Goal: Task Accomplishment & Management: Manage account settings

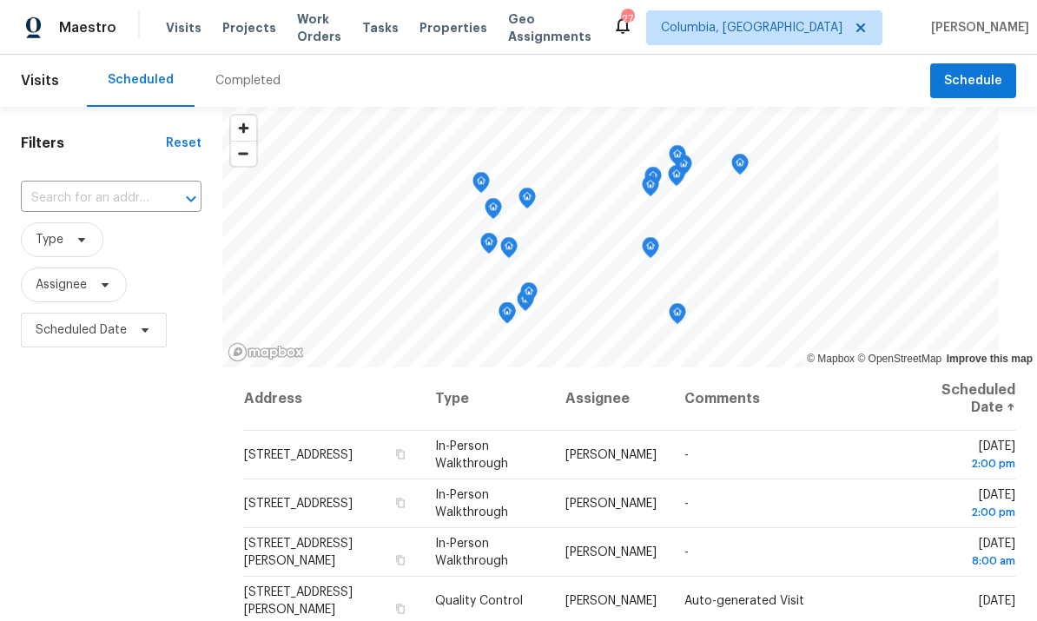
click at [233, 27] on span "Projects" at bounding box center [249, 27] width 54 height 17
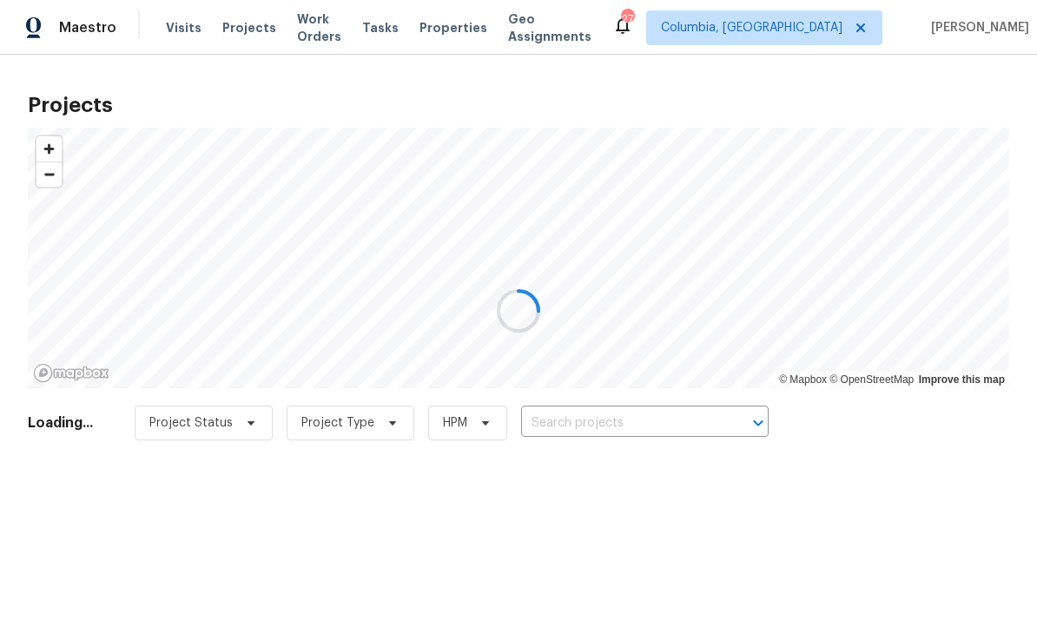
click at [646, 426] on div at bounding box center [518, 310] width 1037 height 621
click at [592, 412] on div at bounding box center [518, 310] width 1037 height 621
click at [622, 414] on div at bounding box center [518, 310] width 1037 height 621
click at [676, 428] on div at bounding box center [518, 310] width 1037 height 621
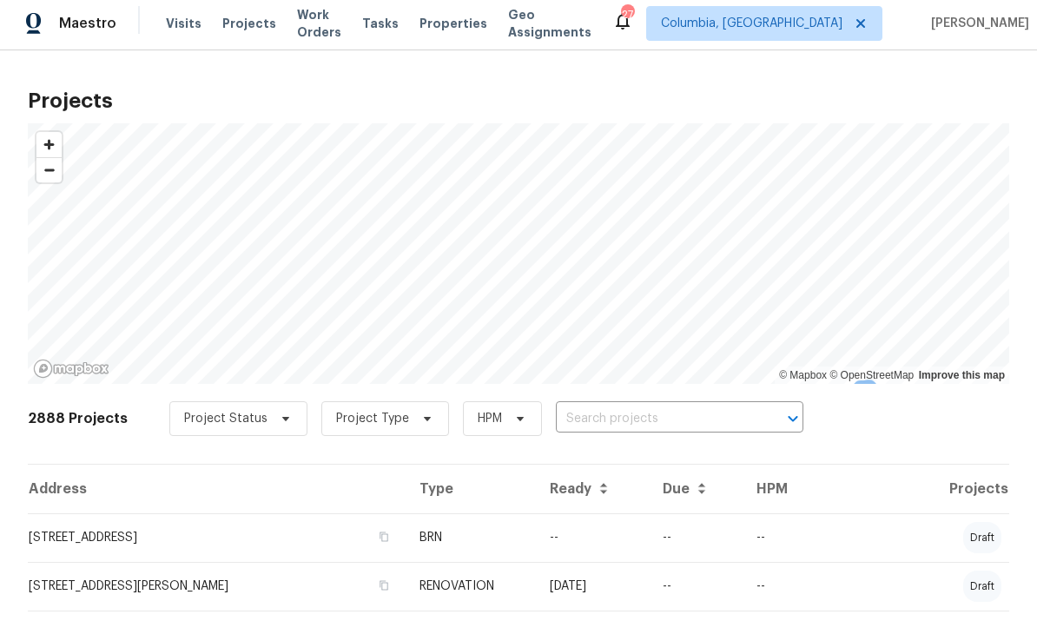
scroll to position [1, 0]
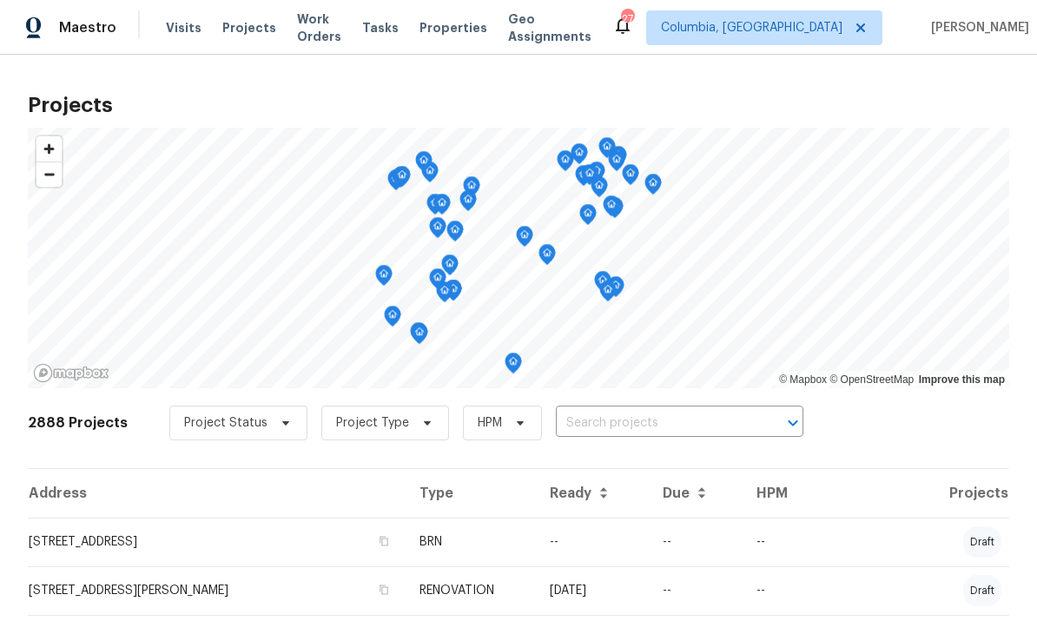
click at [645, 434] on input "text" at bounding box center [655, 423] width 199 height 27
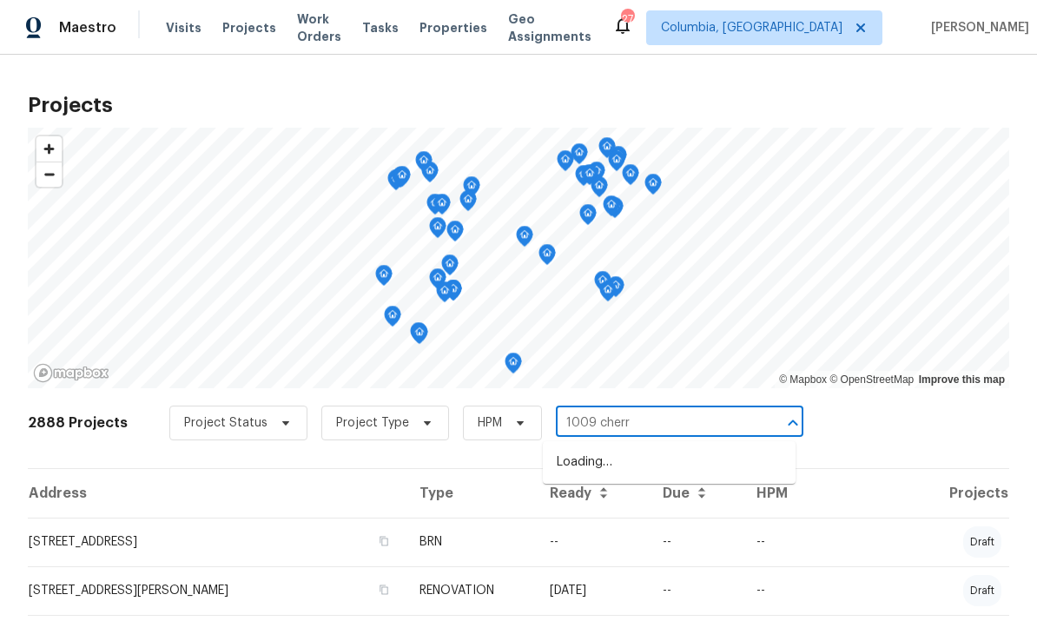
type input "1009 cherry"
click at [644, 467] on li "[STREET_ADDRESS][PERSON_NAME]" at bounding box center [669, 462] width 253 height 29
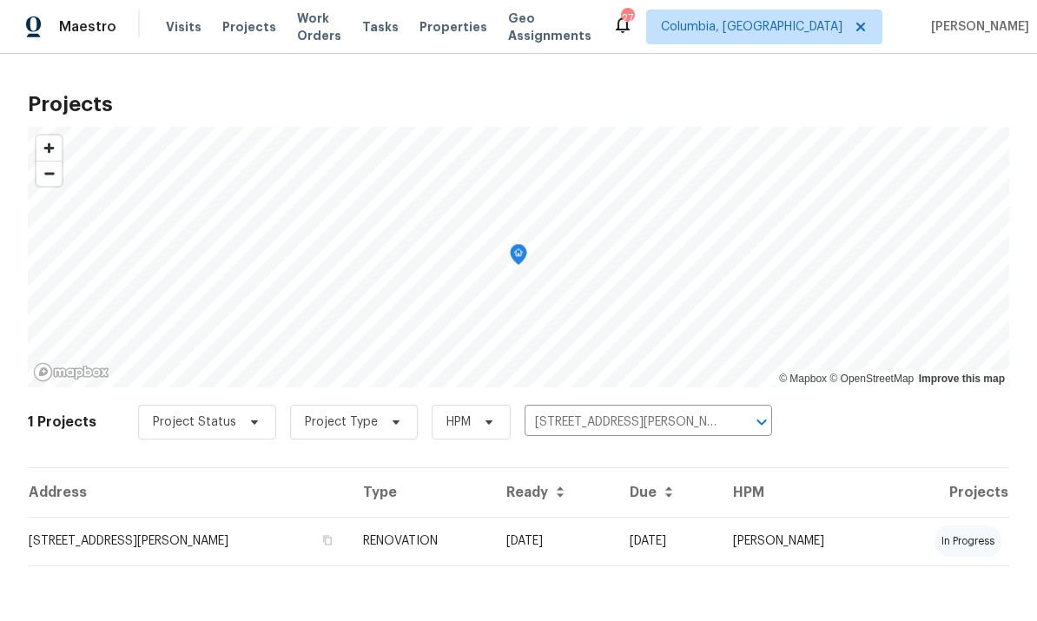
scroll to position [1, 0]
click at [192, 540] on td "[STREET_ADDRESS][PERSON_NAME]" at bounding box center [189, 542] width 322 height 49
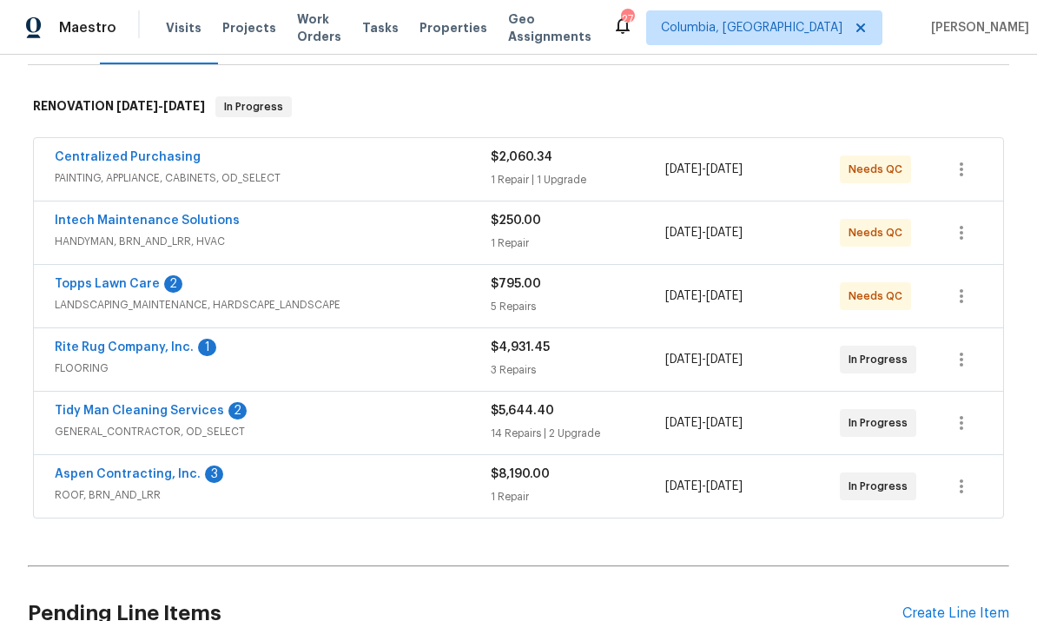
scroll to position [247, 0]
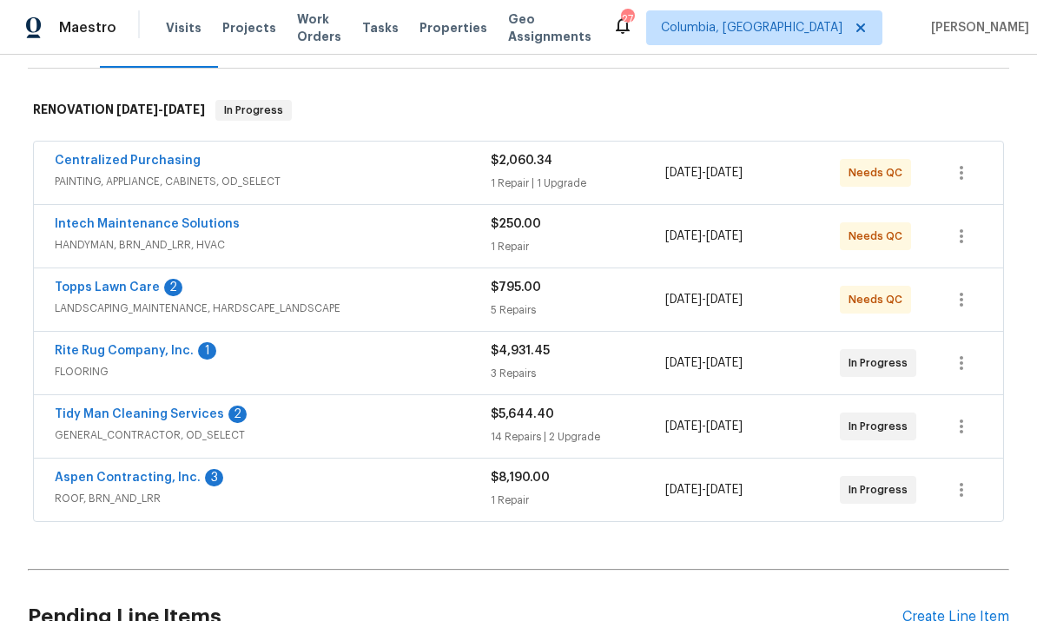
click at [118, 290] on link "Topps Lawn Care" at bounding box center [107, 288] width 105 height 12
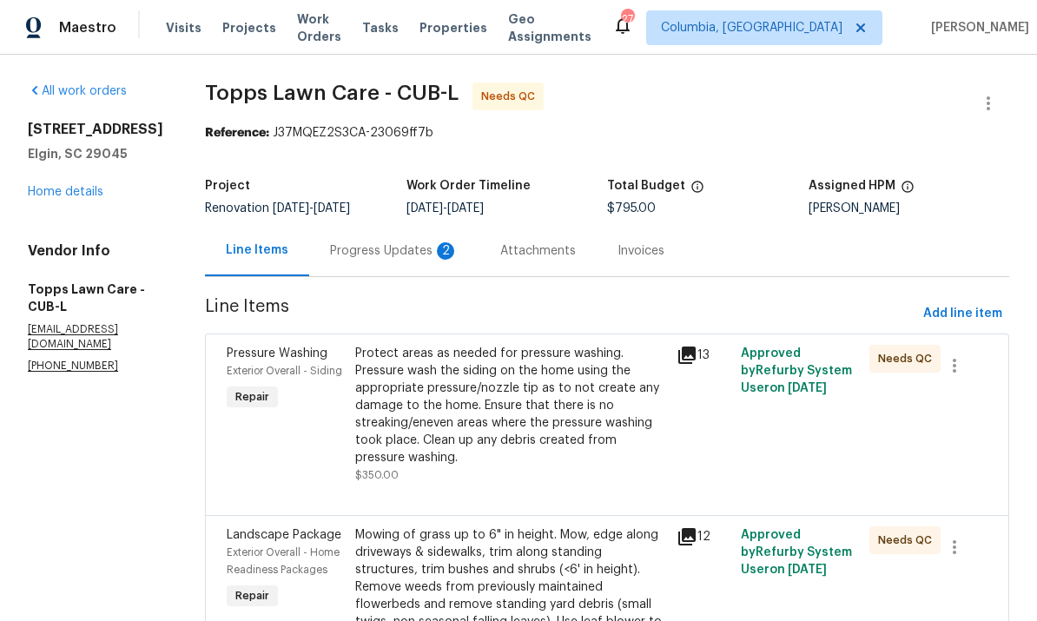
click at [350, 257] on div "Progress Updates 2" at bounding box center [394, 250] width 129 height 17
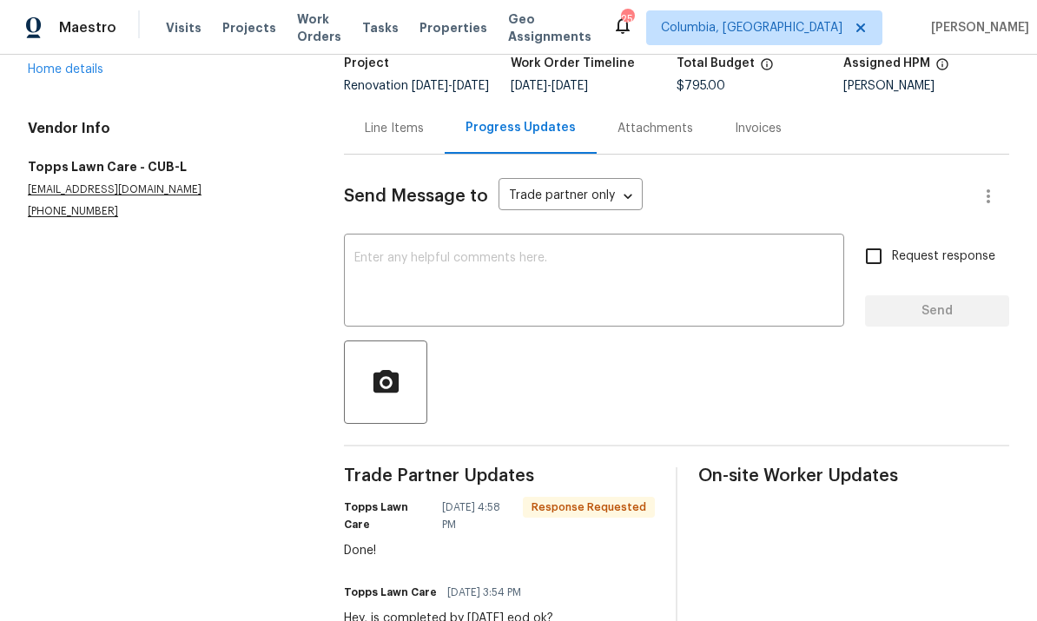
scroll to position [89, 0]
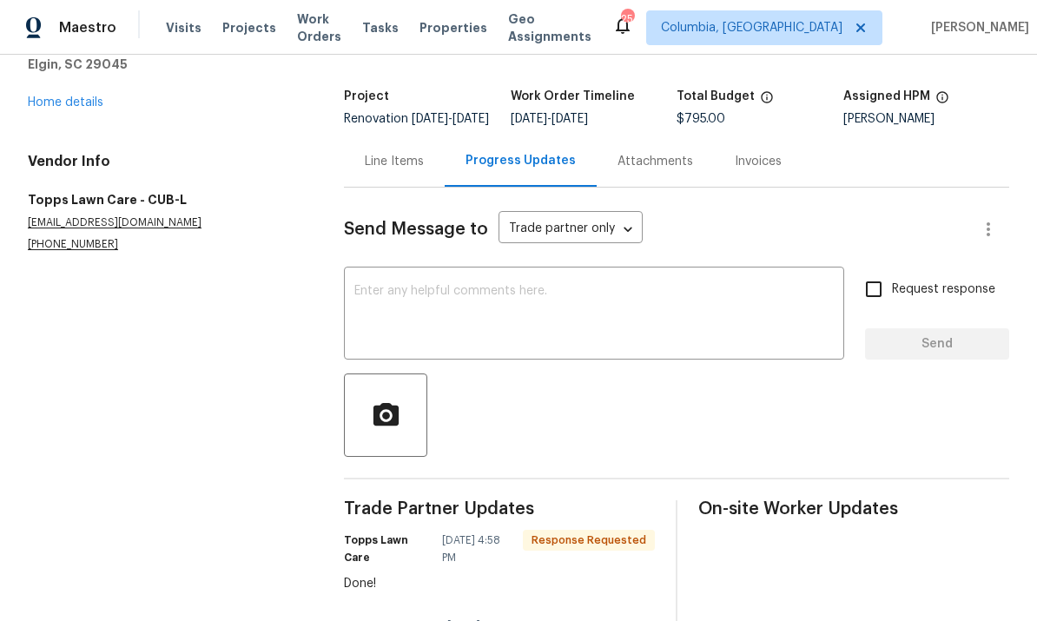
click at [404, 170] on div "Line Items" at bounding box center [394, 161] width 59 height 17
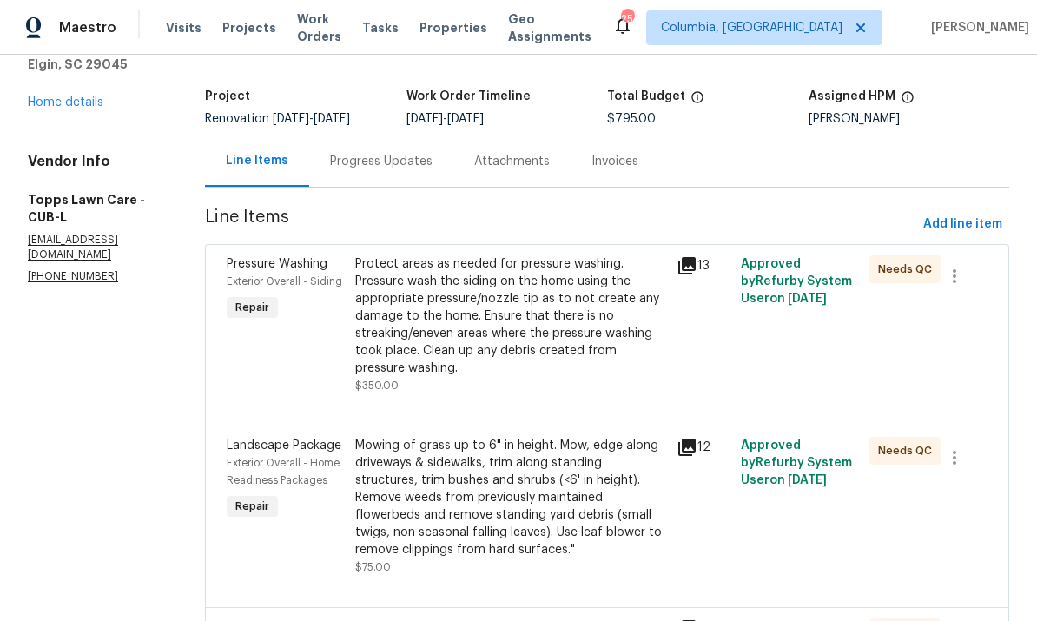
click at [508, 321] on div "Protect areas as needed for pressure washing. Pressure wash the siding on the h…" at bounding box center [510, 316] width 311 height 122
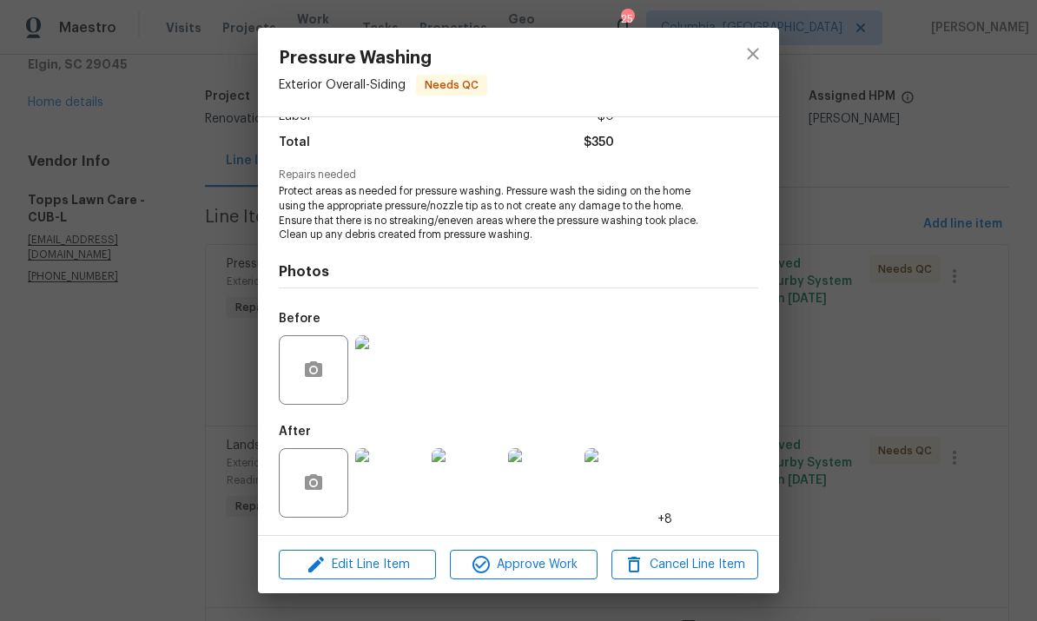
scroll to position [137, 0]
click at [371, 466] on img at bounding box center [390, 483] width 70 height 70
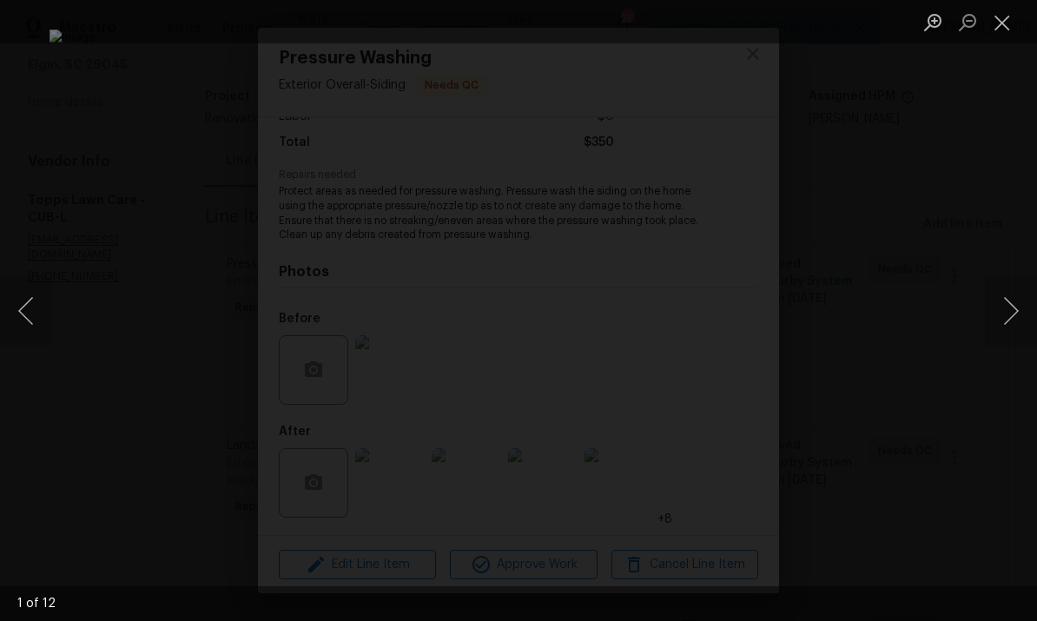
click at [1007, 326] on button "Next image" at bounding box center [1011, 311] width 52 height 70
click at [998, 335] on button "Next image" at bounding box center [1011, 311] width 52 height 70
click at [997, 26] on button "Close lightbox" at bounding box center [1002, 22] width 35 height 30
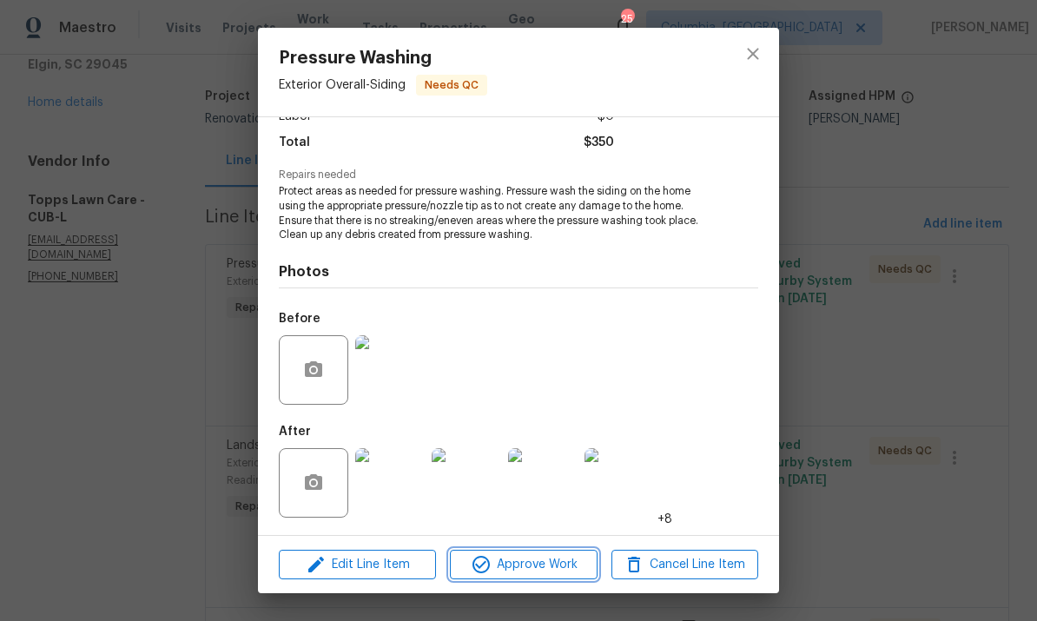
click at [557, 563] on span "Approve Work" at bounding box center [523, 565] width 136 height 22
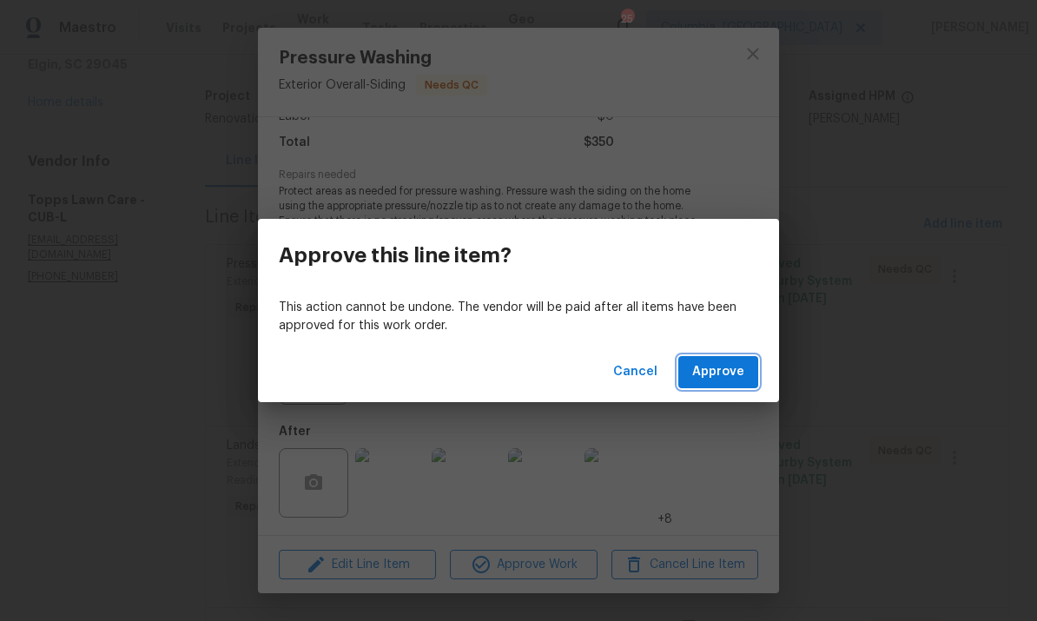
click at [724, 364] on span "Approve" at bounding box center [719, 372] width 52 height 22
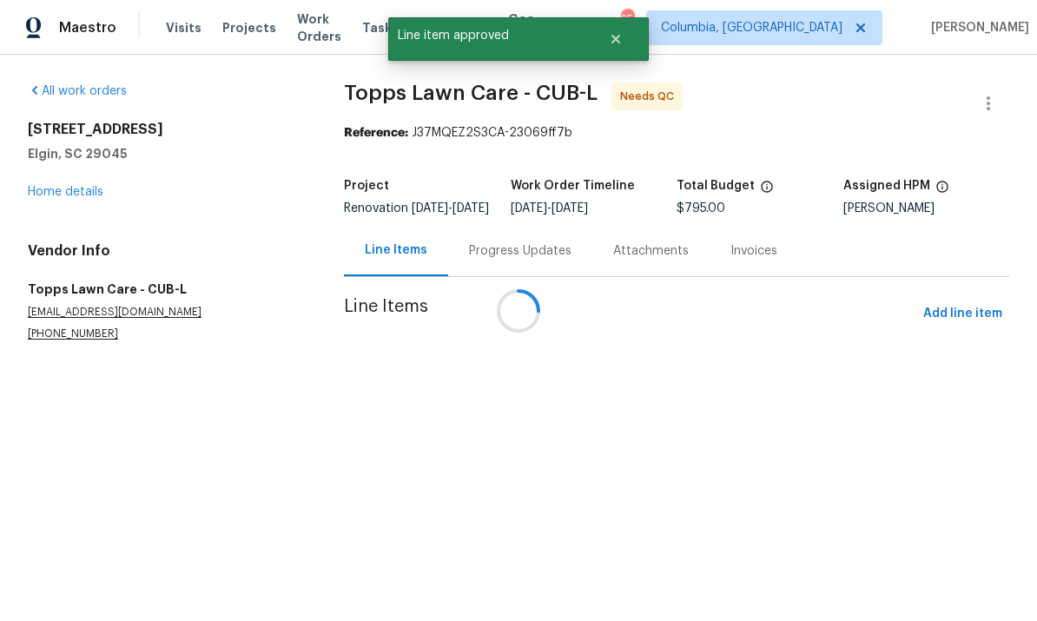
scroll to position [0, 0]
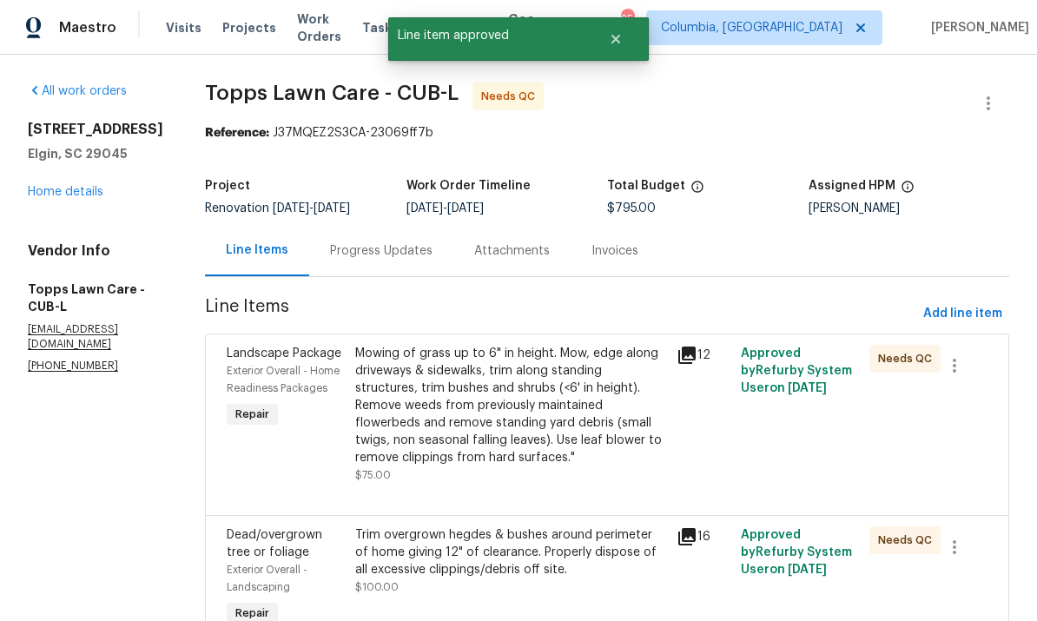
click at [518, 406] on div "Mowing of grass up to 6" in height. Mow, edge along driveways & sidewalks, trim…" at bounding box center [510, 406] width 311 height 122
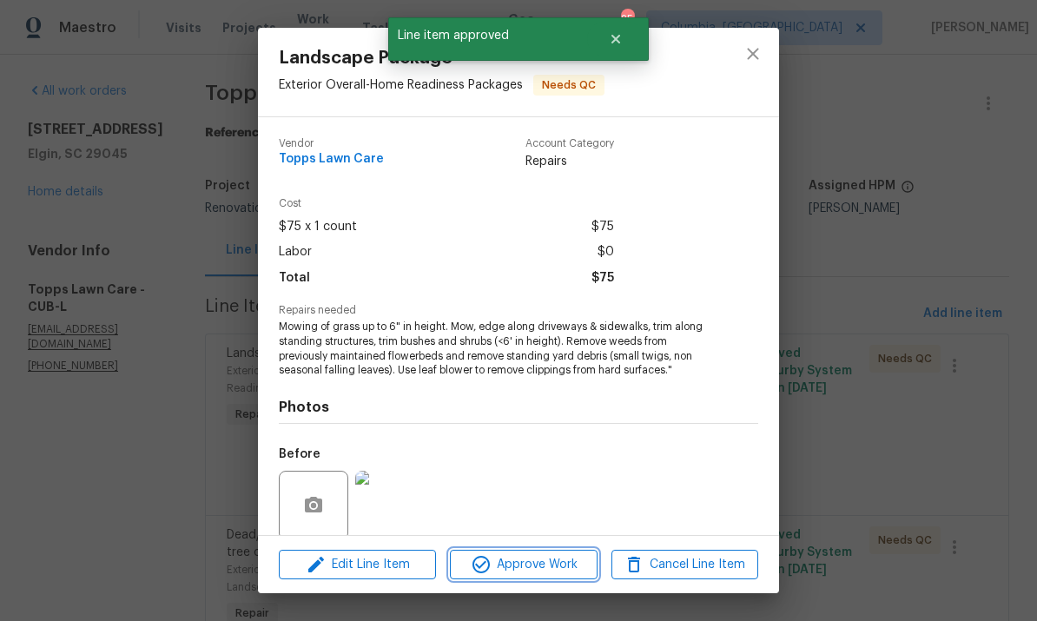
click at [525, 559] on span "Approve Work" at bounding box center [523, 565] width 136 height 22
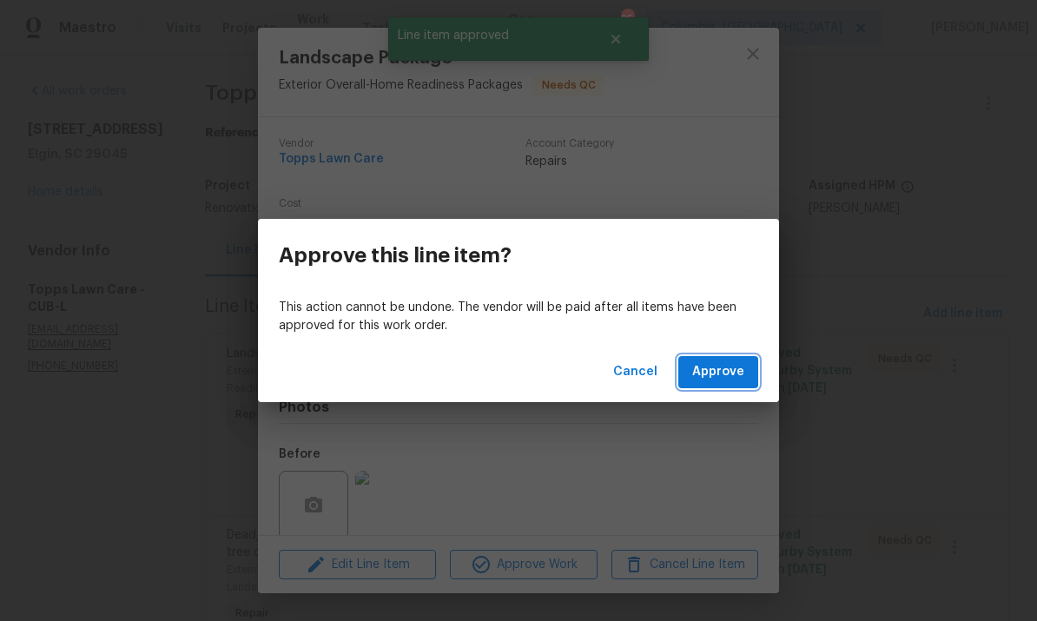
click at [730, 381] on span "Approve" at bounding box center [719, 372] width 52 height 22
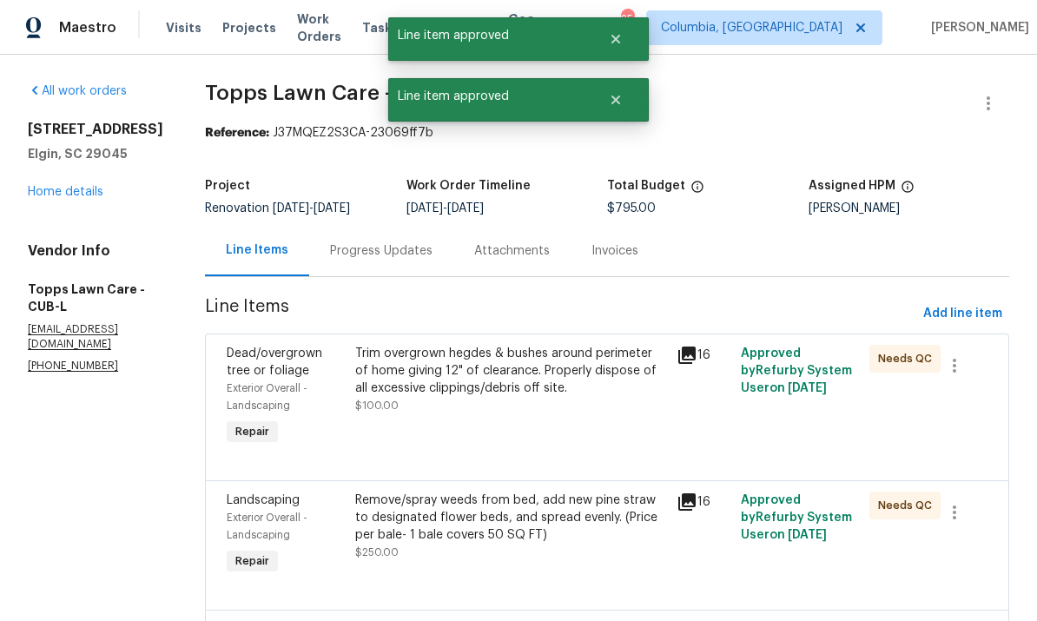
click at [523, 414] on div "Trim overgrown hegdes & bushes around perimeter of home giving 12" of clearance…" at bounding box center [510, 380] width 311 height 70
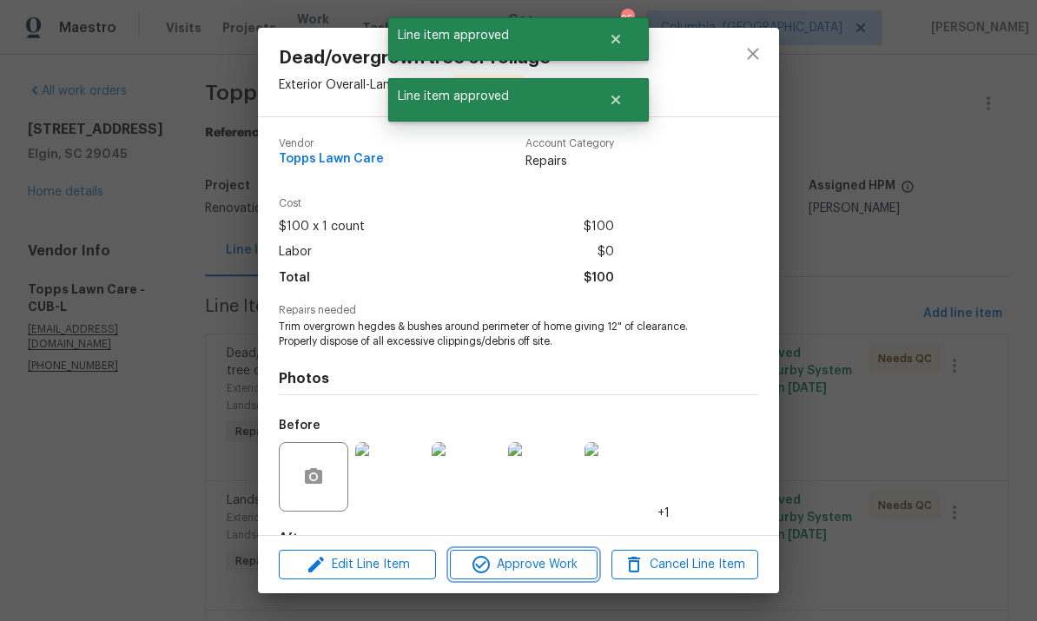
click at [508, 564] on span "Approve Work" at bounding box center [523, 565] width 136 height 22
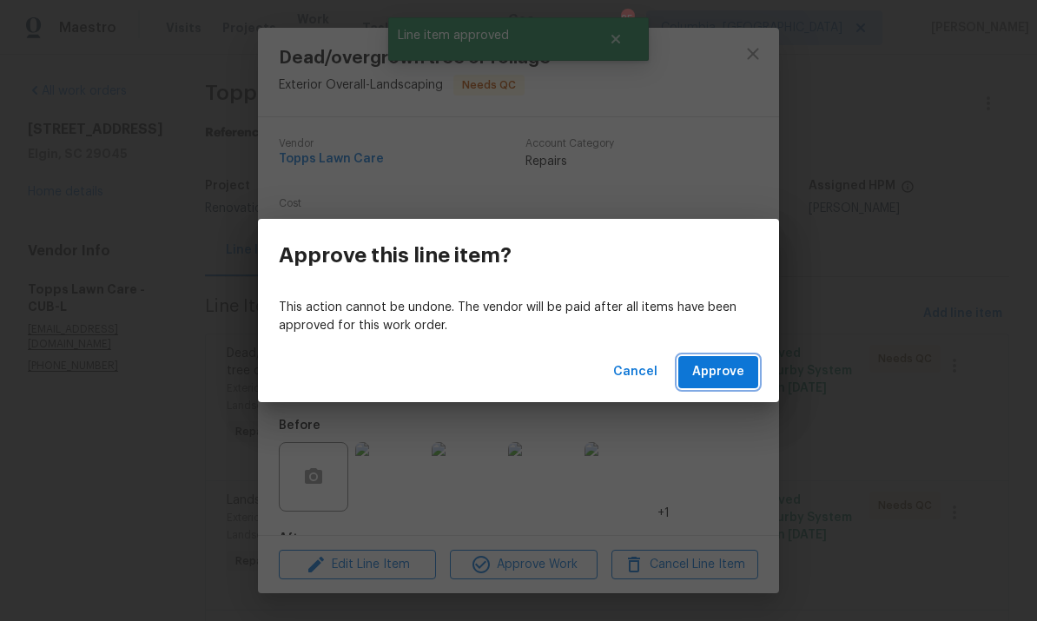
click at [722, 375] on span "Approve" at bounding box center [719, 372] width 52 height 22
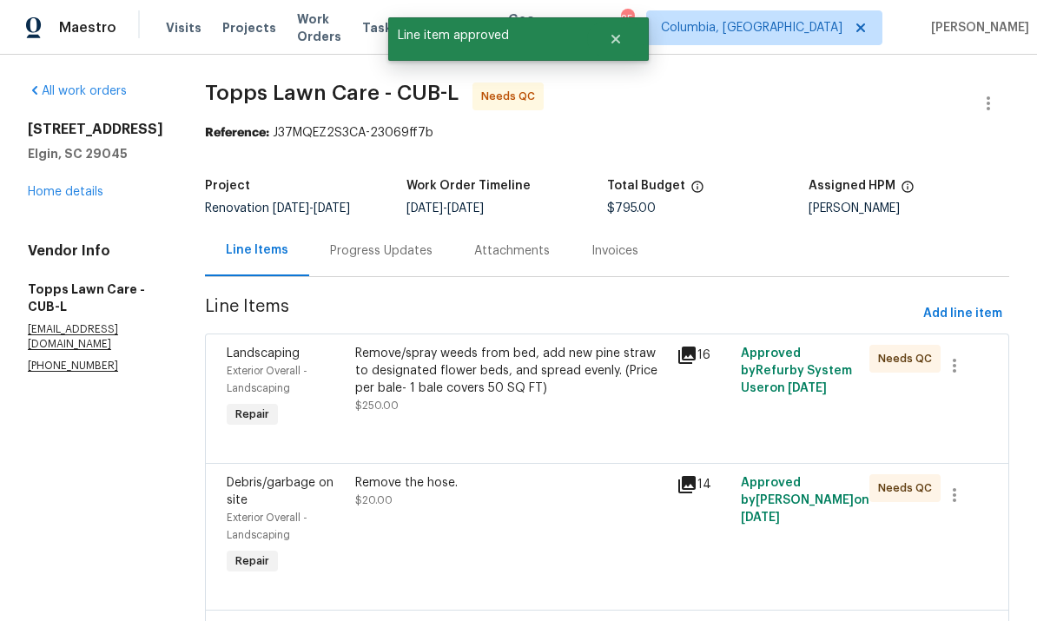
click at [512, 392] on div "Remove/spray weeds from bed, add new pine straw to designated flower beds, and …" at bounding box center [510, 371] width 311 height 52
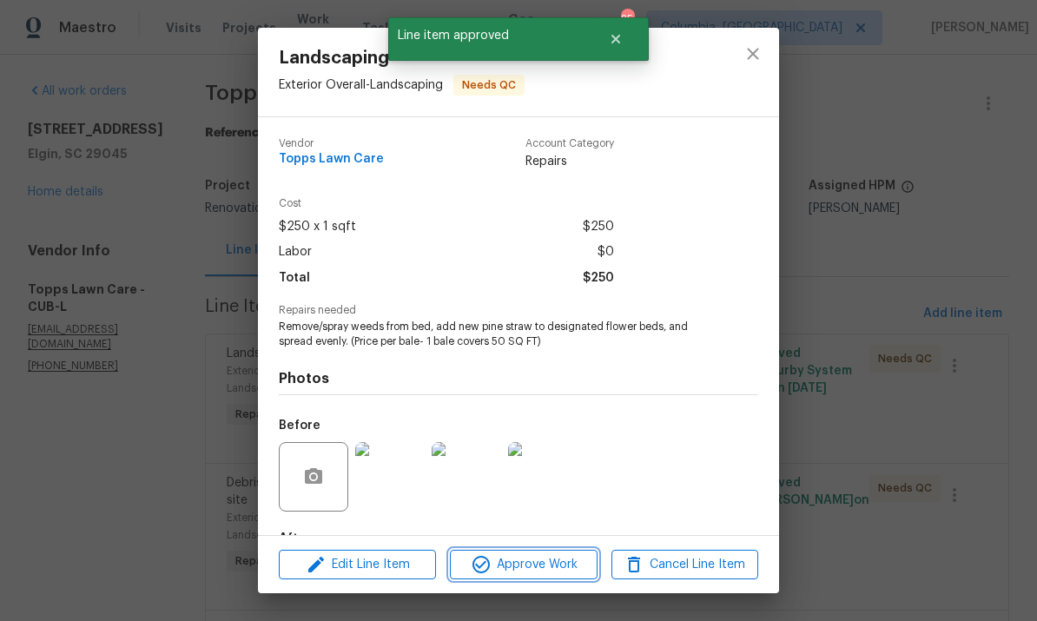
click at [556, 566] on span "Approve Work" at bounding box center [523, 565] width 136 height 22
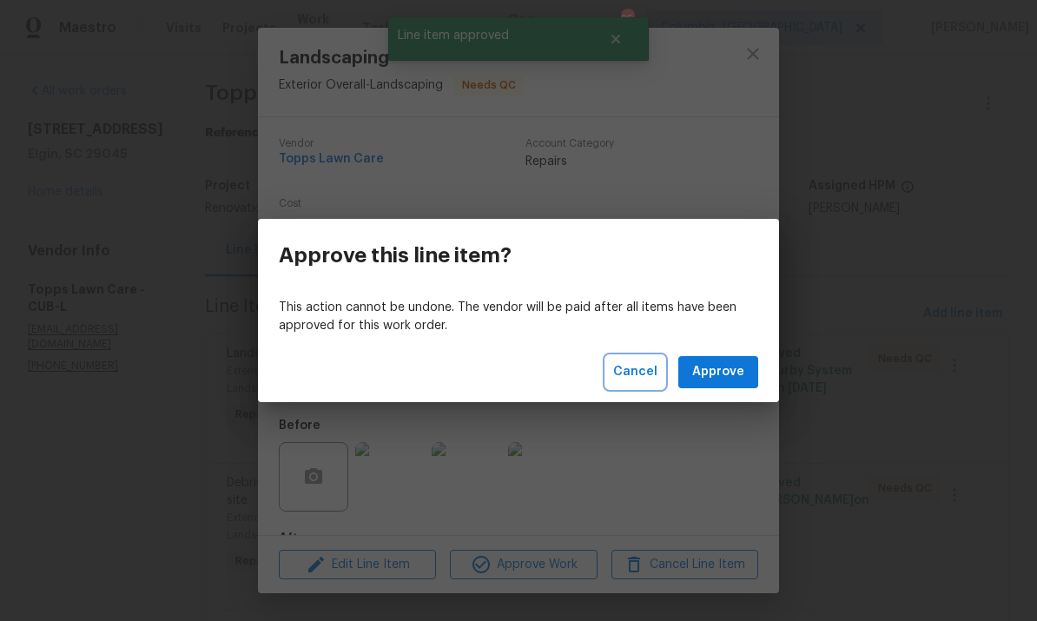
click at [633, 377] on span "Cancel" at bounding box center [635, 372] width 44 height 22
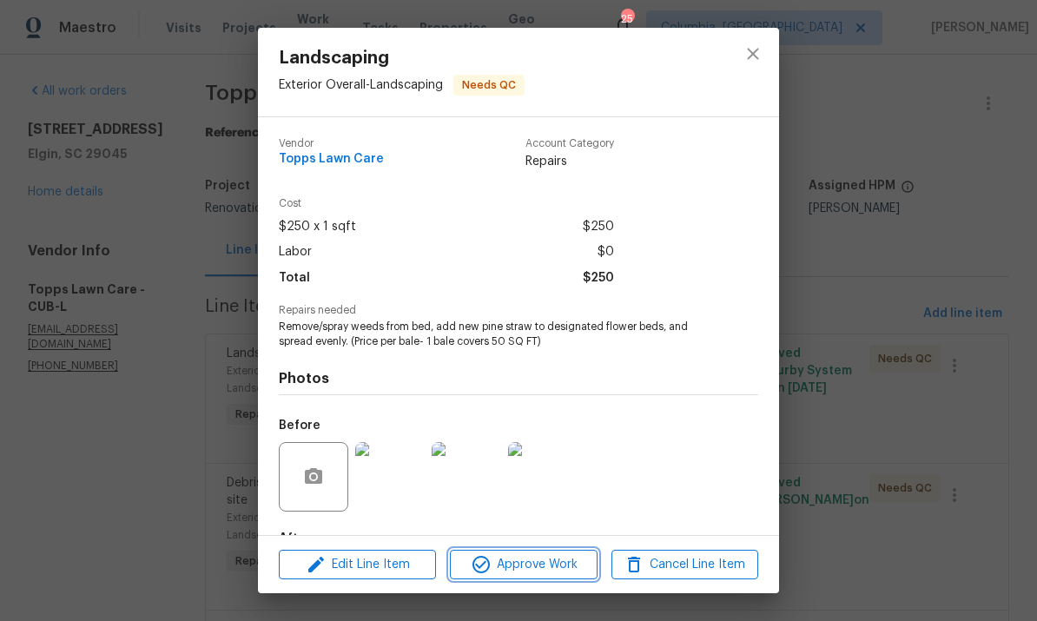
click at [547, 577] on button "Approve Work" at bounding box center [523, 565] width 147 height 30
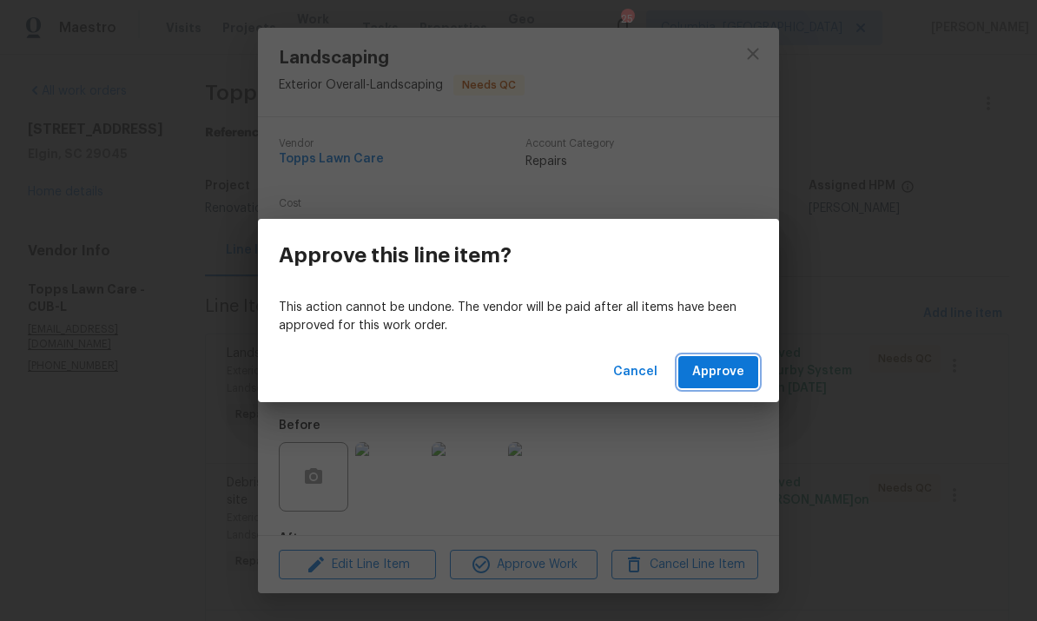
click at [730, 369] on span "Approve" at bounding box center [719, 372] width 52 height 22
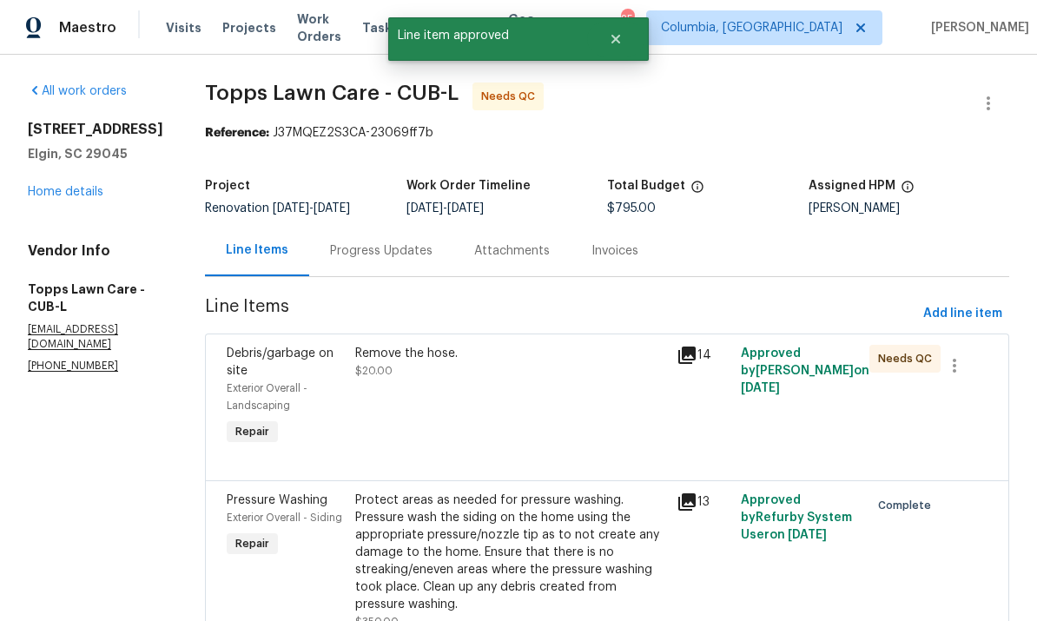
click at [571, 392] on div "Remove the hose. $20.00" at bounding box center [511, 397] width 322 height 115
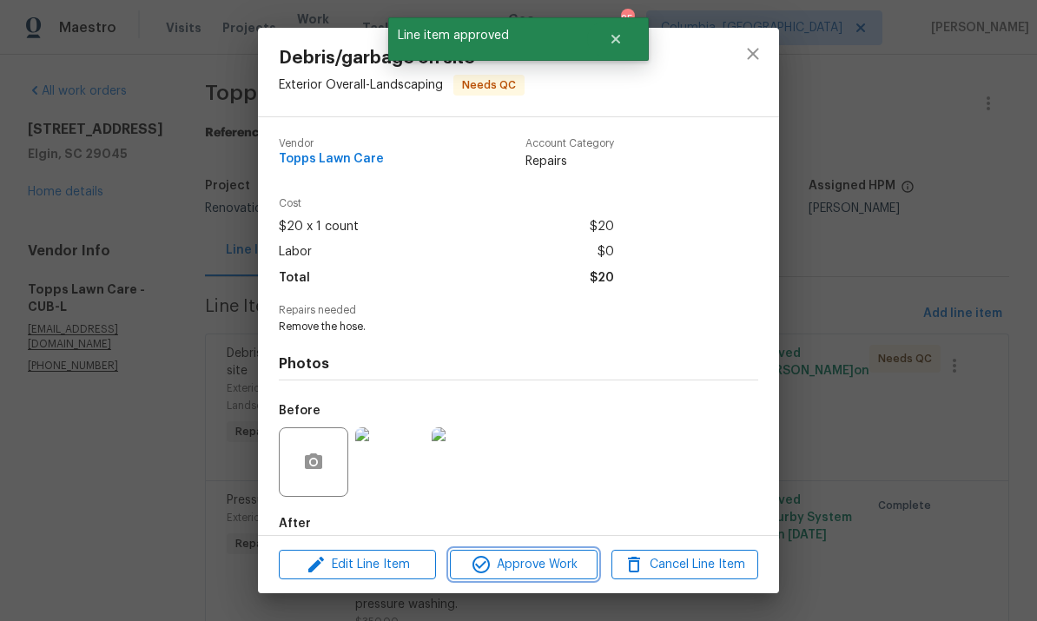
click at [534, 561] on span "Approve Work" at bounding box center [523, 565] width 136 height 22
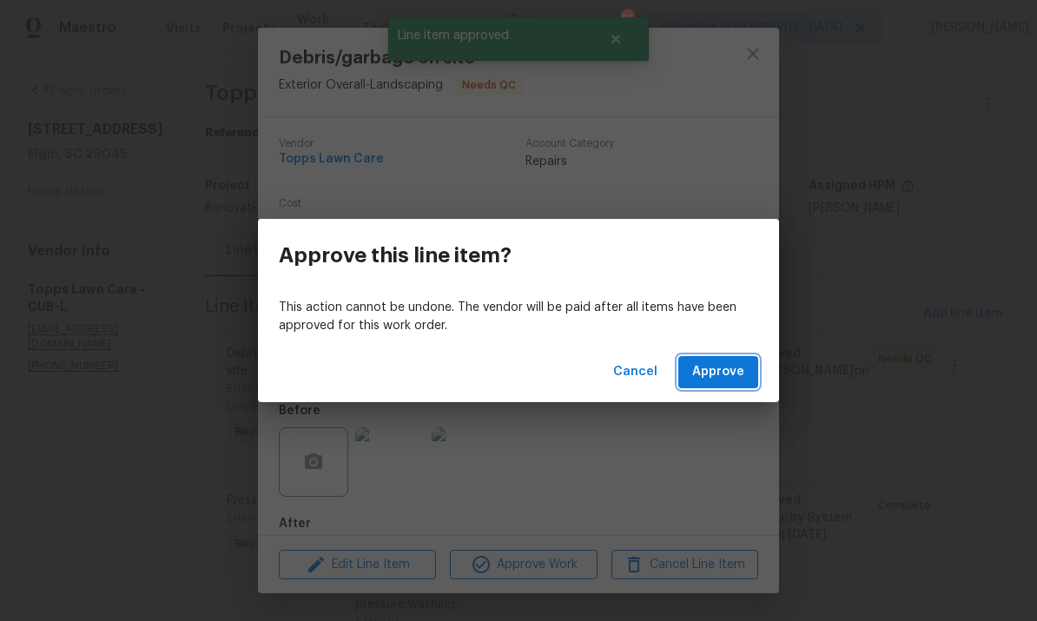
click at [730, 376] on span "Approve" at bounding box center [719, 372] width 52 height 22
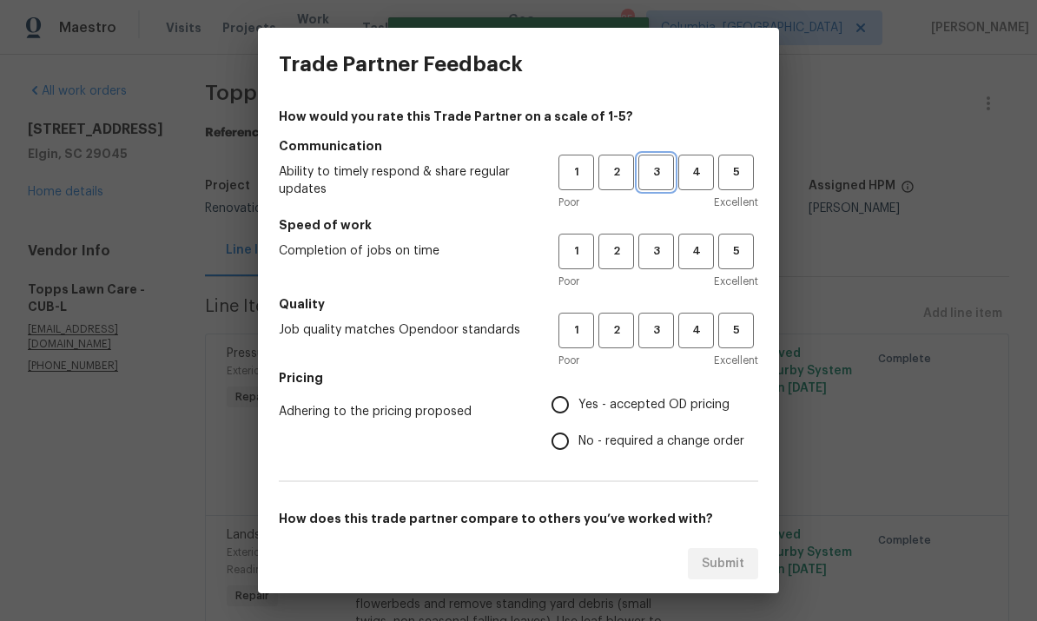
click at [653, 160] on button "3" at bounding box center [657, 173] width 36 height 36
click at [653, 268] on button "3" at bounding box center [657, 252] width 36 height 36
click at [663, 330] on span "3" at bounding box center [656, 331] width 32 height 20
click at [562, 405] on input "Yes - accepted OD pricing" at bounding box center [560, 405] width 36 height 36
radio input "true"
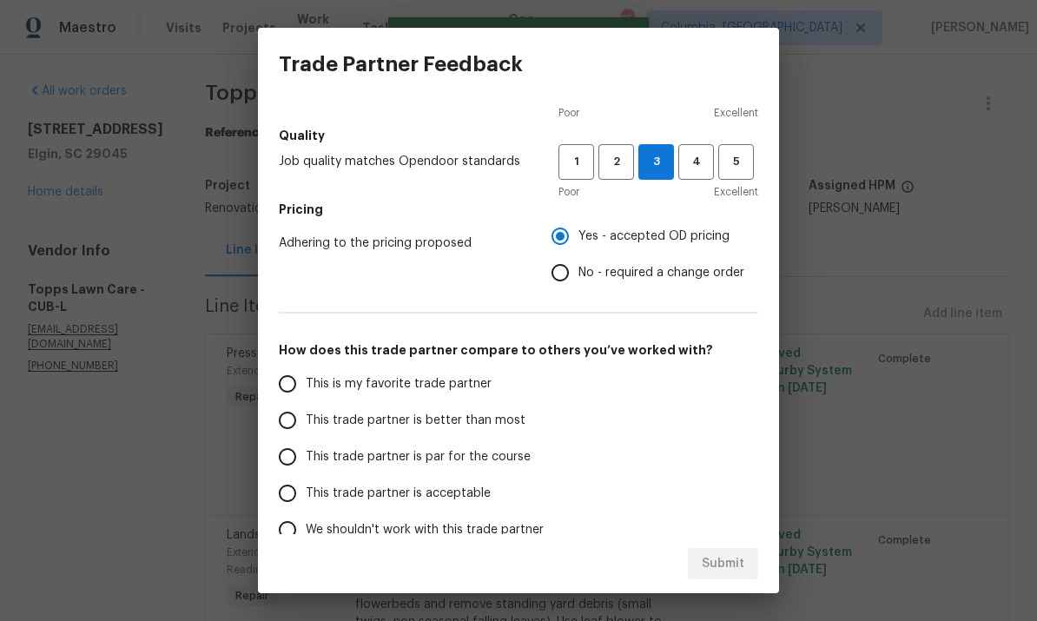
scroll to position [170, 0]
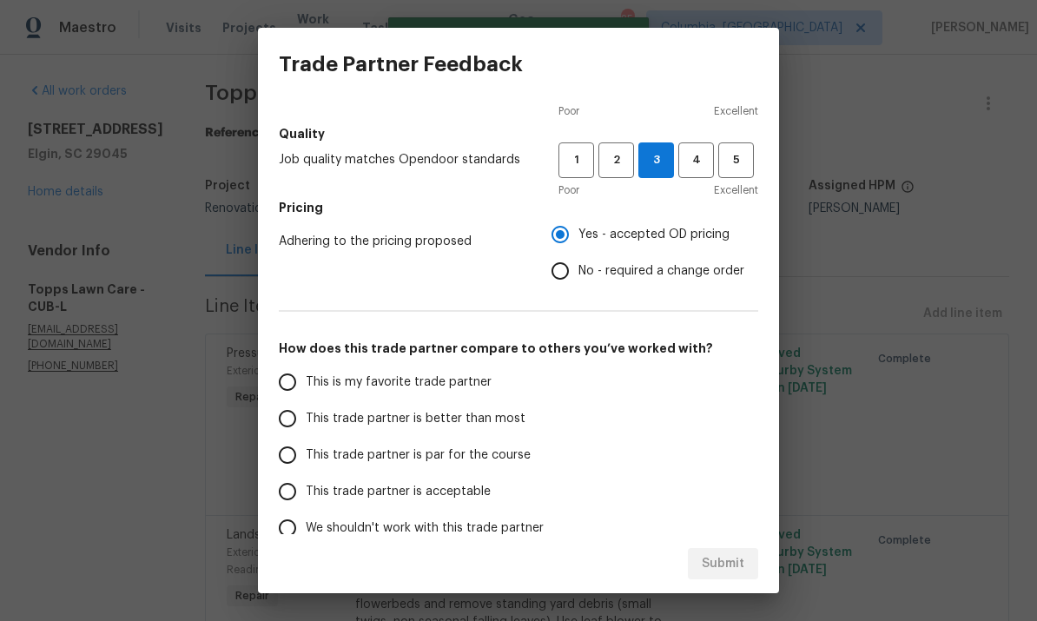
click at [282, 461] on input "This trade partner is par for the course" at bounding box center [287, 455] width 36 height 36
click at [715, 574] on button "Submit" at bounding box center [723, 564] width 70 height 32
radio input "true"
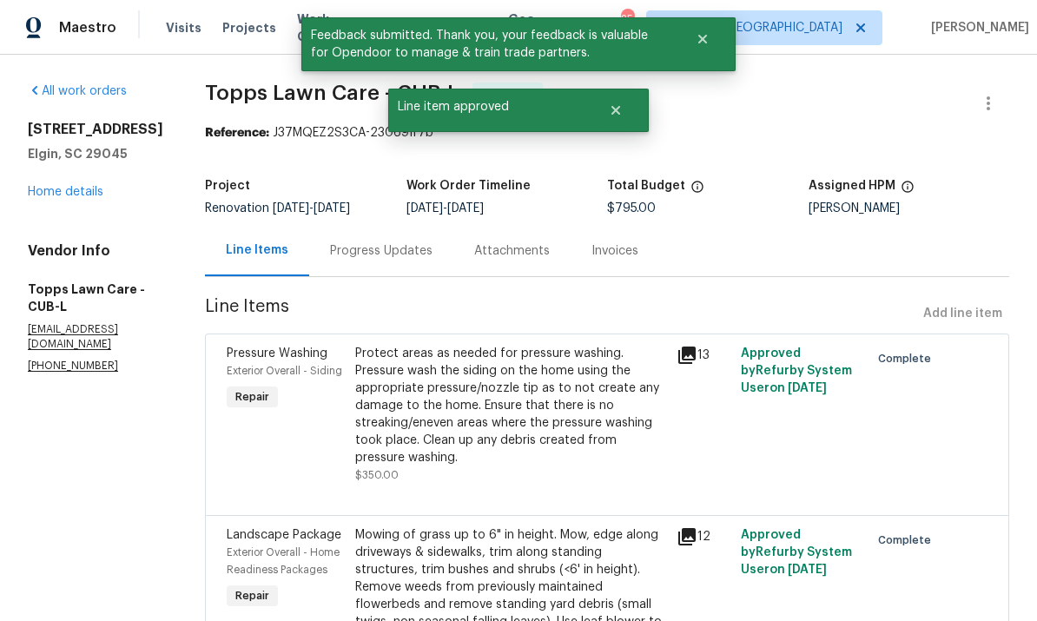
click at [58, 198] on link "Home details" at bounding box center [66, 192] width 76 height 12
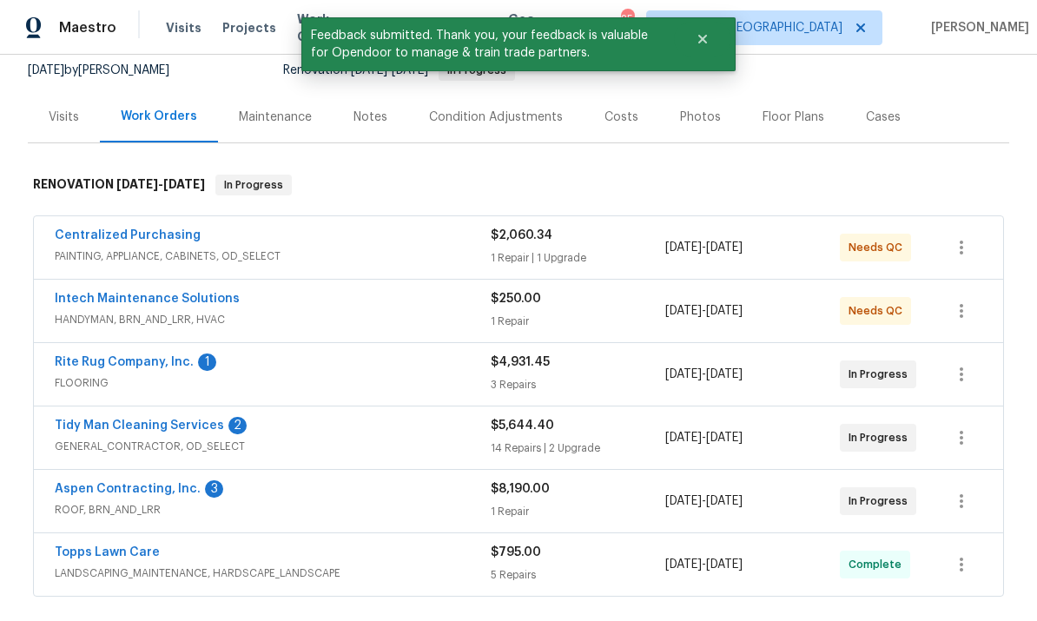
scroll to position [180, 0]
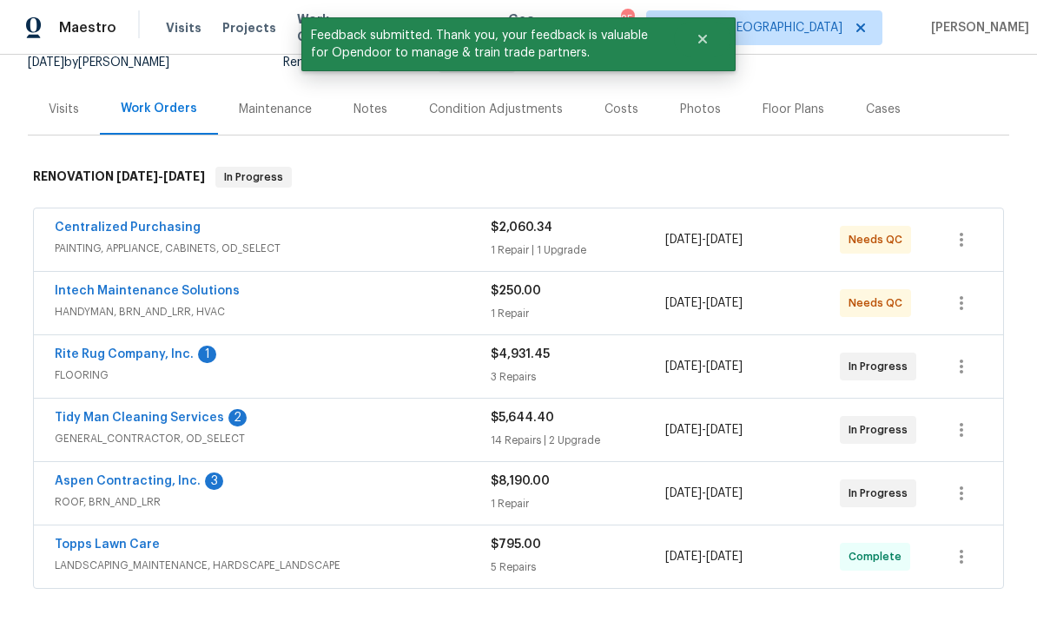
click at [131, 351] on link "Rite Rug Company, Inc." at bounding box center [124, 354] width 139 height 12
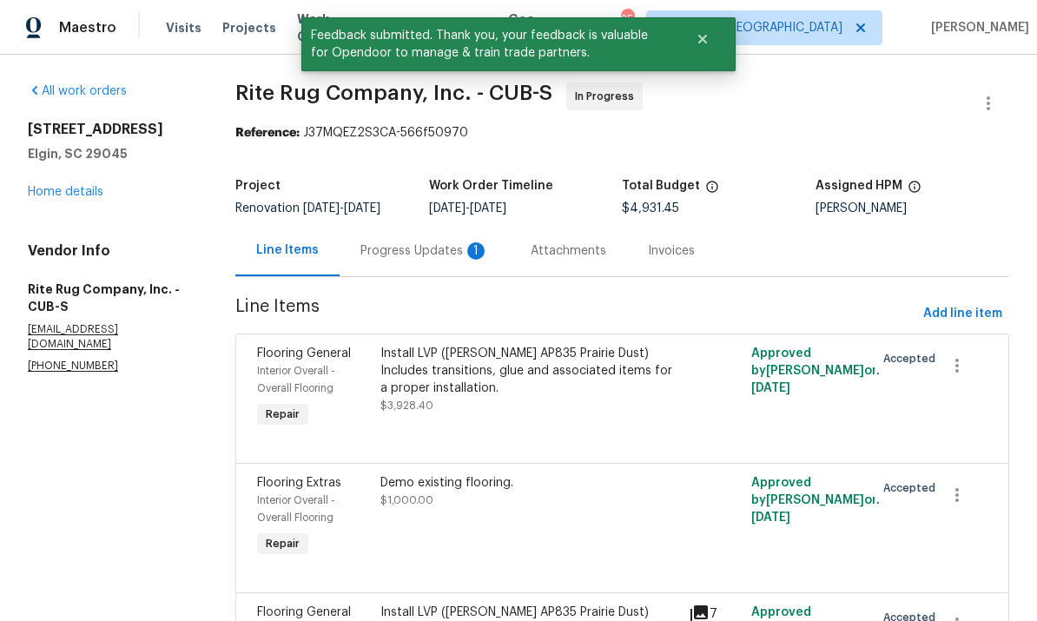
click at [421, 264] on div "Progress Updates 1" at bounding box center [425, 250] width 170 height 51
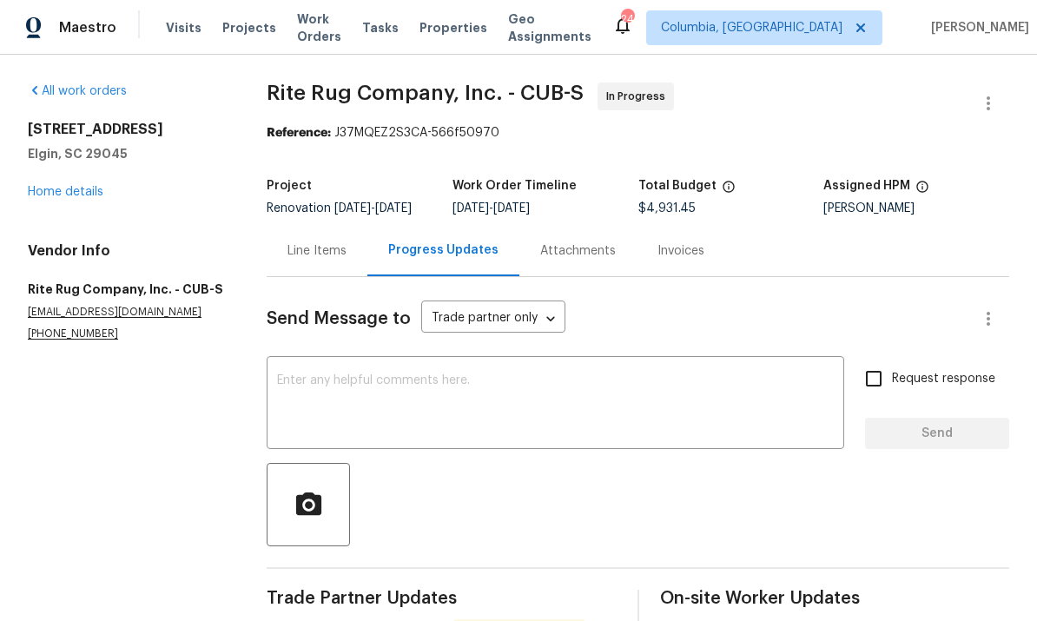
click at [317, 225] on div "Line Items" at bounding box center [317, 250] width 101 height 51
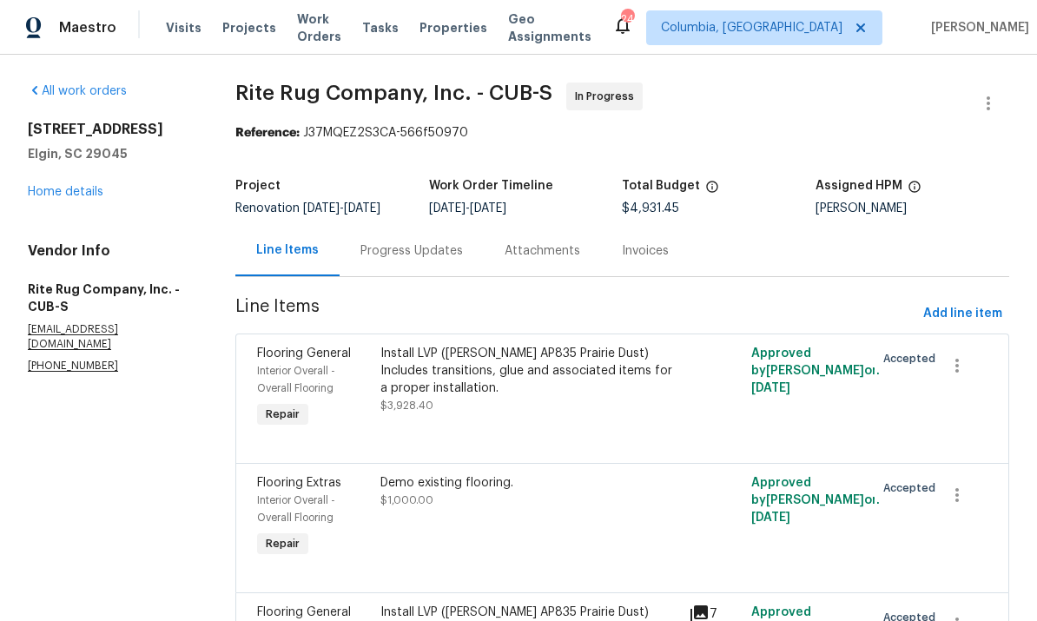
click at [403, 401] on span "$3,928.40" at bounding box center [407, 406] width 53 height 10
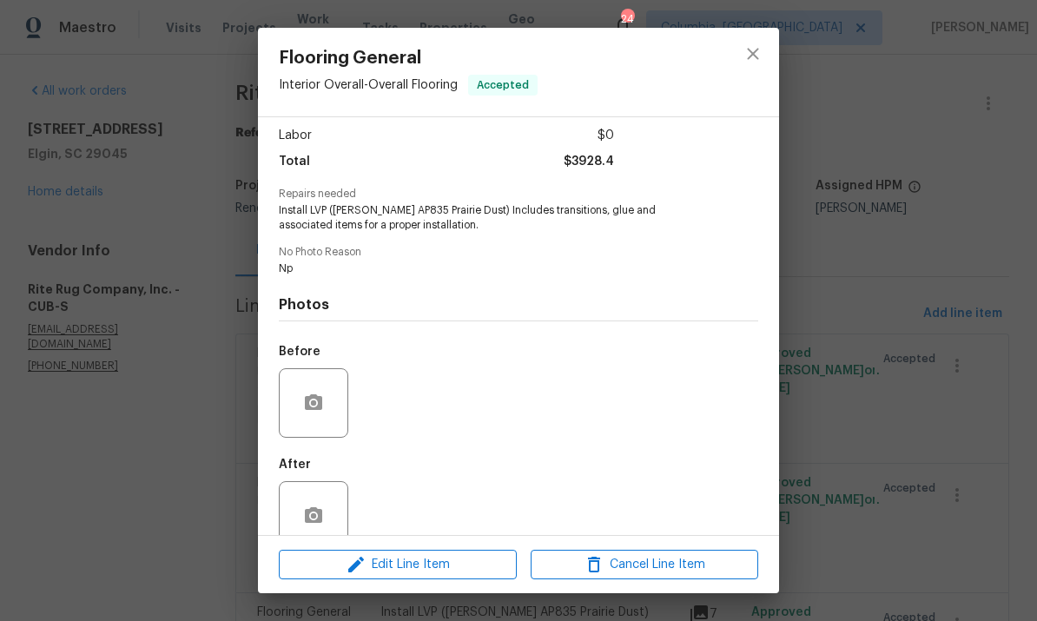
scroll to position [142, 0]
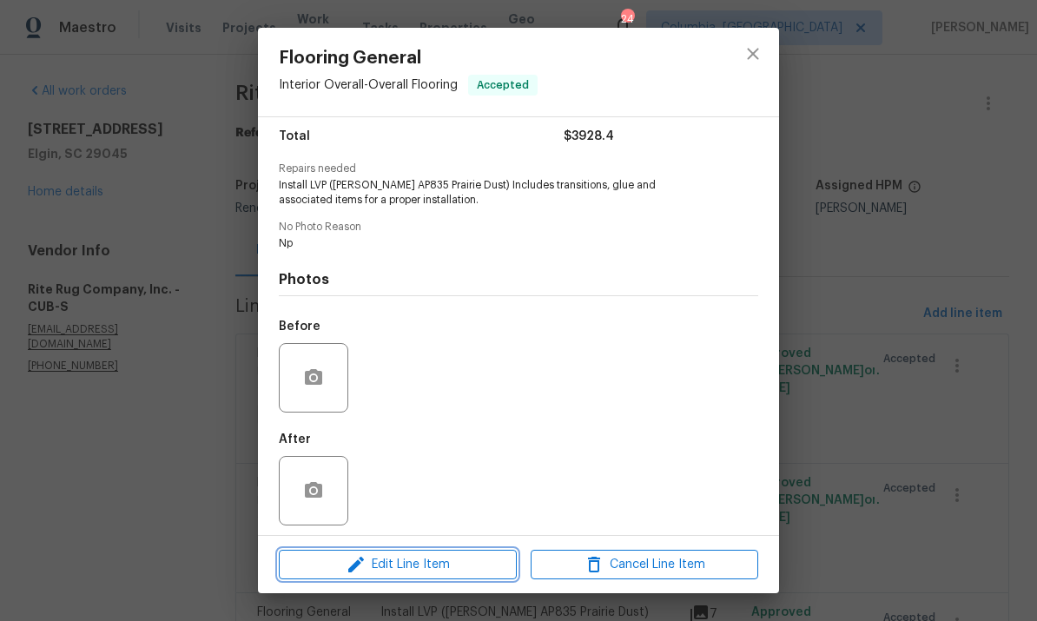
click at [426, 565] on span "Edit Line Item" at bounding box center [398, 565] width 228 height 22
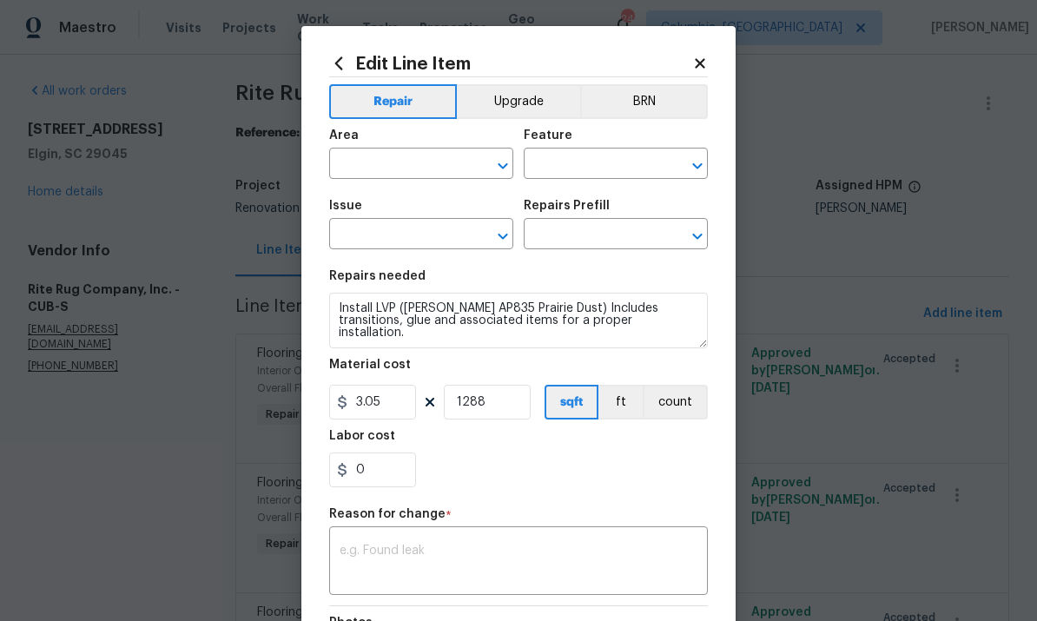
type input "Interior Overall"
type input "Overall Flooring"
type input "Flooring General"
type input "Vinyl Plank LVL 1 - Knighton (Beige) $3.05"
click at [387, 479] on input "0" at bounding box center [372, 470] width 87 height 35
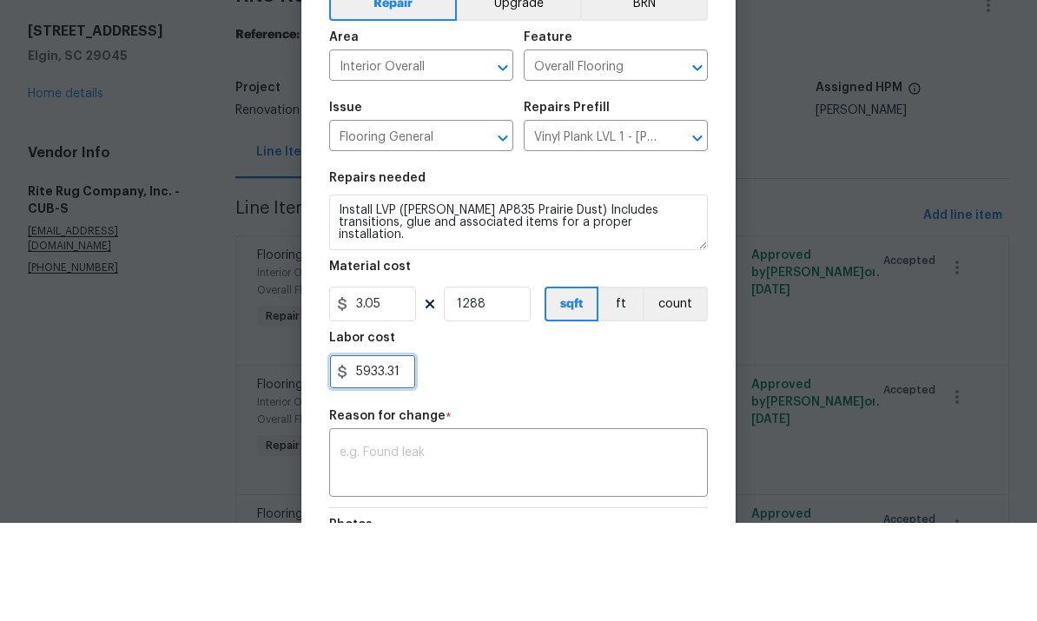
type input "5933.31"
click at [393, 385] on input "3.05" at bounding box center [372, 402] width 87 height 35
type input "0"
click at [415, 531] on div "x ​" at bounding box center [518, 563] width 379 height 64
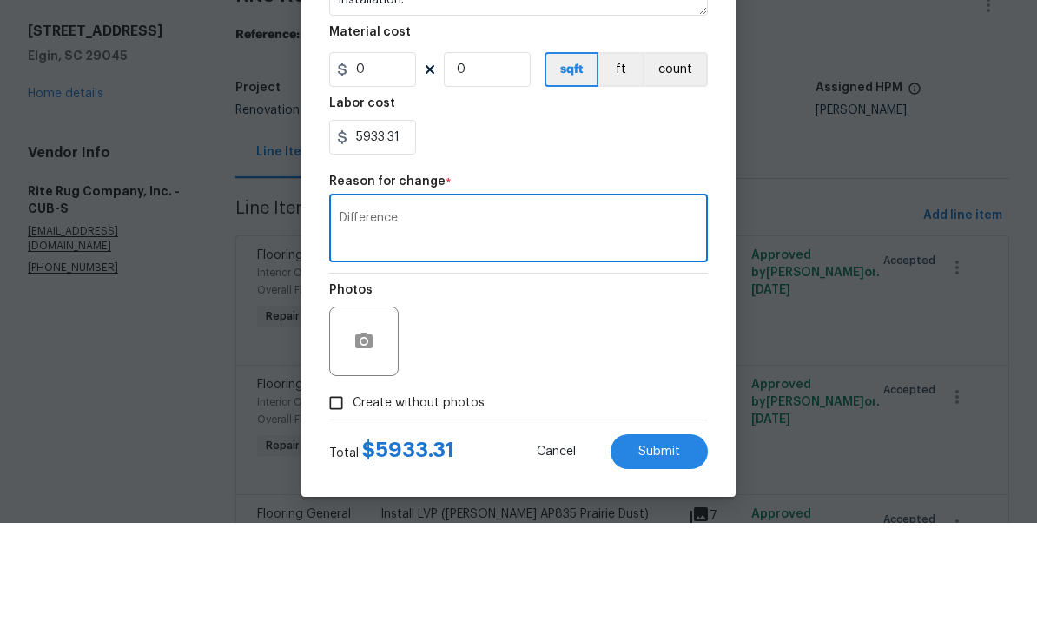
scroll to position [238, 0]
type textarea "Difference."
click at [665, 533] on button "Submit" at bounding box center [659, 550] width 97 height 35
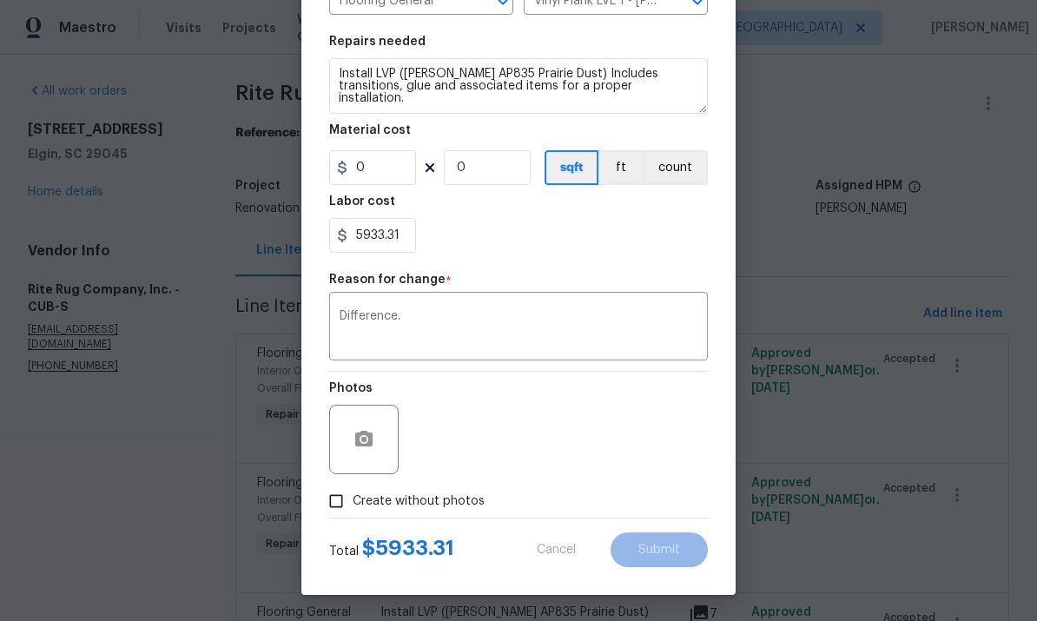
type input "1288"
type input "3.05"
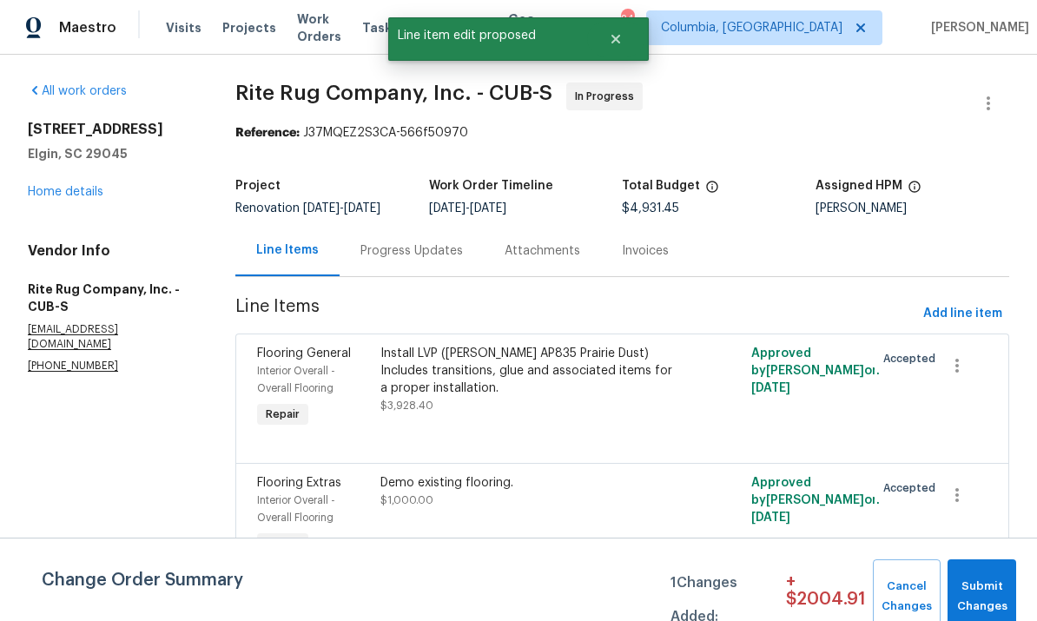
click at [598, 483] on div "Demo existing flooring. $1,000.00" at bounding box center [529, 517] width 309 height 97
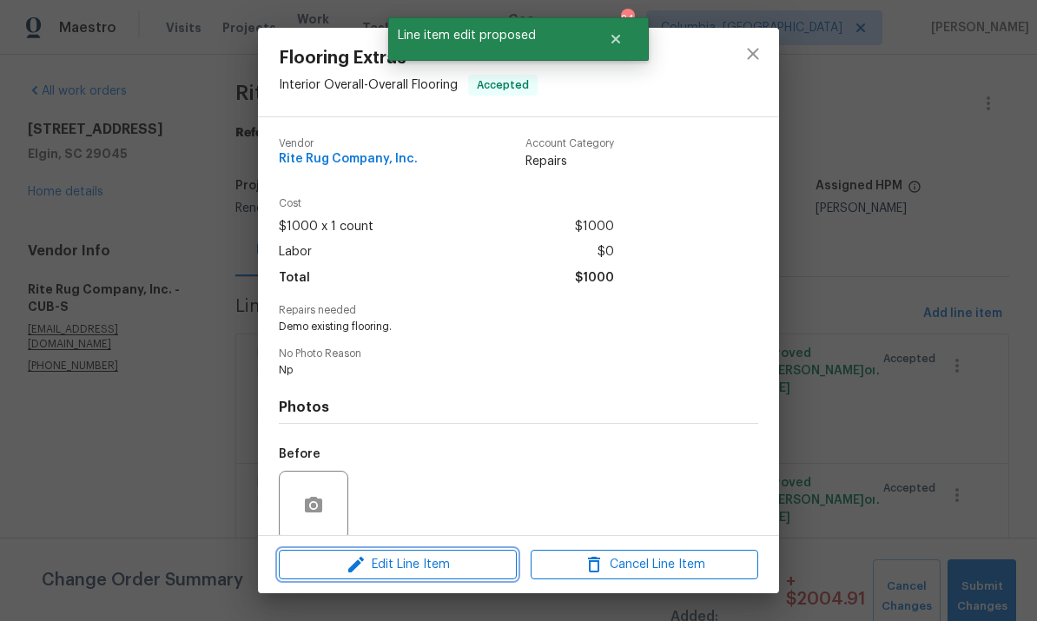
click at [435, 559] on span "Edit Line Item" at bounding box center [398, 565] width 228 height 22
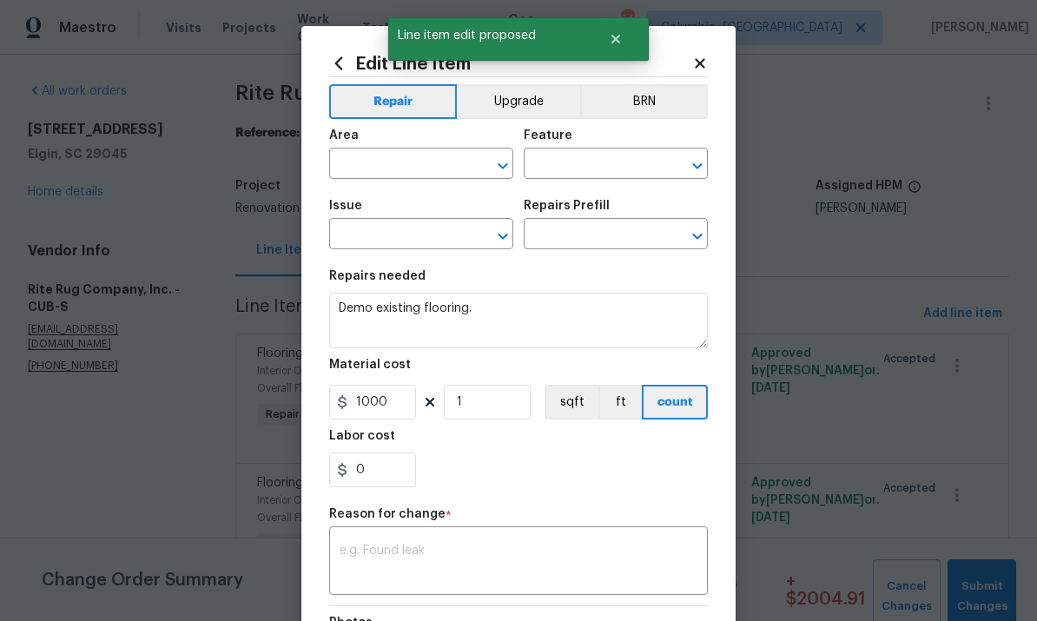
type input "Interior Overall"
type input "Overall Flooring"
type input "Flooring Extras"
type input "Flooring Demo $1.00"
click at [372, 487] on input "0" at bounding box center [372, 470] width 87 height 35
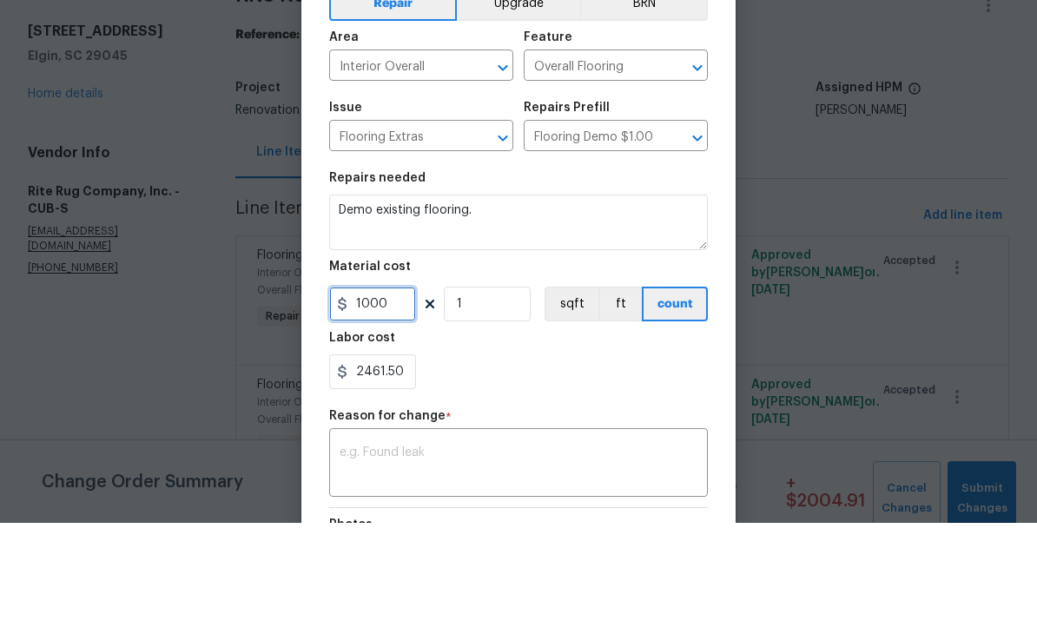
click at [408, 385] on input "1000" at bounding box center [372, 402] width 87 height 35
type input "2461.5"
type input "0"
click at [499, 545] on textarea at bounding box center [519, 563] width 358 height 36
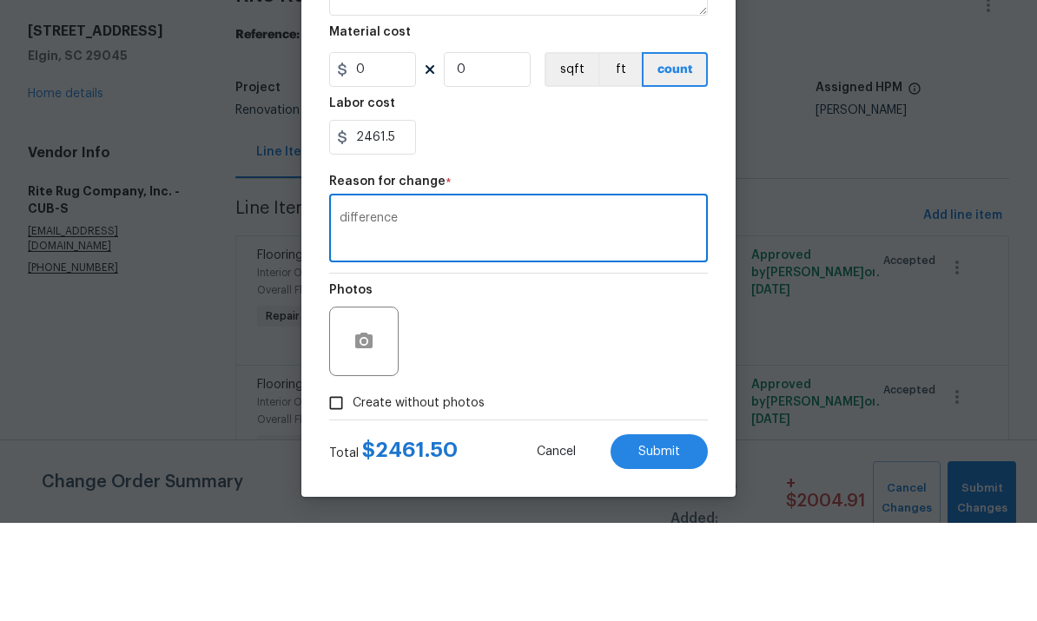
scroll to position [238, 0]
type textarea "difference."
click at [673, 533] on button "Submit" at bounding box center [659, 550] width 97 height 35
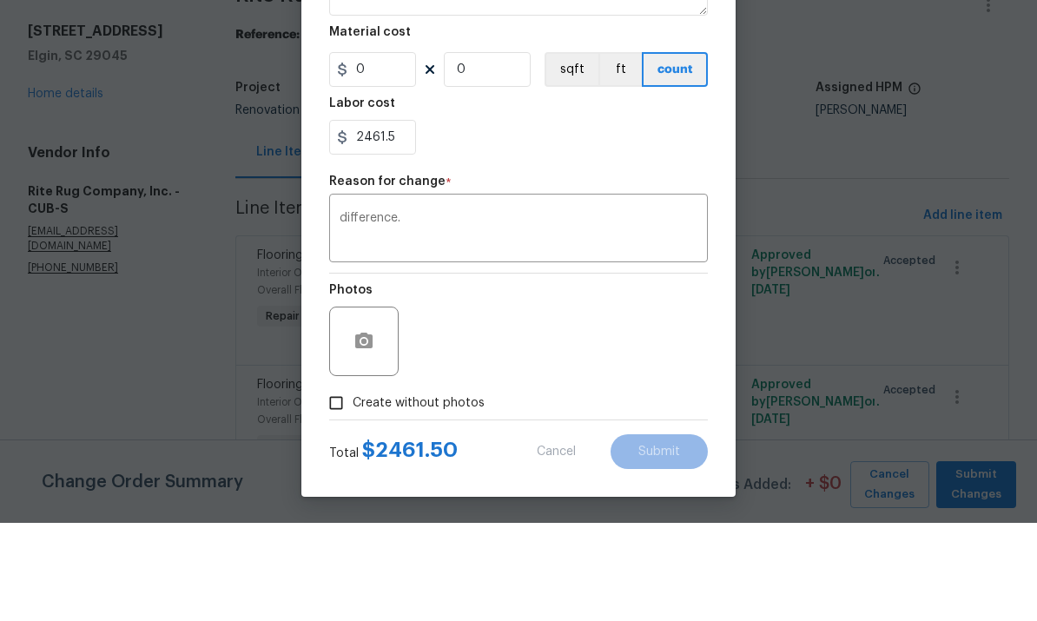
type input "1"
type input "1000"
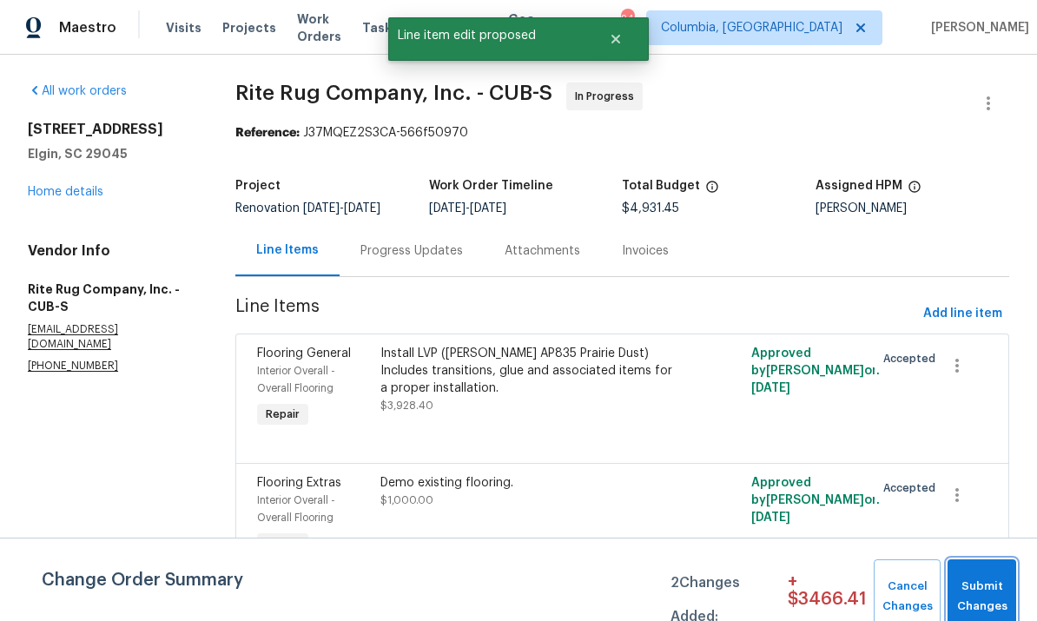
click at [982, 595] on span "Submit Changes" at bounding box center [982, 597] width 51 height 40
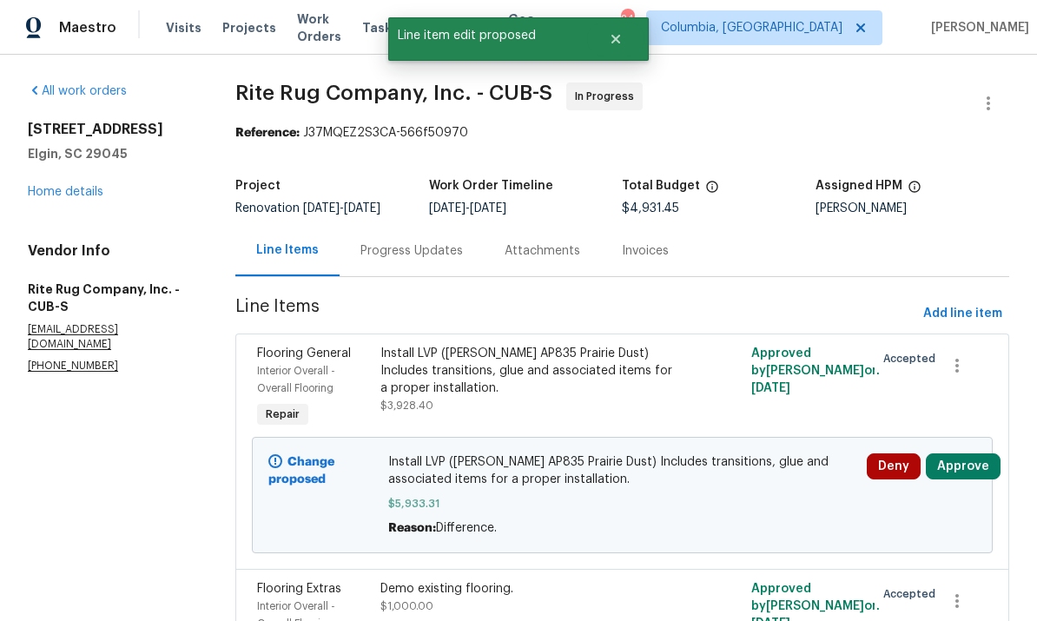
click at [408, 242] on div "Progress Updates" at bounding box center [412, 250] width 103 height 17
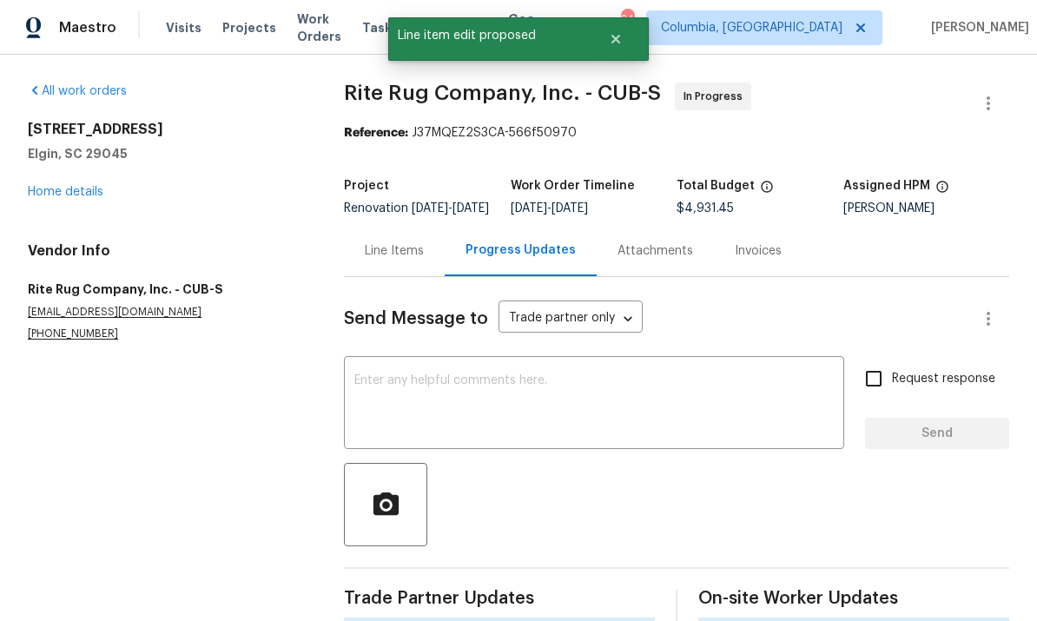
scroll to position [41, 0]
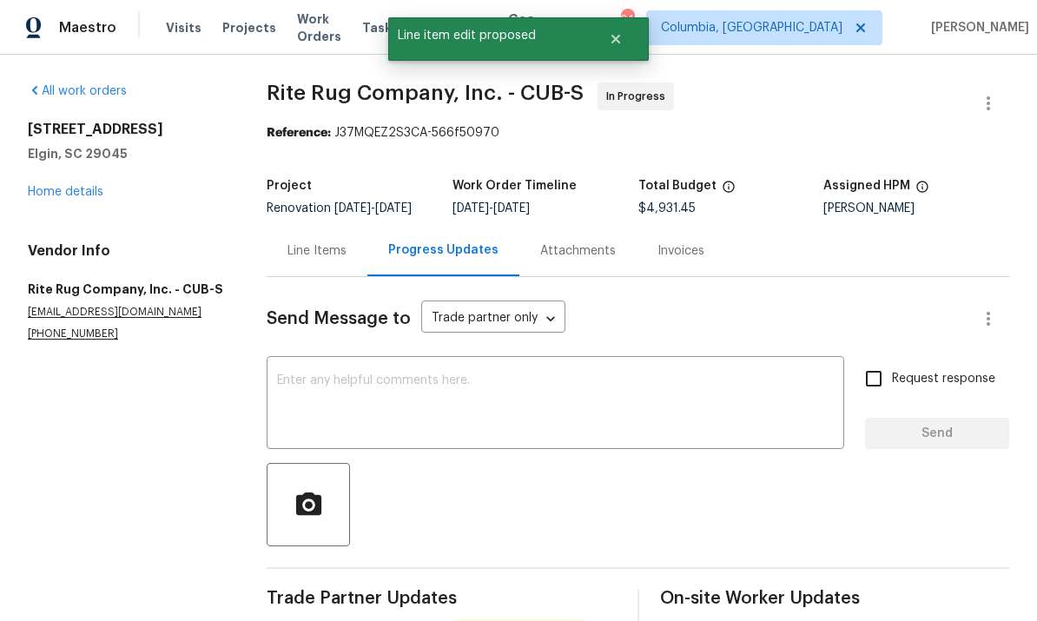
click at [733, 388] on textarea at bounding box center [555, 405] width 557 height 61
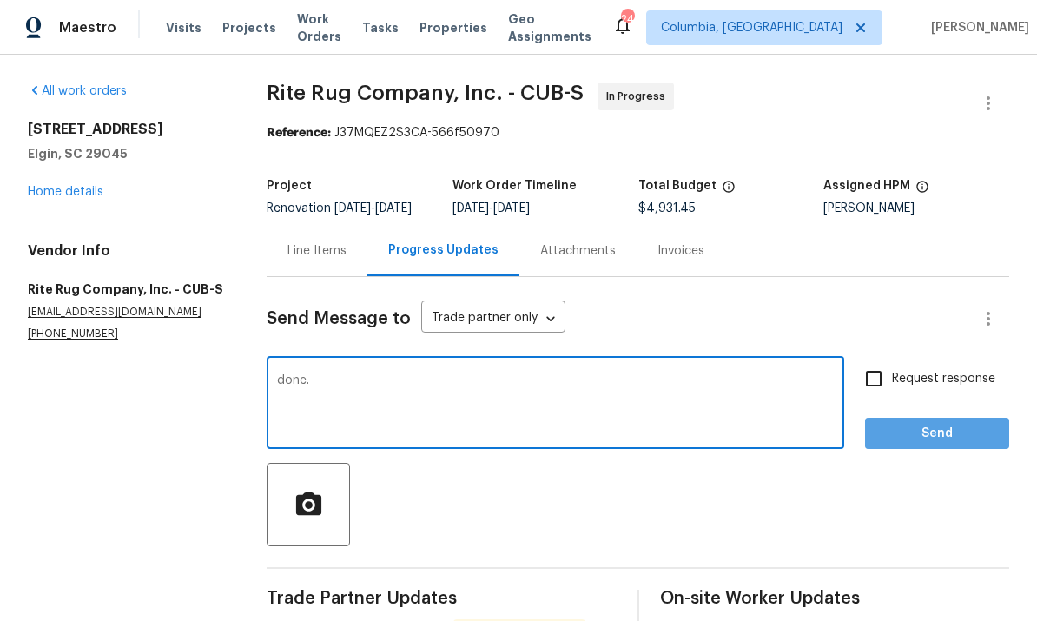
type textarea "done."
click at [943, 423] on span "Send" at bounding box center [937, 434] width 116 height 22
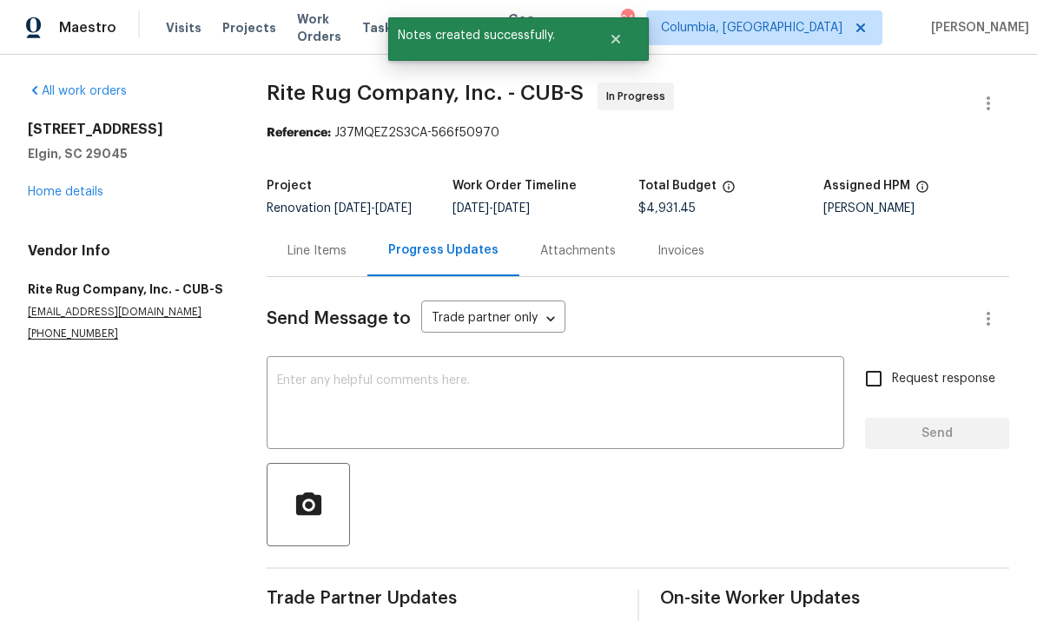
scroll to position [0, 0]
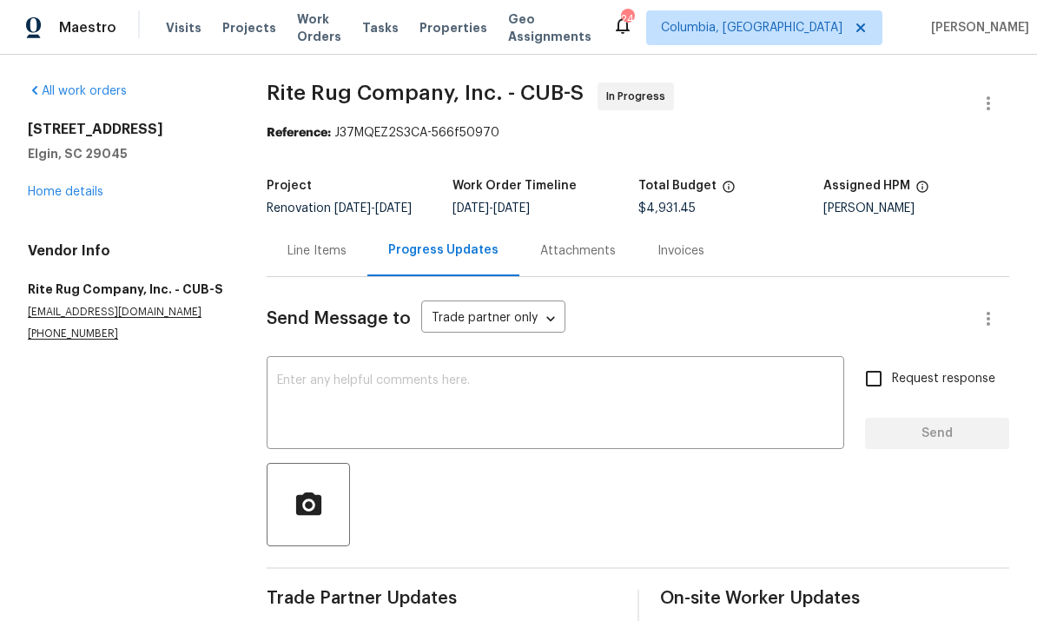
click at [65, 197] on link "Home details" at bounding box center [66, 192] width 76 height 12
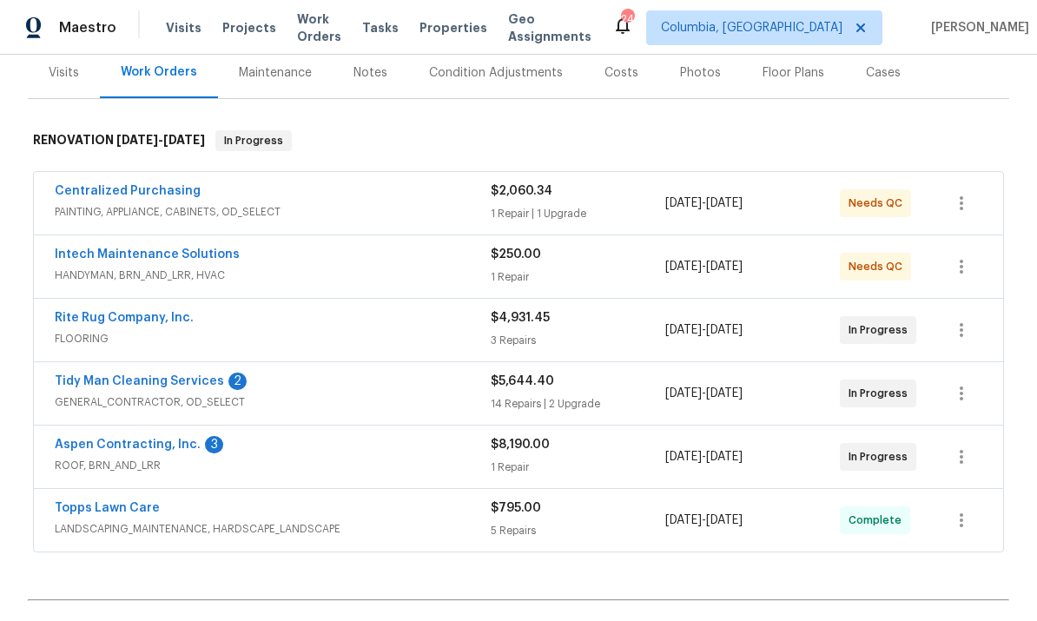
scroll to position [260, 0]
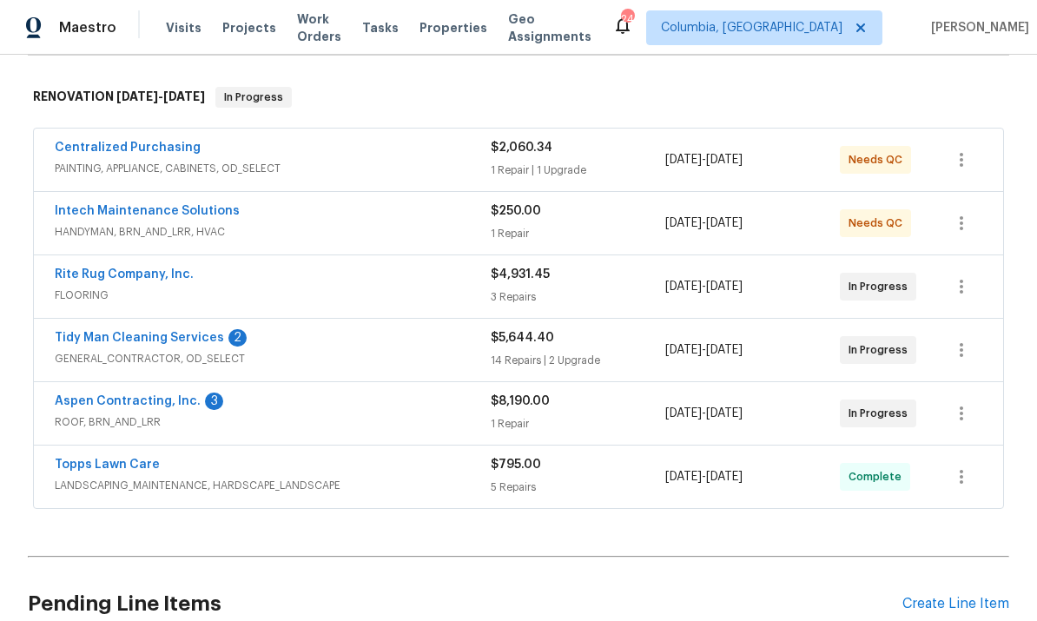
click at [173, 337] on link "Tidy Man Cleaning Services" at bounding box center [139, 338] width 169 height 12
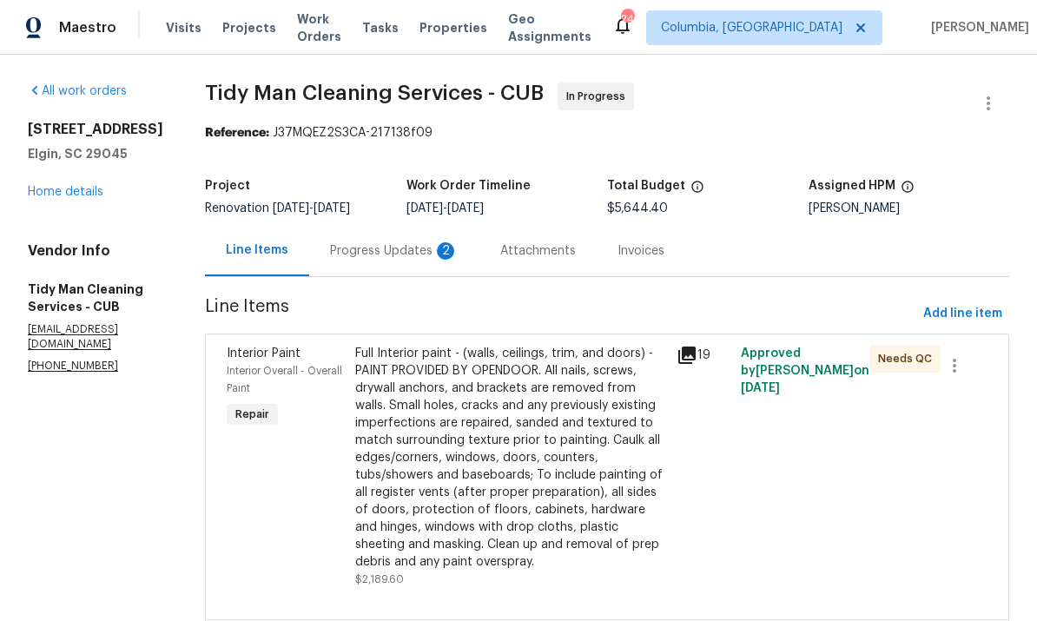
click at [369, 248] on div "Progress Updates 2" at bounding box center [394, 250] width 129 height 17
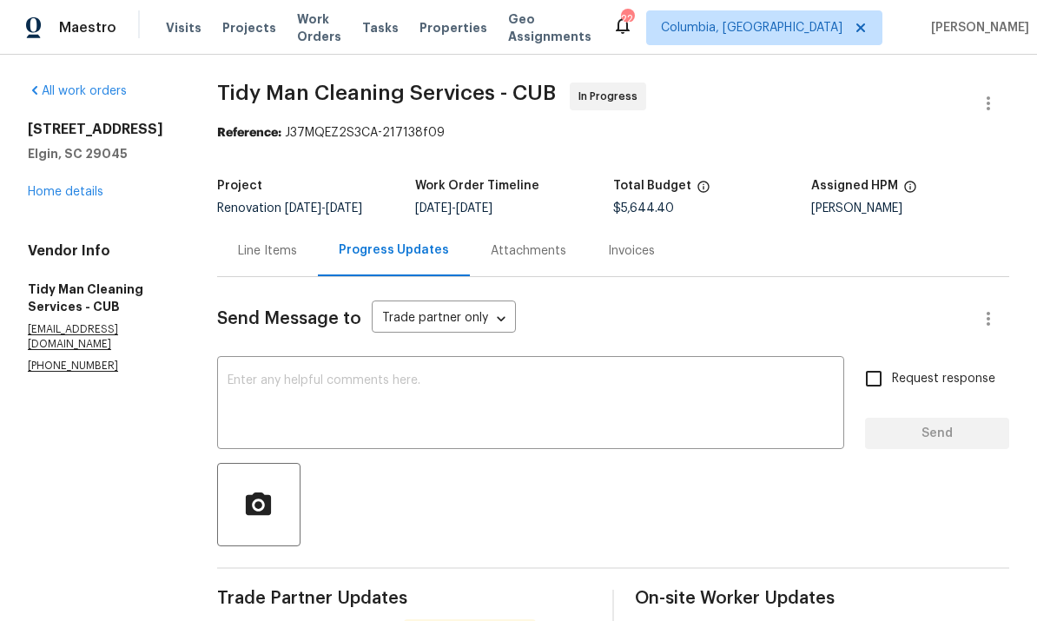
click at [474, 405] on textarea at bounding box center [531, 405] width 607 height 61
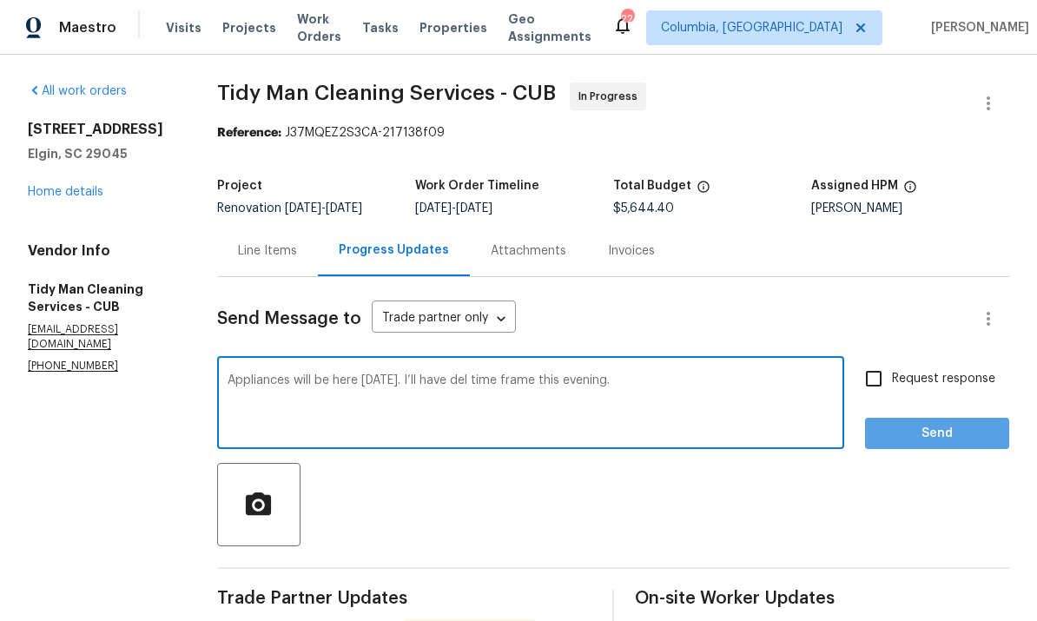
type textarea "Appliances will be here tomorrow. I’ll have del time frame this evening."
click at [924, 428] on span "Send" at bounding box center [937, 434] width 116 height 22
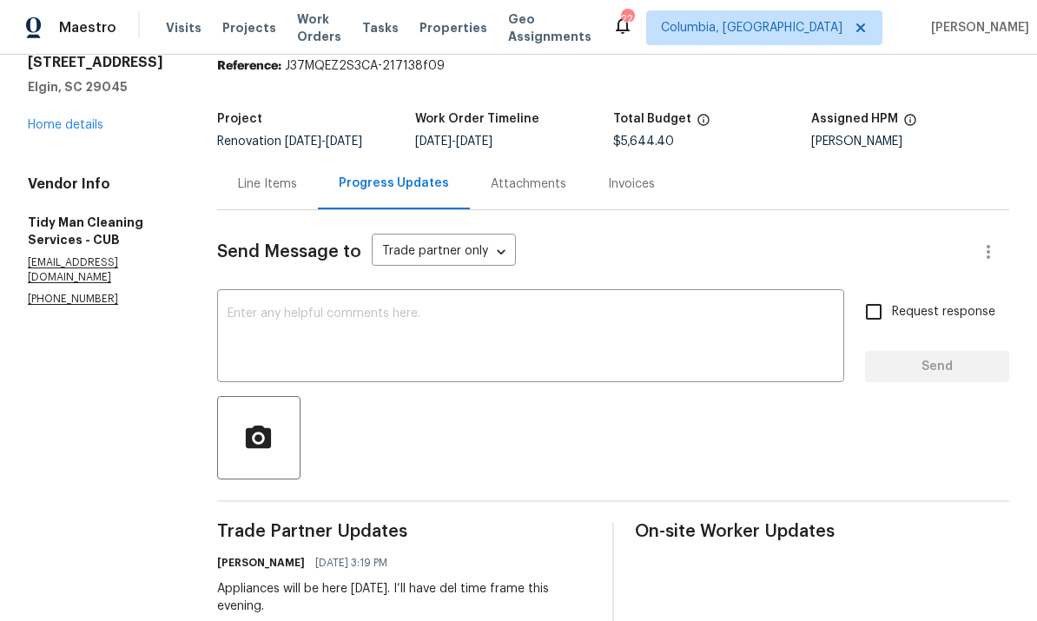
scroll to position [64, 0]
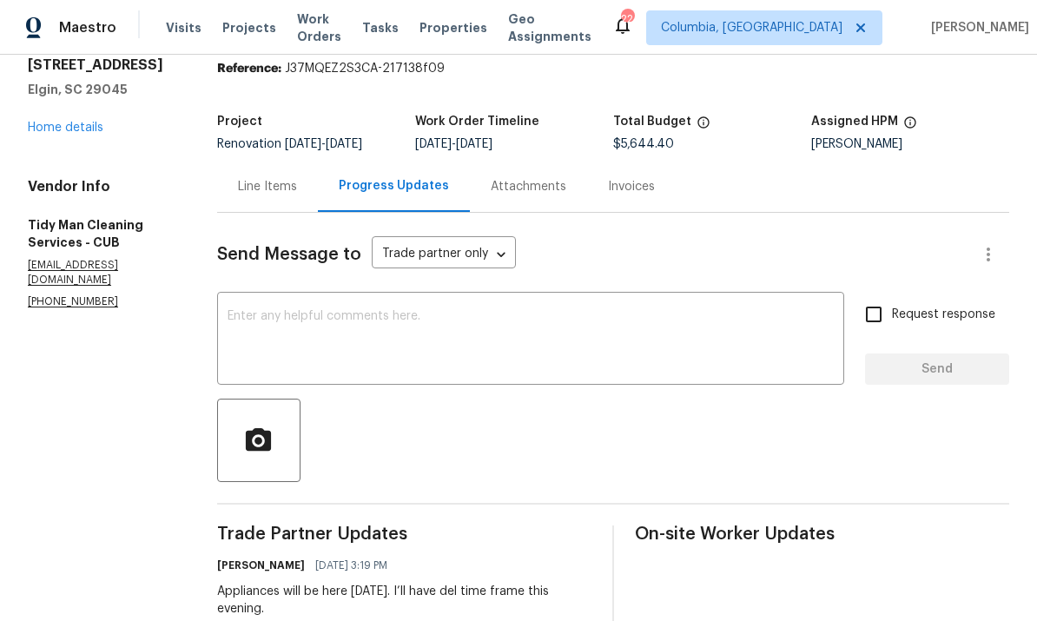
click at [268, 185] on div "Line Items" at bounding box center [267, 186] width 59 height 17
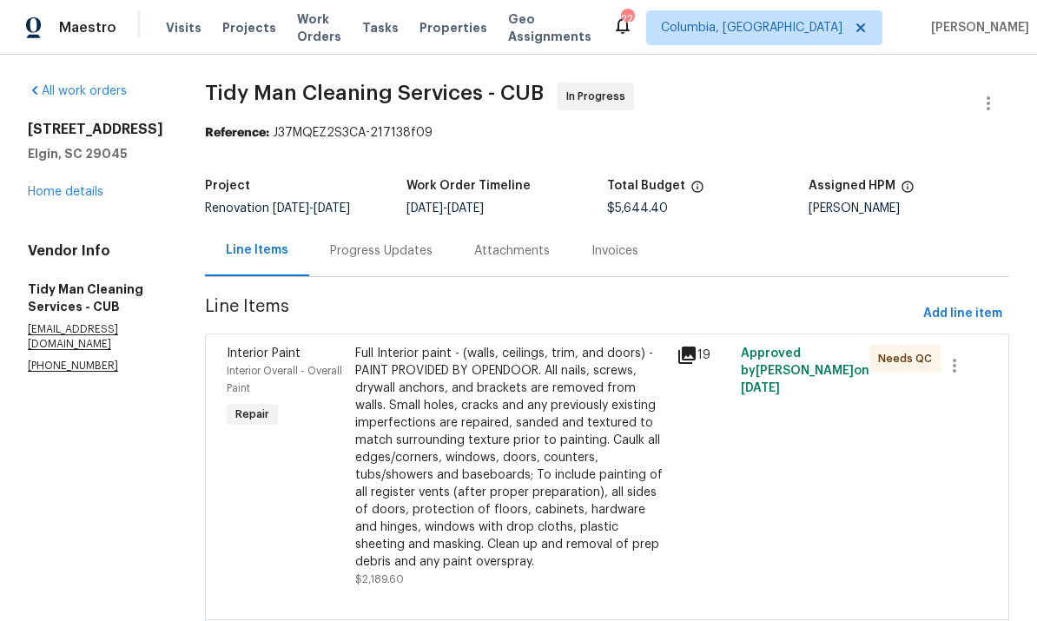
click at [68, 193] on link "Home details" at bounding box center [66, 192] width 76 height 12
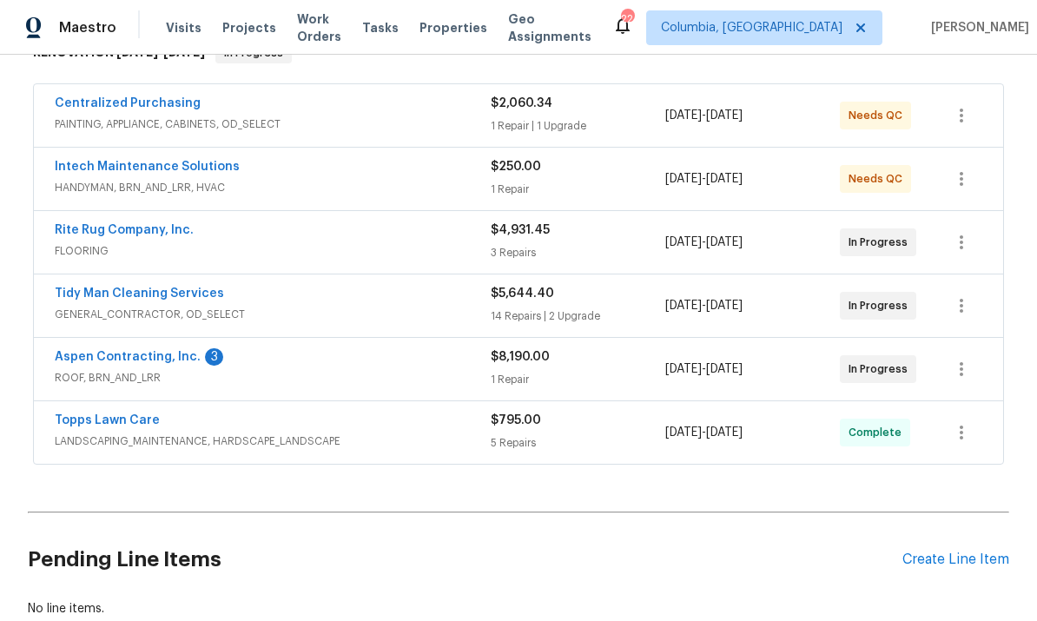
scroll to position [305, 0]
click at [137, 361] on link "Aspen Contracting, Inc." at bounding box center [128, 356] width 146 height 12
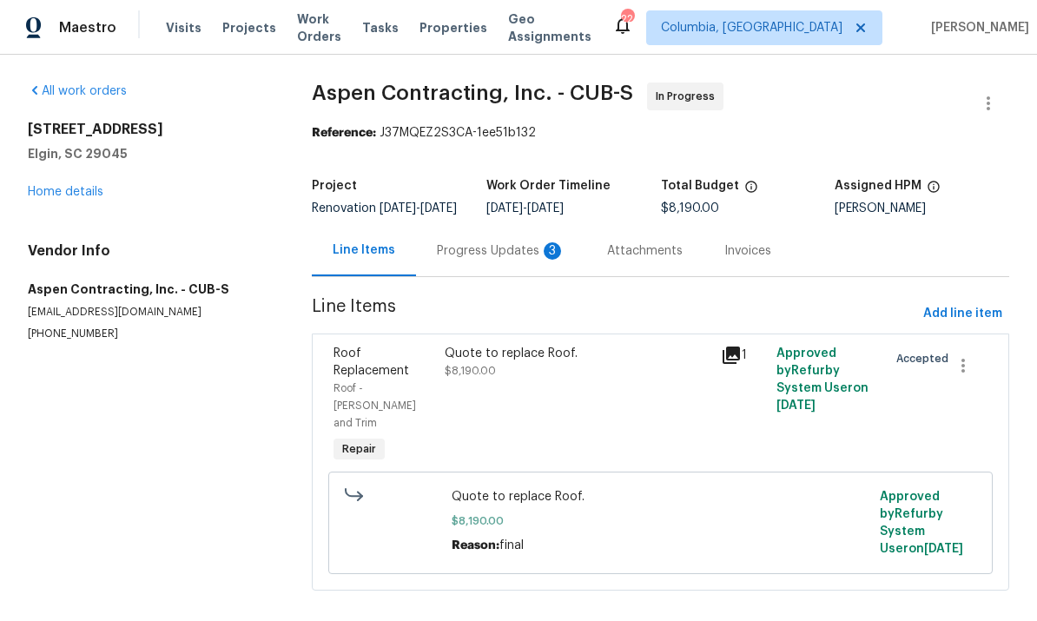
click at [469, 260] on div "Progress Updates 3" at bounding box center [501, 250] width 129 height 17
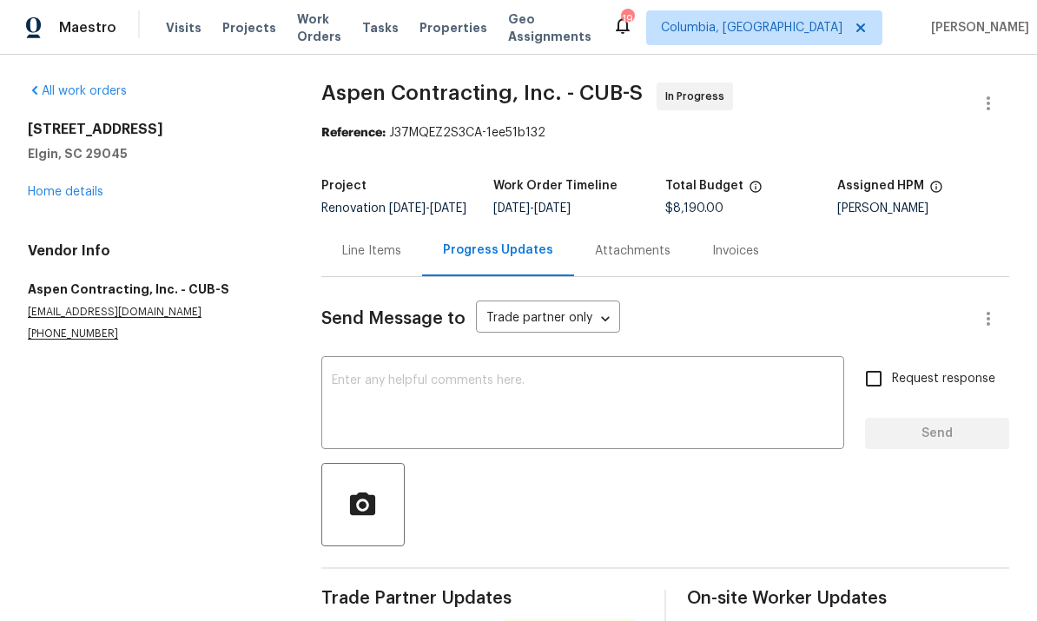
click at [541, 435] on textarea at bounding box center [583, 405] width 502 height 61
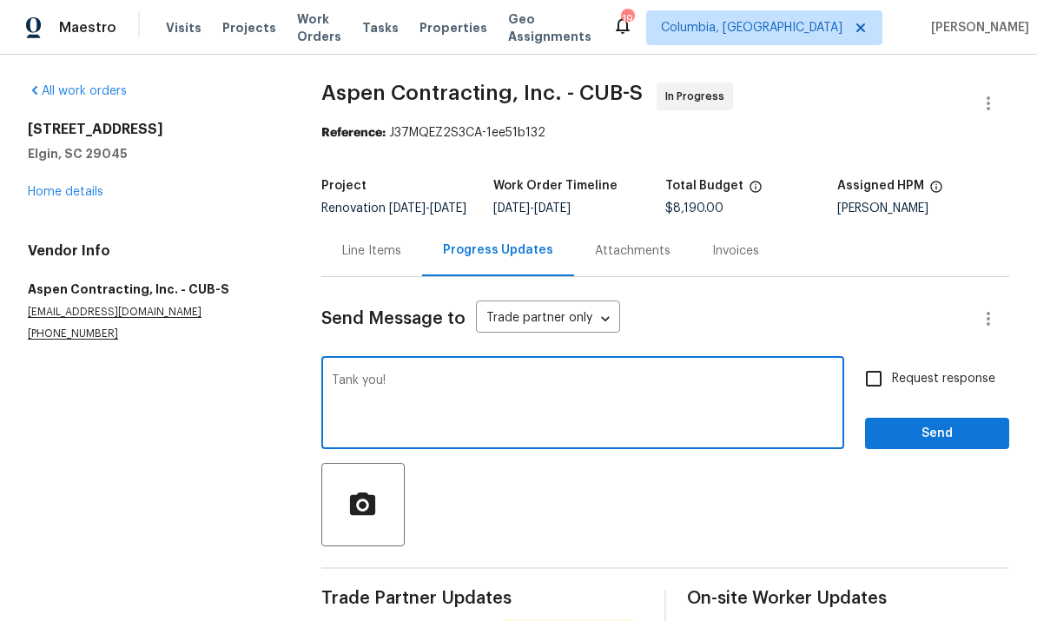
type textarea "Tank you!"
click at [941, 432] on button "Send" at bounding box center [937, 434] width 144 height 32
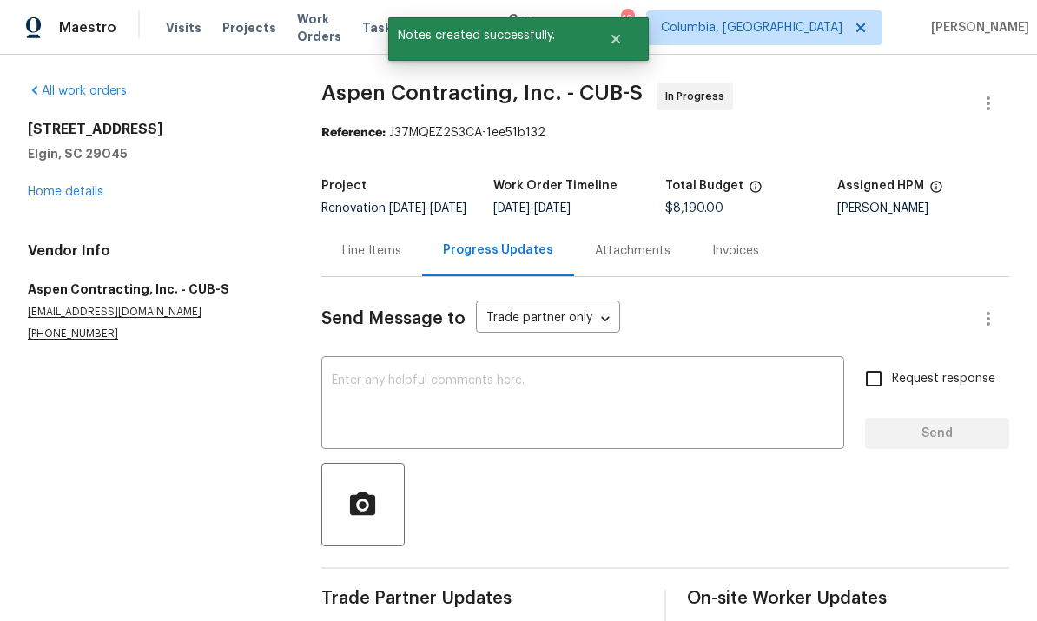
click at [374, 260] on div "Line Items" at bounding box center [371, 250] width 59 height 17
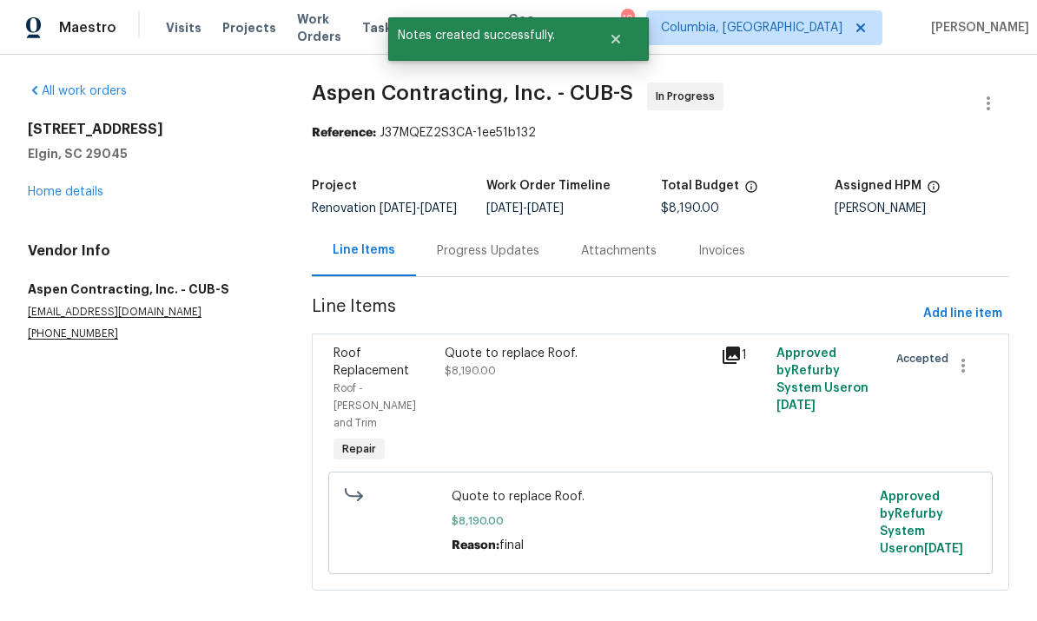
scroll to position [15, 0]
click at [56, 186] on link "Home details" at bounding box center [66, 192] width 76 height 12
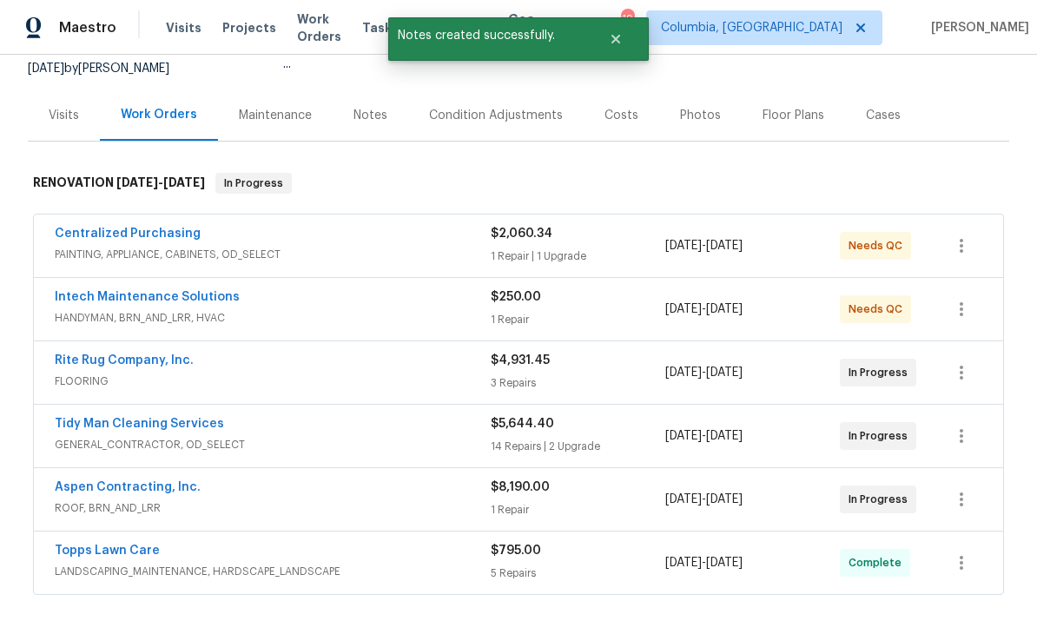
scroll to position [211, 0]
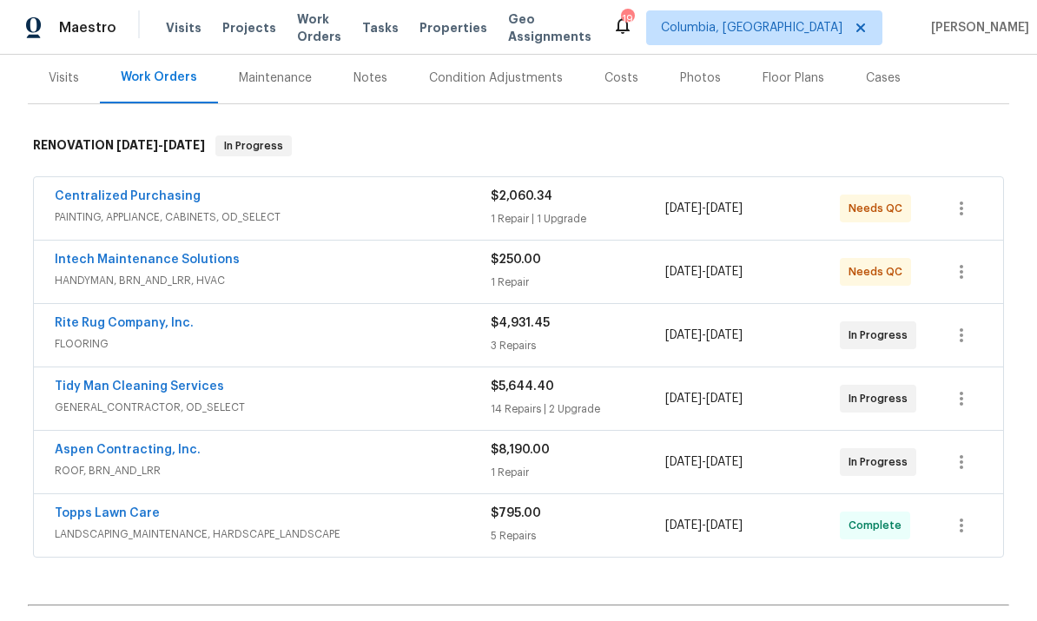
click at [181, 254] on link "Intech Maintenance Solutions" at bounding box center [147, 260] width 185 height 12
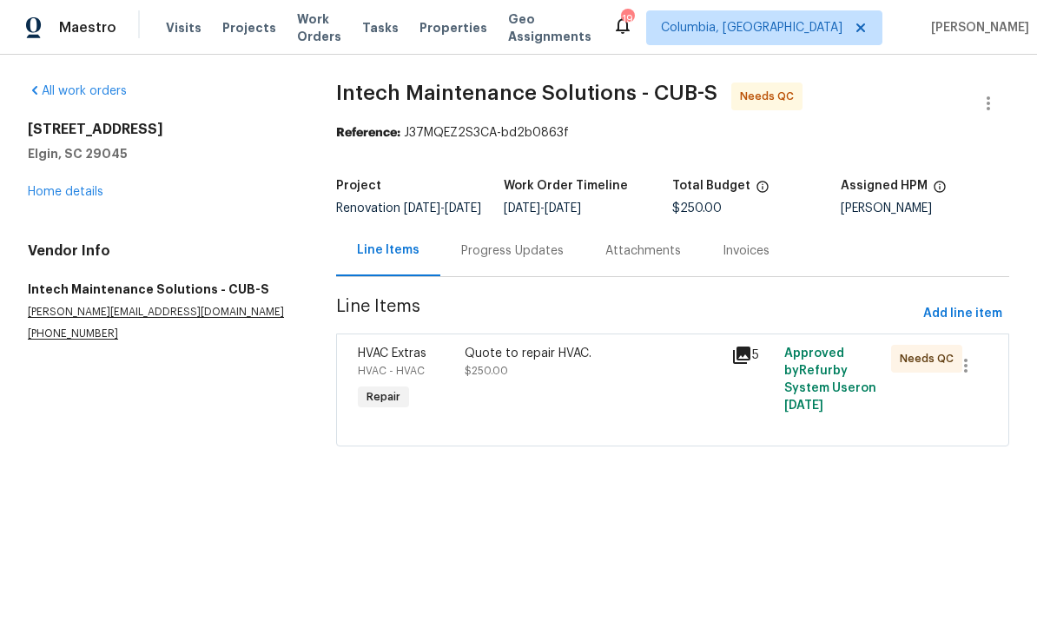
click at [525, 406] on div "Quote to repair HVAC. $250.00" at bounding box center [593, 380] width 267 height 80
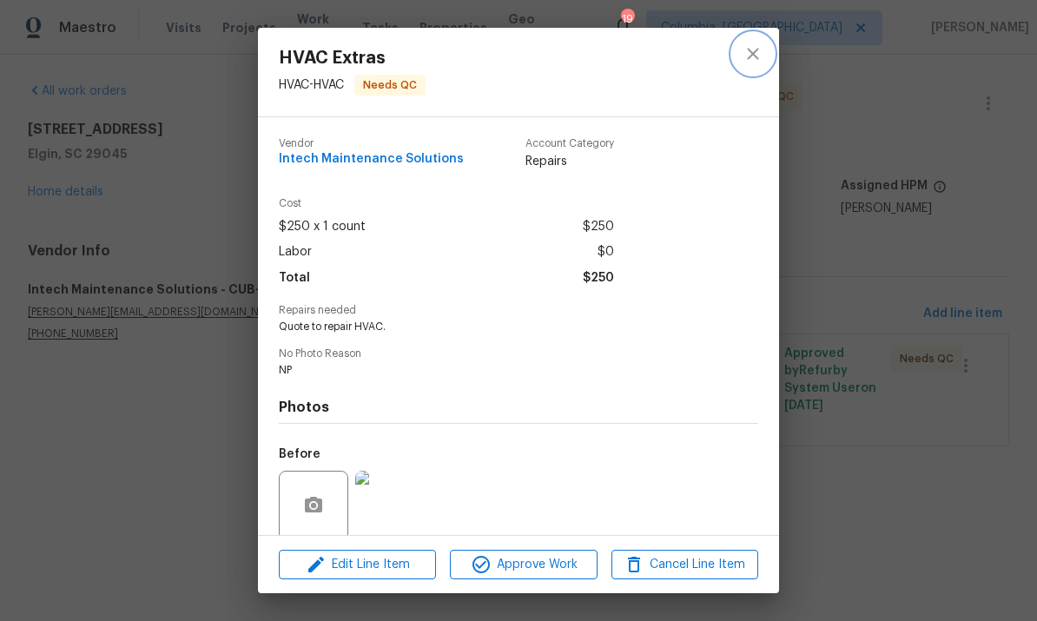
click at [754, 56] on icon "close" at bounding box center [752, 53] width 11 height 11
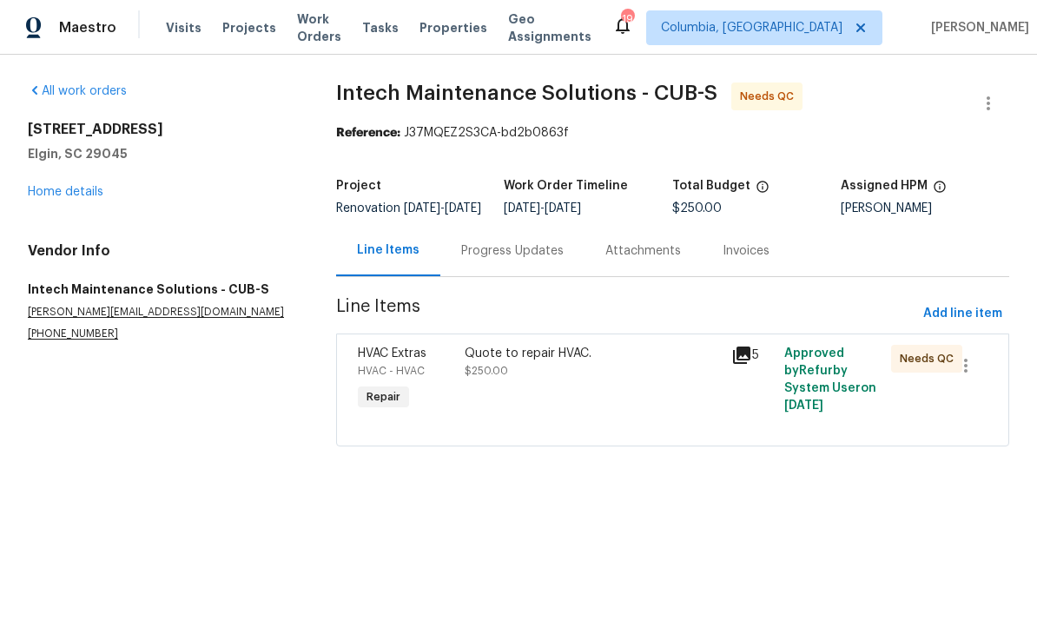
click at [513, 260] on div "Progress Updates" at bounding box center [512, 250] width 103 height 17
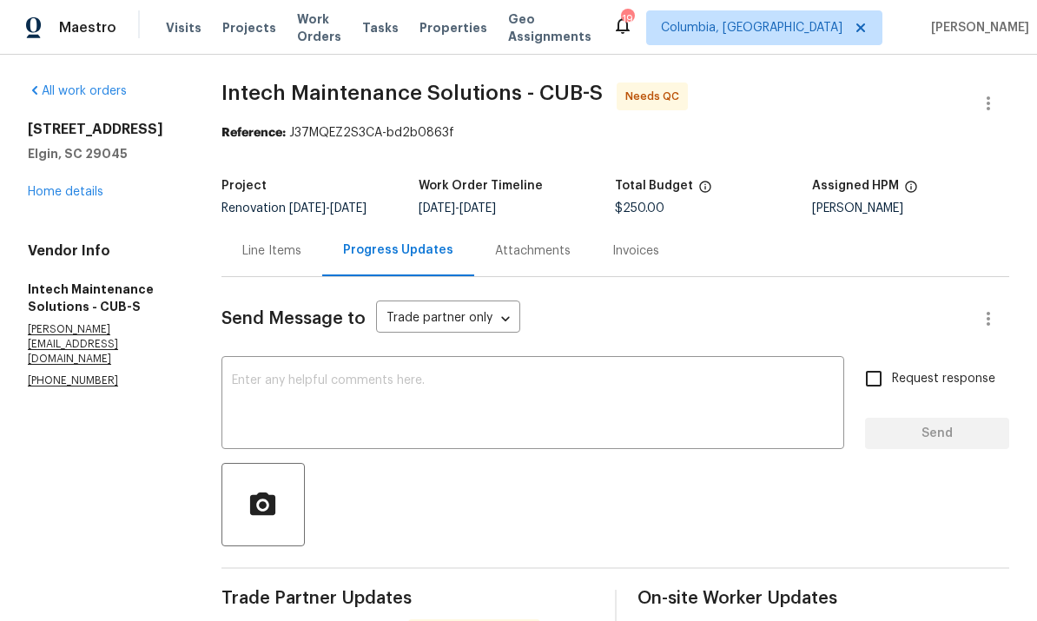
click at [278, 255] on div "Line Items" at bounding box center [271, 250] width 59 height 17
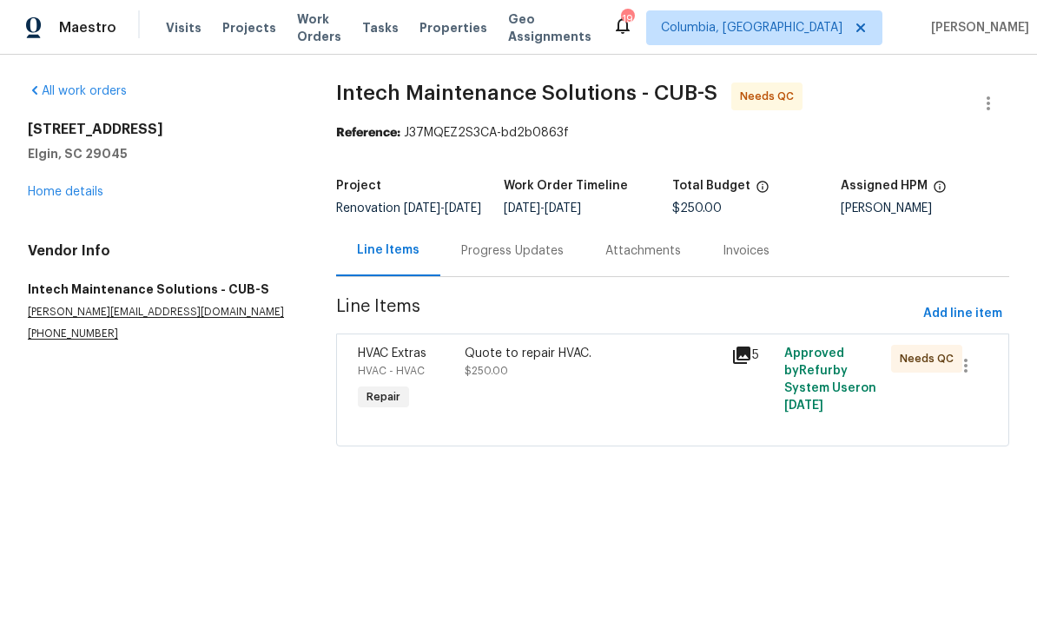
click at [548, 405] on div "Quote to repair HVAC. $250.00" at bounding box center [593, 380] width 267 height 80
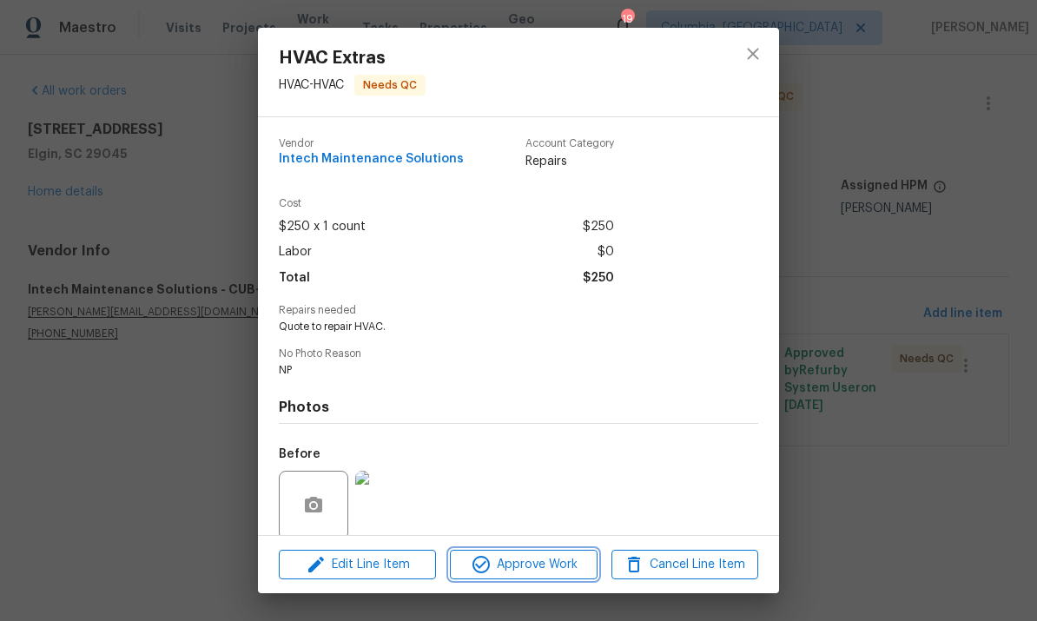
click at [548, 571] on span "Approve Work" at bounding box center [523, 565] width 136 height 22
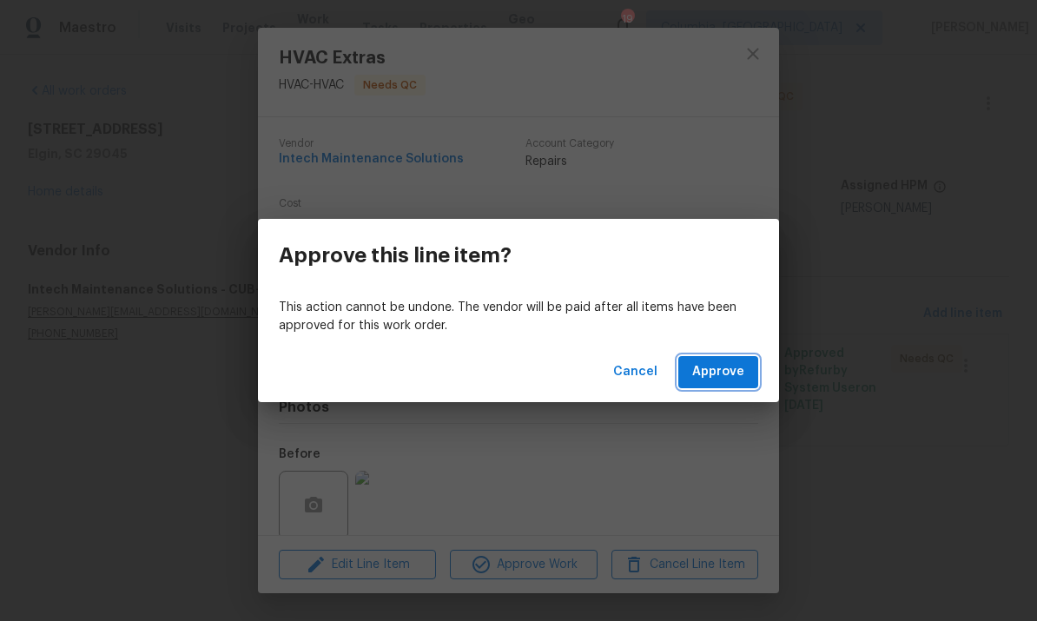
click at [729, 384] on button "Approve" at bounding box center [719, 372] width 80 height 32
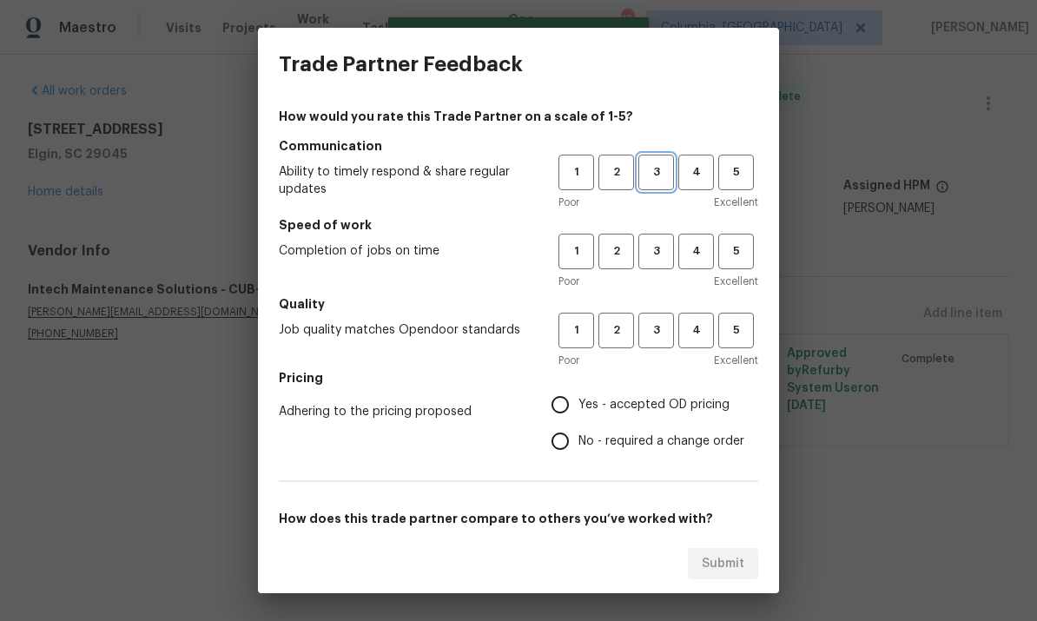
click at [656, 183] on button "3" at bounding box center [657, 173] width 36 height 36
click at [662, 267] on button "3" at bounding box center [657, 252] width 36 height 36
click at [648, 345] on button "3" at bounding box center [657, 331] width 36 height 36
click at [577, 396] on input "Yes - accepted OD pricing" at bounding box center [560, 405] width 36 height 36
radio input "true"
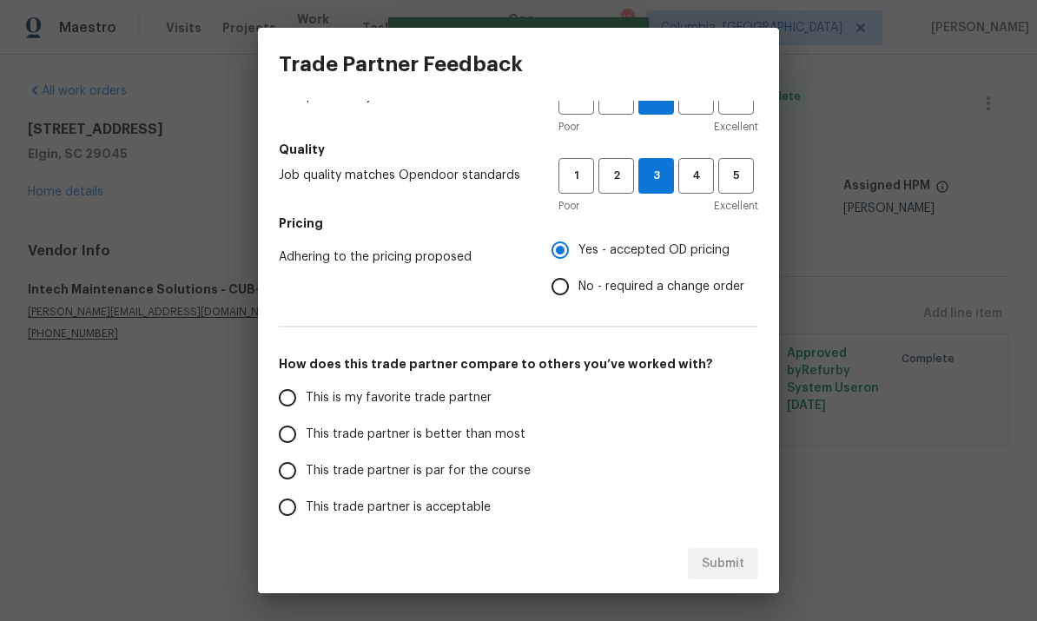
scroll to position [156, 0]
click at [291, 461] on input "This trade partner is par for the course" at bounding box center [287, 470] width 36 height 36
click at [739, 562] on span "Submit" at bounding box center [723, 565] width 43 height 22
radio input "true"
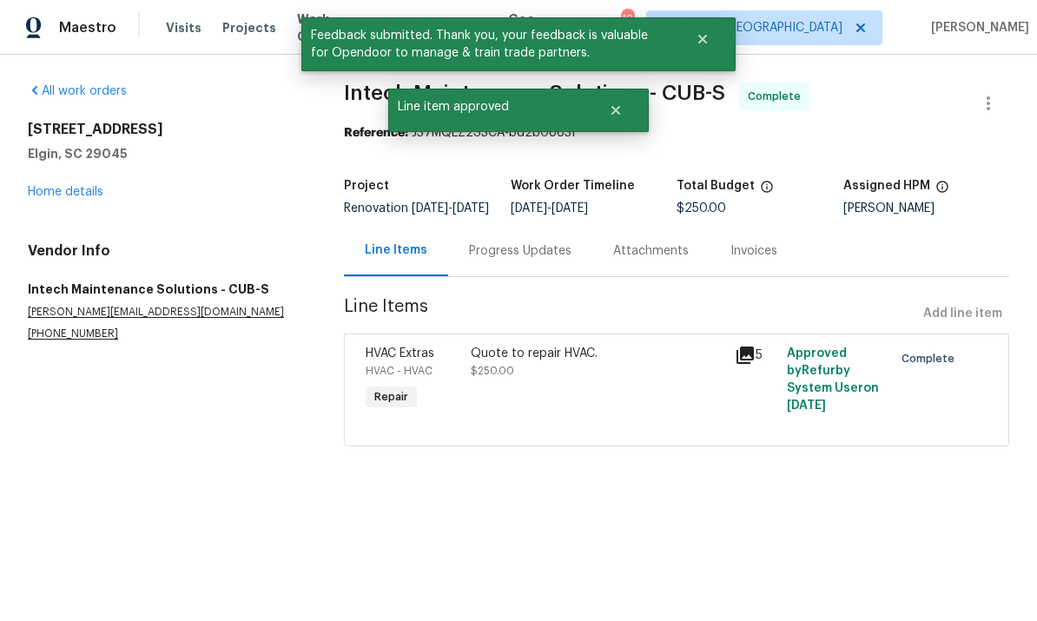
click at [61, 196] on link "Home details" at bounding box center [66, 192] width 76 height 12
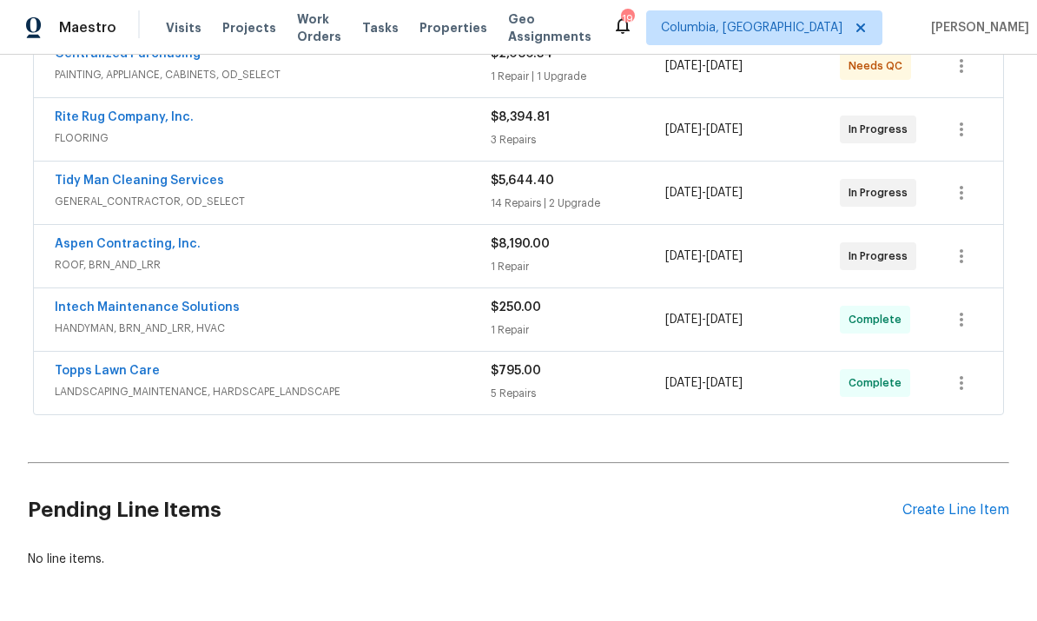
scroll to position [353, 0]
click at [177, 176] on link "Tidy Man Cleaning Services" at bounding box center [139, 182] width 169 height 12
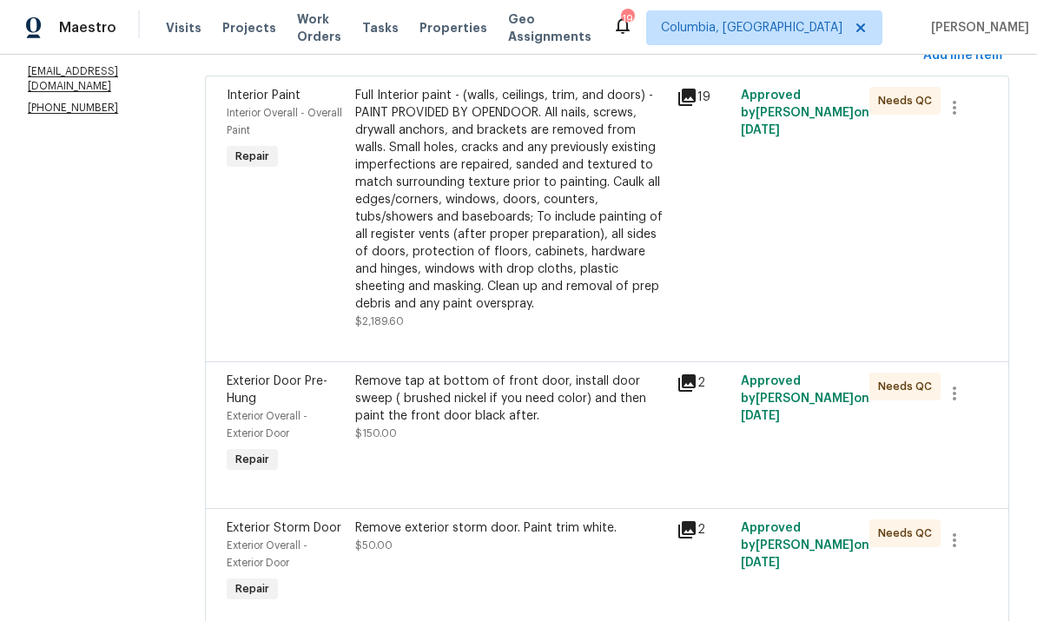
scroll to position [256, 0]
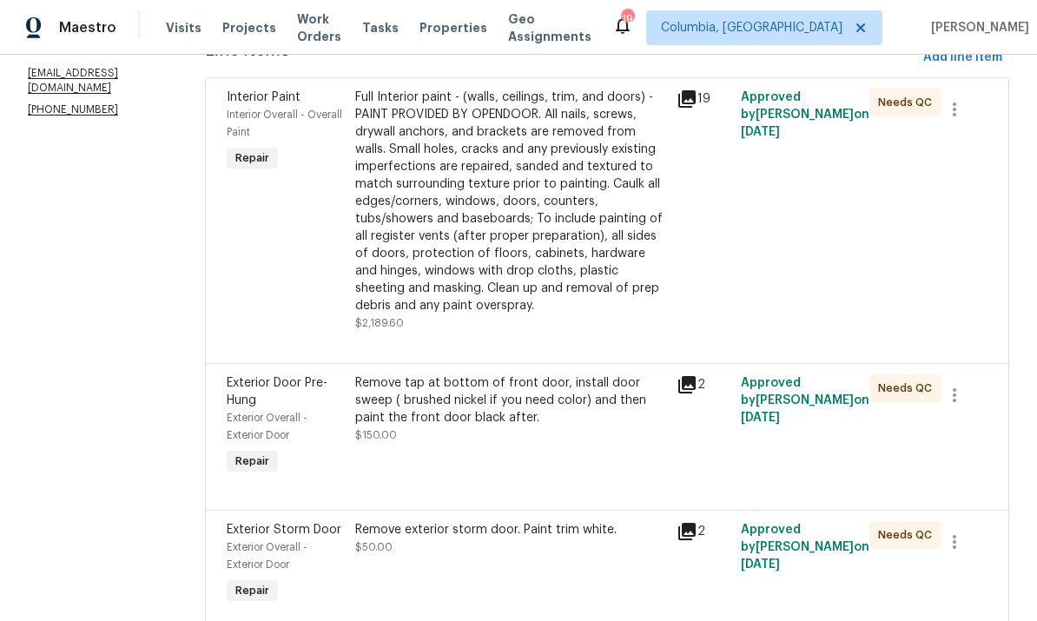
click at [533, 424] on div "Remove tap at bottom of front door, install door sweep ( brushed nickel if you …" at bounding box center [510, 410] width 311 height 70
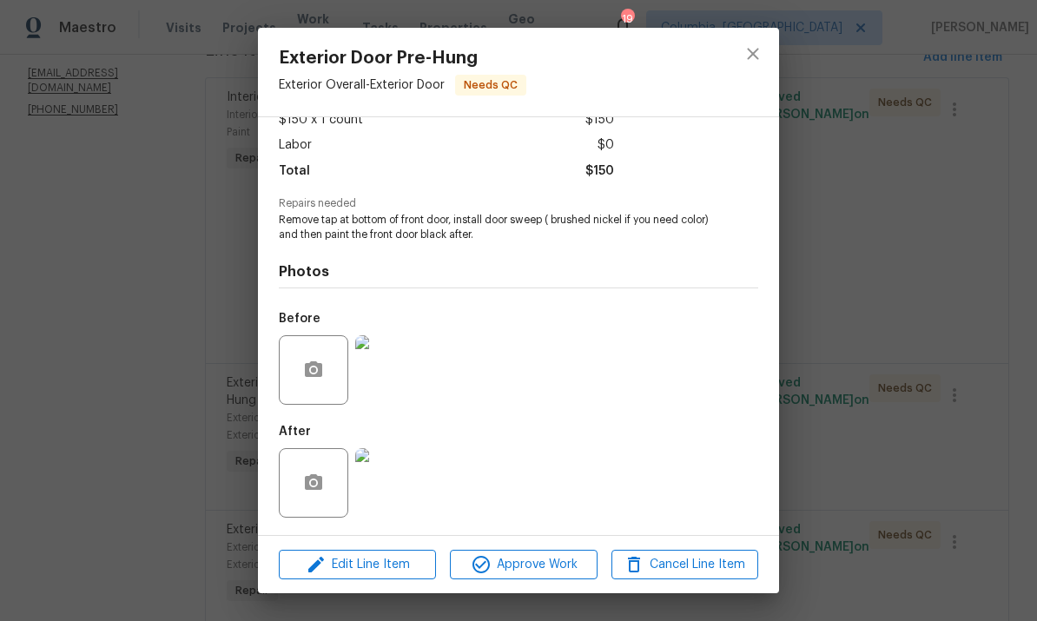
scroll to position [110, 0]
click at [401, 492] on img at bounding box center [390, 483] width 70 height 70
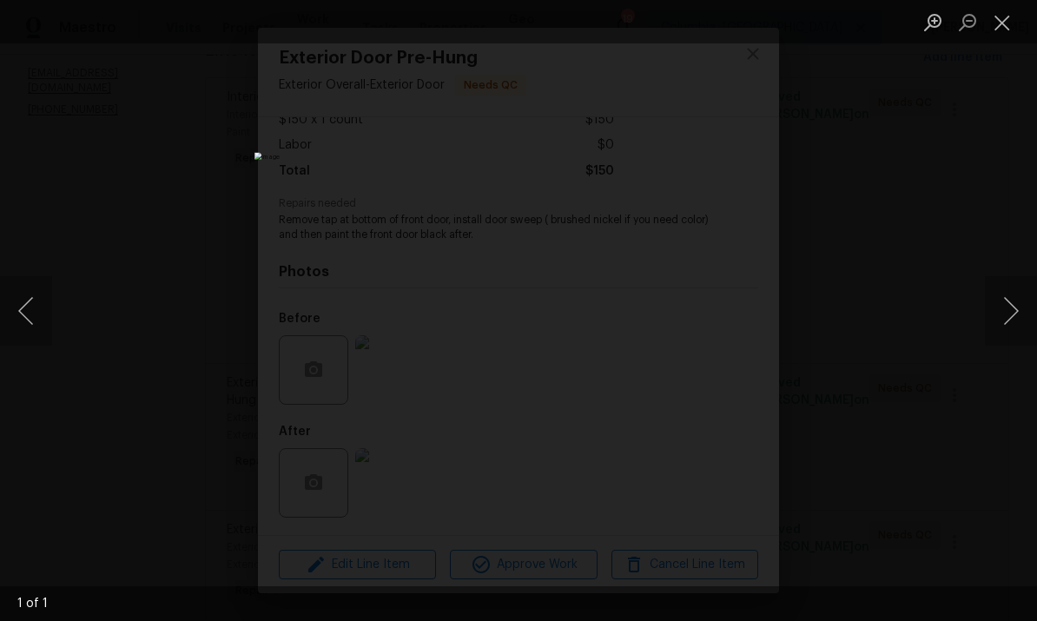
click at [998, 32] on button "Close lightbox" at bounding box center [1002, 22] width 35 height 30
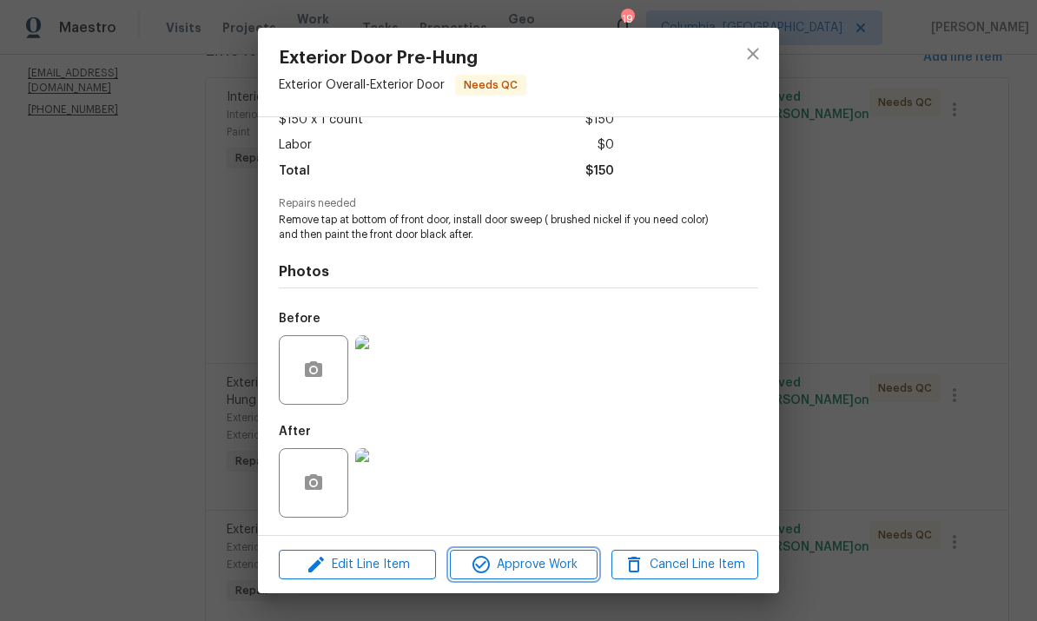
click at [560, 570] on span "Approve Work" at bounding box center [523, 565] width 136 height 22
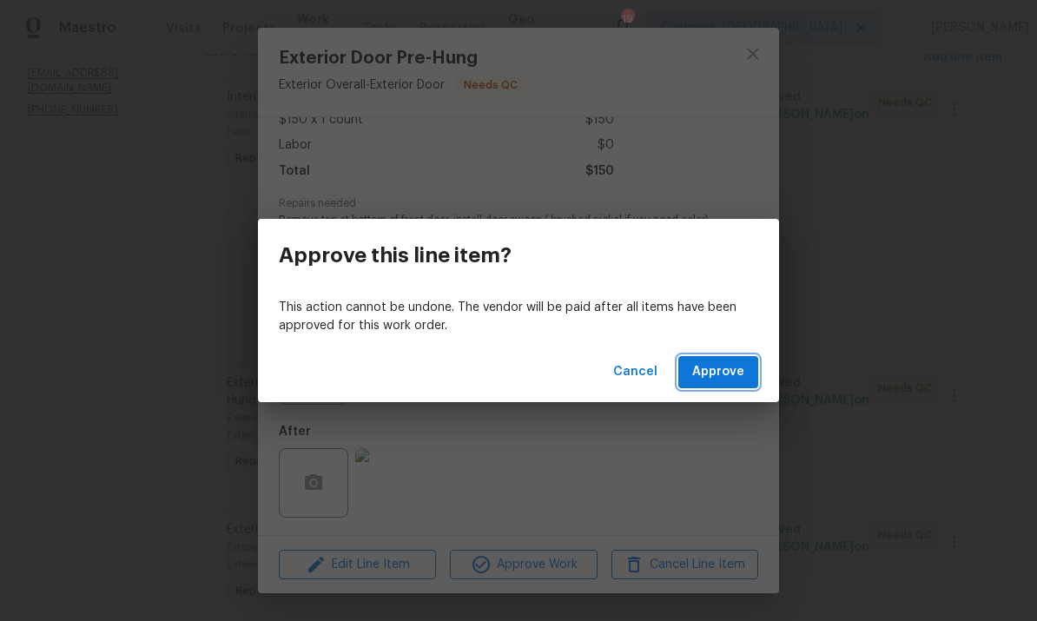
click at [733, 387] on button "Approve" at bounding box center [719, 372] width 80 height 32
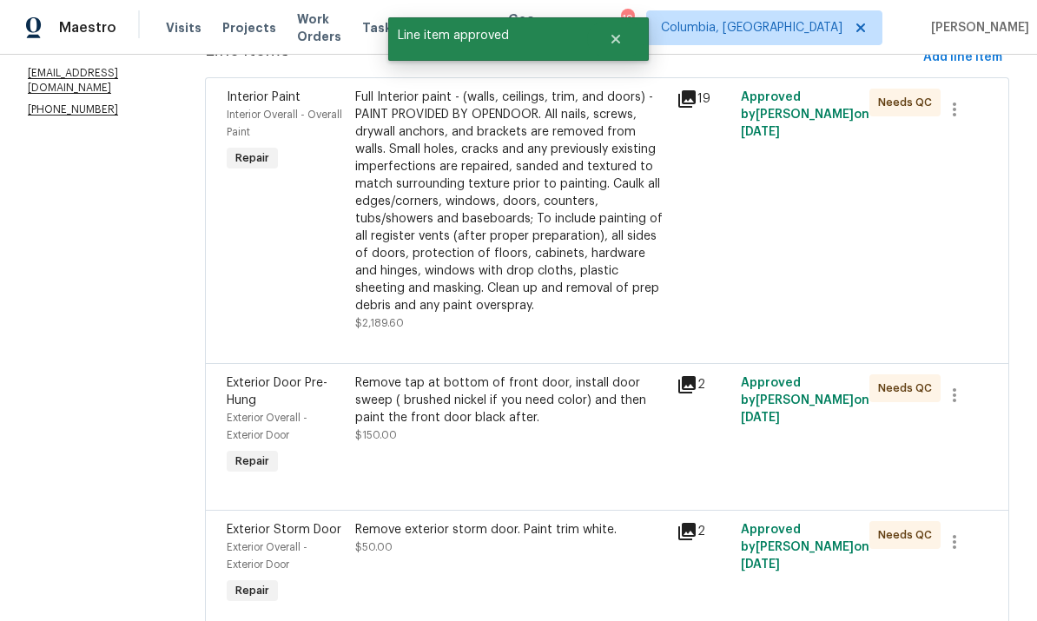
scroll to position [0, 0]
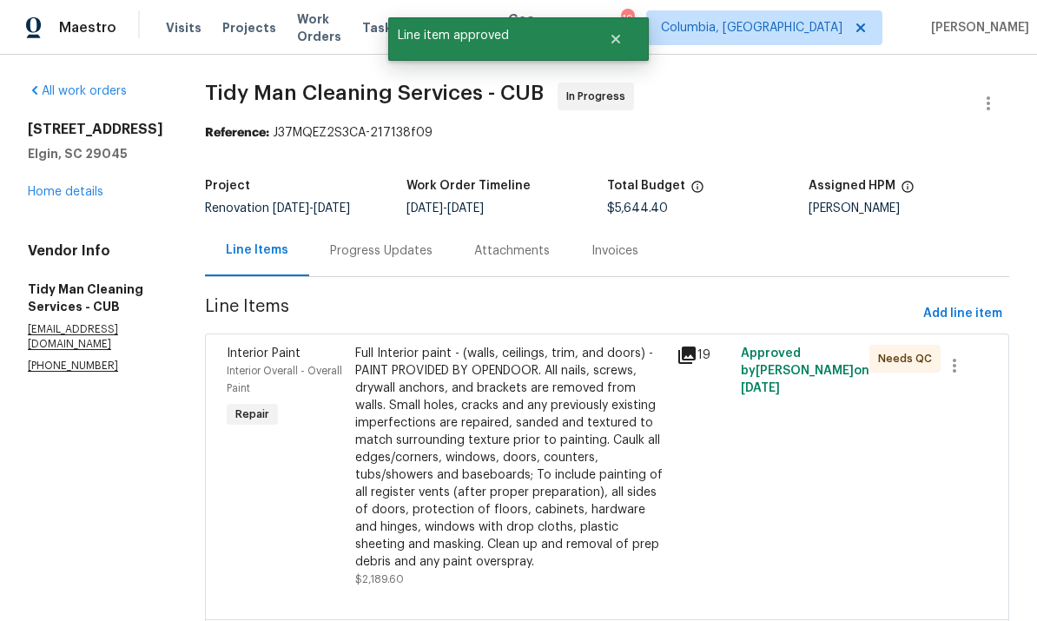
click at [554, 474] on div "Full Interior paint - (walls, ceilings, trim, and doors) - PAINT PROVIDED BY OP…" at bounding box center [510, 458] width 311 height 226
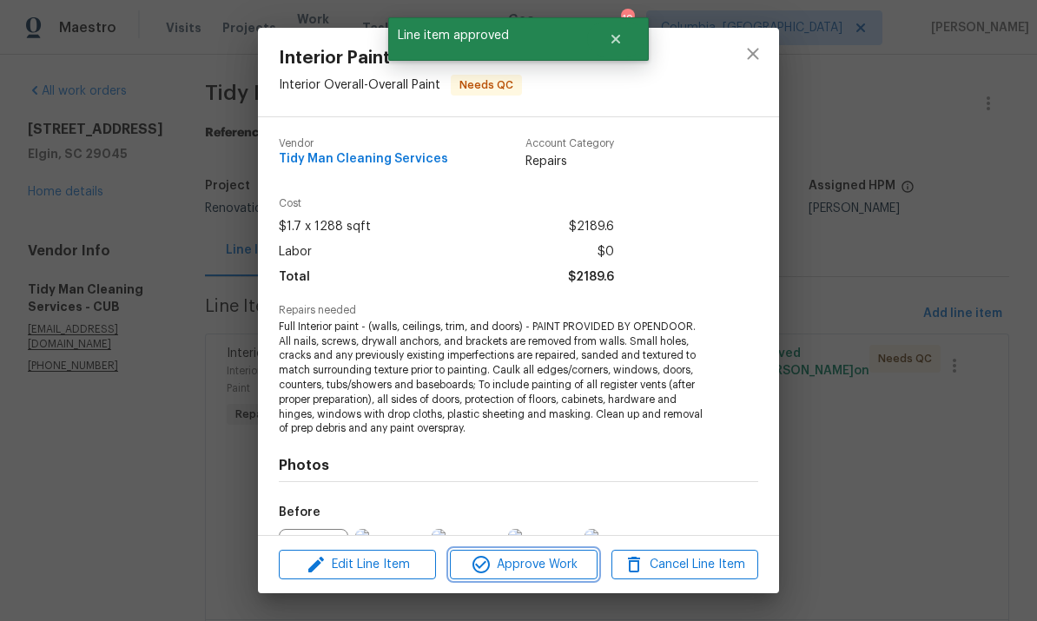
click at [555, 564] on span "Approve Work" at bounding box center [523, 565] width 136 height 22
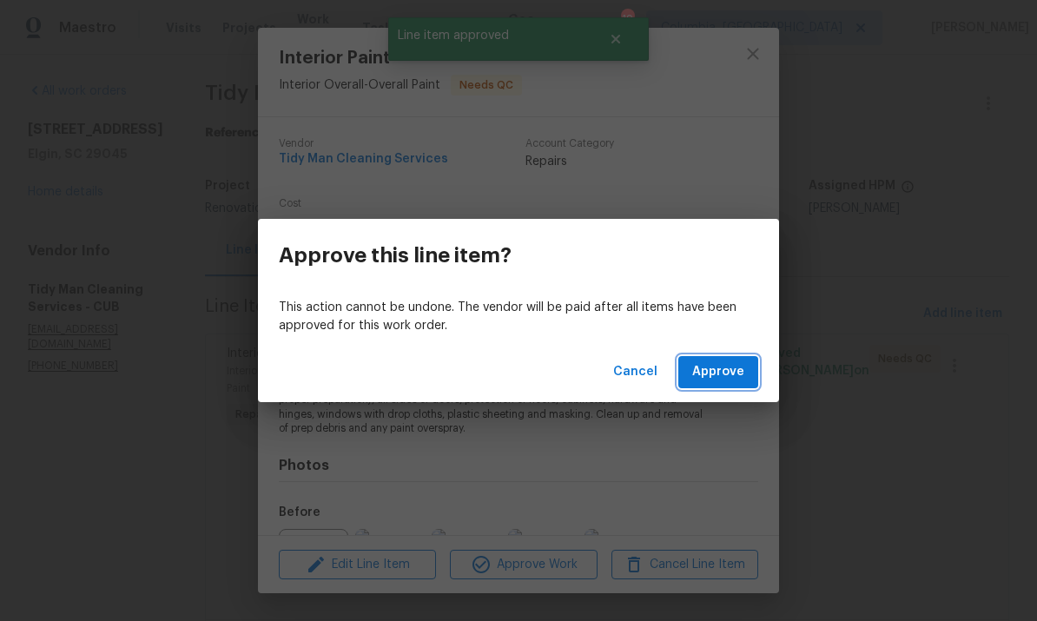
click at [725, 382] on span "Approve" at bounding box center [719, 372] width 52 height 22
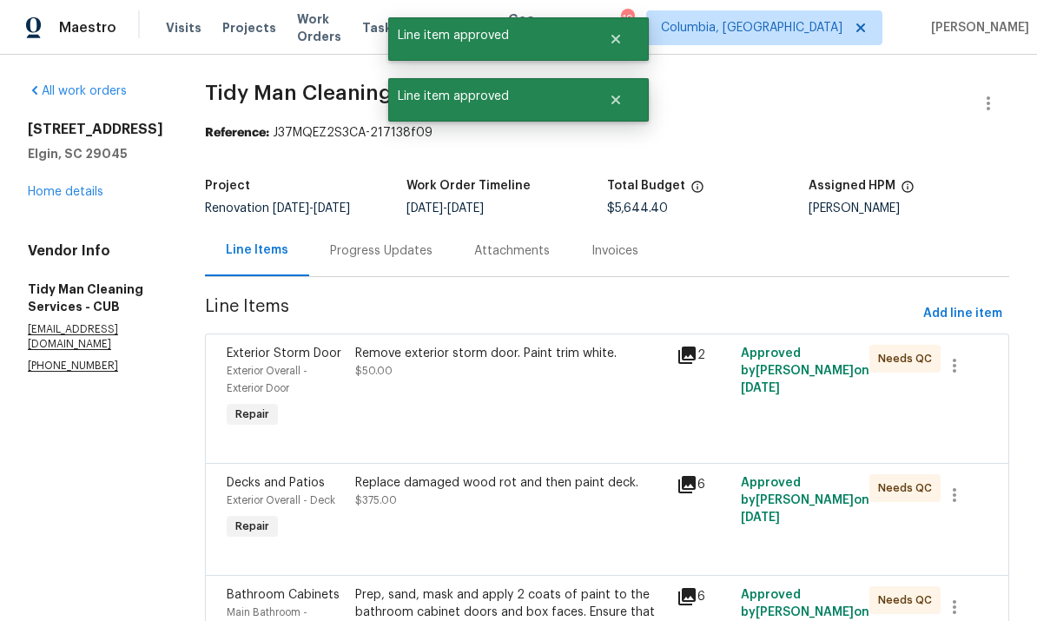
scroll to position [65, 0]
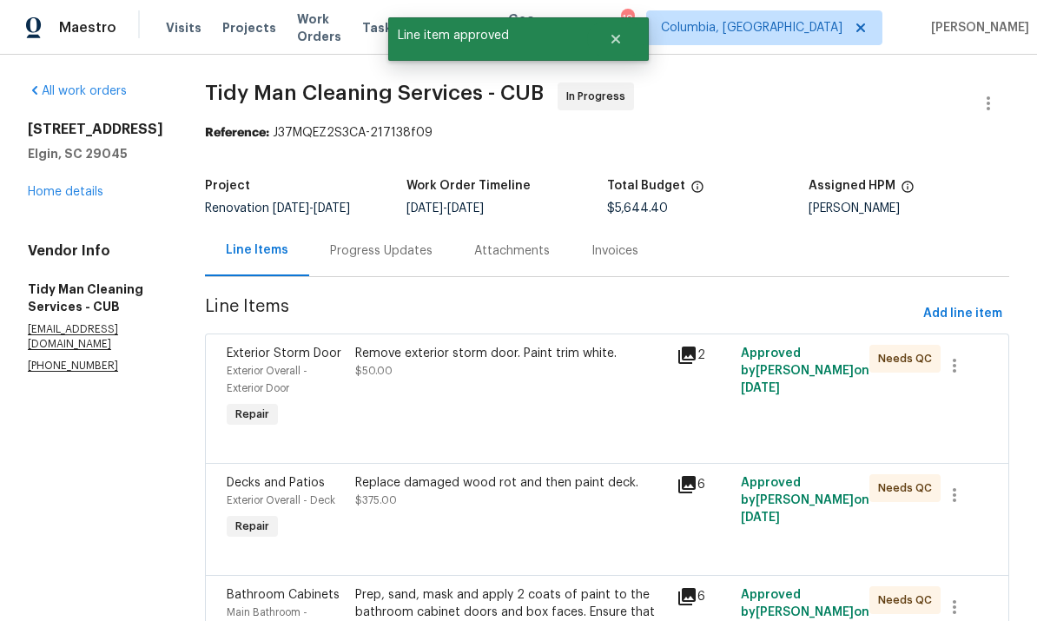
click at [538, 340] on div "Remove exterior storm door. Paint trim white. $50.00" at bounding box center [511, 388] width 322 height 97
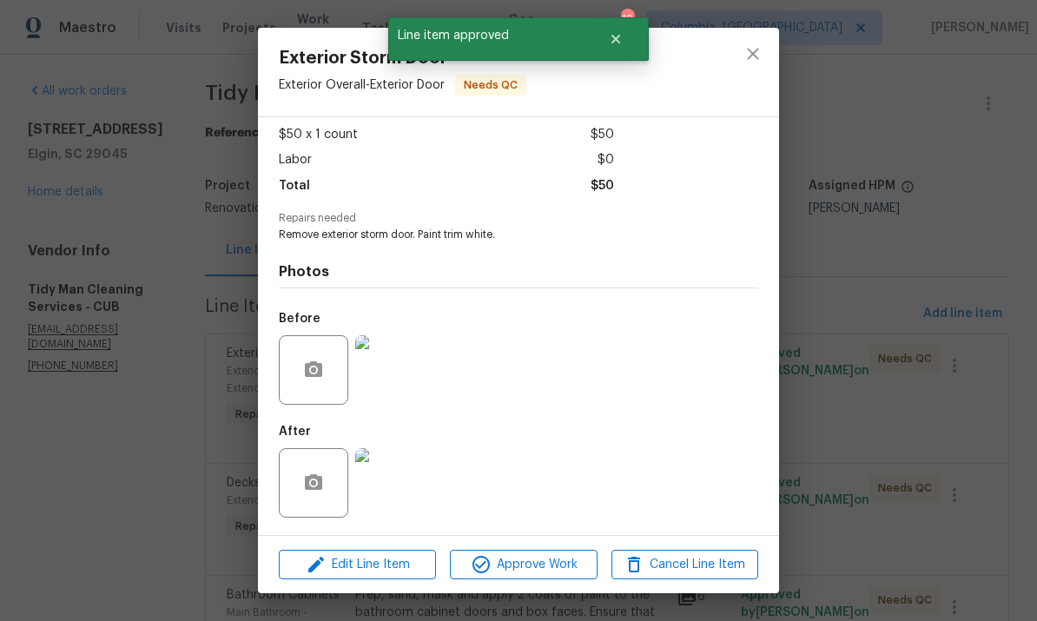
scroll to position [96, 0]
click at [545, 572] on span "Approve Work" at bounding box center [523, 565] width 136 height 22
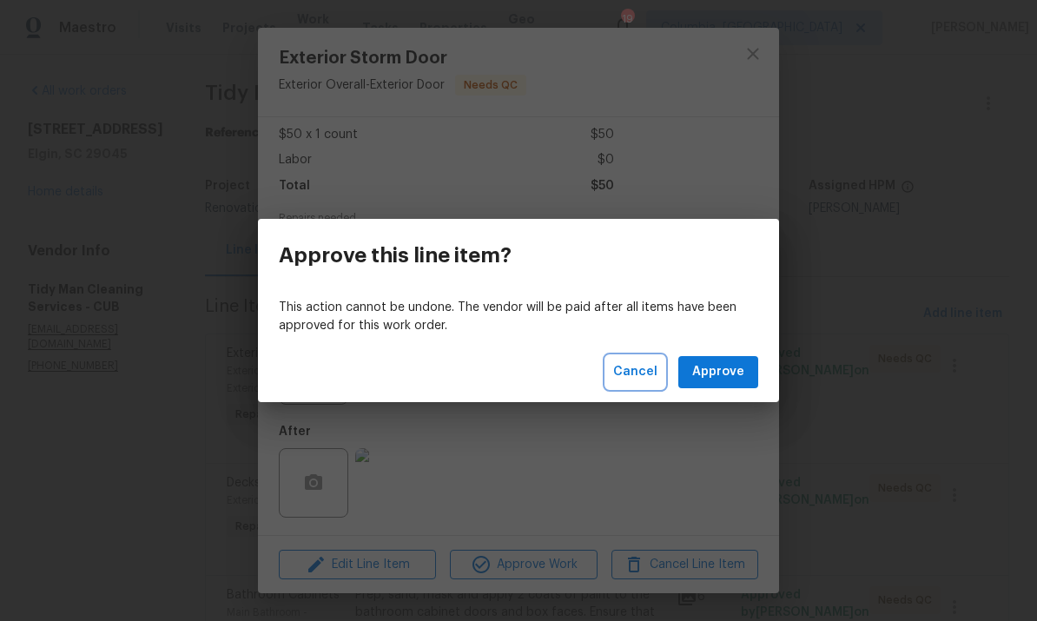
click at [638, 380] on span "Cancel" at bounding box center [635, 372] width 44 height 22
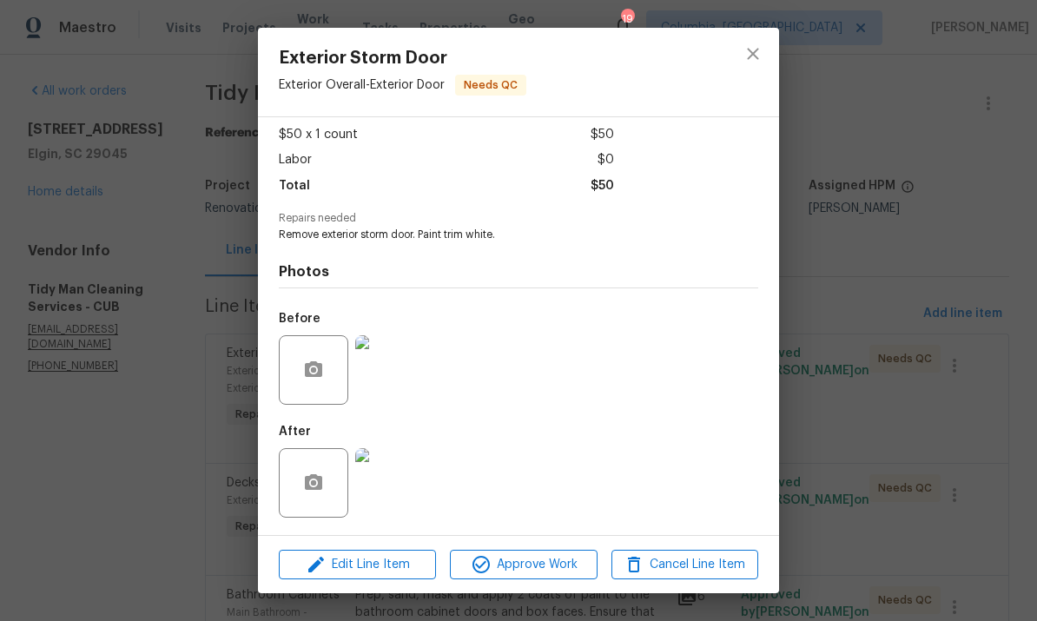
click at [405, 470] on img at bounding box center [390, 483] width 70 height 70
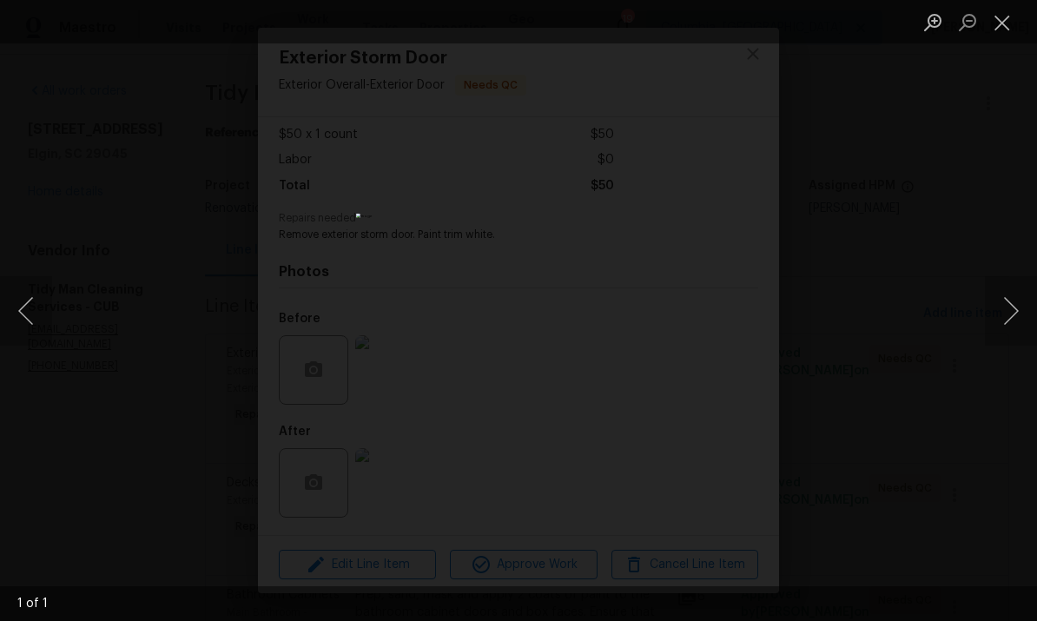
click at [1008, 30] on button "Close lightbox" at bounding box center [1002, 22] width 35 height 30
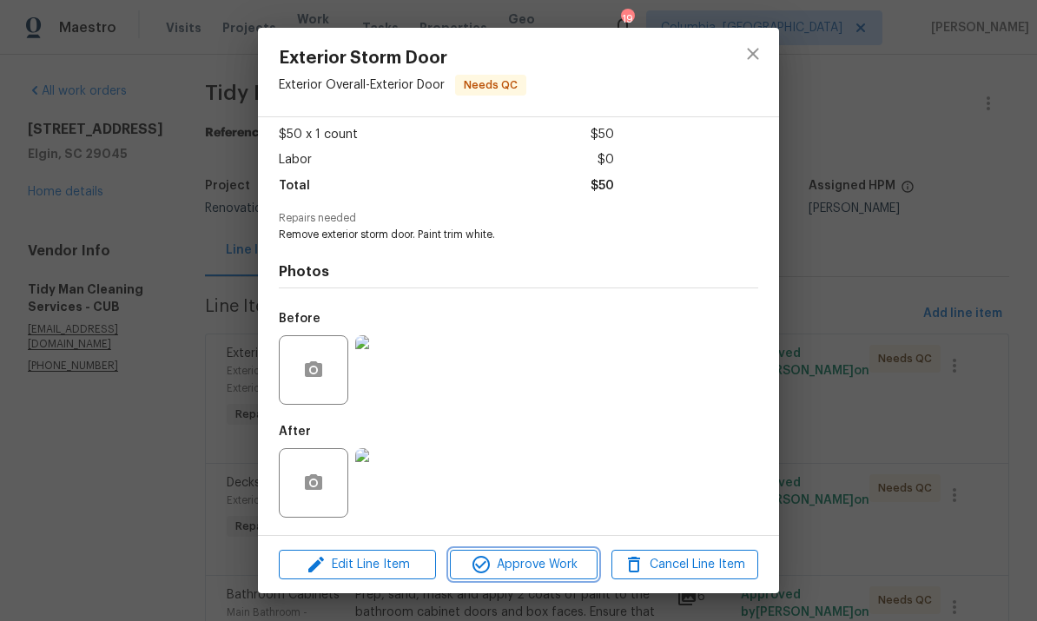
click at [528, 554] on span "Approve Work" at bounding box center [523, 565] width 136 height 22
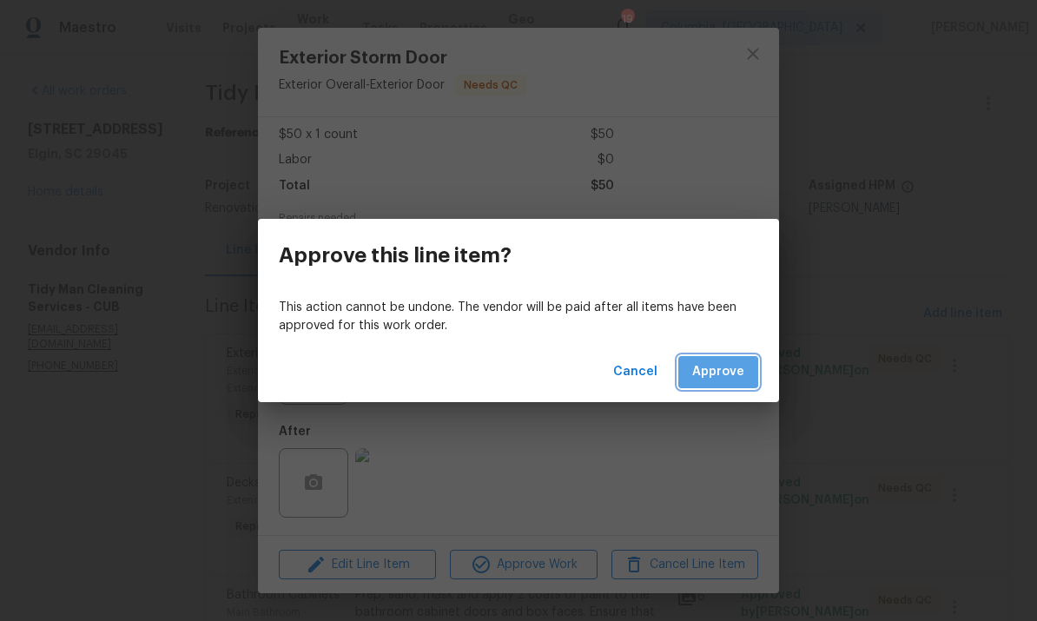
click at [727, 379] on span "Approve" at bounding box center [719, 372] width 52 height 22
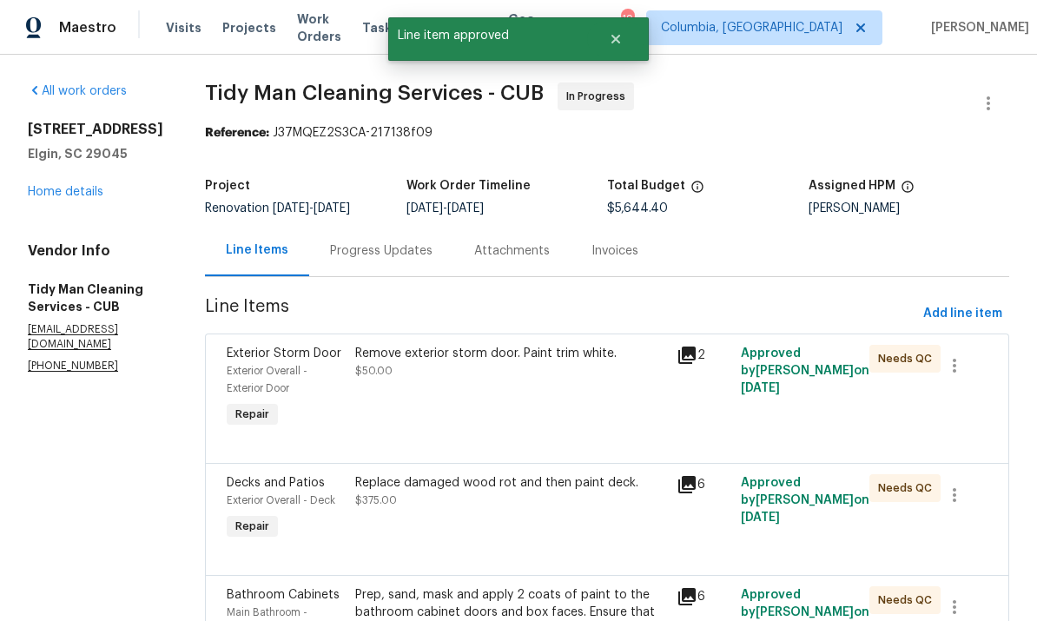
scroll to position [0, 0]
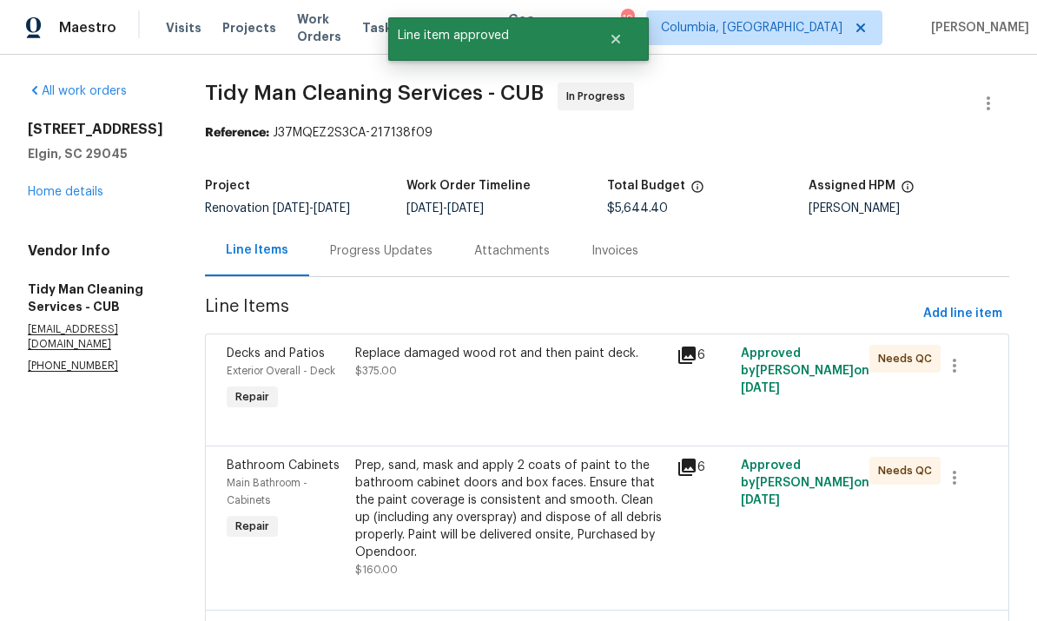
click at [560, 398] on div "Replace damaged wood rot and then paint deck. $375.00" at bounding box center [511, 380] width 322 height 80
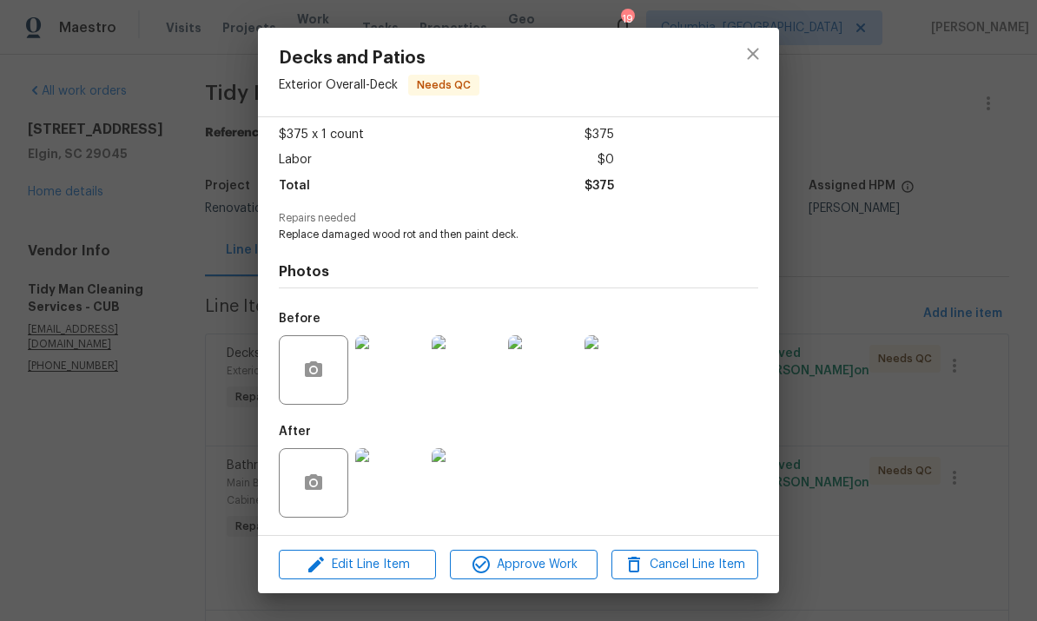
scroll to position [96, 0]
click at [388, 486] on img at bounding box center [390, 483] width 70 height 70
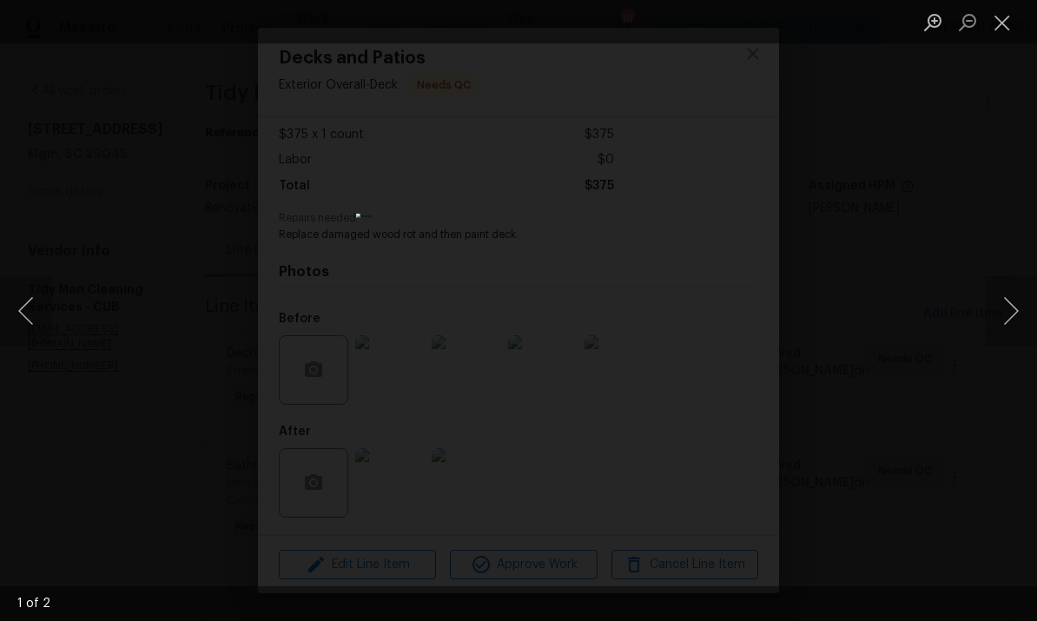
click at [1013, 310] on button "Next image" at bounding box center [1011, 311] width 52 height 70
click at [1005, 29] on button "Close lightbox" at bounding box center [1002, 22] width 35 height 30
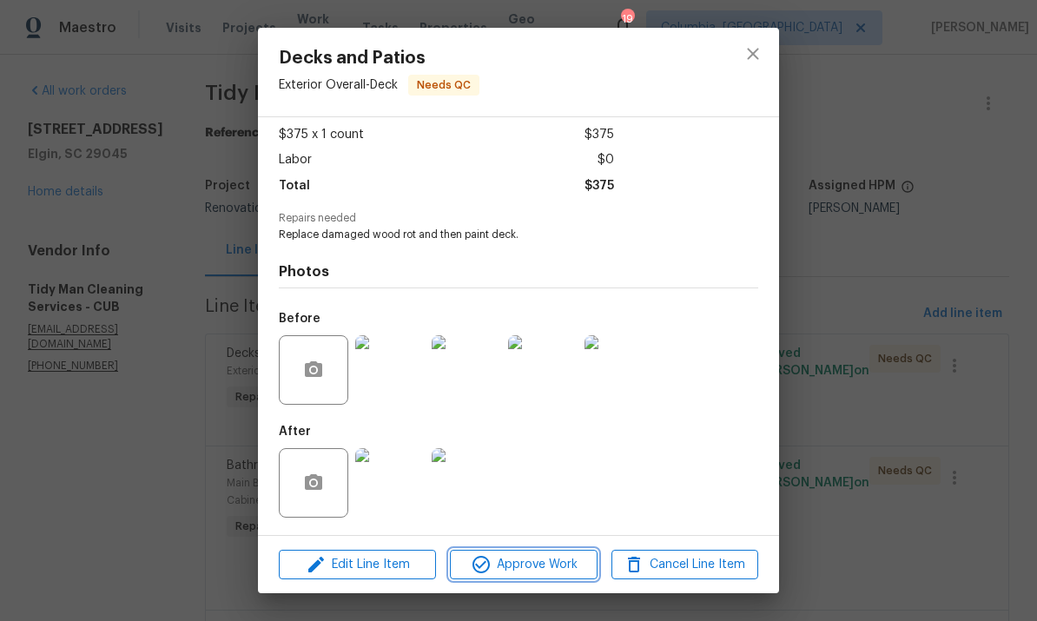
click at [563, 560] on span "Approve Work" at bounding box center [523, 565] width 136 height 22
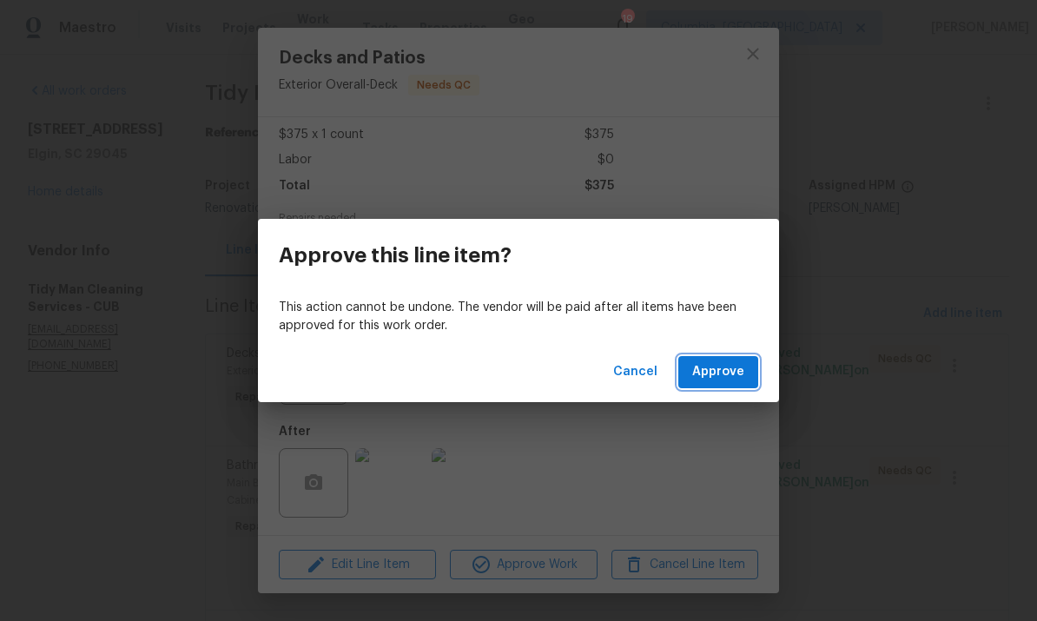
click at [740, 382] on span "Approve" at bounding box center [719, 372] width 52 height 22
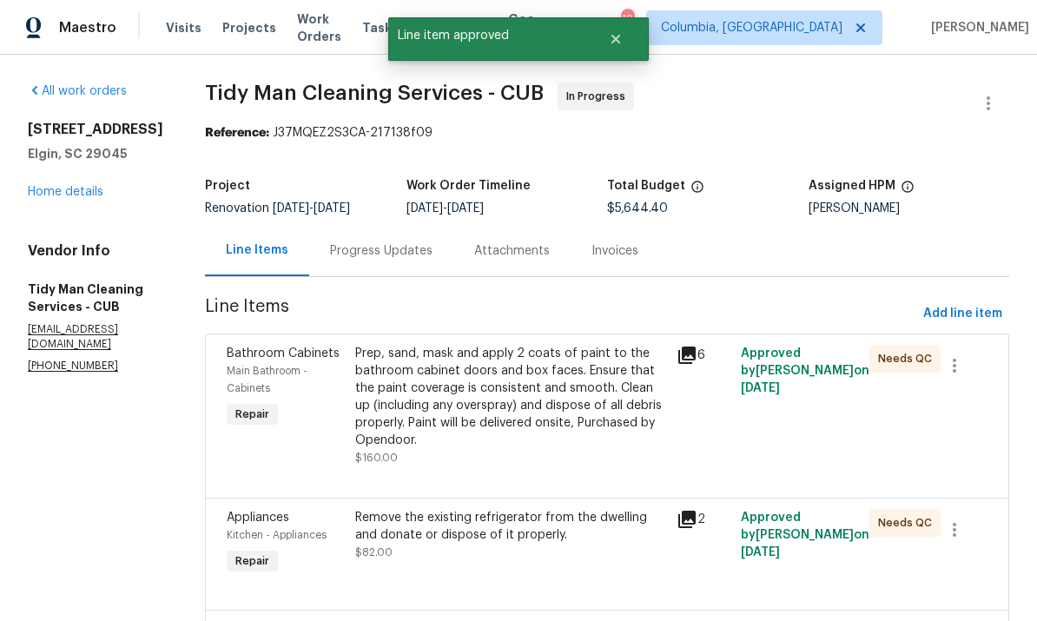
click at [566, 409] on div "Prep, sand, mask and apply 2 coats of paint to the bathroom cabinet doors and b…" at bounding box center [510, 397] width 311 height 104
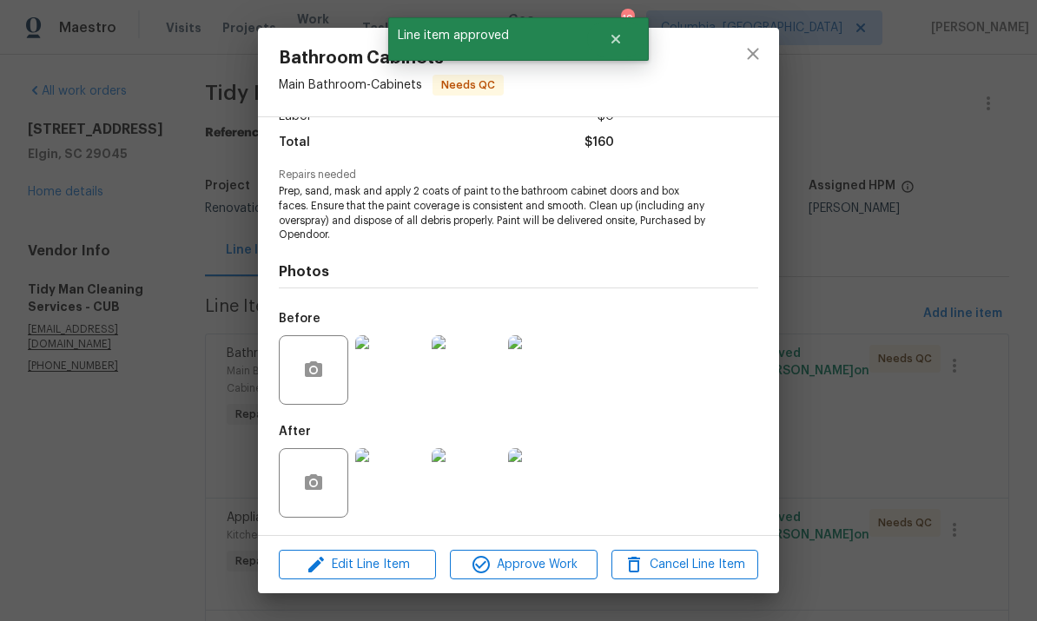
scroll to position [137, 0]
click at [392, 478] on img at bounding box center [390, 483] width 70 height 70
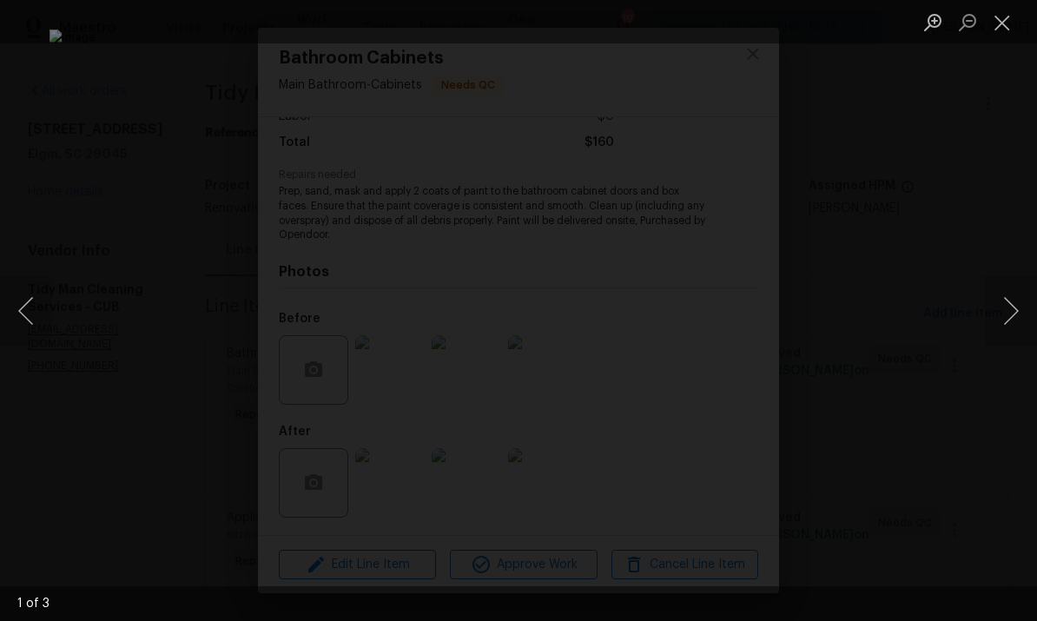
click at [998, 334] on button "Next image" at bounding box center [1011, 311] width 52 height 70
click at [996, 334] on button "Next image" at bounding box center [1011, 311] width 52 height 70
click at [1006, 24] on button "Close lightbox" at bounding box center [1002, 22] width 35 height 30
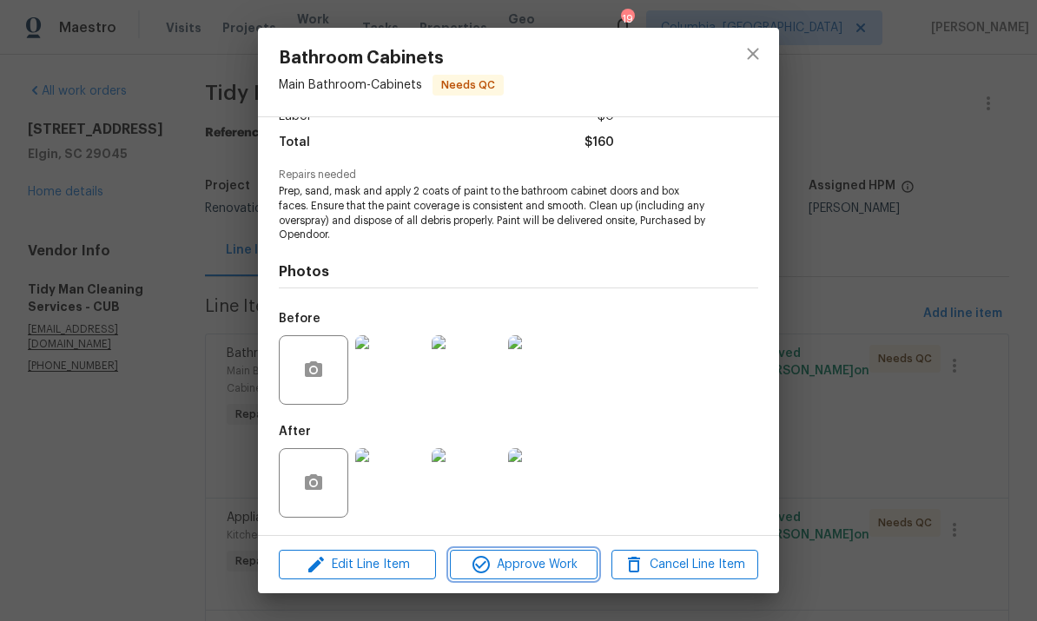
click at [559, 569] on span "Approve Work" at bounding box center [523, 565] width 136 height 22
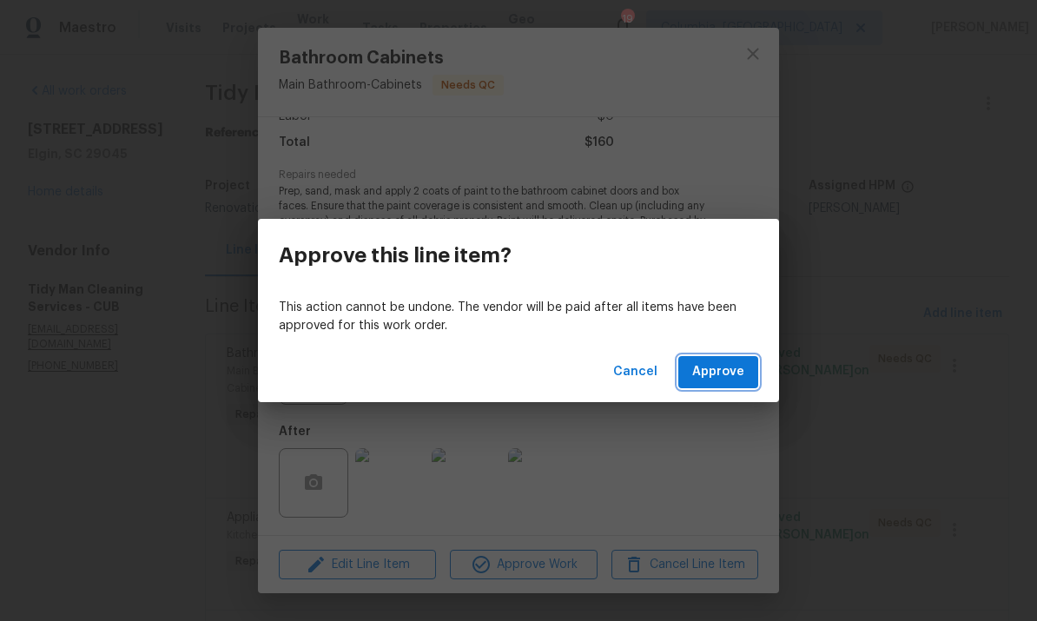
click at [736, 369] on span "Approve" at bounding box center [719, 372] width 52 height 22
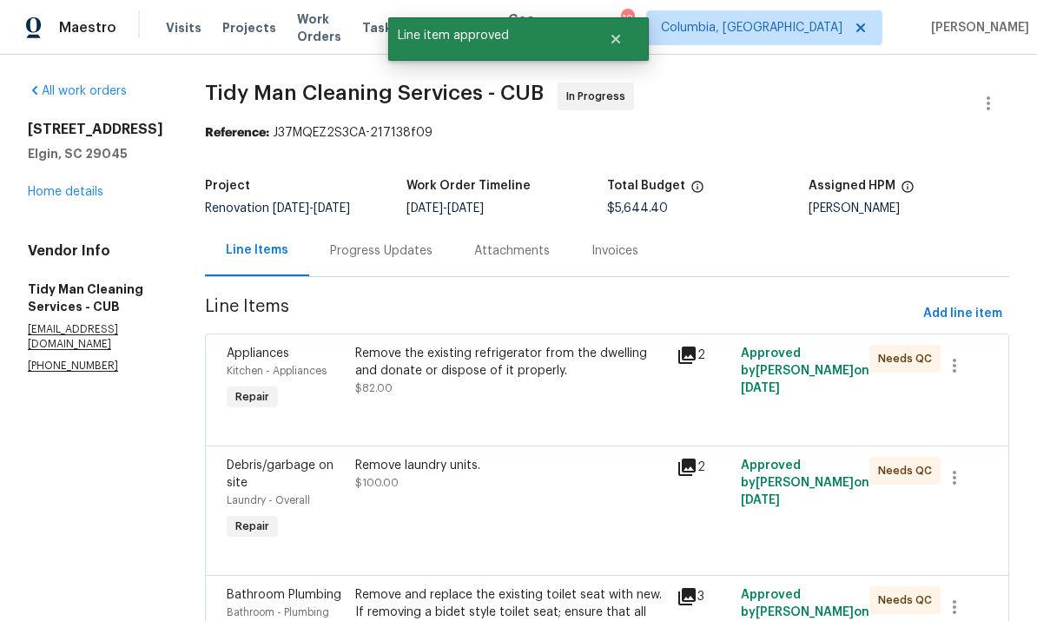
click at [576, 375] on div "Remove the existing refrigerator from the dwelling and donate or dispose of it …" at bounding box center [510, 362] width 311 height 35
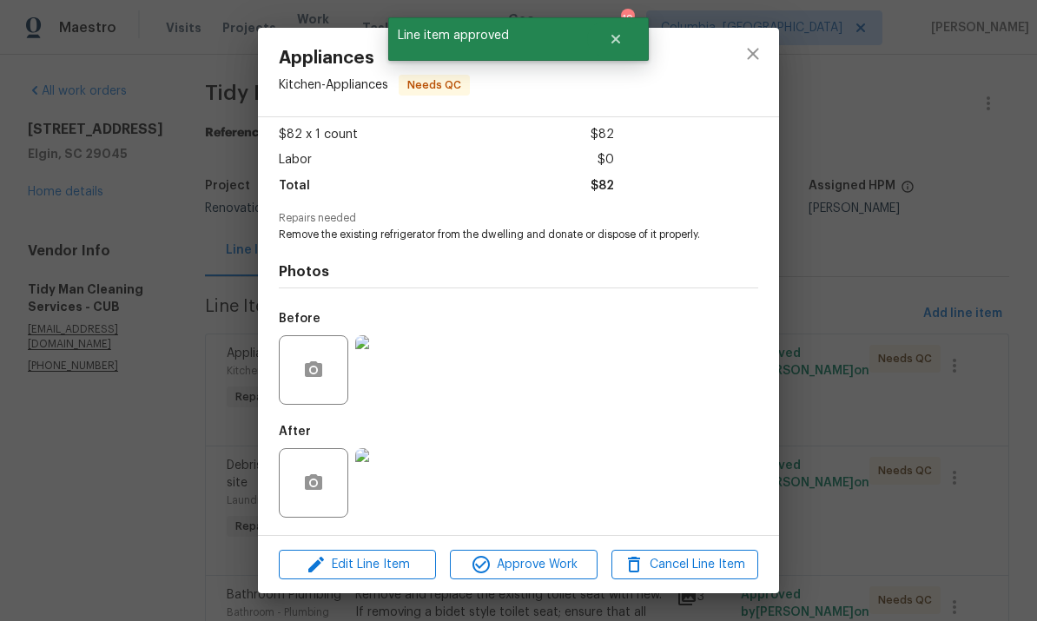
scroll to position [96, 0]
click at [394, 481] on img at bounding box center [390, 483] width 70 height 70
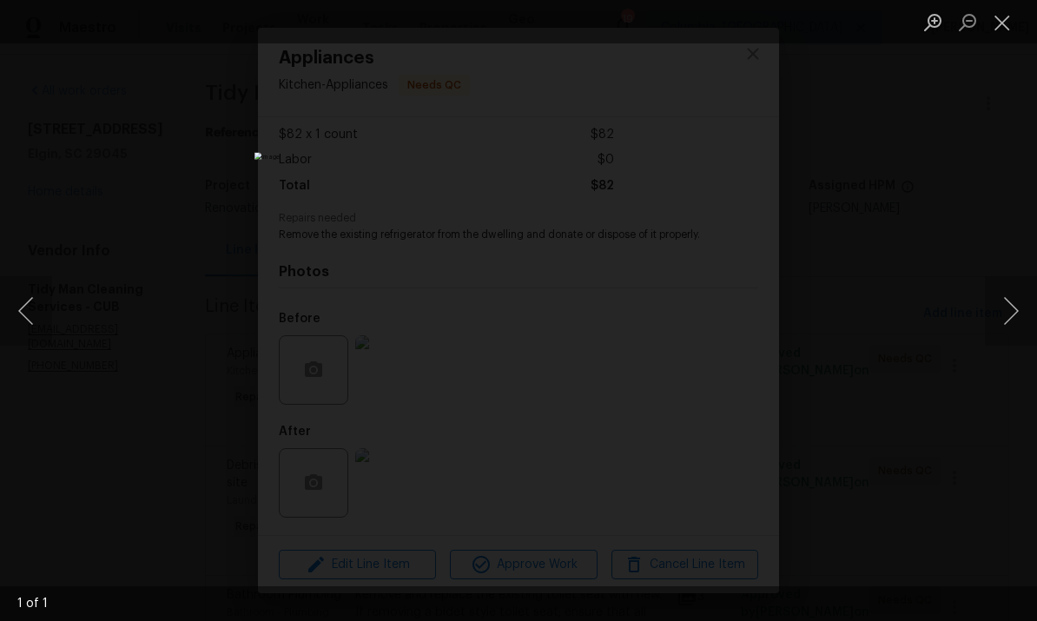
click at [1008, 23] on button "Close lightbox" at bounding box center [1002, 22] width 35 height 30
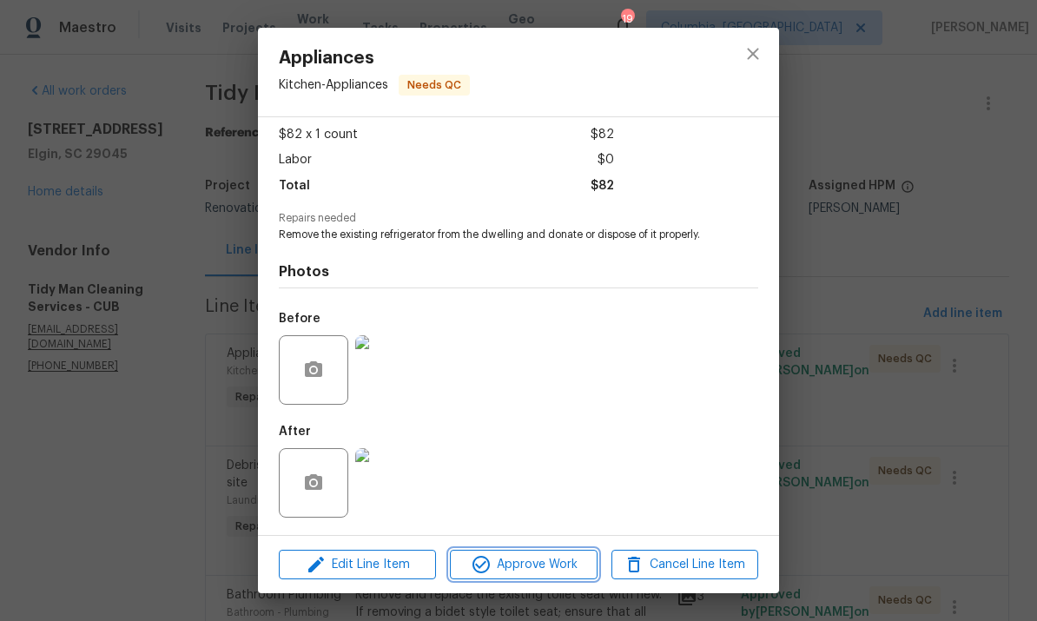
click at [544, 569] on span "Approve Work" at bounding box center [523, 565] width 136 height 22
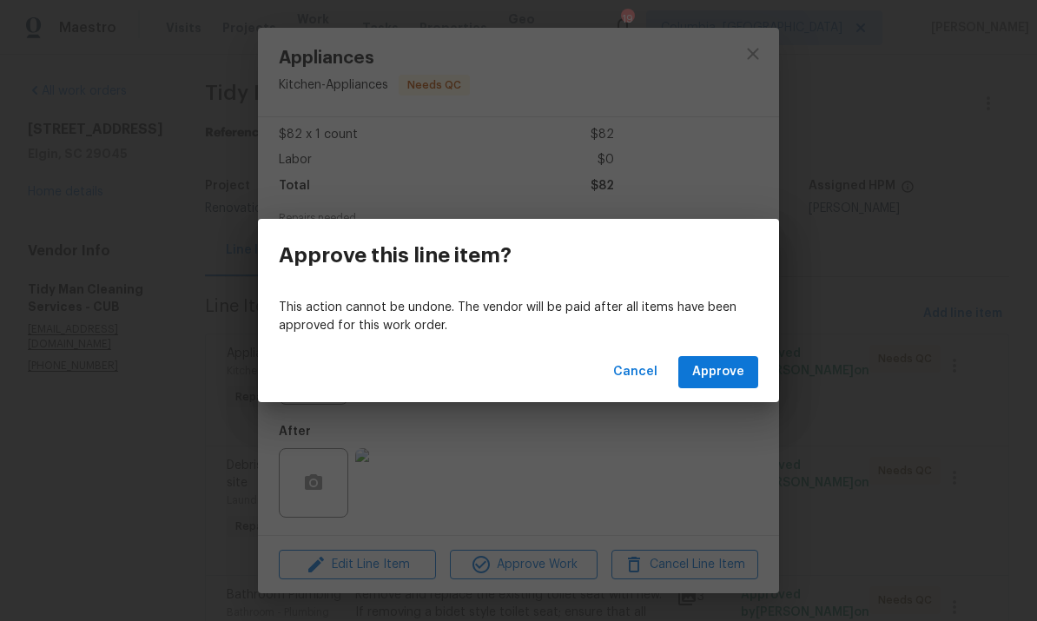
click at [733, 374] on span "Approve" at bounding box center [719, 372] width 52 height 22
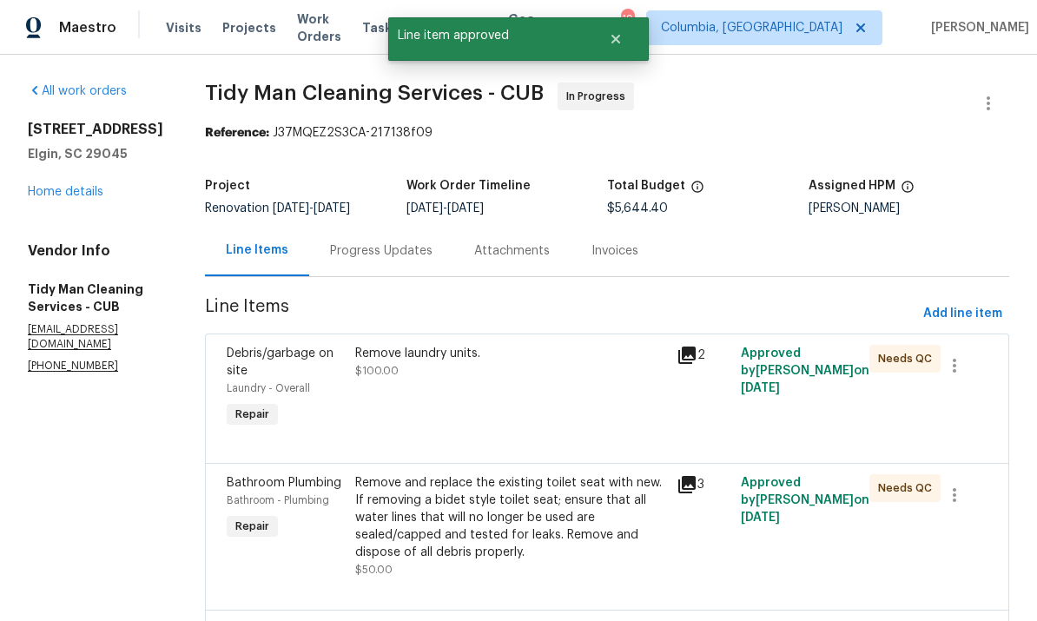
click at [517, 389] on div "Remove laundry units. $100.00" at bounding box center [511, 388] width 322 height 97
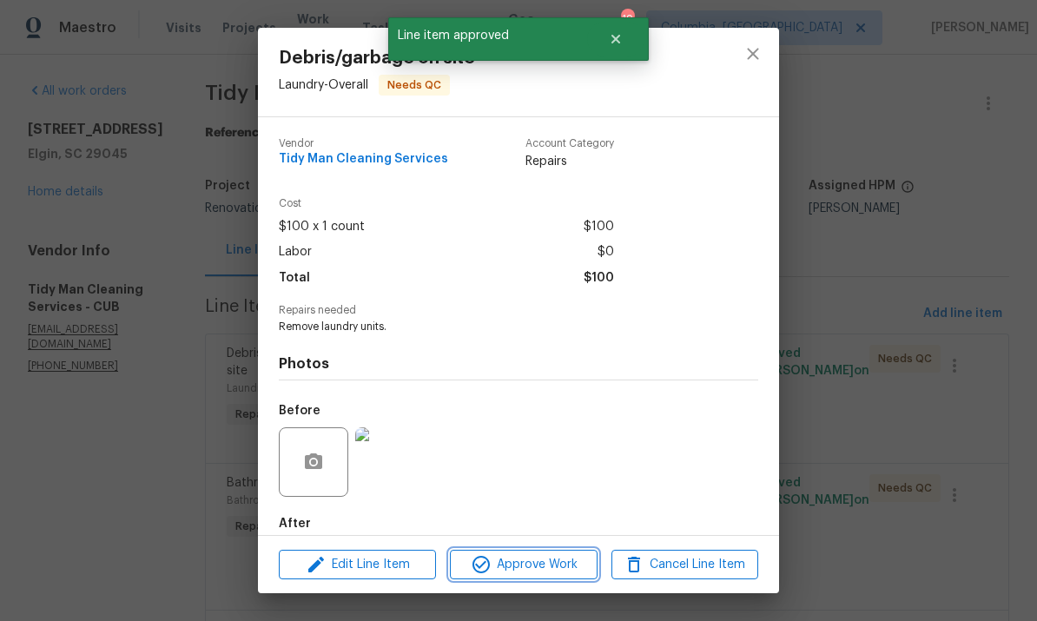
click at [534, 561] on span "Approve Work" at bounding box center [523, 565] width 136 height 22
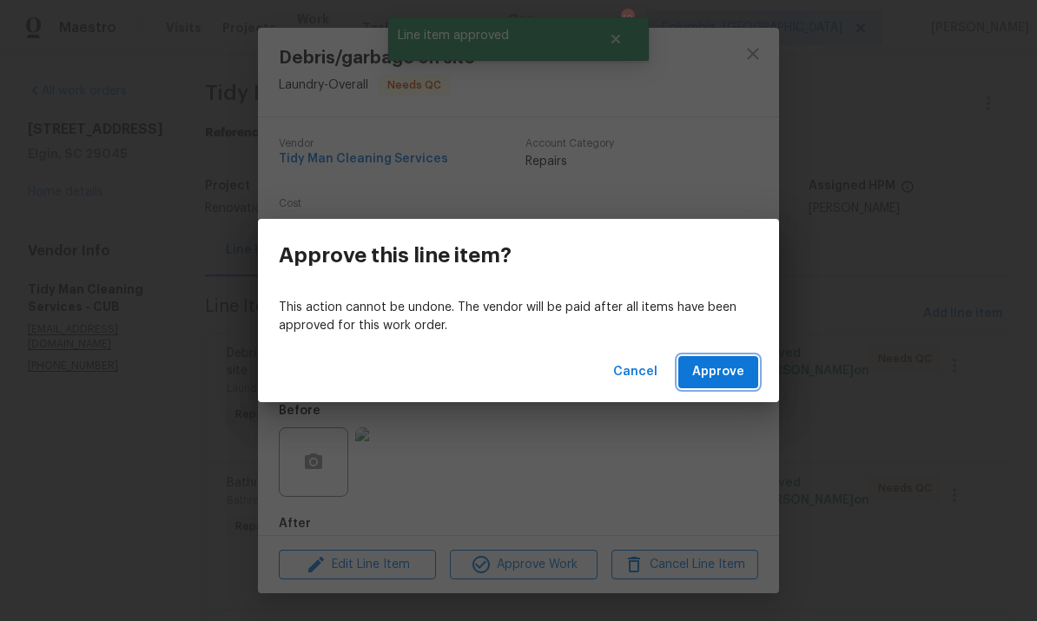
click at [729, 375] on span "Approve" at bounding box center [719, 372] width 52 height 22
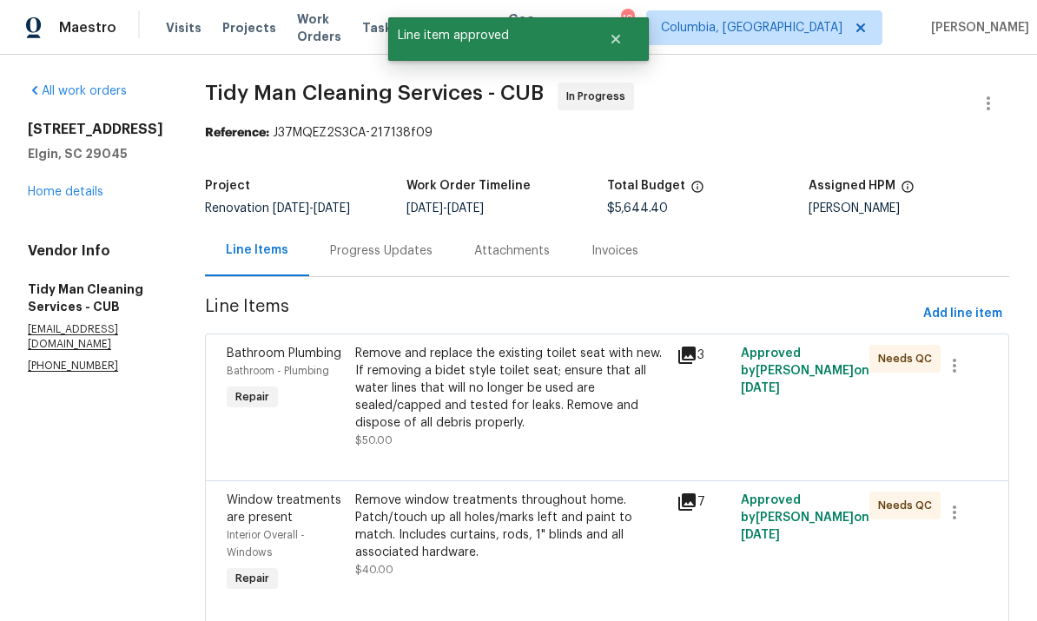
click at [547, 402] on div "Remove and replace the existing toilet seat with new. If removing a bidet style…" at bounding box center [510, 388] width 311 height 87
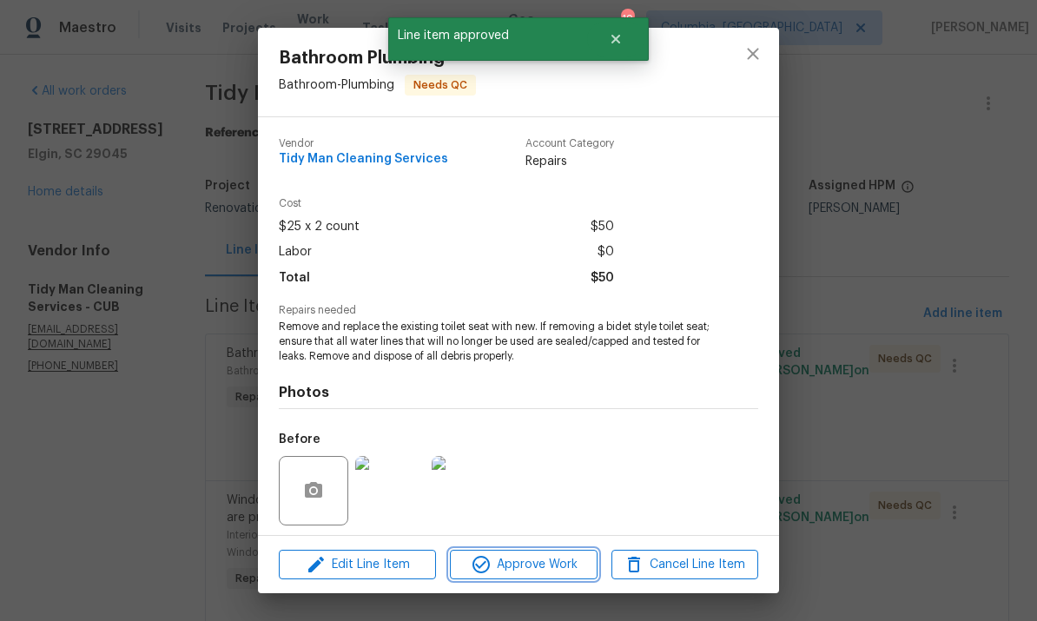
click at [548, 569] on span "Approve Work" at bounding box center [523, 565] width 136 height 22
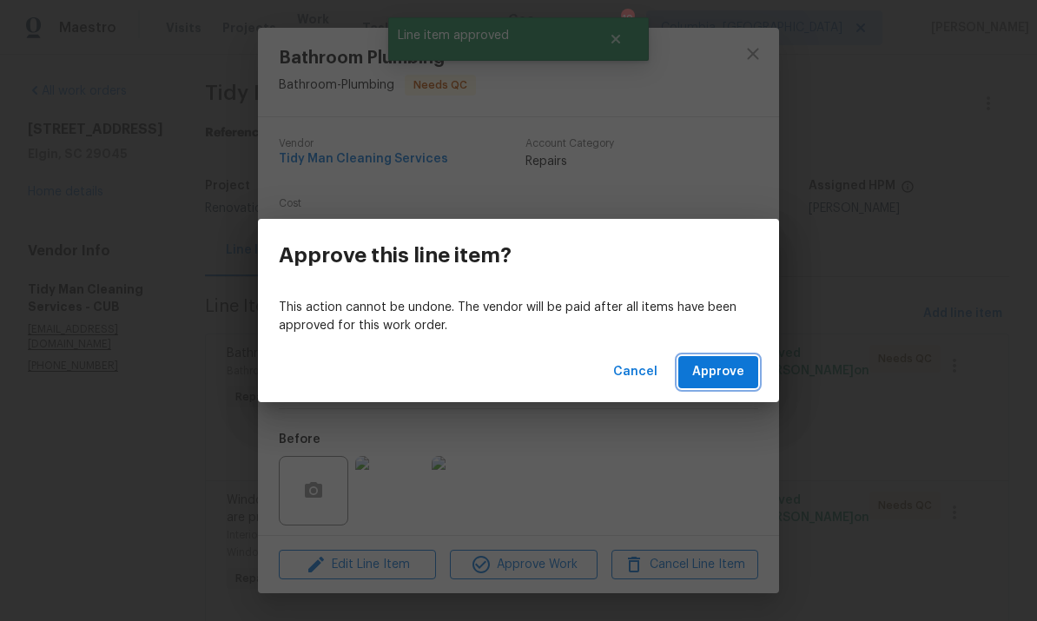
click at [711, 369] on span "Approve" at bounding box center [719, 372] width 52 height 22
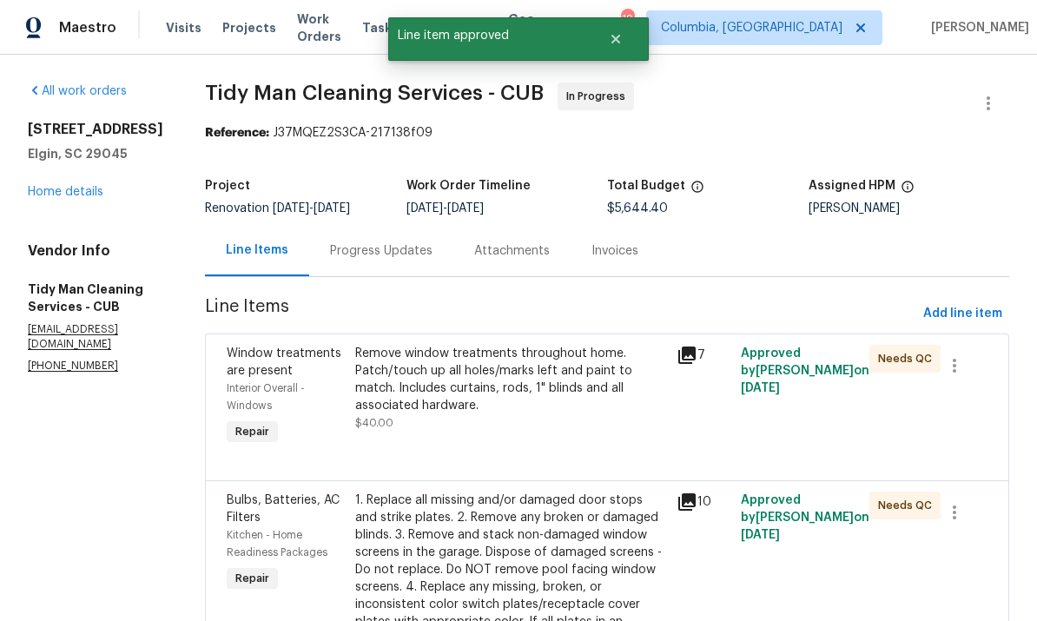
click at [555, 412] on div "Remove window treatments throughout home. Patch/touch up all holes/marks left a…" at bounding box center [510, 380] width 311 height 70
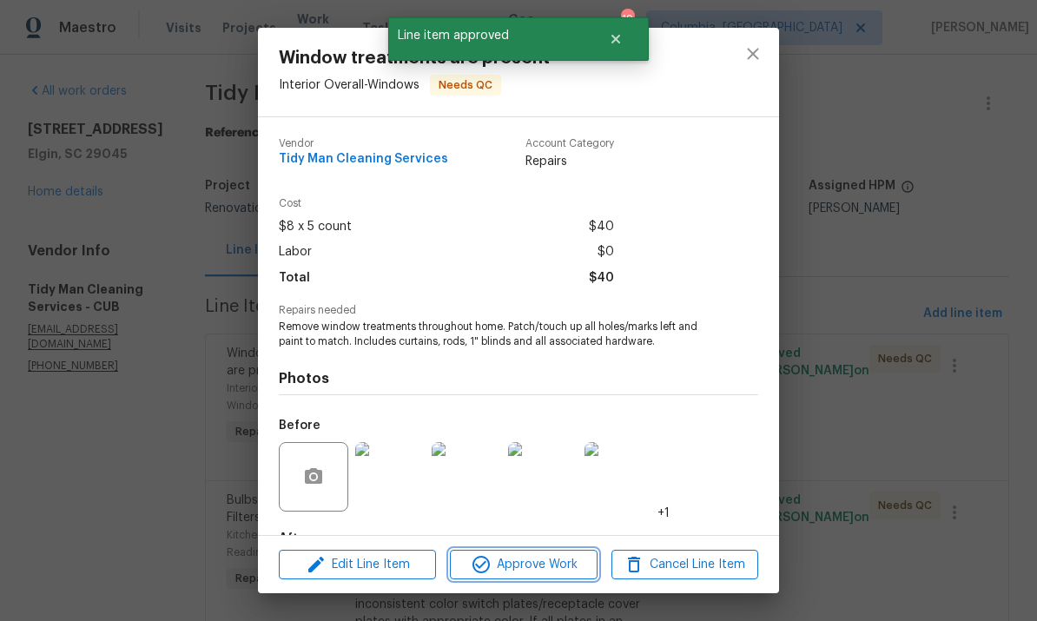
click at [521, 573] on span "Approve Work" at bounding box center [523, 565] width 136 height 22
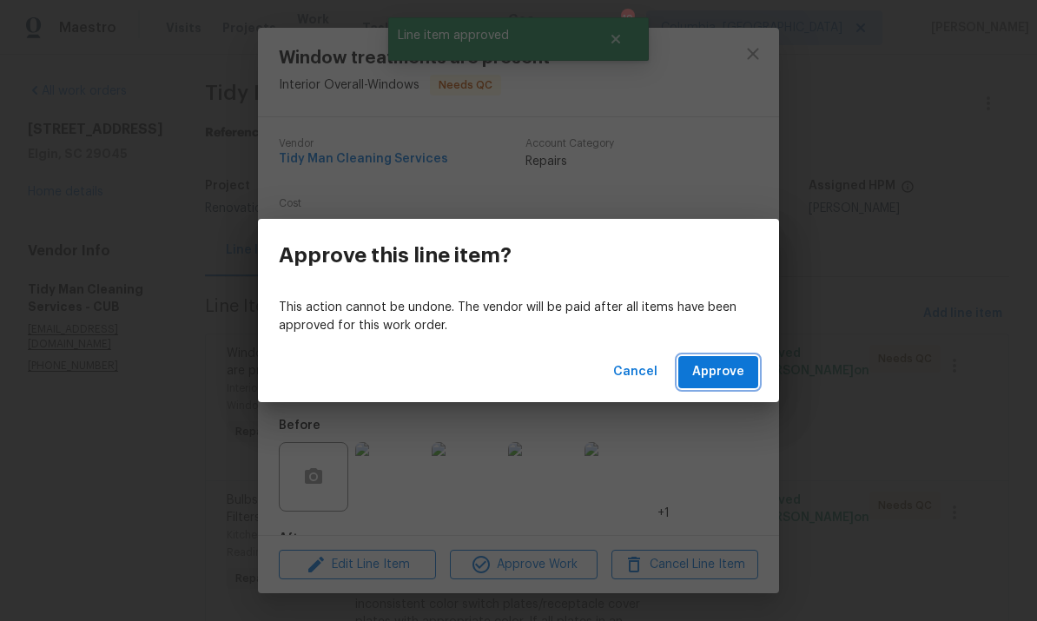
click at [730, 387] on button "Approve" at bounding box center [719, 372] width 80 height 32
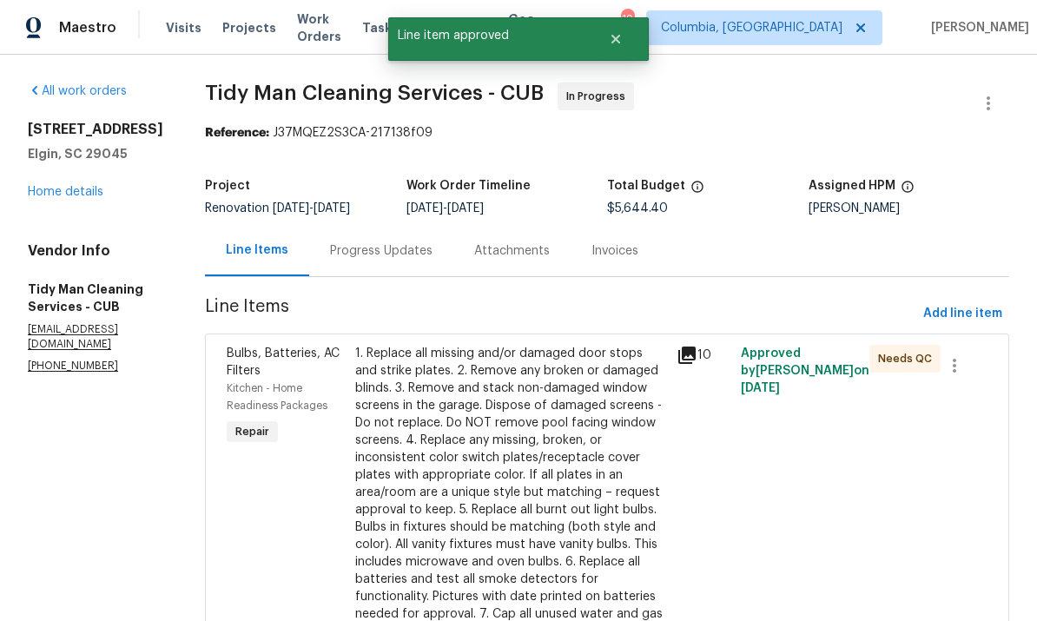
click at [518, 451] on div "1. Replace all missing and/or damaged door stops and strike plates. 2. Remove a…" at bounding box center [510, 510] width 311 height 330
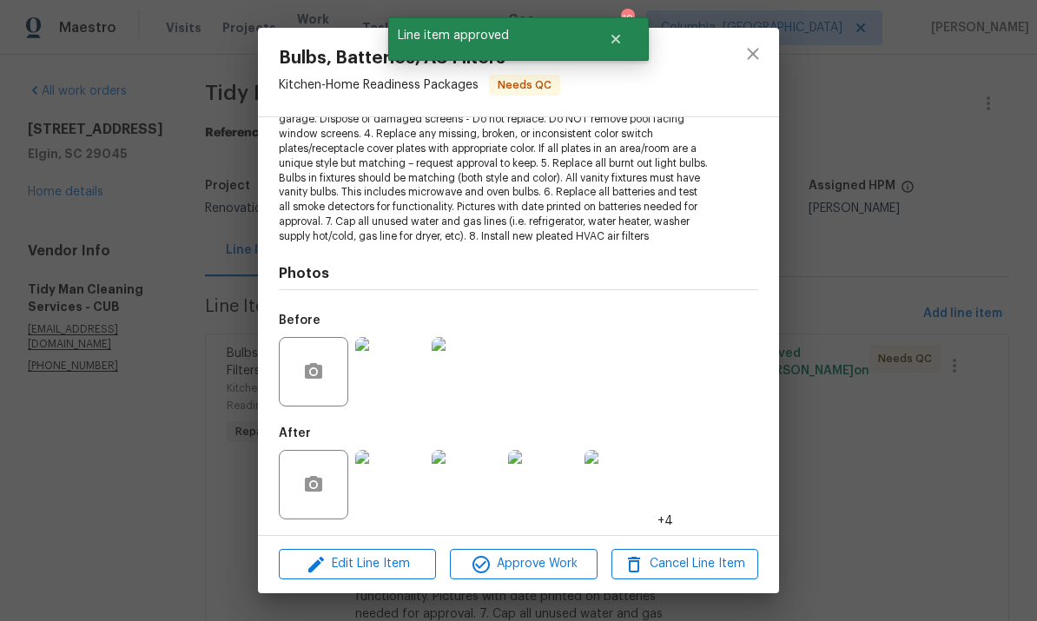
scroll to position [235, 0]
click at [546, 567] on span "Approve Work" at bounding box center [523, 565] width 136 height 22
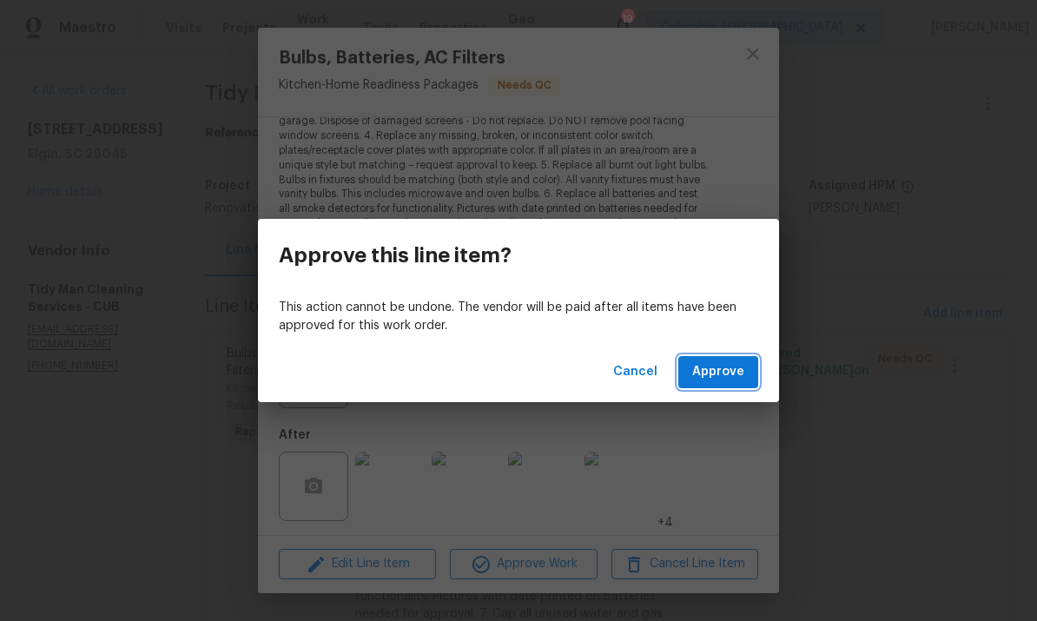
click at [733, 377] on span "Approve" at bounding box center [719, 372] width 52 height 22
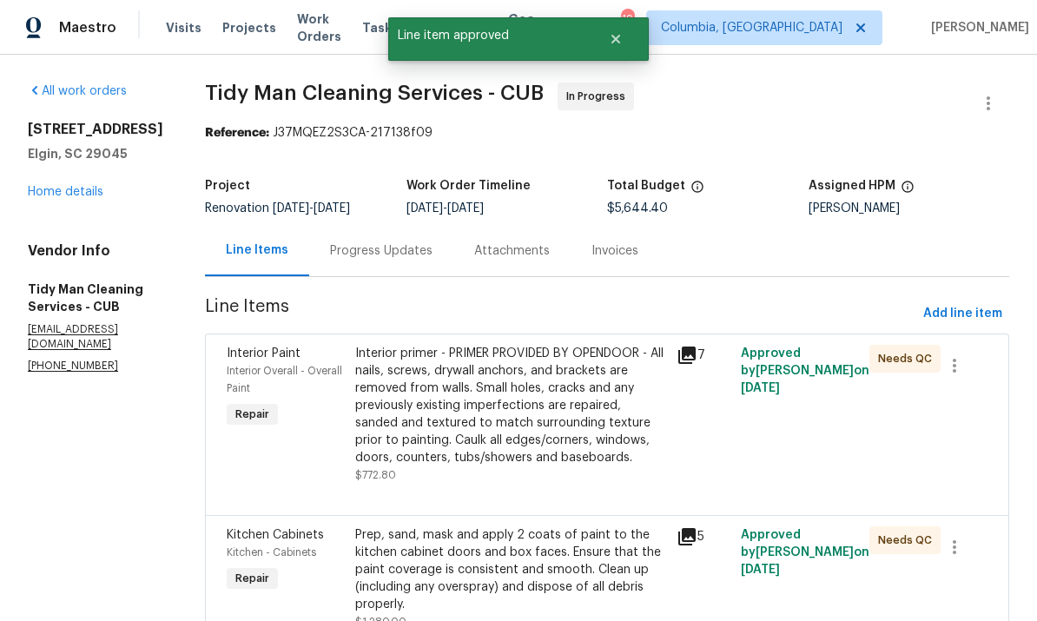
click at [535, 430] on div "Interior primer - PRIMER PROVIDED BY OPENDOOR - All nails, screws, drywall anch…" at bounding box center [510, 406] width 311 height 122
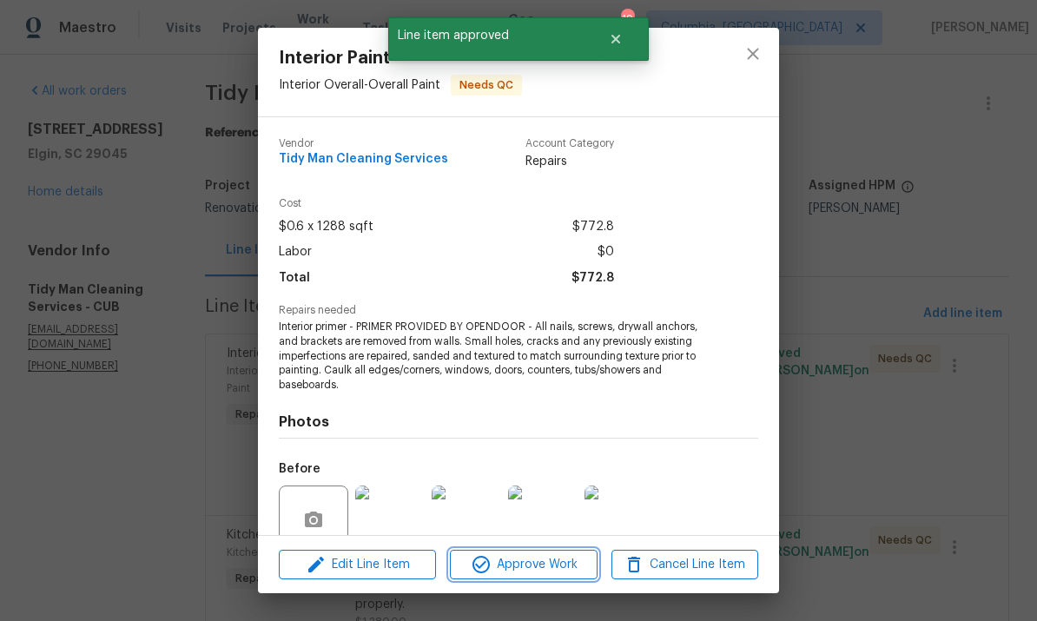
click at [538, 563] on span "Approve Work" at bounding box center [523, 565] width 136 height 22
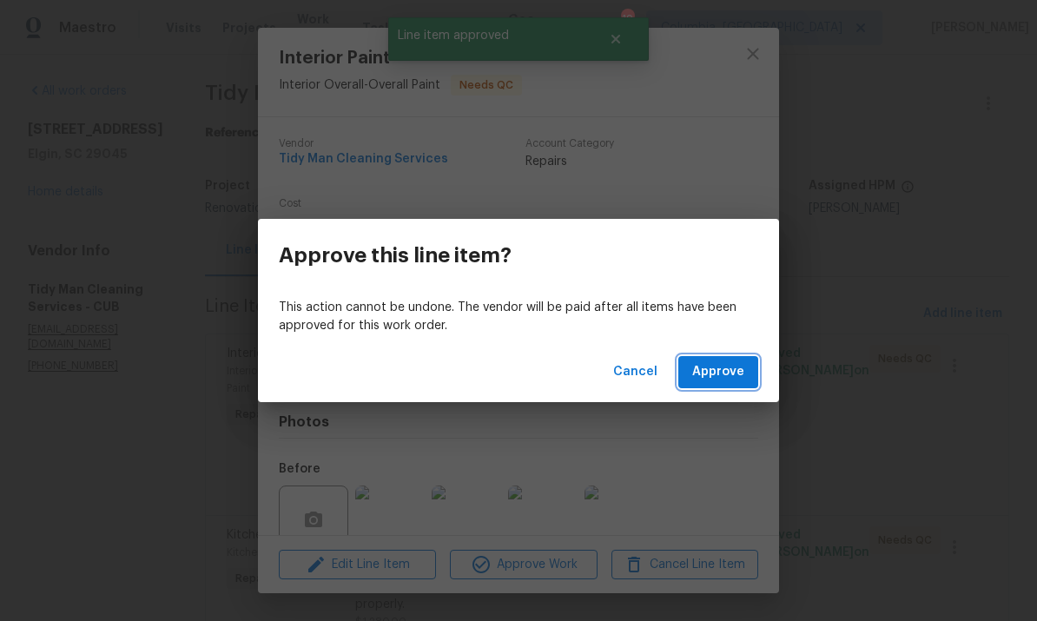
click at [714, 379] on span "Approve" at bounding box center [719, 372] width 52 height 22
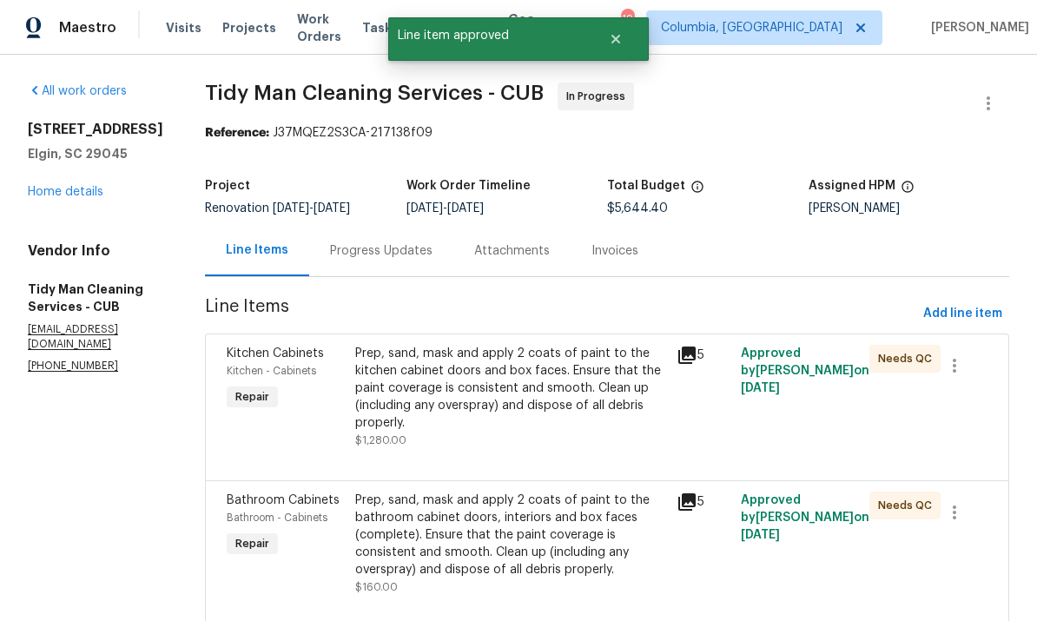
click at [571, 407] on div "Prep, sand, mask and apply 2 coats of paint to the kitchen cabinet doors and bo…" at bounding box center [510, 388] width 311 height 87
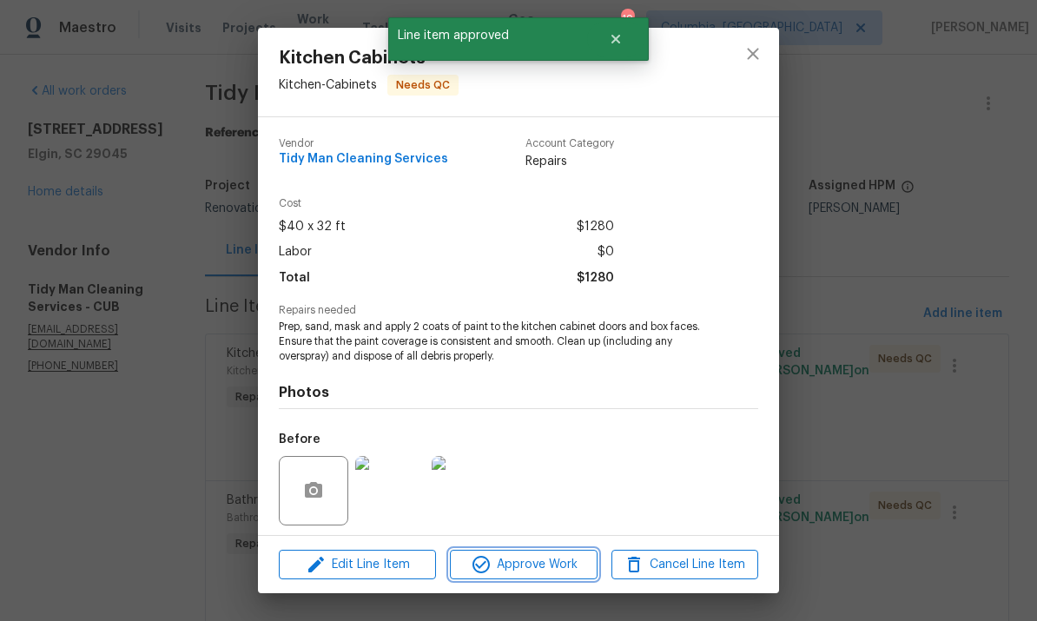
click at [532, 571] on span "Approve Work" at bounding box center [523, 565] width 136 height 22
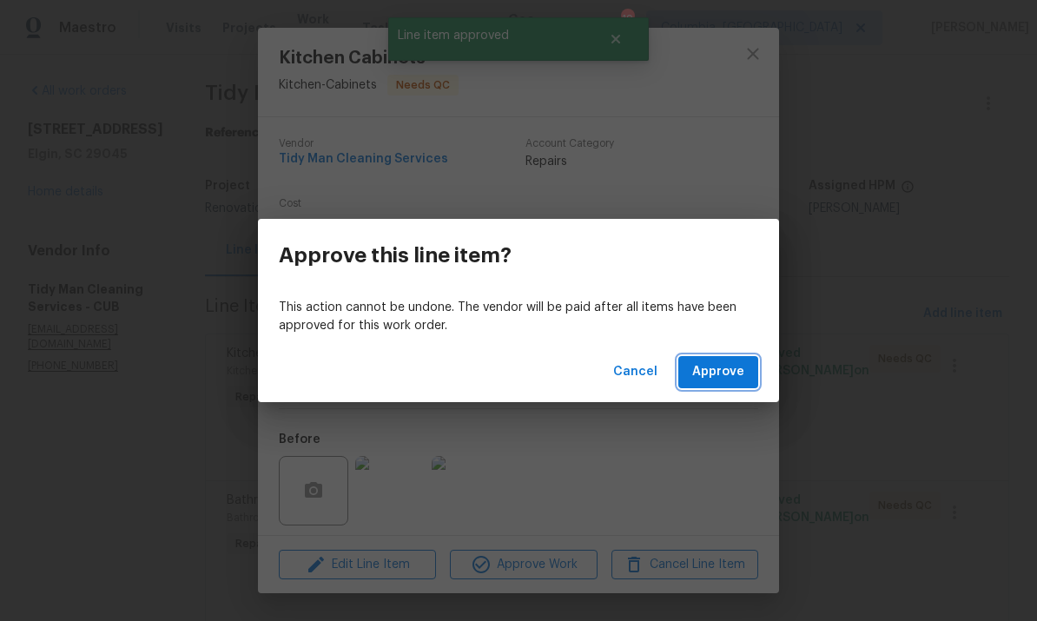
click at [724, 386] on button "Approve" at bounding box center [719, 372] width 80 height 32
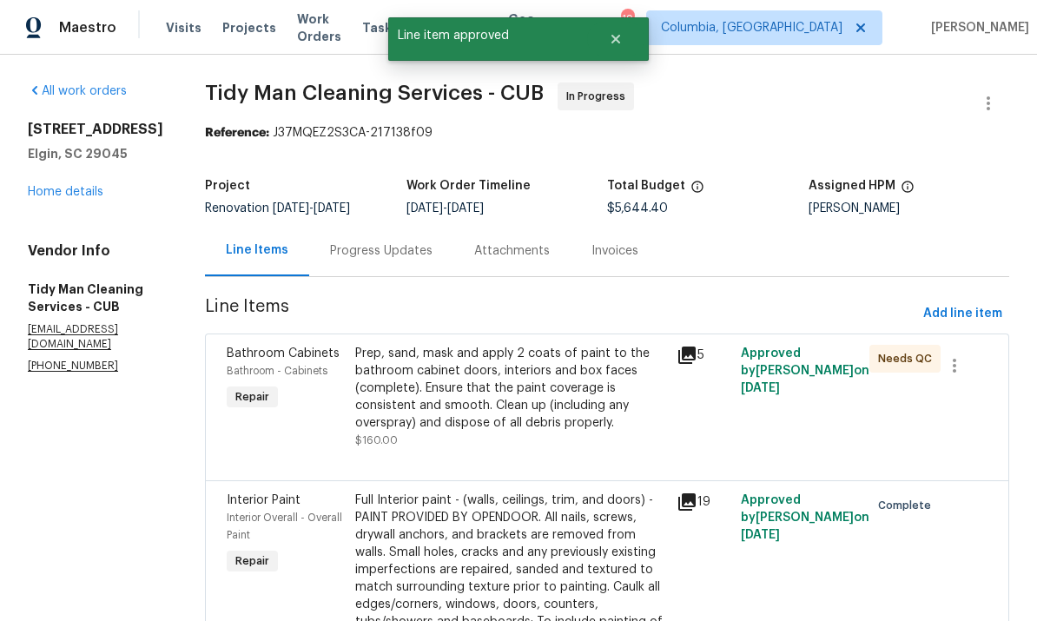
click at [558, 384] on div "Prep, sand, mask and apply 2 coats of paint to the bathroom cabinet doors, inte…" at bounding box center [510, 388] width 311 height 87
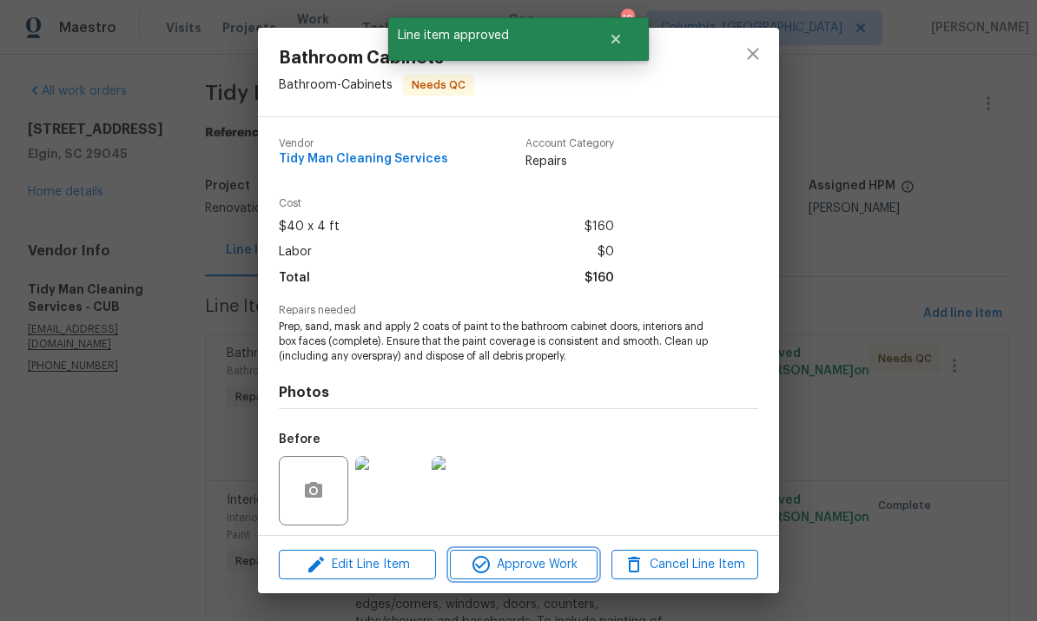
click at [529, 570] on span "Approve Work" at bounding box center [523, 565] width 136 height 22
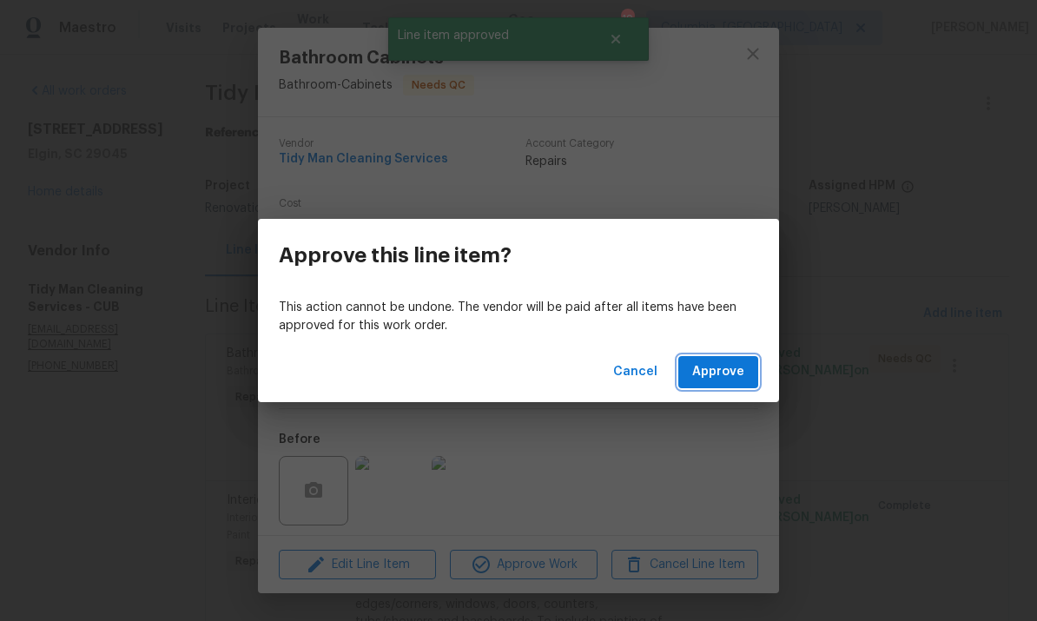
click at [724, 374] on span "Approve" at bounding box center [719, 372] width 52 height 22
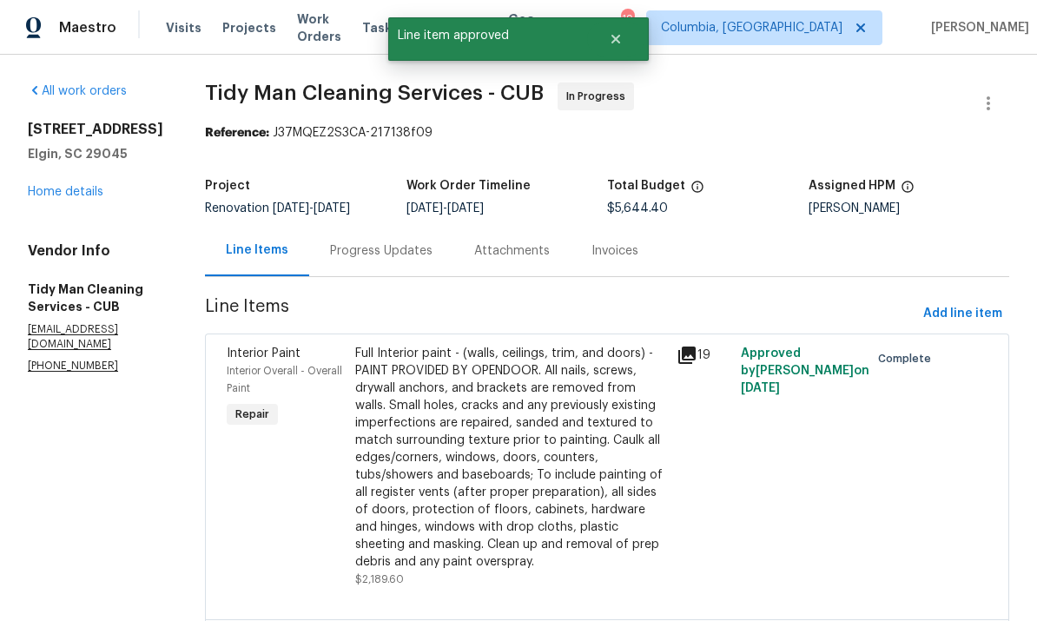
click at [511, 477] on div "Full Interior paint - (walls, ceilings, trim, and doors) - PAINT PROVIDED BY OP…" at bounding box center [510, 458] width 311 height 226
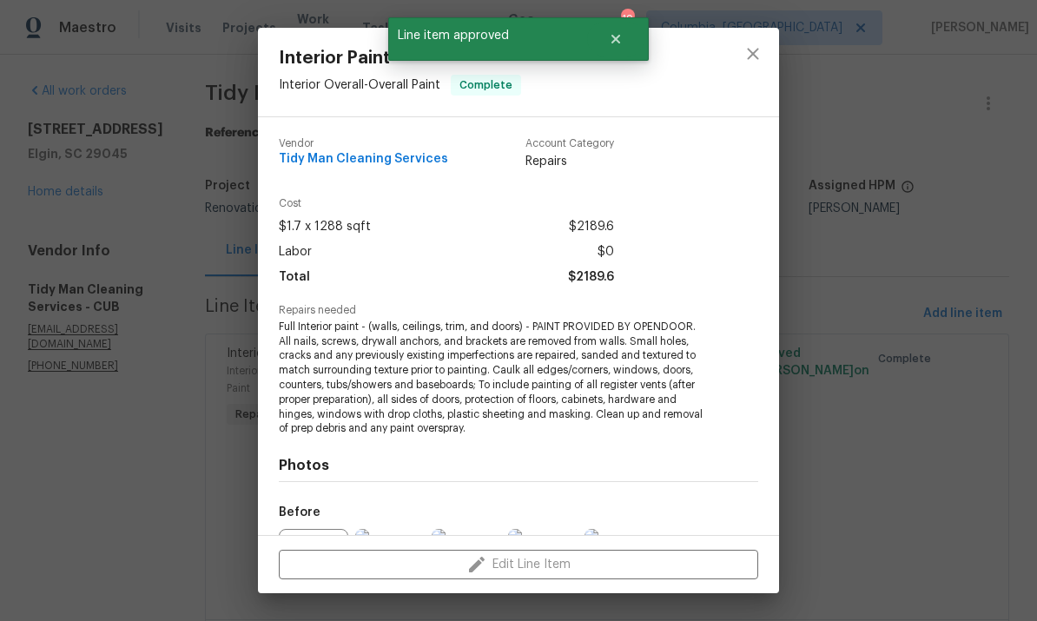
click at [541, 571] on div "Edit Line Item" at bounding box center [518, 565] width 521 height 58
click at [761, 63] on icon "close" at bounding box center [753, 53] width 21 height 21
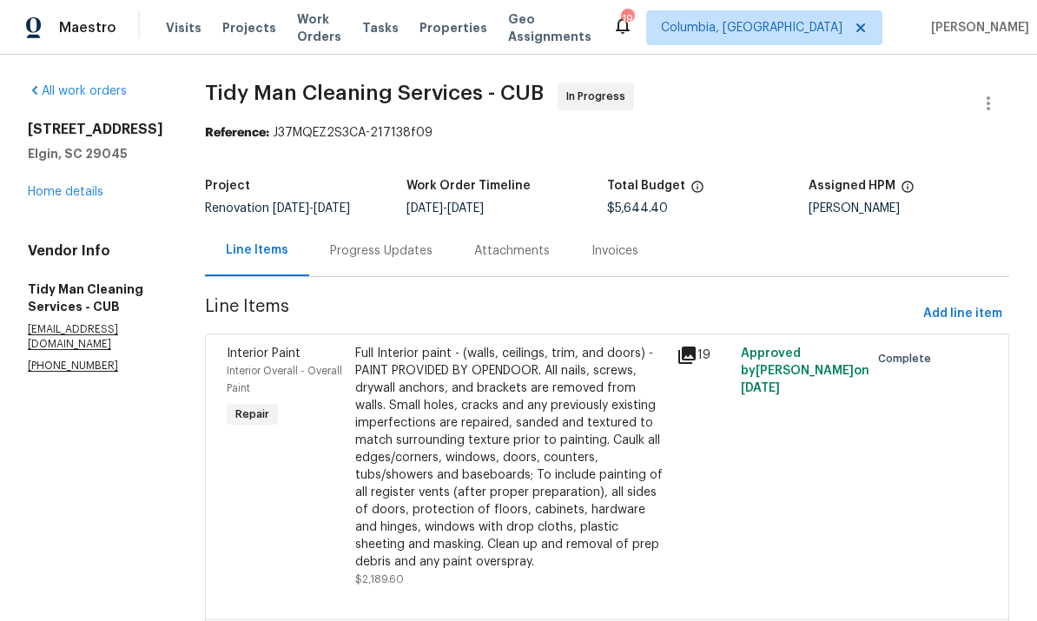
scroll to position [0, 0]
click at [57, 190] on link "Home details" at bounding box center [66, 192] width 76 height 12
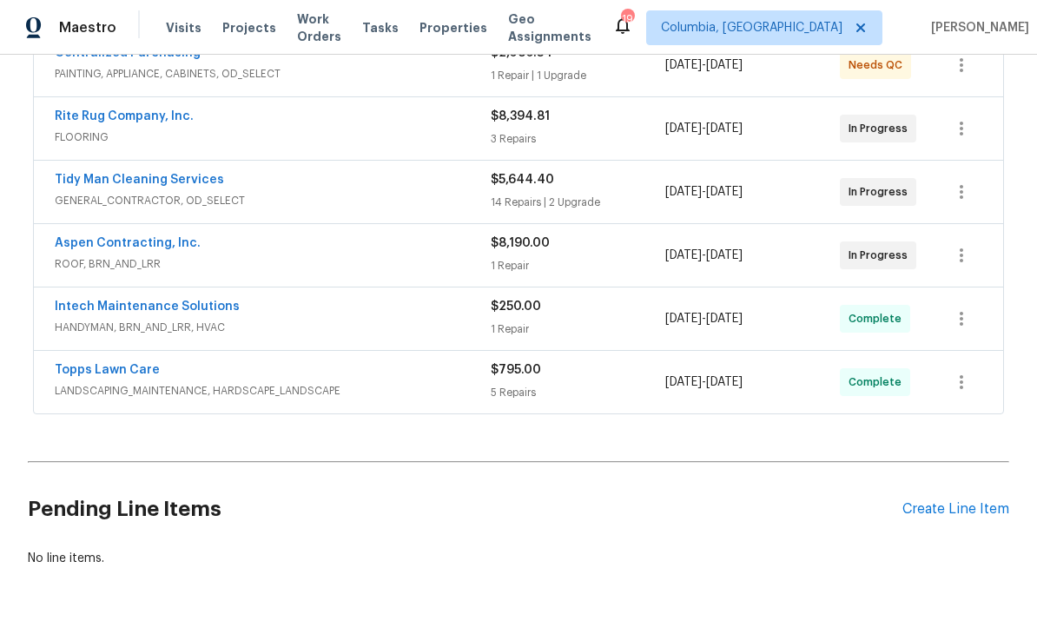
scroll to position [353, 0]
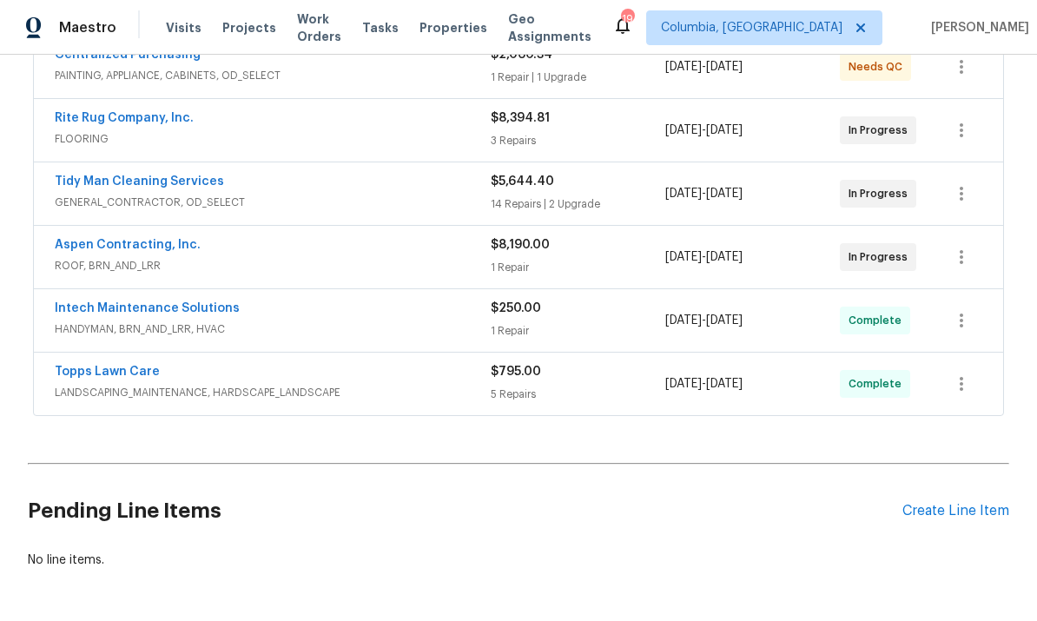
click at [984, 512] on div "Create Line Item" at bounding box center [956, 511] width 107 height 17
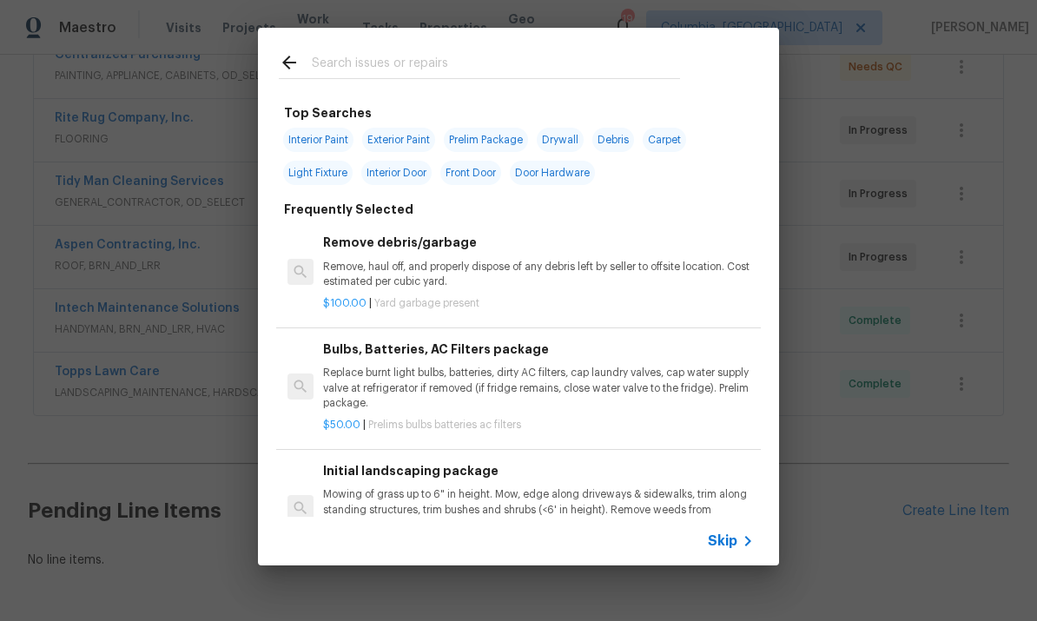
click at [421, 67] on input "text" at bounding box center [496, 65] width 368 height 26
type input "Init"
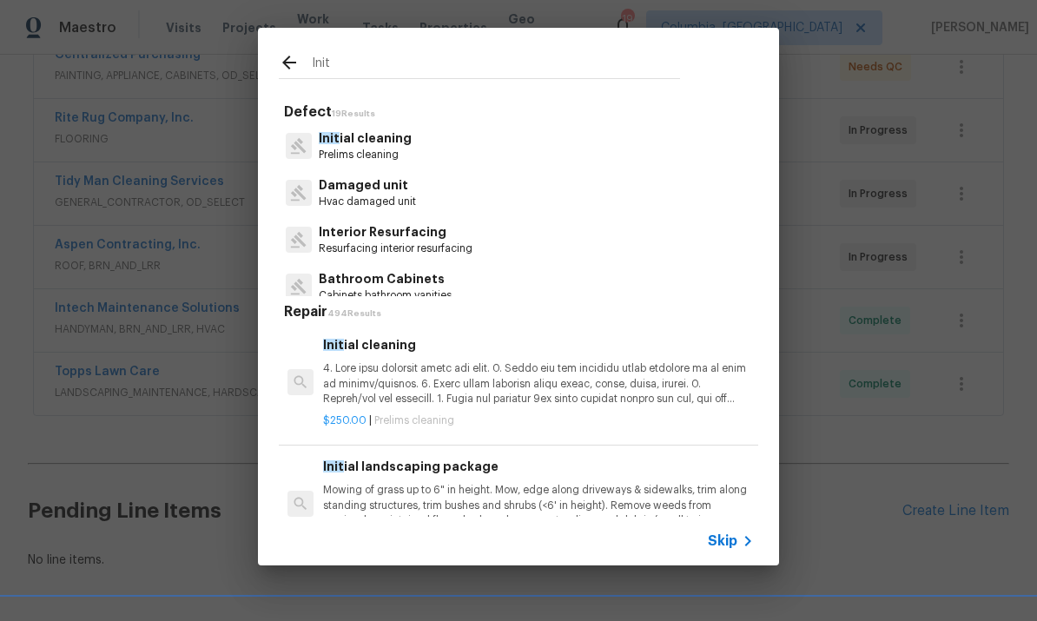
click at [505, 364] on p at bounding box center [538, 383] width 431 height 44
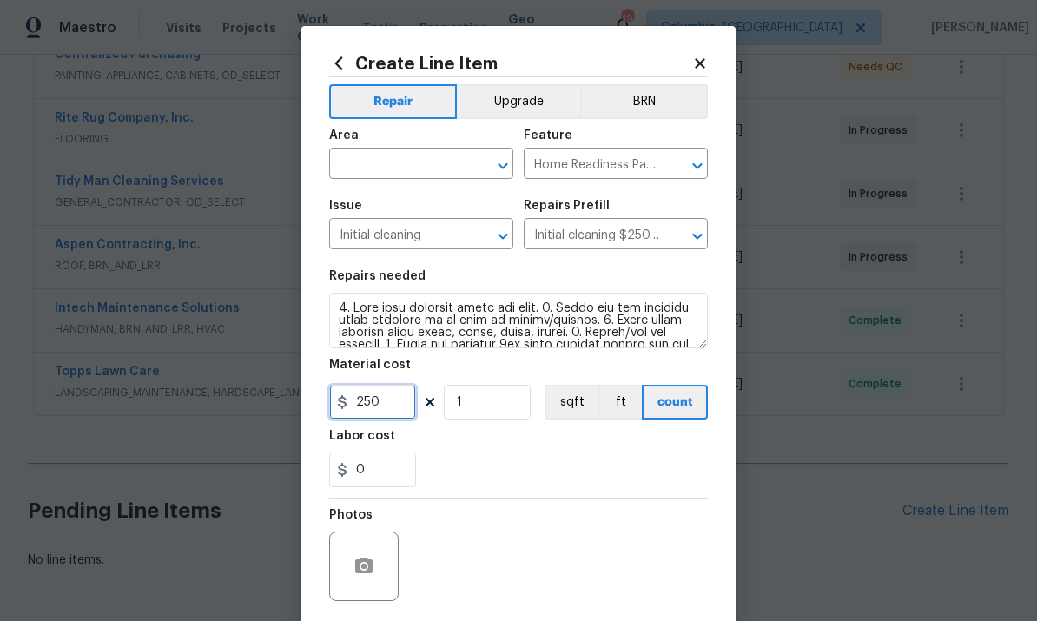
click at [371, 412] on input "250" at bounding box center [372, 402] width 87 height 35
type input "300"
click at [418, 158] on input "text" at bounding box center [397, 165] width 136 height 27
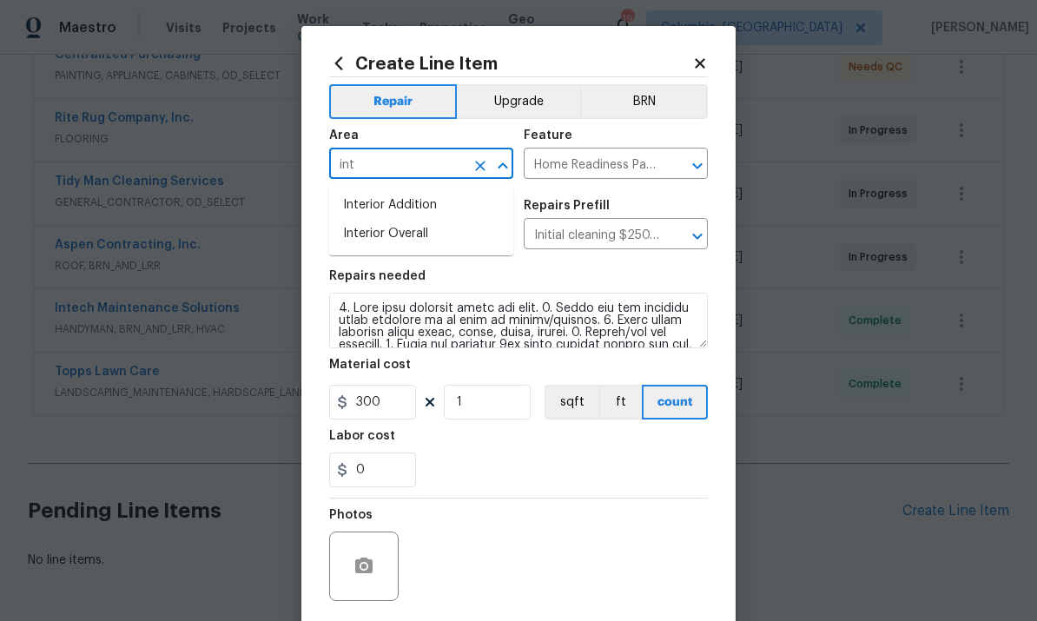
click at [454, 242] on li "Interior Overall" at bounding box center [421, 234] width 184 height 29
type input "Interior Overall"
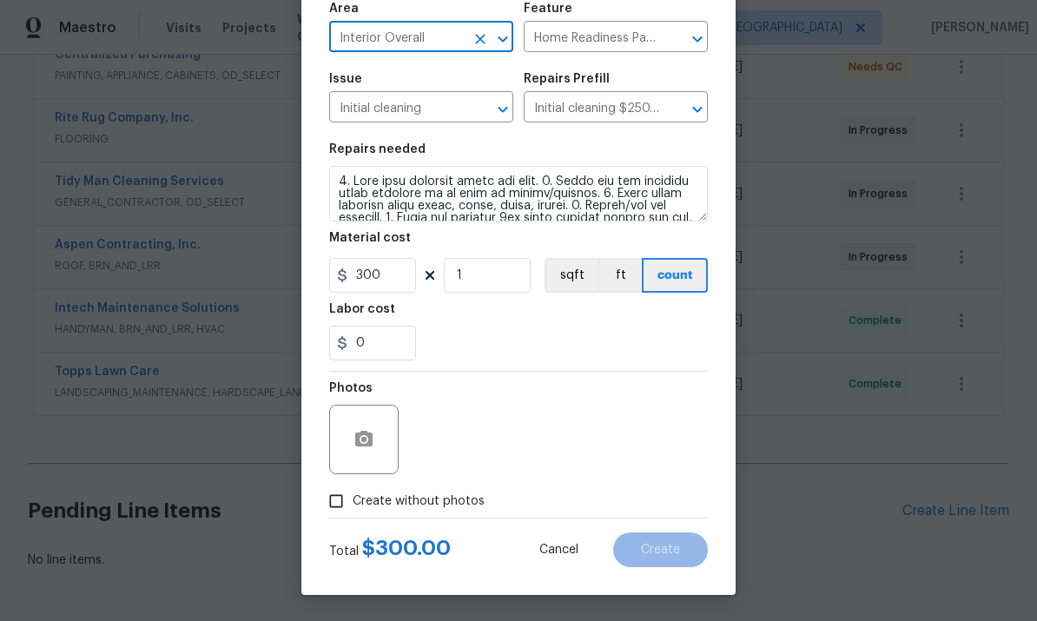
scroll to position [130, 0]
click at [332, 503] on input "Create without photos" at bounding box center [336, 501] width 33 height 33
checkbox input "true"
click at [500, 447] on textarea at bounding box center [560, 440] width 295 height 70
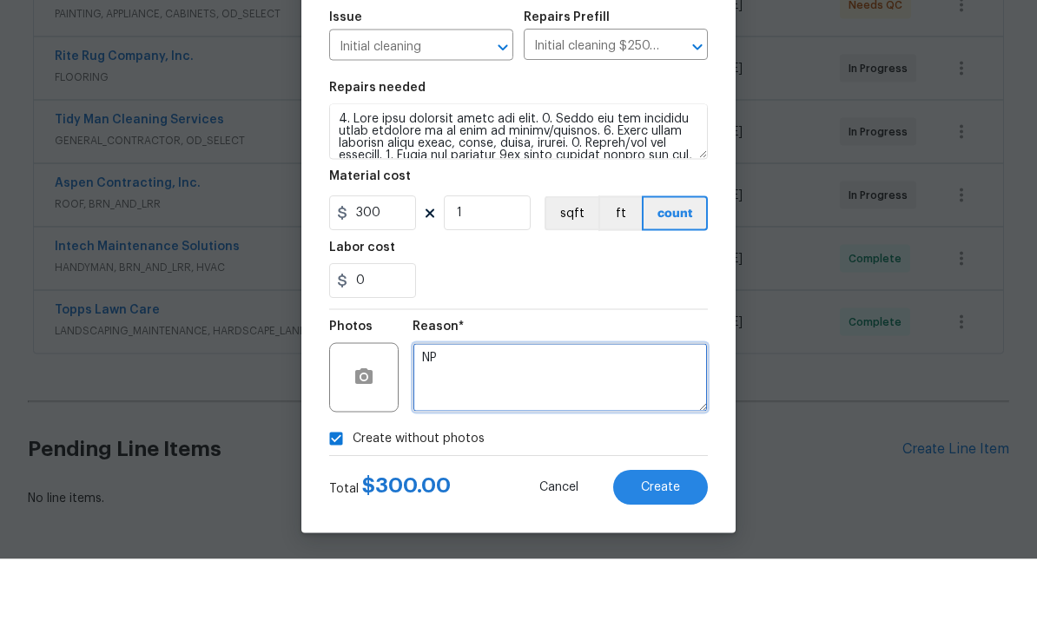
scroll to position [65, 0]
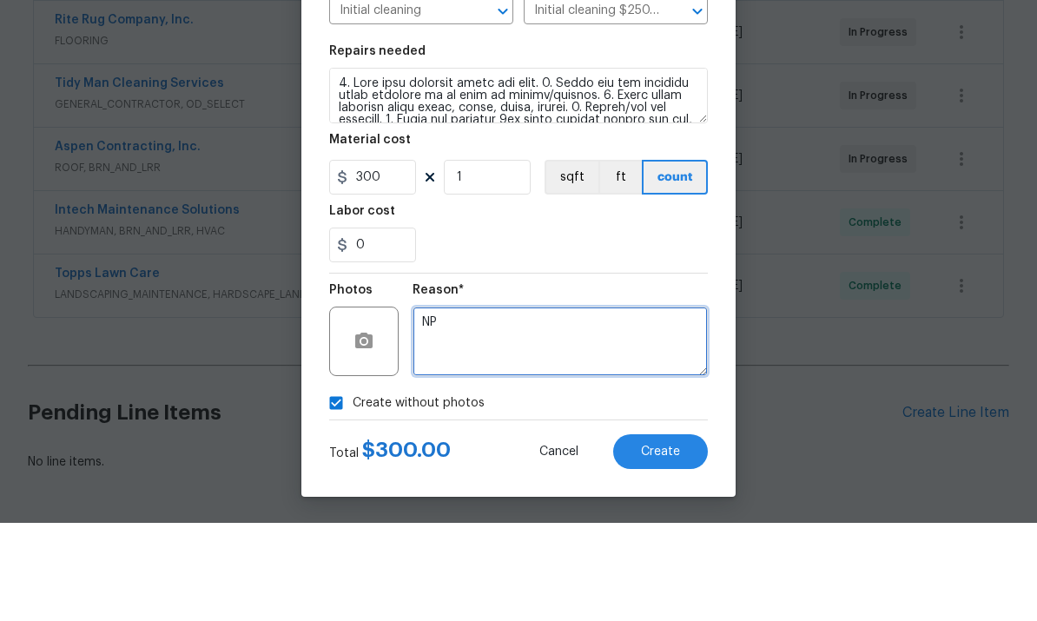
type textarea "NP"
click at [652, 533] on button "Create" at bounding box center [660, 550] width 95 height 35
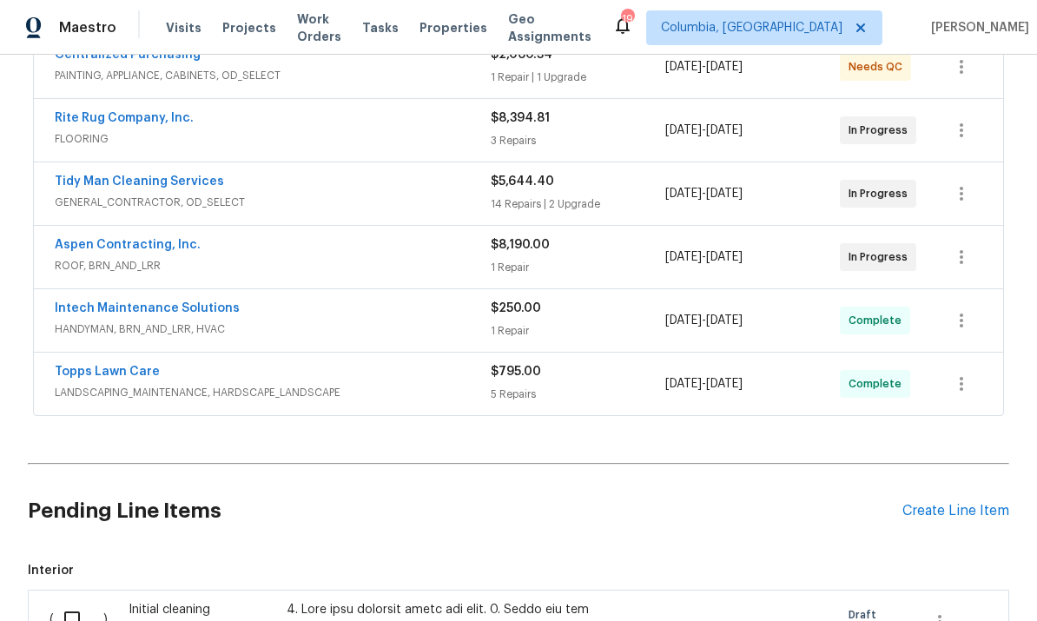
click at [71, 601] on input "checkbox" at bounding box center [79, 619] width 50 height 36
checkbox input "true"
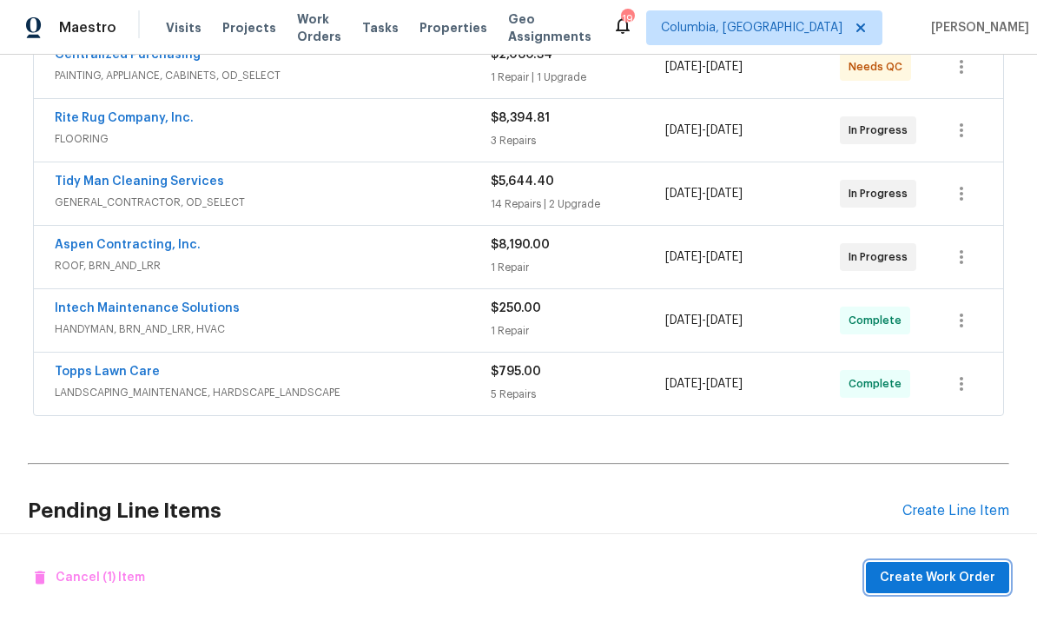
click at [924, 583] on span "Create Work Order" at bounding box center [938, 578] width 116 height 22
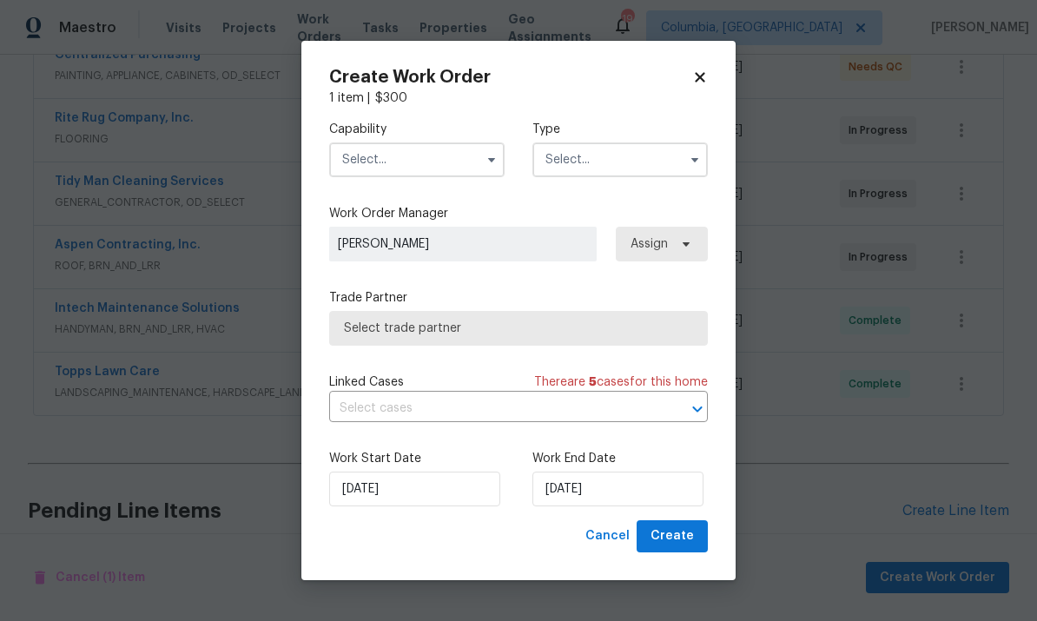
click at [414, 169] on input "text" at bounding box center [417, 160] width 176 height 35
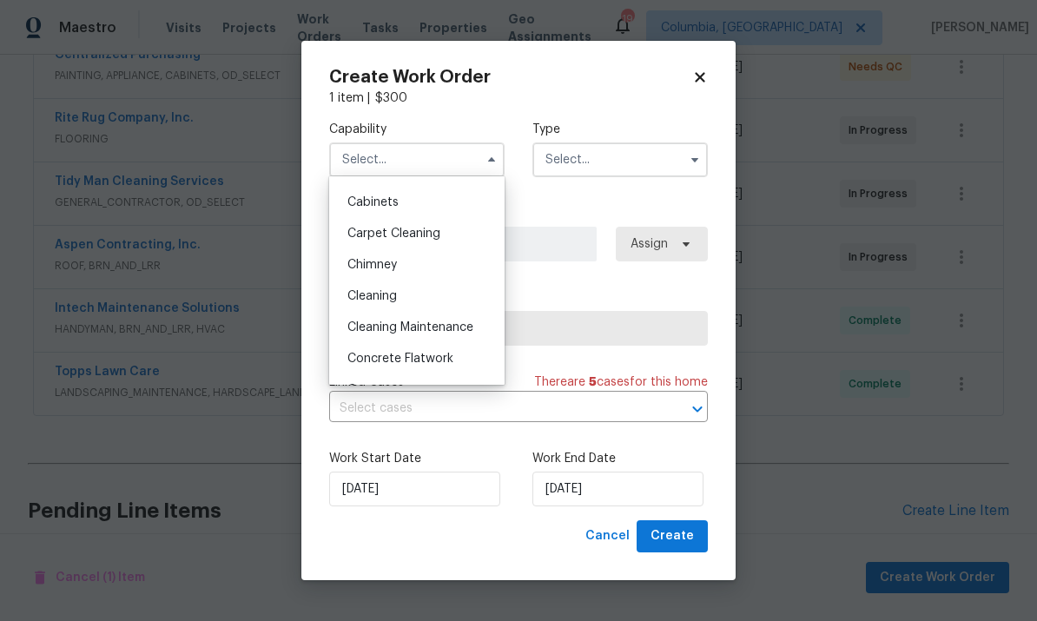
scroll to position [166, 0]
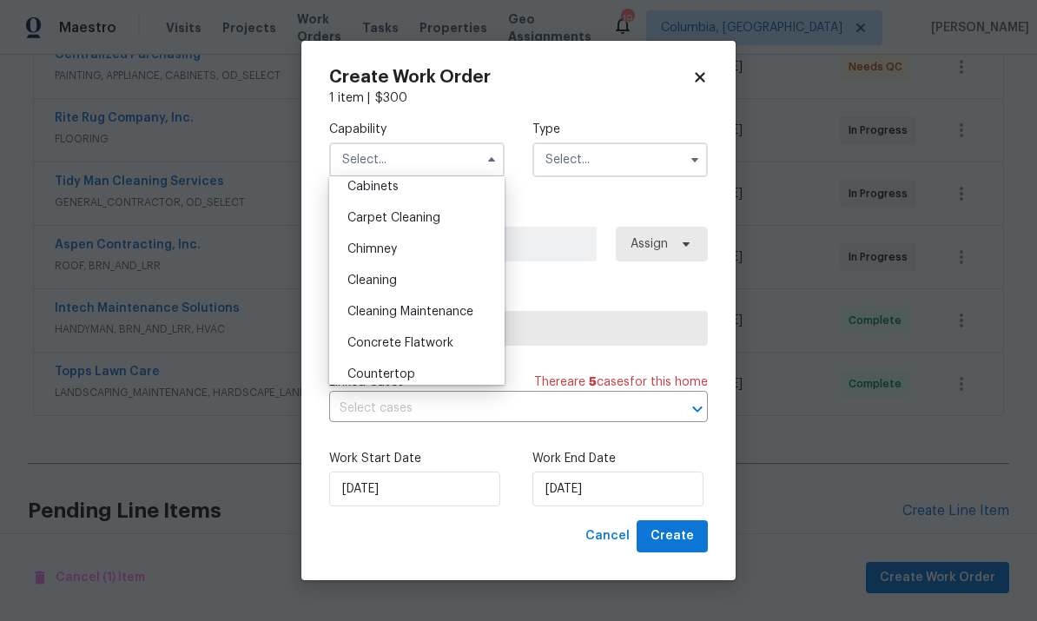
click at [431, 286] on div "Cleaning" at bounding box center [417, 280] width 167 height 31
type input "Cleaning"
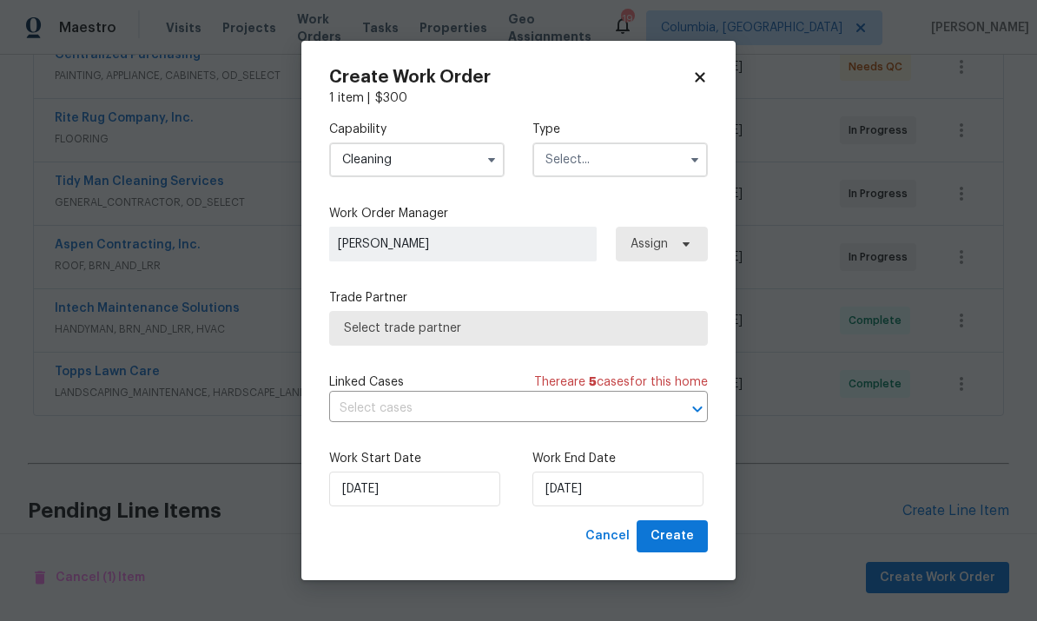
click at [640, 151] on input "text" at bounding box center [621, 160] width 176 height 35
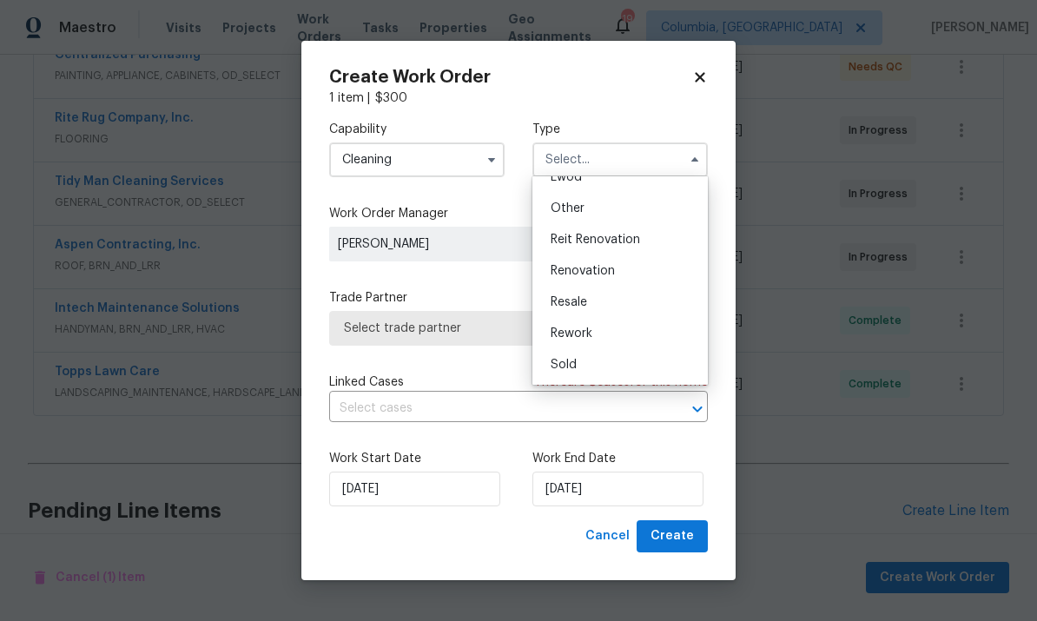
scroll to position [207, 0]
click at [639, 265] on div "Renovation" at bounding box center [620, 270] width 167 height 31
type input "Renovation"
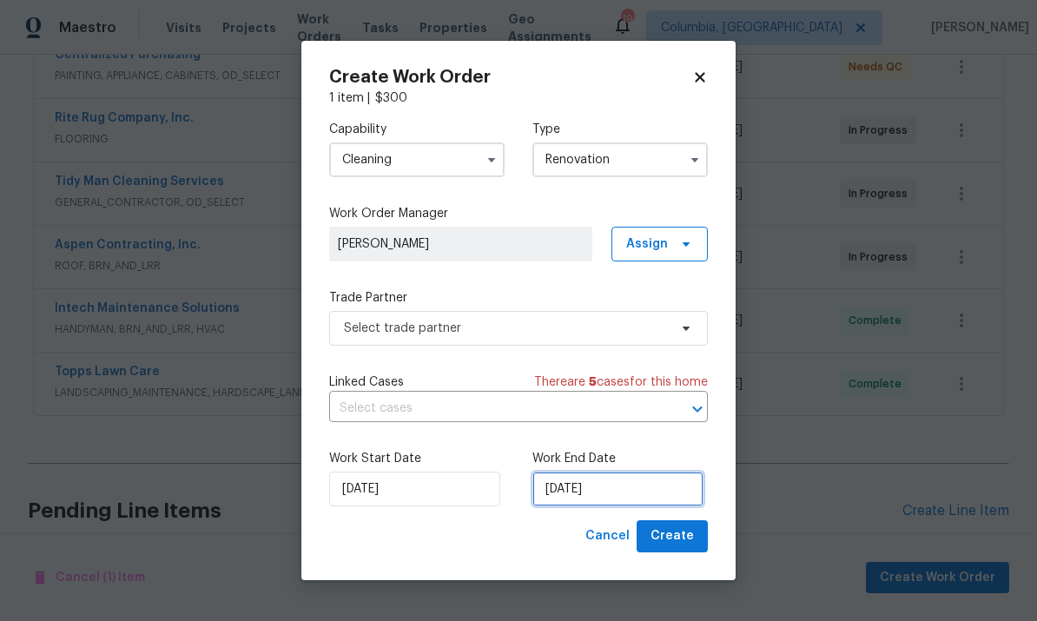
click at [641, 486] on input "[DATE]" at bounding box center [618, 489] width 171 height 35
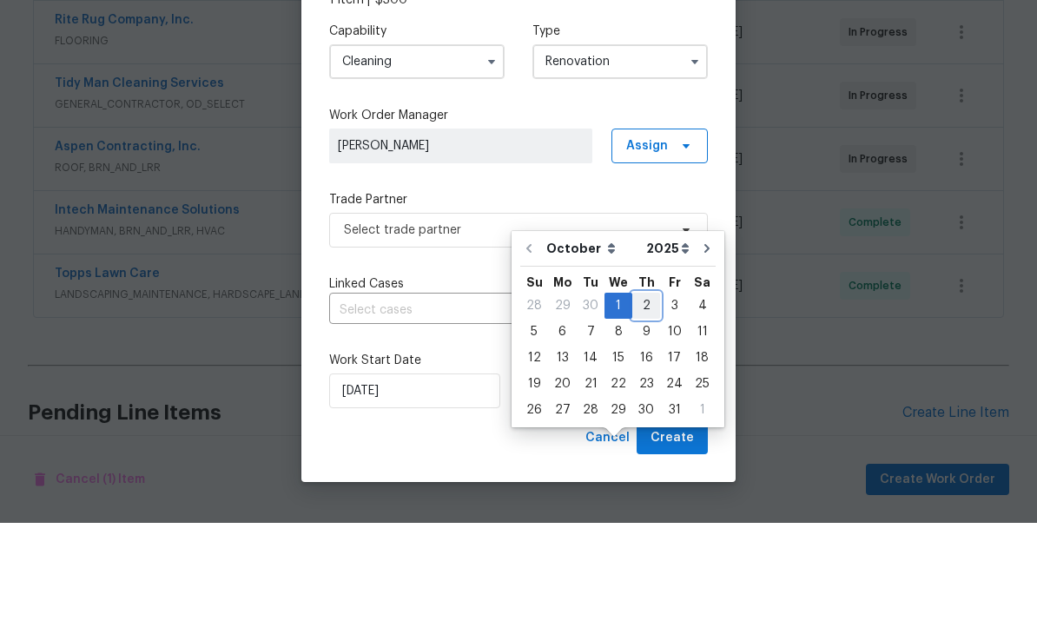
click at [640, 392] on div "2" at bounding box center [647, 404] width 28 height 24
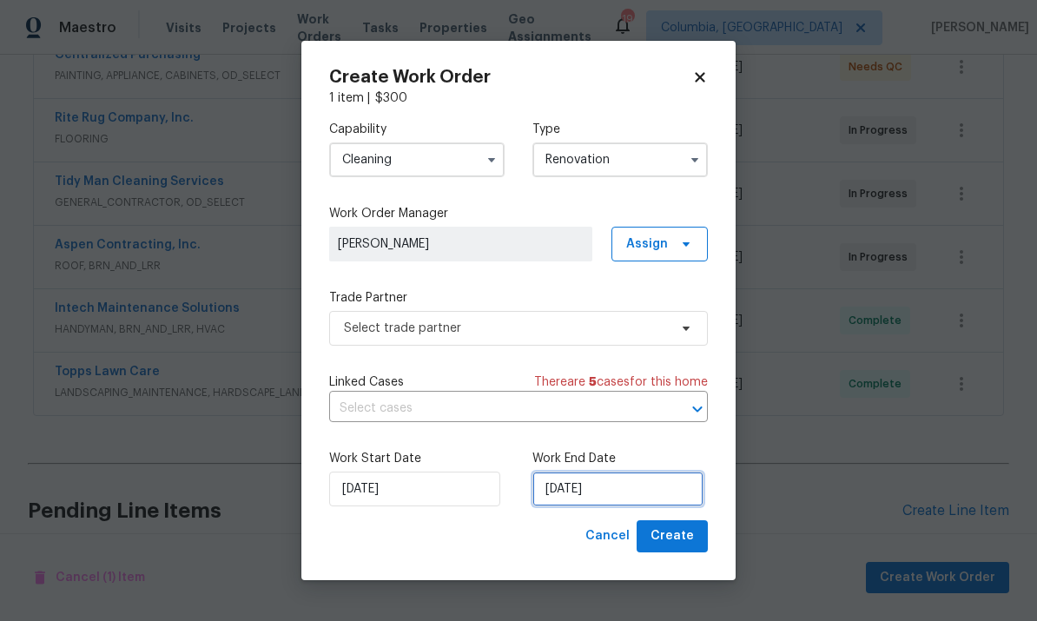
click at [673, 497] on input "10/2/2025" at bounding box center [618, 489] width 171 height 35
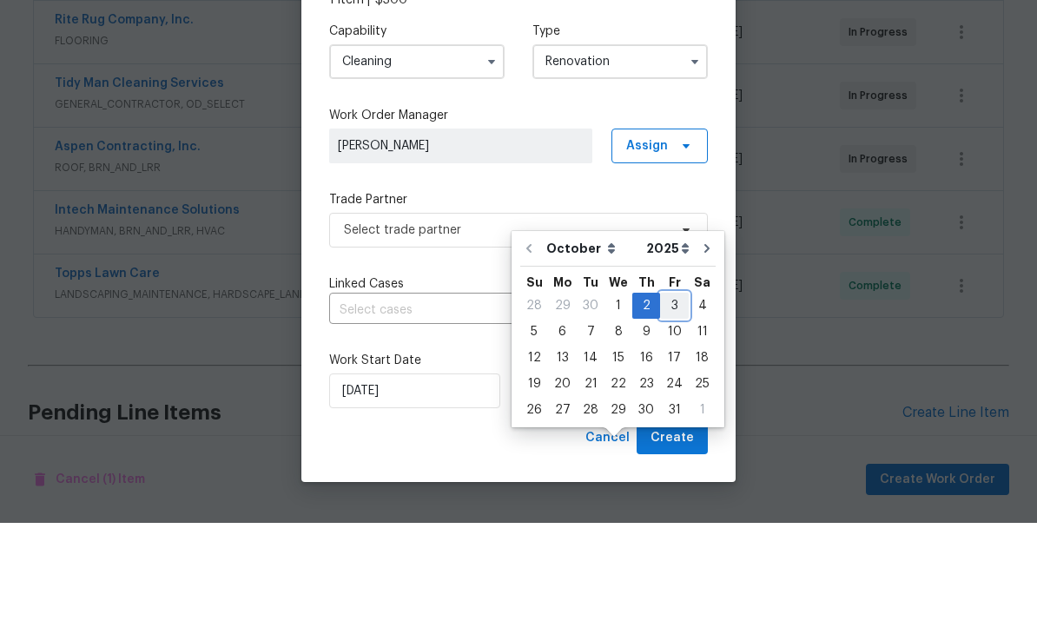
click at [666, 392] on div "3" at bounding box center [674, 404] width 29 height 24
type input "[DATE]"
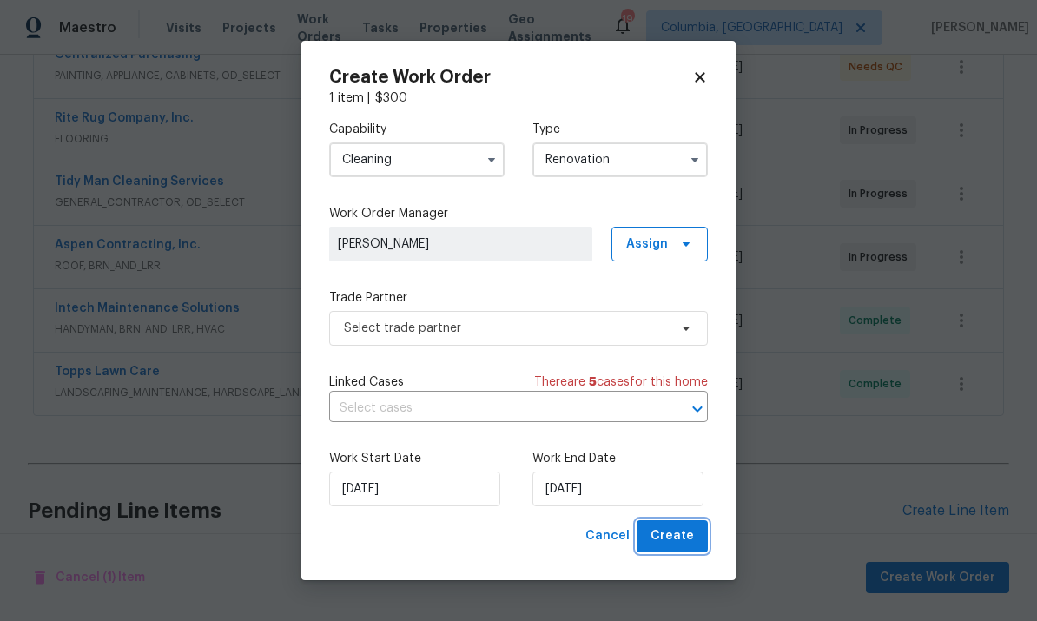
click at [682, 538] on span "Create" at bounding box center [672, 537] width 43 height 22
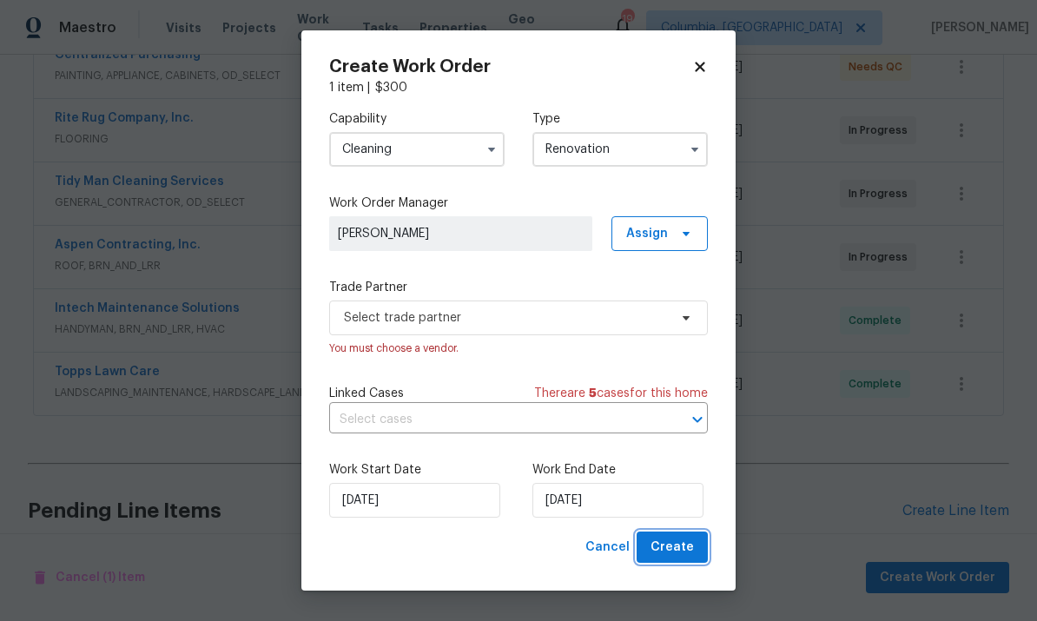
click at [665, 555] on span "Create" at bounding box center [672, 548] width 43 height 22
click at [669, 551] on span "Create" at bounding box center [672, 548] width 43 height 22
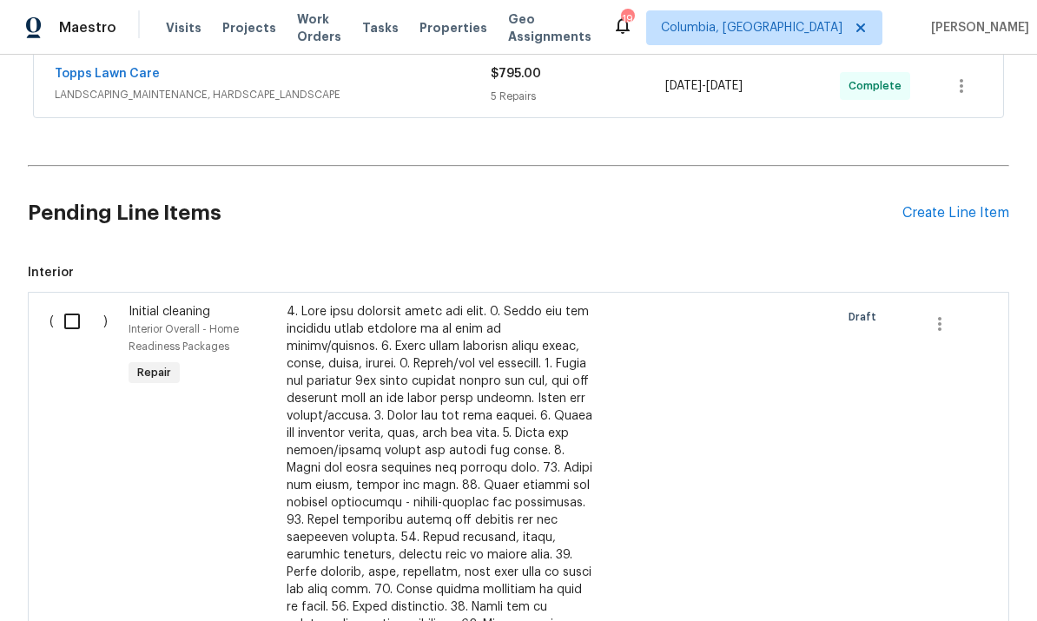
scroll to position [646, 0]
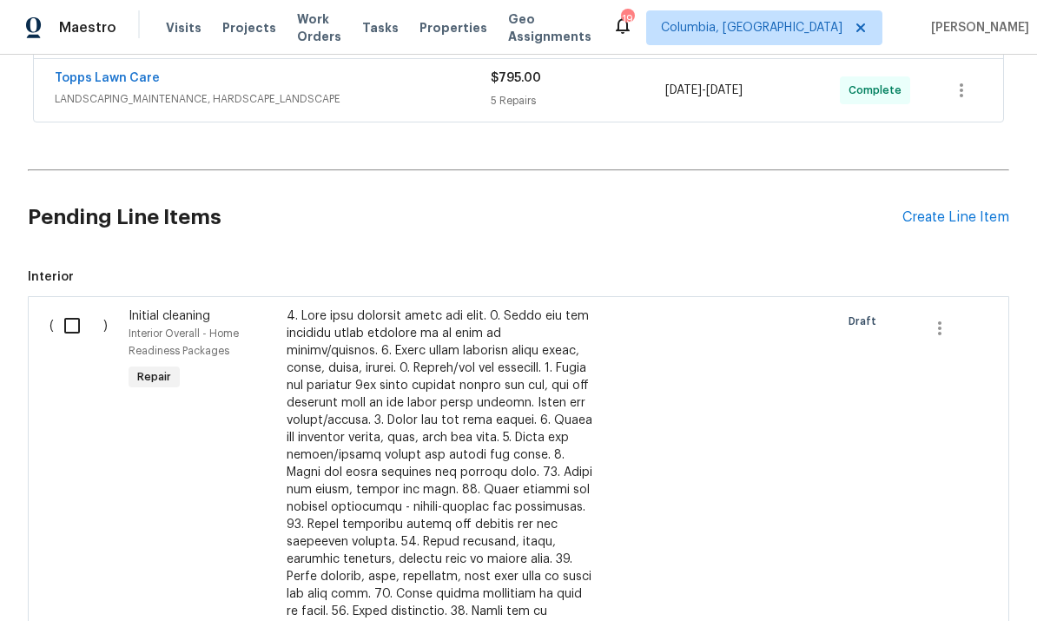
click at [66, 308] on input "checkbox" at bounding box center [79, 326] width 50 height 36
checkbox input "true"
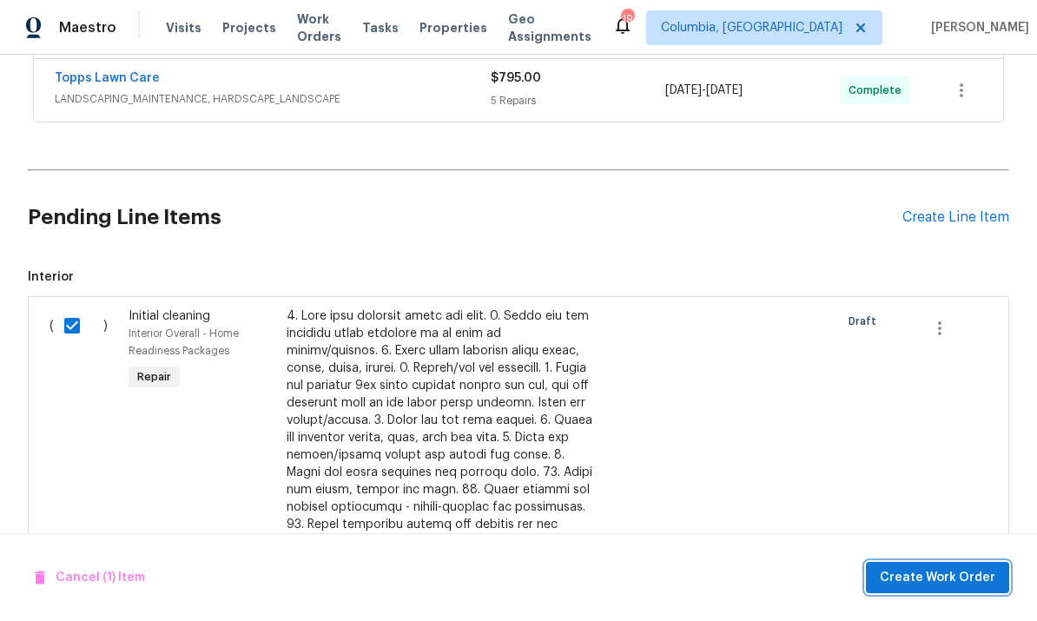
click at [918, 574] on span "Create Work Order" at bounding box center [938, 578] width 116 height 22
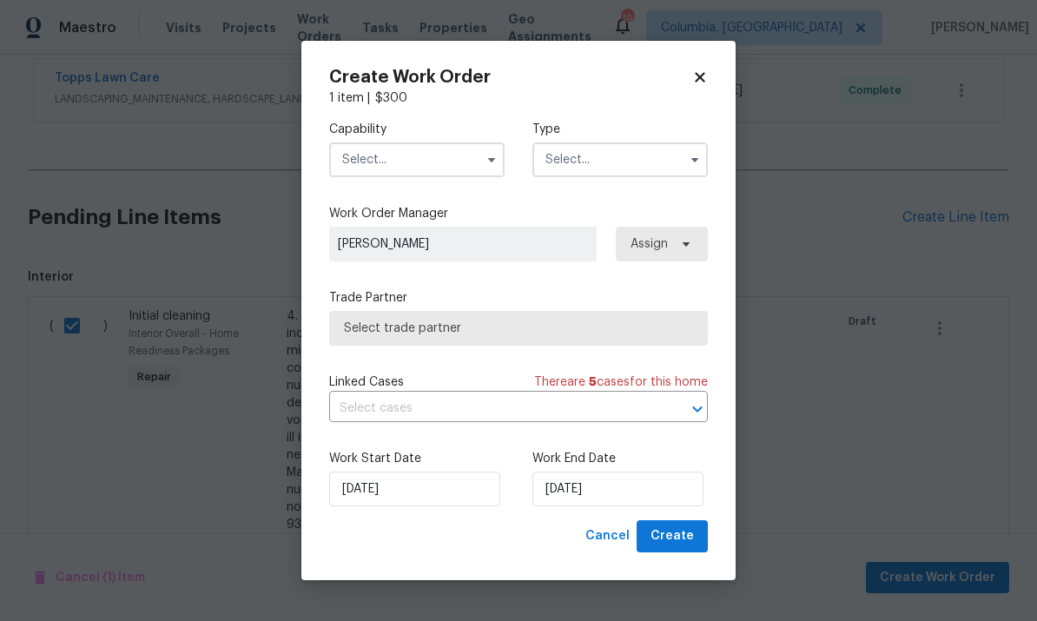
click at [415, 146] on input "text" at bounding box center [417, 160] width 176 height 35
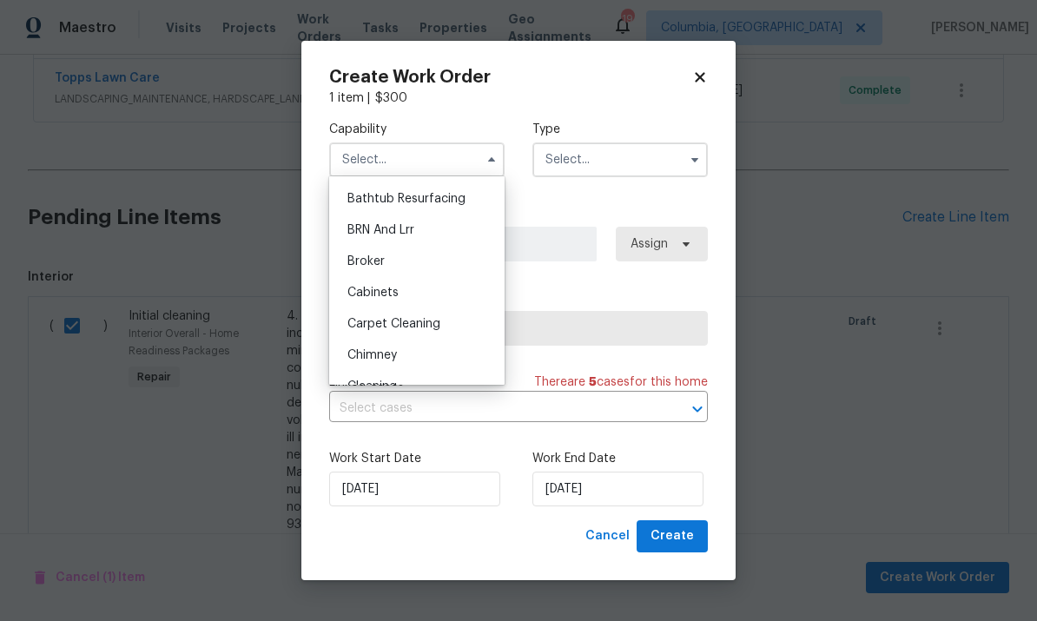
scroll to position [167, 0]
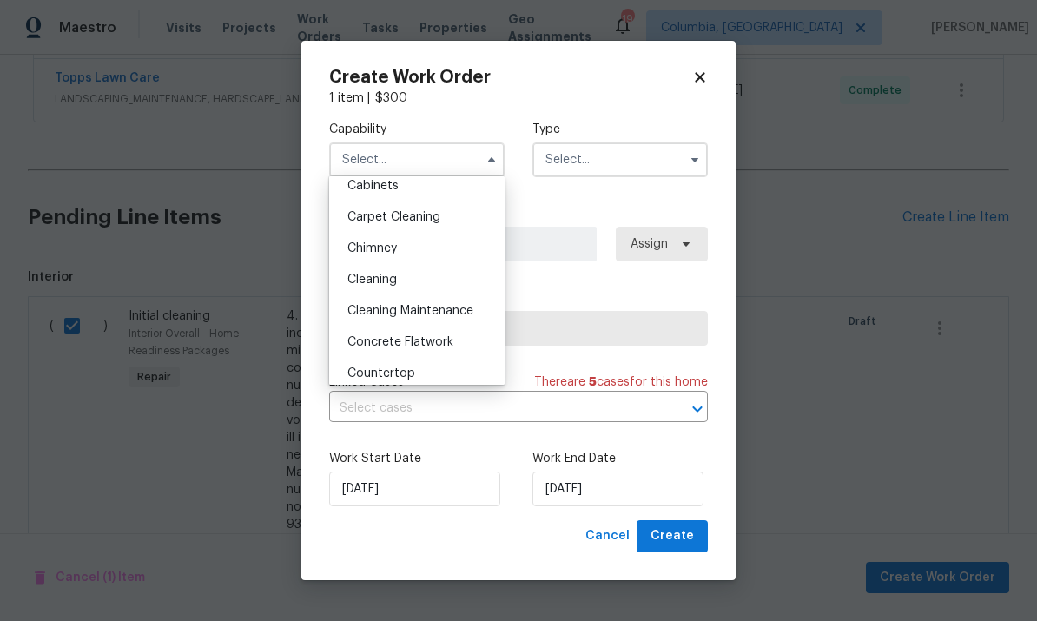
click at [423, 288] on div "Cleaning" at bounding box center [417, 279] width 167 height 31
type input "Cleaning"
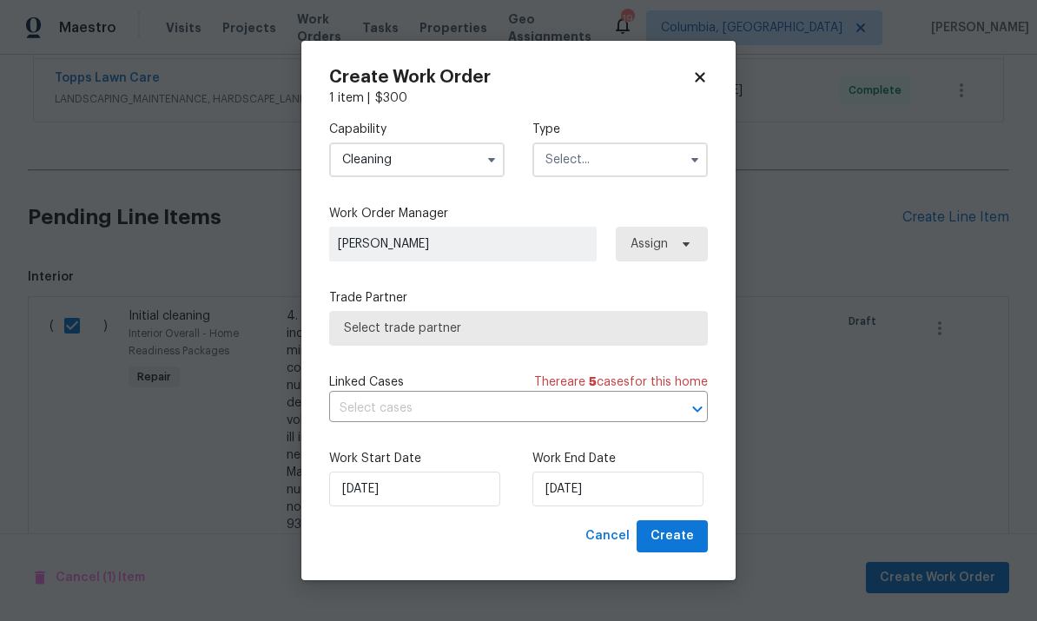
click at [657, 162] on input "text" at bounding box center [621, 160] width 176 height 35
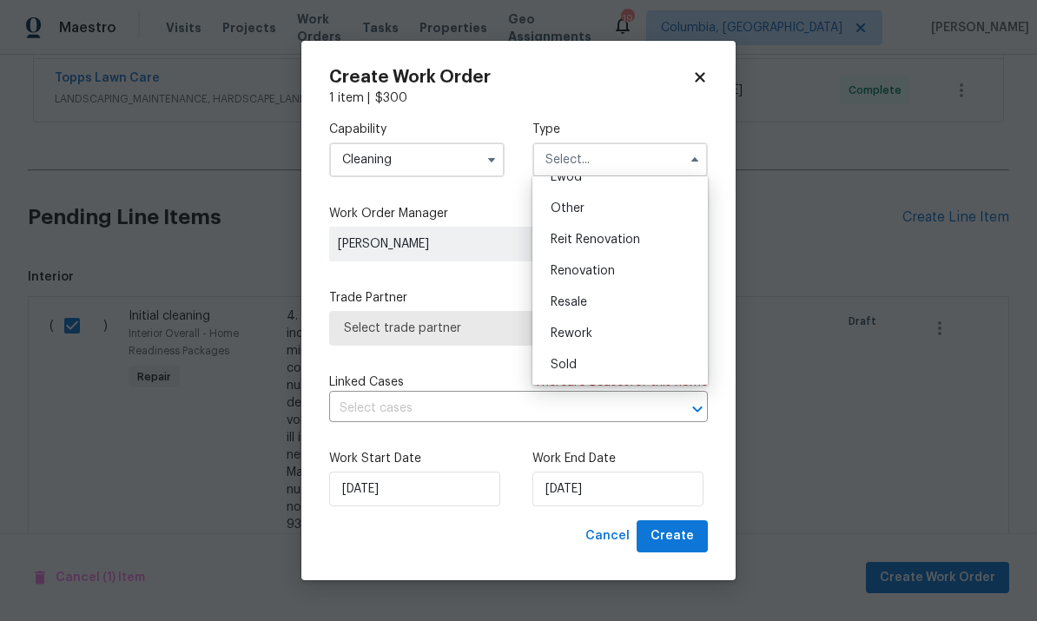
scroll to position [207, 0]
click at [635, 269] on div "Renovation" at bounding box center [620, 270] width 167 height 31
type input "Renovation"
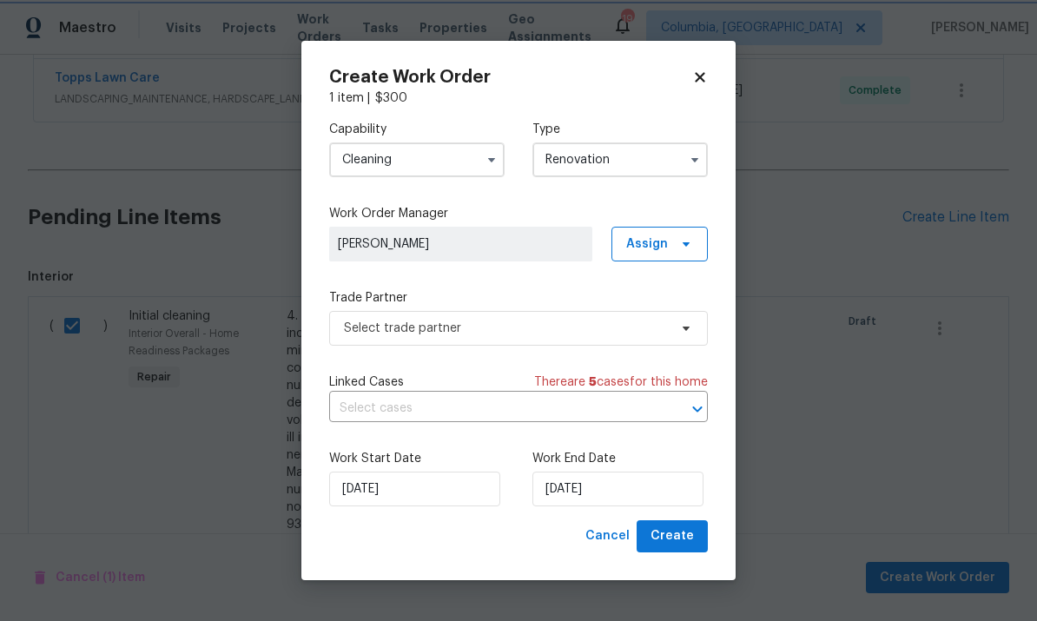
scroll to position [0, 0]
click at [584, 328] on span "Select trade partner" at bounding box center [506, 328] width 324 height 17
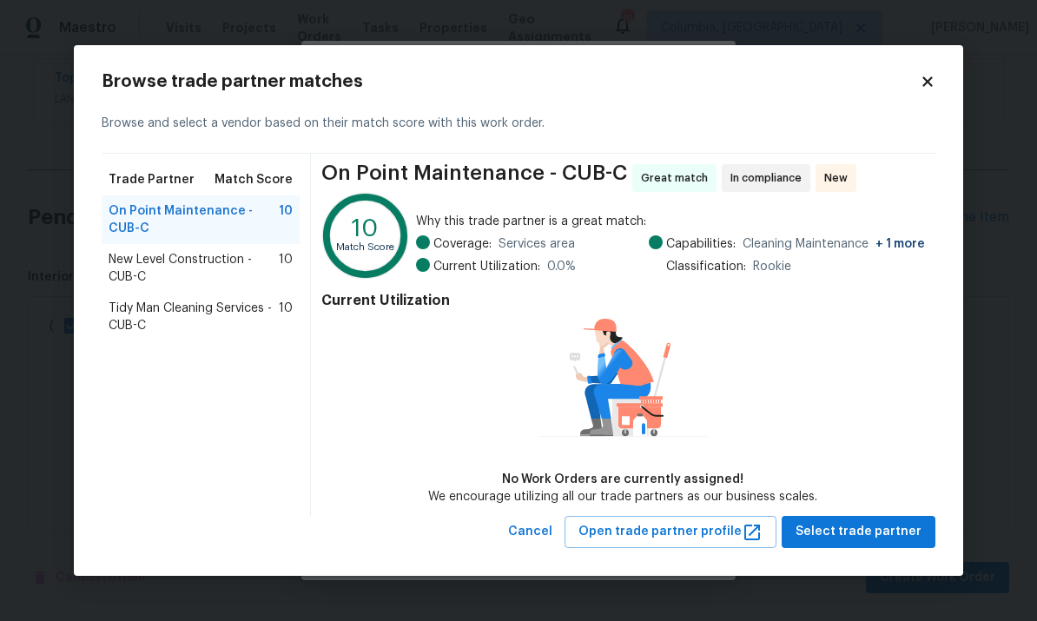
click at [235, 316] on span "Tidy Man Cleaning Services - CUB-C" at bounding box center [194, 317] width 170 height 35
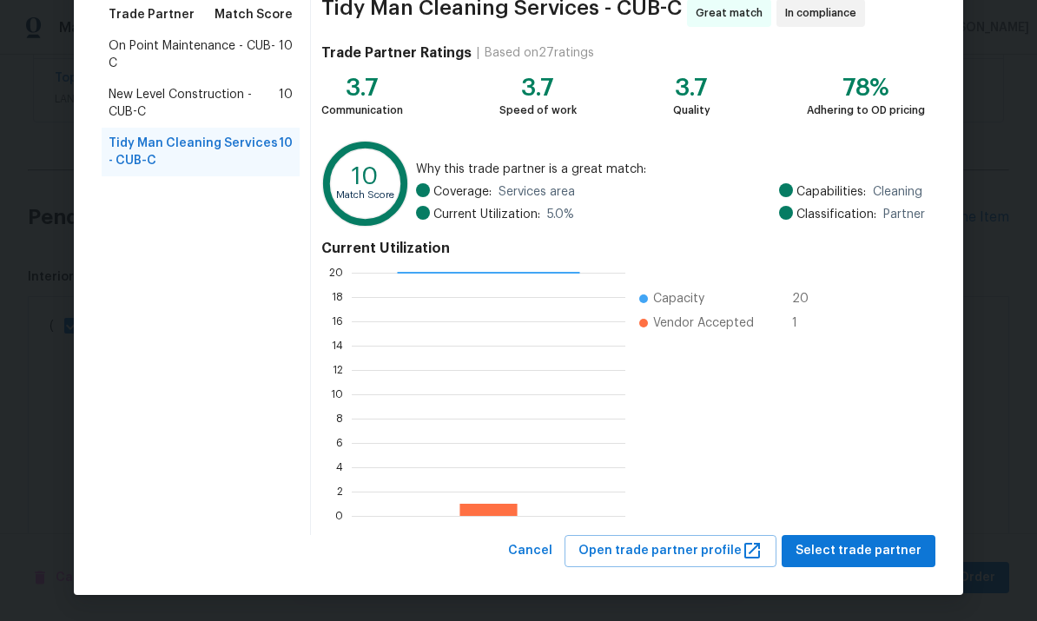
scroll to position [144, 0]
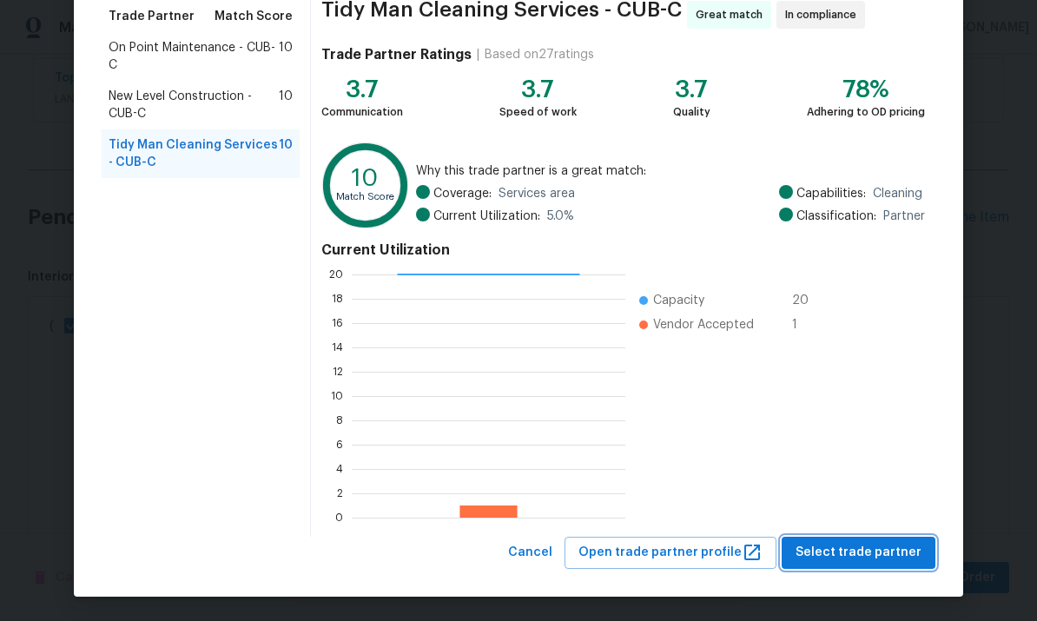
click at [854, 557] on span "Select trade partner" at bounding box center [859, 553] width 126 height 22
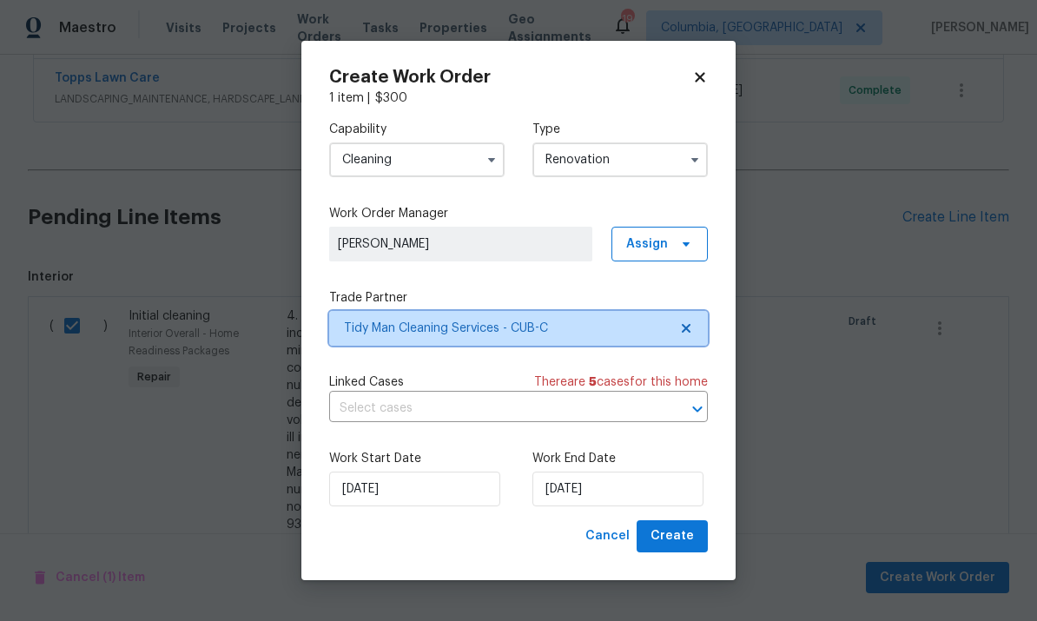
scroll to position [0, 0]
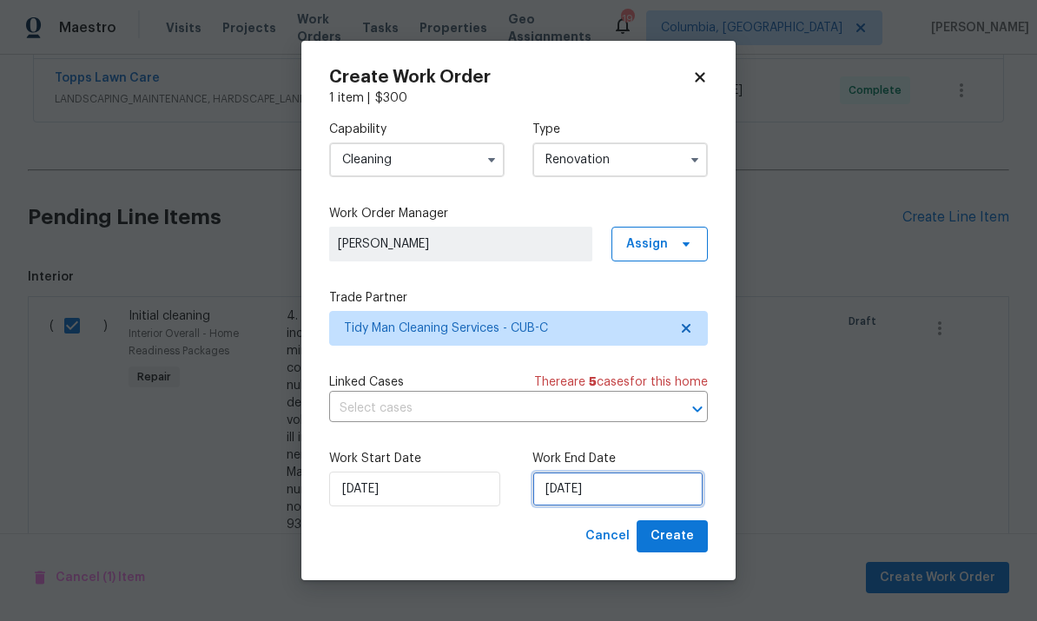
click at [660, 494] on input "[DATE]" at bounding box center [618, 489] width 171 height 35
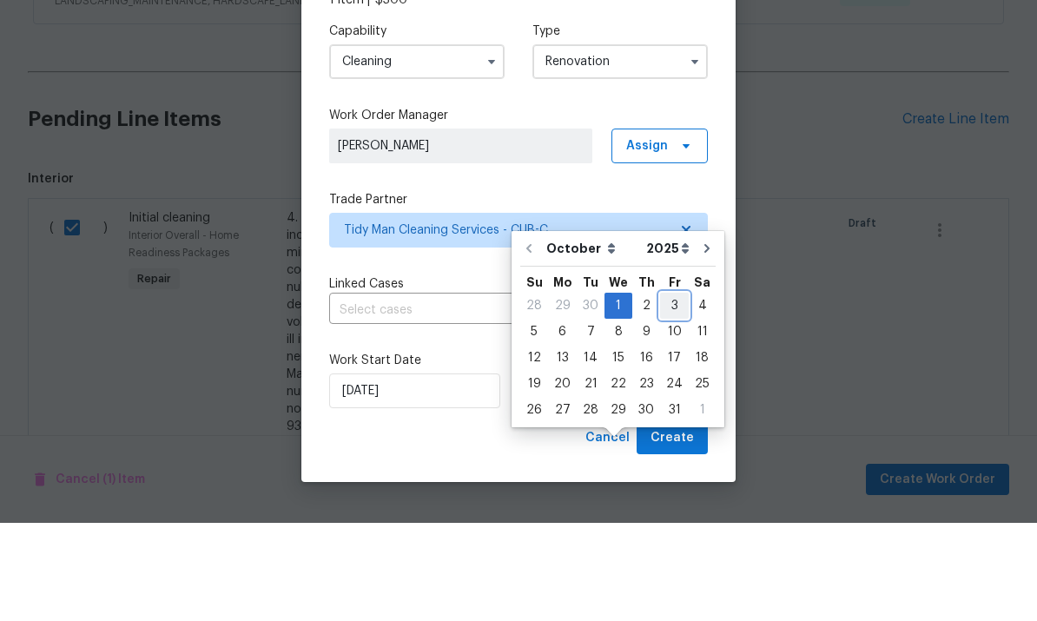
click at [667, 392] on div "3" at bounding box center [674, 404] width 29 height 24
type input "[DATE]"
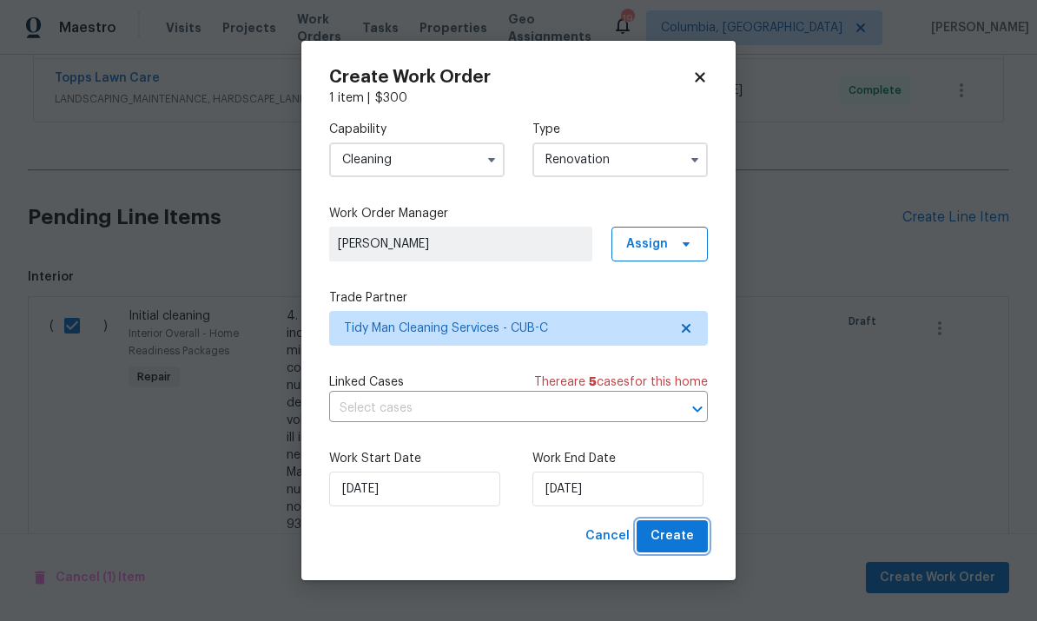
click at [684, 547] on span "Create" at bounding box center [672, 537] width 43 height 22
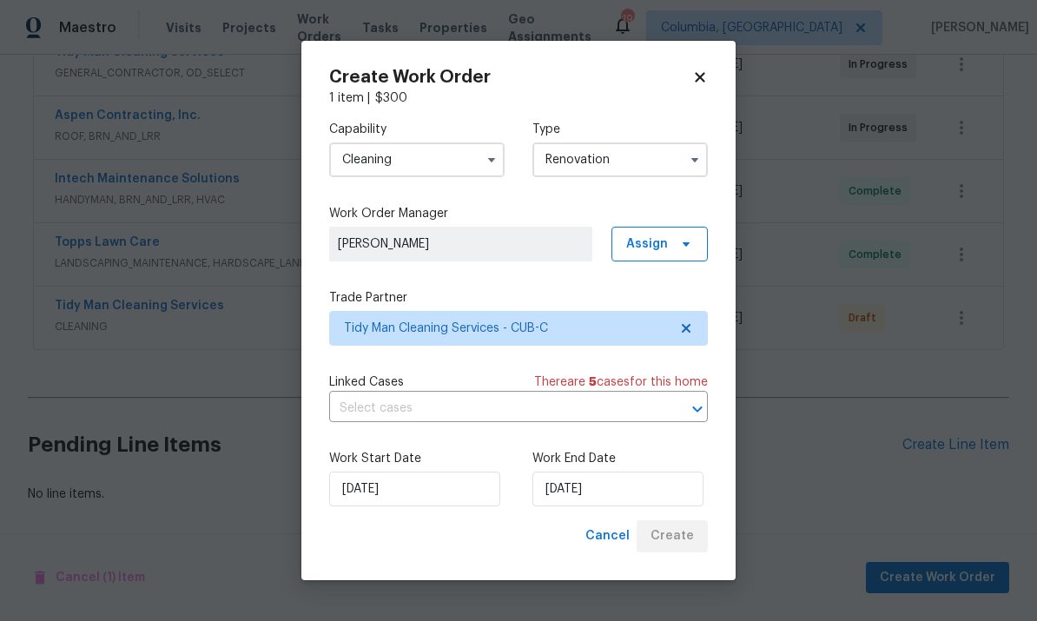
scroll to position [416, 0]
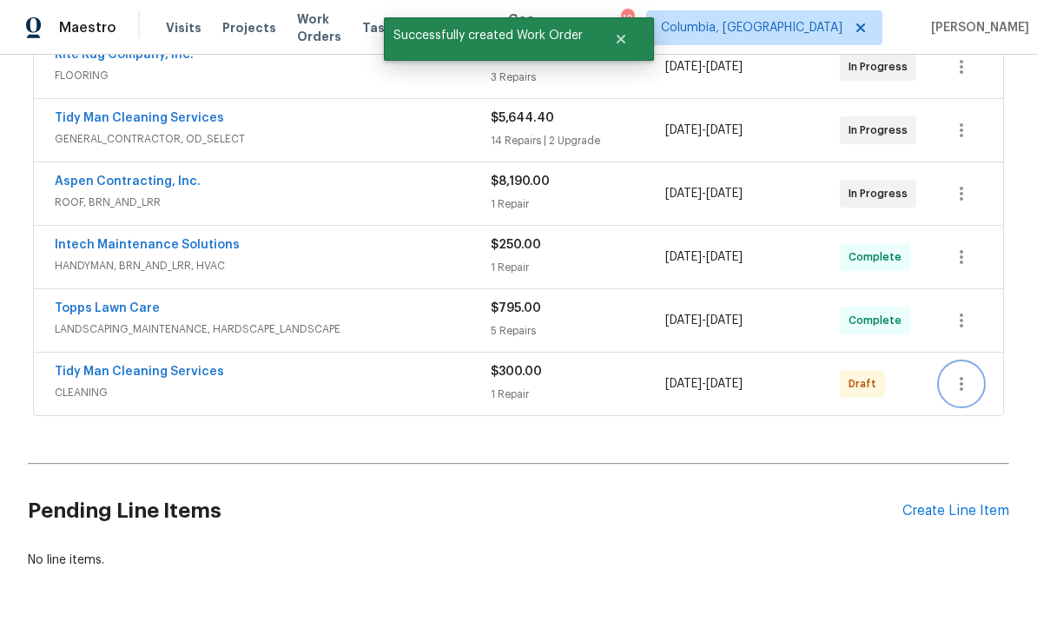
click at [958, 374] on icon "button" at bounding box center [961, 384] width 21 height 21
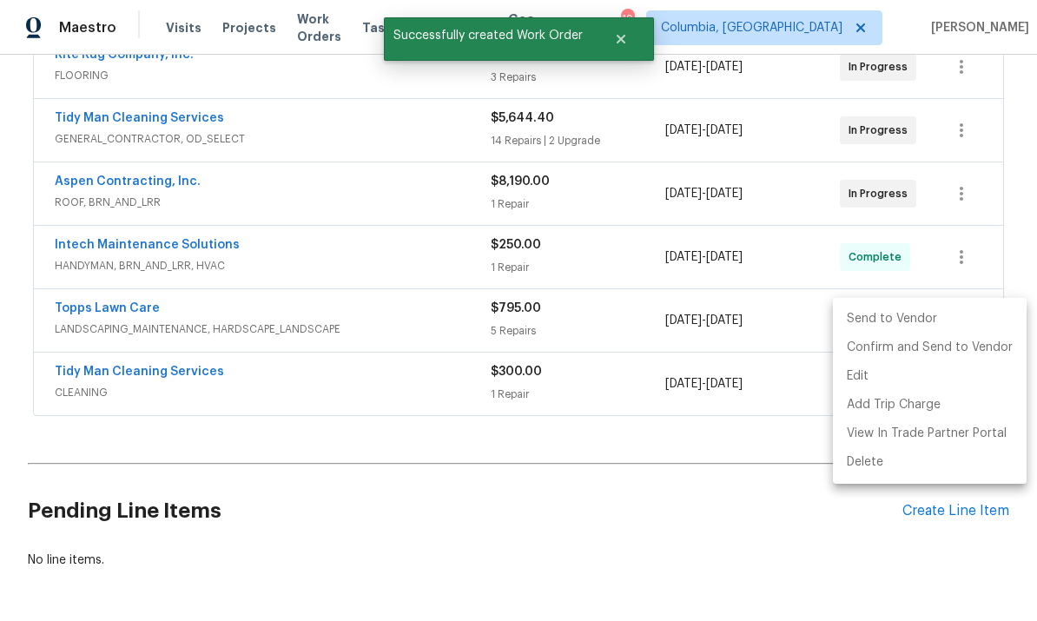
click at [870, 320] on li "Send to Vendor" at bounding box center [930, 319] width 194 height 29
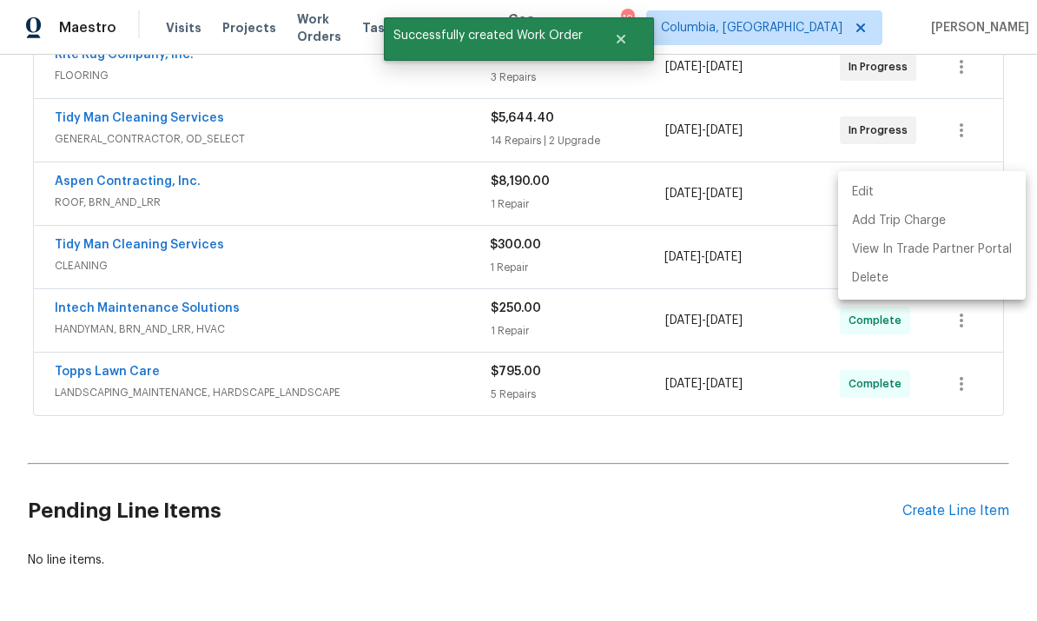
click at [473, 384] on div at bounding box center [518, 310] width 1037 height 621
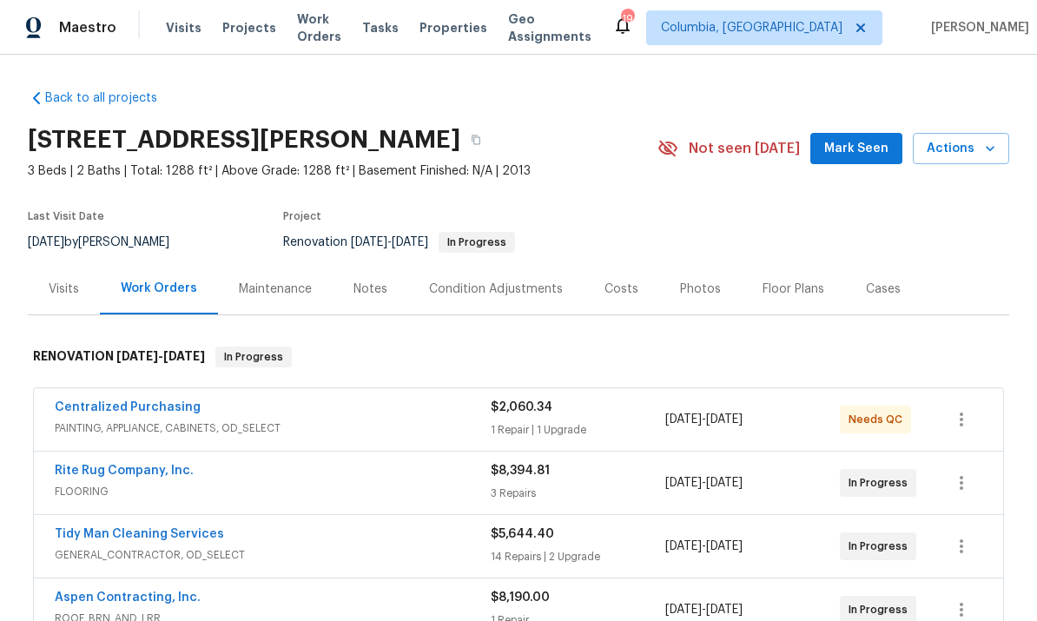
click at [368, 292] on div "Notes" at bounding box center [371, 289] width 34 height 17
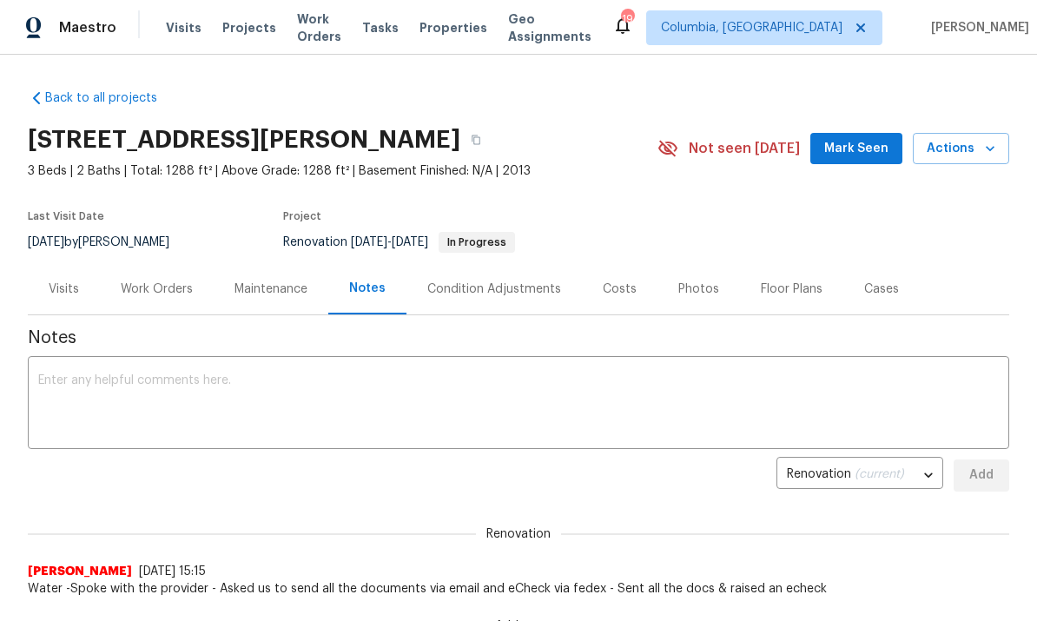
click at [196, 413] on textarea at bounding box center [518, 405] width 961 height 61
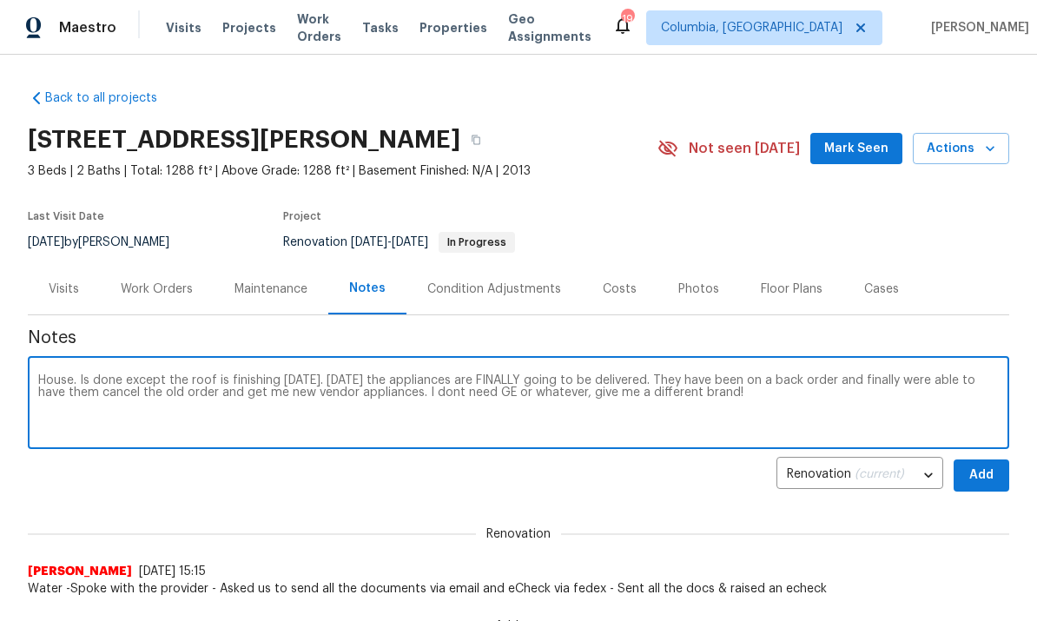
click at [786, 423] on textarea "House. Is done except the roof is finishing [DATE]. [DATE] the appliances are F…" at bounding box center [518, 405] width 961 height 61
click at [766, 401] on textarea "House. Is done except the roof is finishing [DATE]. [DATE] the appliances are F…" at bounding box center [518, 405] width 961 height 61
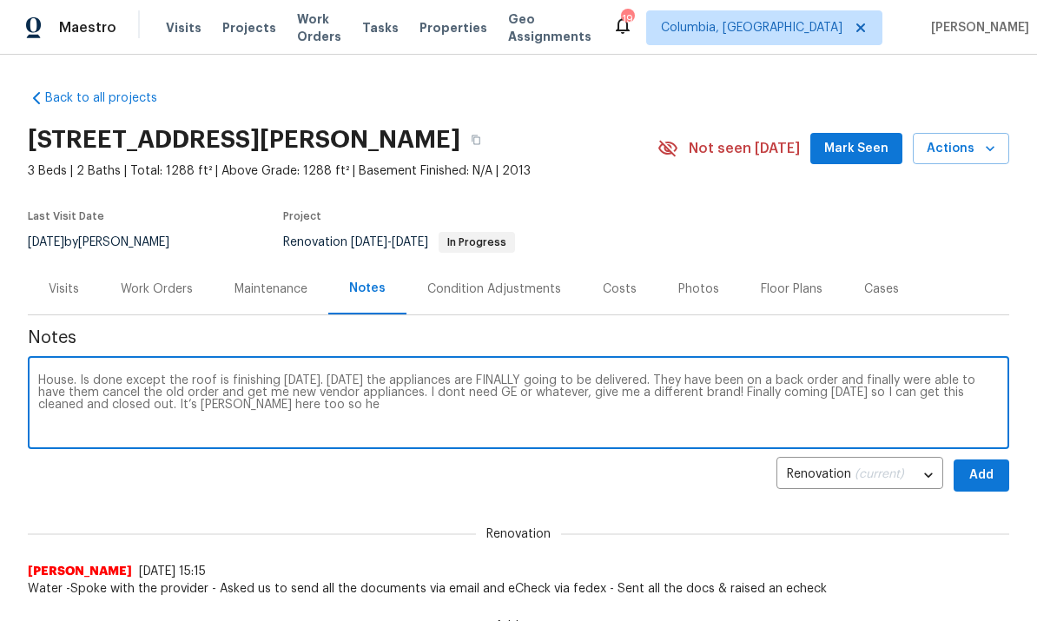
click at [204, 405] on textarea "House. Is done except the roof is finishing [DATE]. [DATE] the appliances are F…" at bounding box center [518, 405] width 961 height 61
click at [394, 411] on textarea "House. Is done except the roof is finishing [DATE]. [DATE] the appliances are F…" at bounding box center [518, 405] width 961 height 61
click at [252, 414] on textarea "House. Is done except the roof is finishing [DATE]. [DATE] the appliances are F…" at bounding box center [518, 405] width 961 height 61
click at [253, 408] on textarea "House. Is done except the roof is finishing [DATE]. [DATE] the appliances are F…" at bounding box center [518, 405] width 961 height 61
click at [388, 418] on textarea "House. Is done except the roof is finishing [DATE]. [DATE] the appliances are F…" at bounding box center [518, 405] width 961 height 61
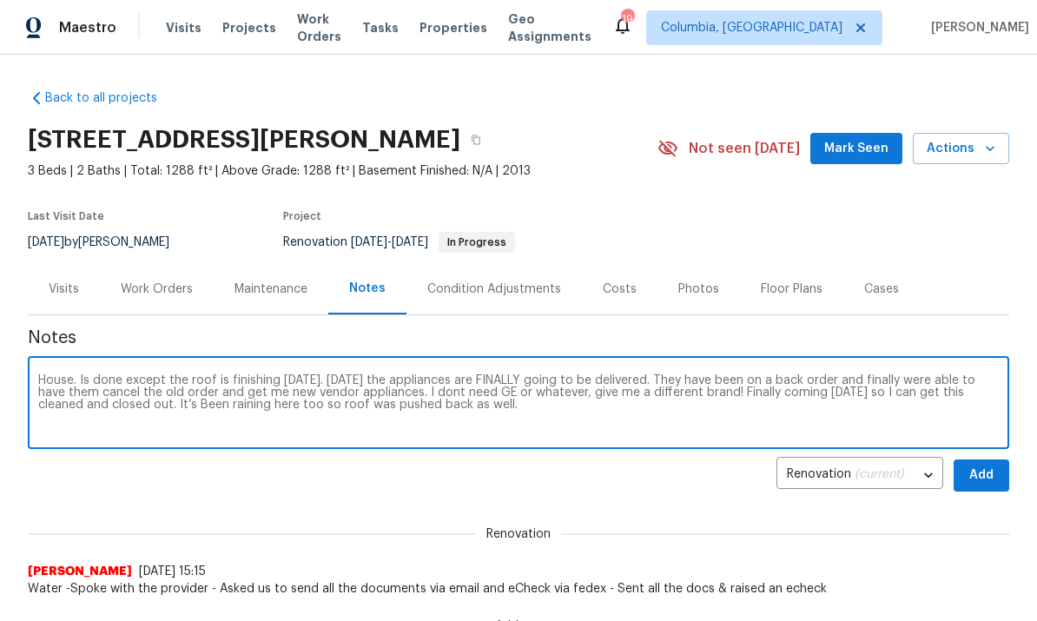
type textarea "House. Is done except the roof is finishing [DATE]. [DATE] the appliances are F…"
click at [985, 476] on span "Add" at bounding box center [982, 476] width 28 height 22
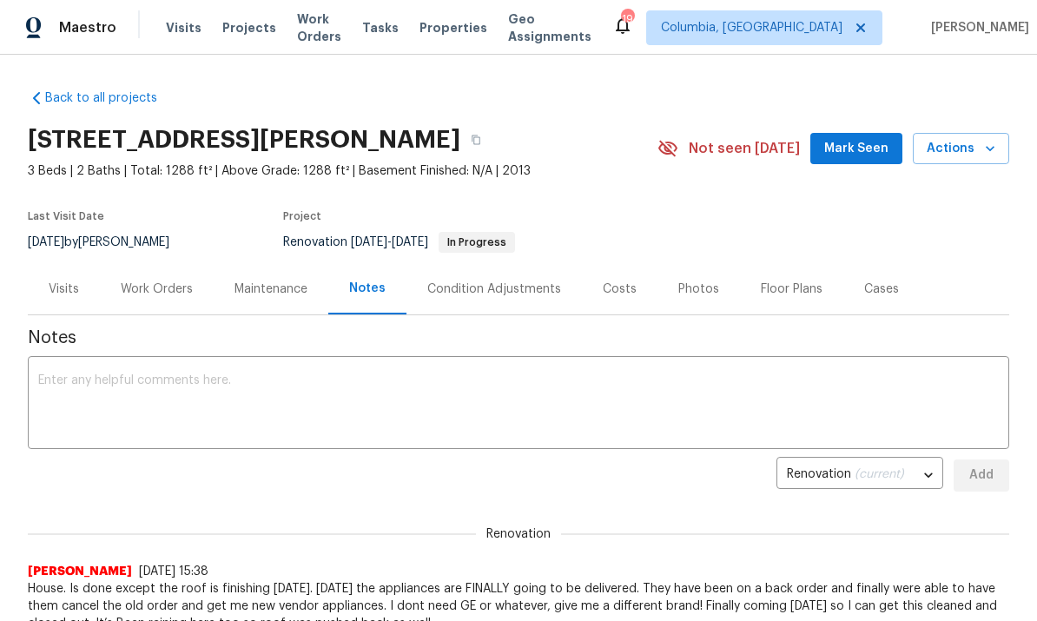
click at [152, 297] on div "Work Orders" at bounding box center [157, 289] width 72 height 17
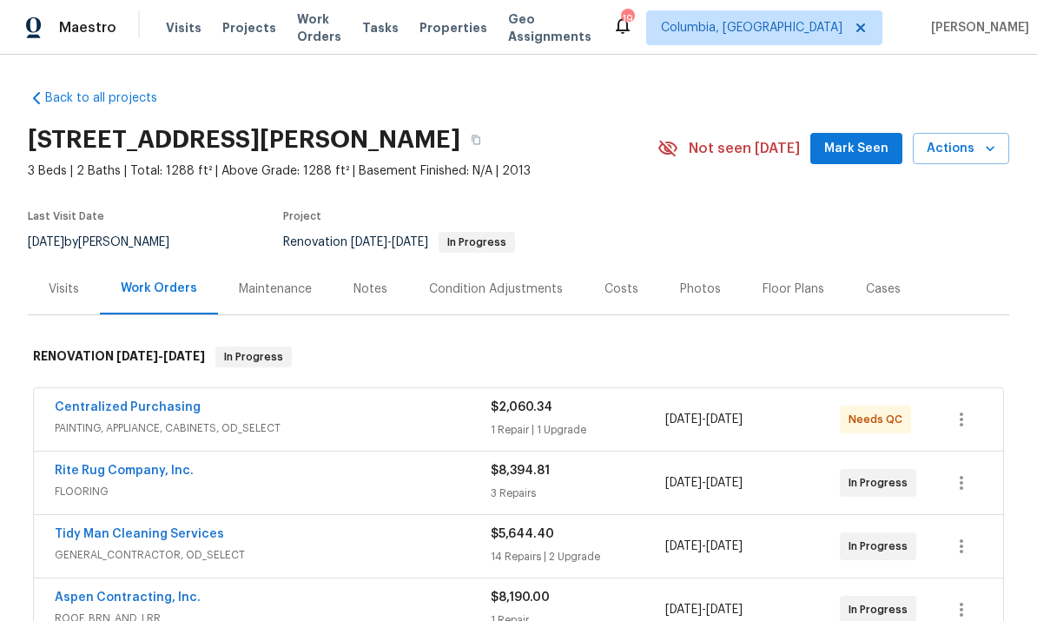
click at [454, 28] on span "Properties" at bounding box center [454, 27] width 68 height 17
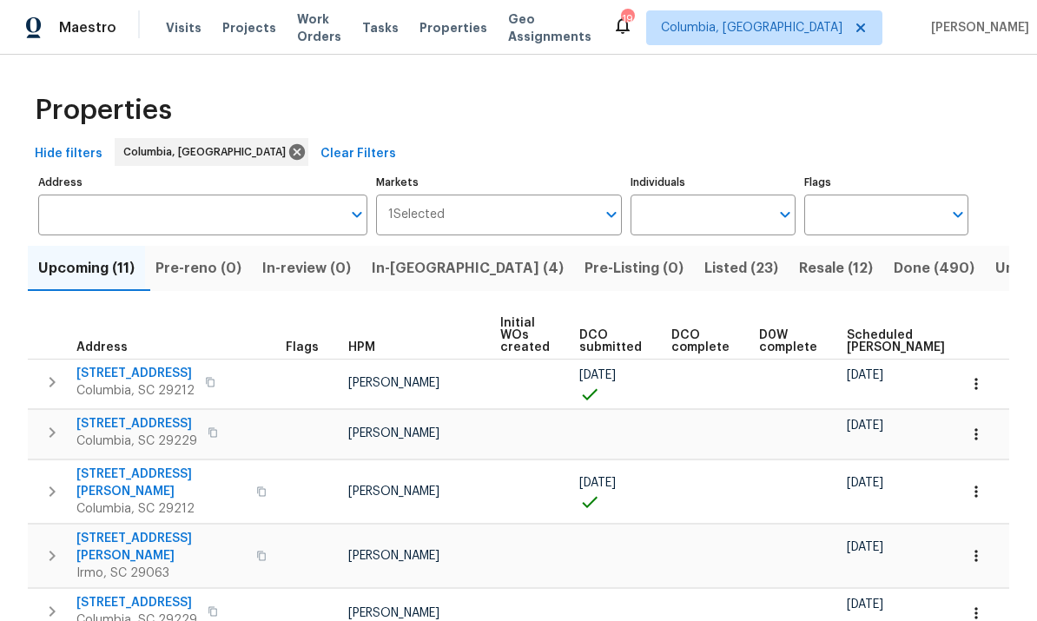
click at [428, 271] on span "In-[GEOGRAPHIC_DATA] (4)" at bounding box center [468, 268] width 192 height 24
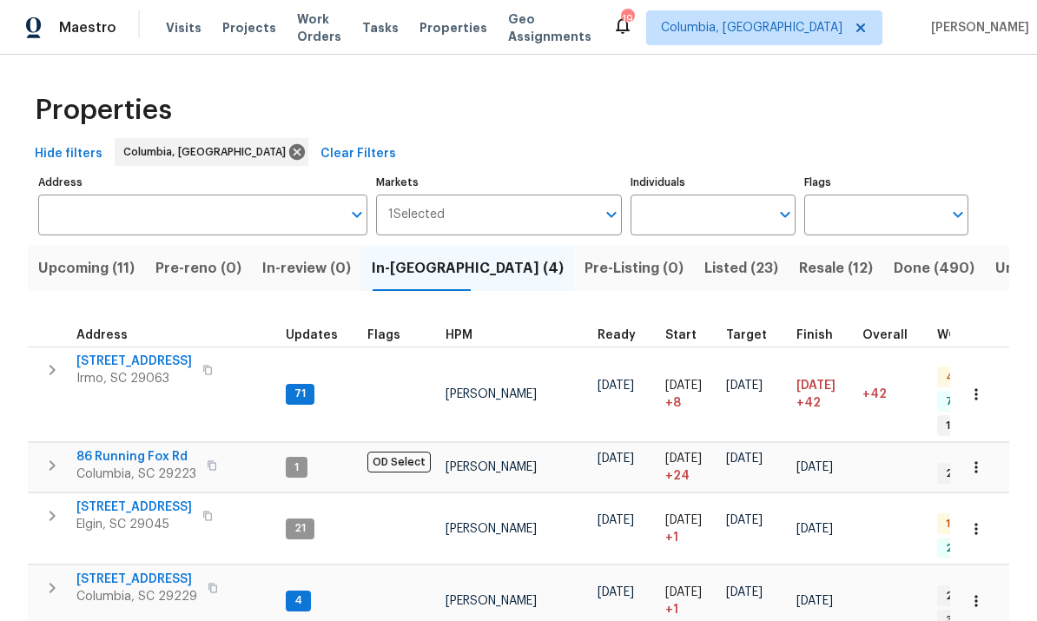
click at [127, 381] on span "Irmo, SC 29063" at bounding box center [134, 378] width 116 height 17
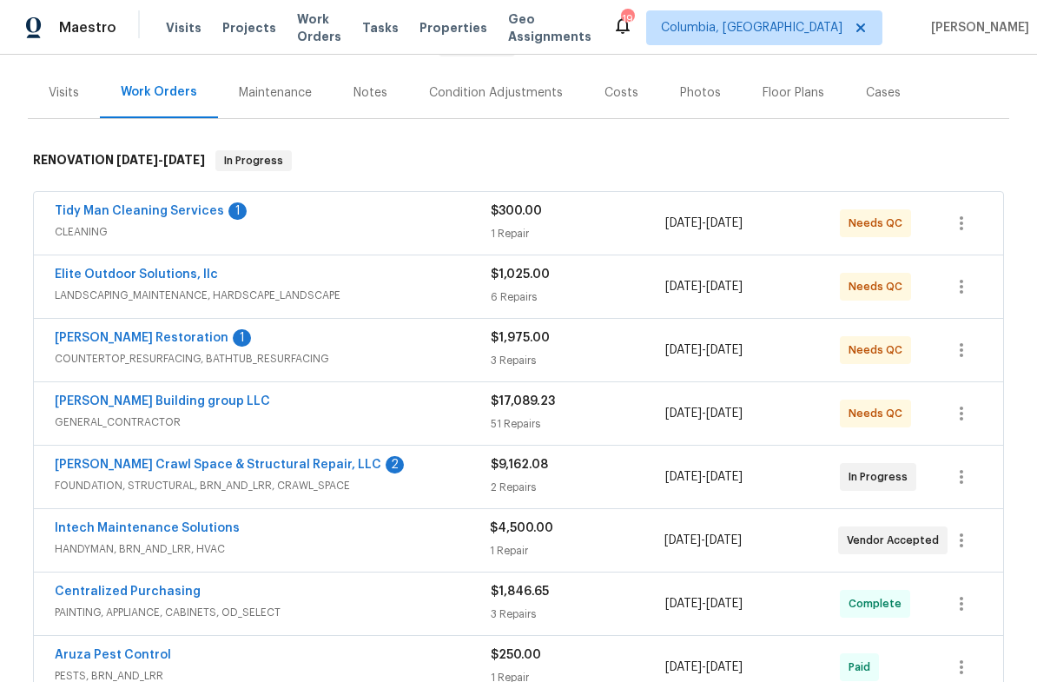
scroll to position [200, 0]
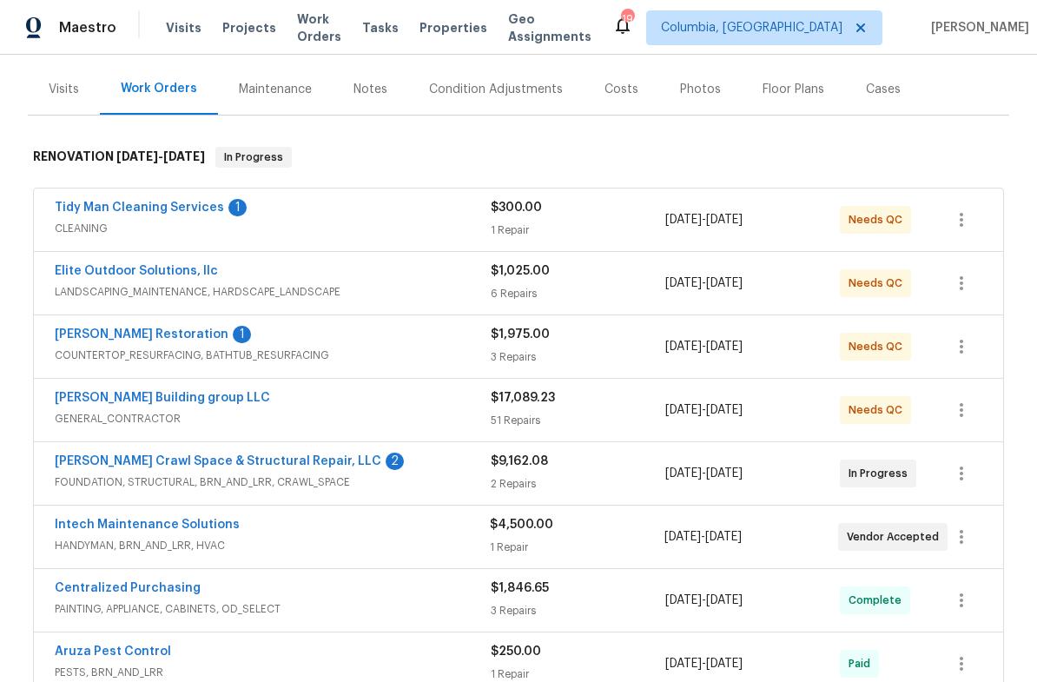
click at [160, 212] on link "Tidy Man Cleaning Services" at bounding box center [139, 208] width 169 height 12
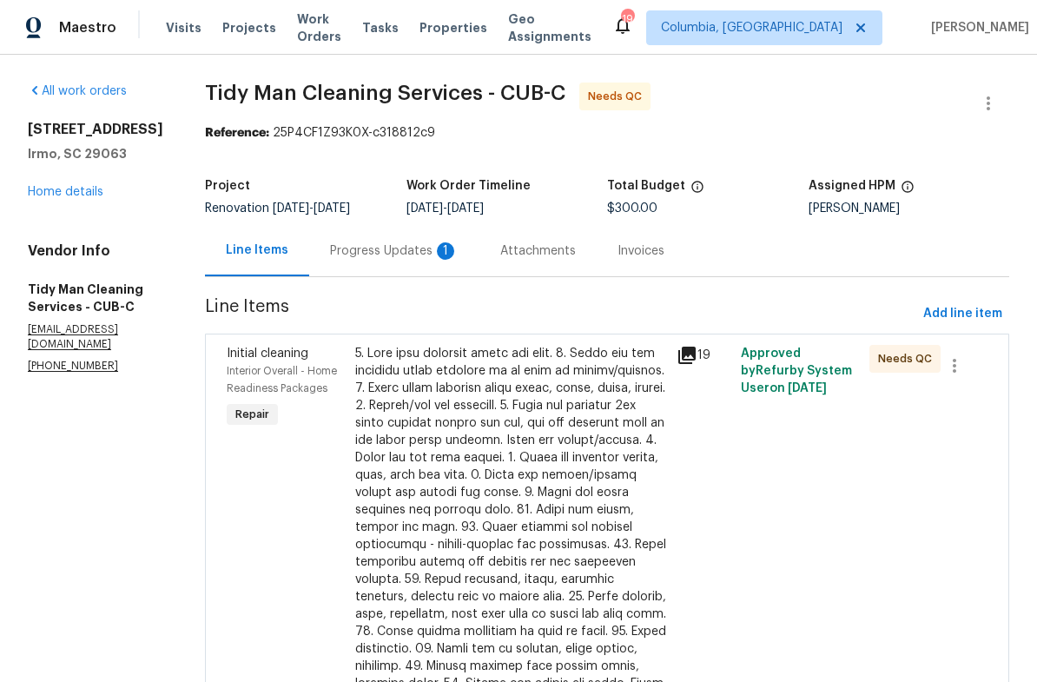
click at [359, 268] on div "Progress Updates 1" at bounding box center [394, 250] width 170 height 51
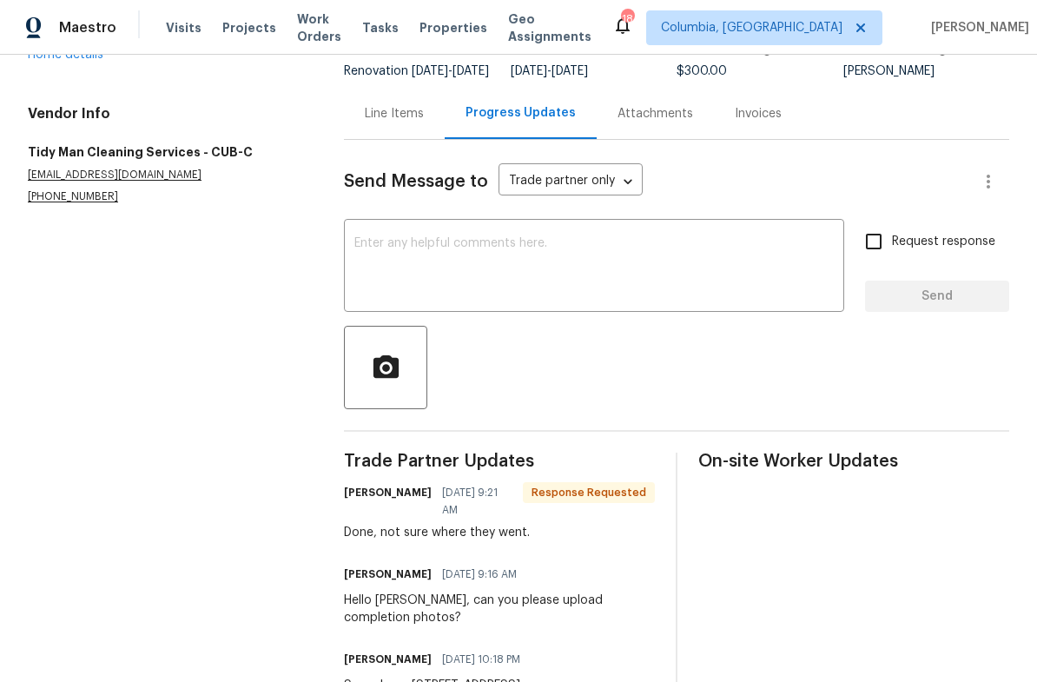
click at [401, 123] on div "Line Items" at bounding box center [394, 113] width 59 height 17
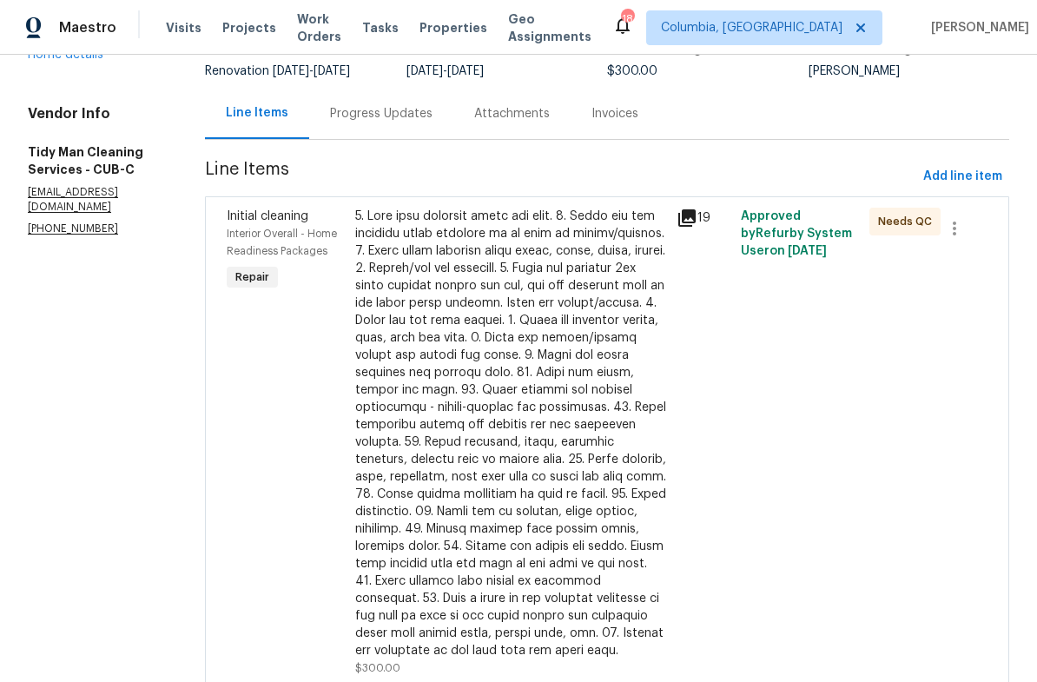
click at [503, 376] on div at bounding box center [510, 434] width 311 height 452
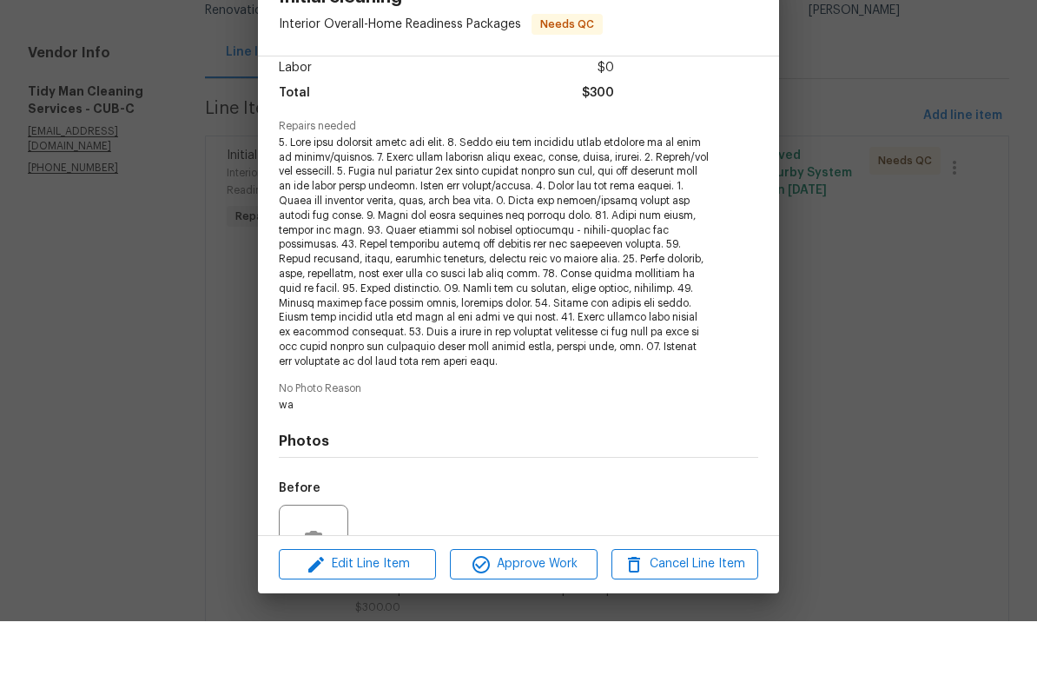
scroll to position [43, 0]
click at [534, 610] on button "Approve Work" at bounding box center [523, 625] width 147 height 30
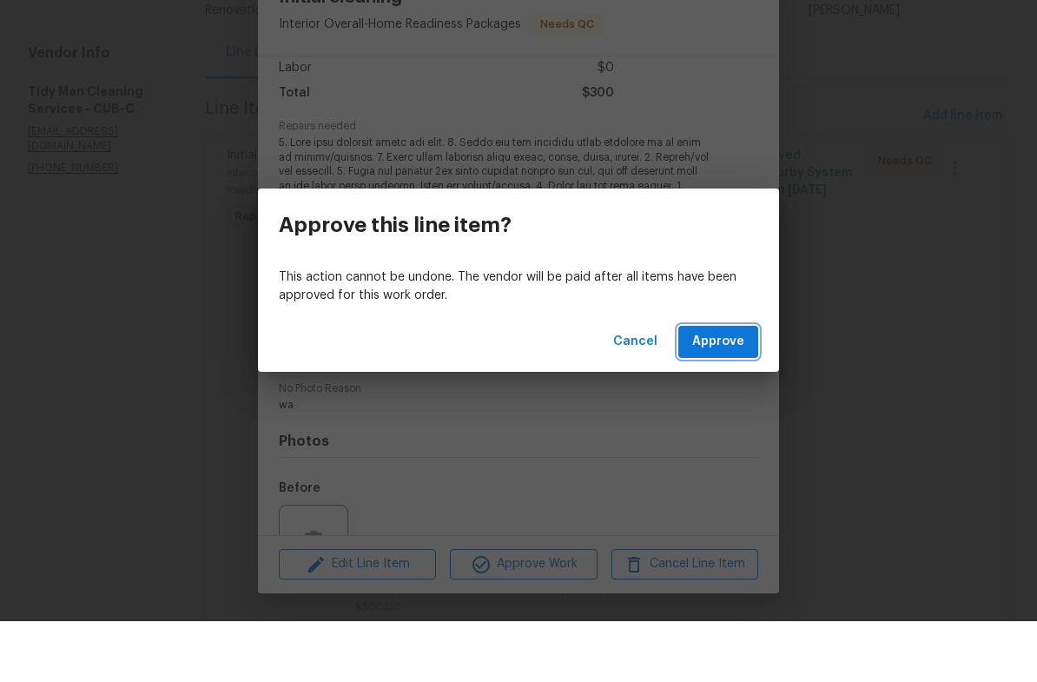
click at [724, 392] on span "Approve" at bounding box center [719, 403] width 52 height 22
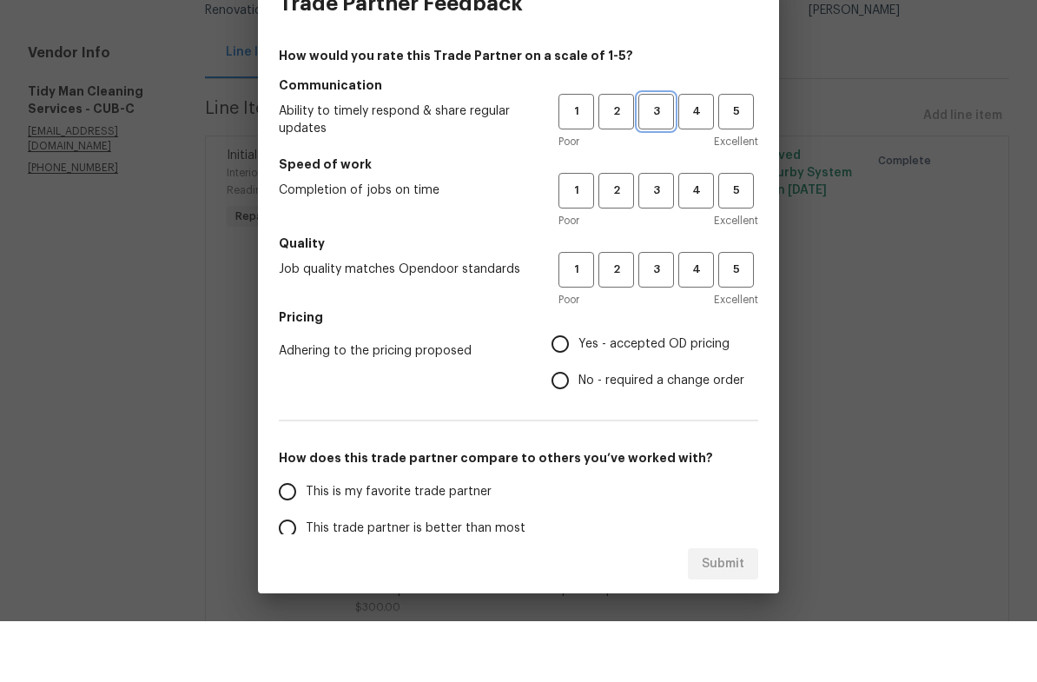
click at [662, 162] on span "3" at bounding box center [656, 172] width 32 height 20
click at [658, 242] on span "3" at bounding box center [656, 252] width 32 height 20
click at [669, 321] on span "3" at bounding box center [656, 331] width 32 height 20
click at [574, 387] on input "Yes - accepted OD pricing" at bounding box center [560, 405] width 36 height 36
radio input "true"
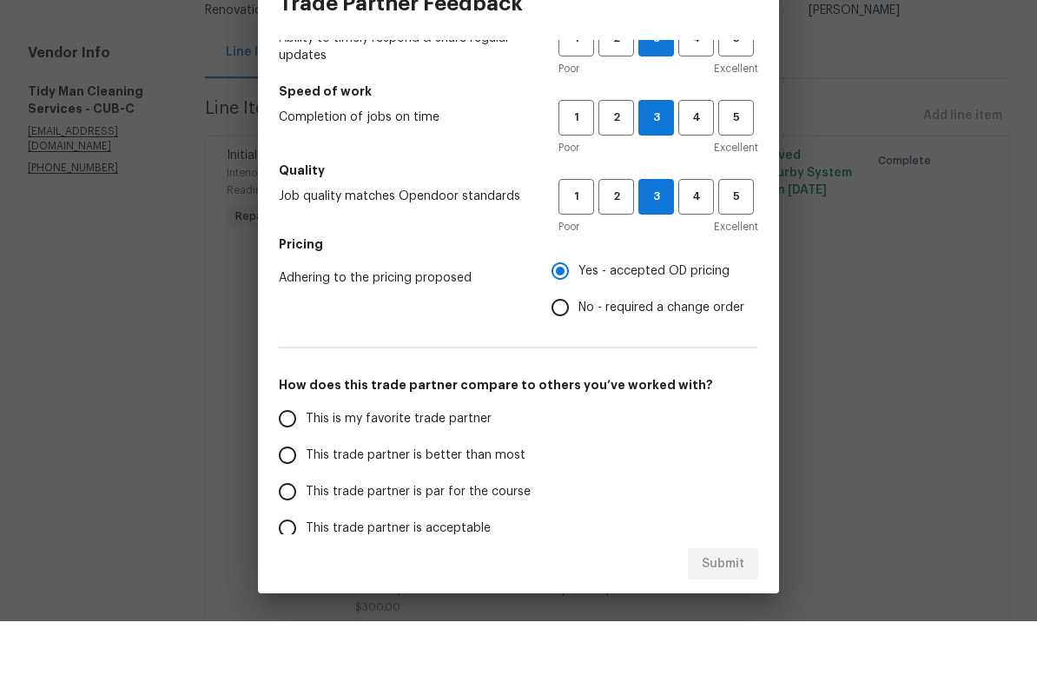
scroll to position [85, 0]
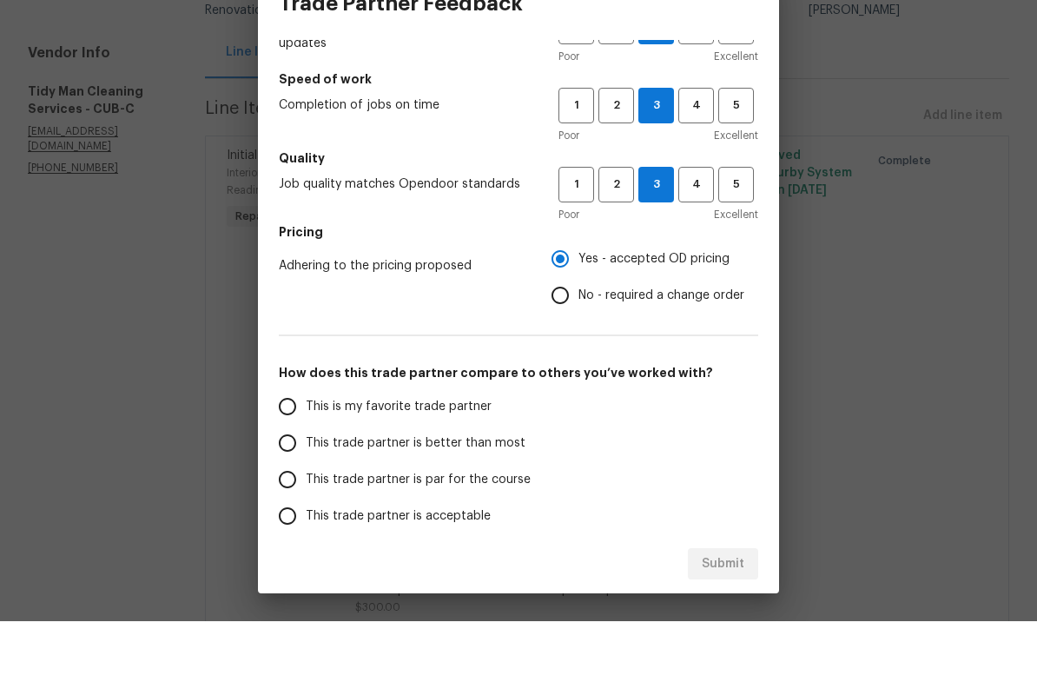
click at [295, 522] on input "This trade partner is par for the course" at bounding box center [287, 540] width 36 height 36
click at [739, 614] on span "Submit" at bounding box center [723, 625] width 43 height 22
radio input "true"
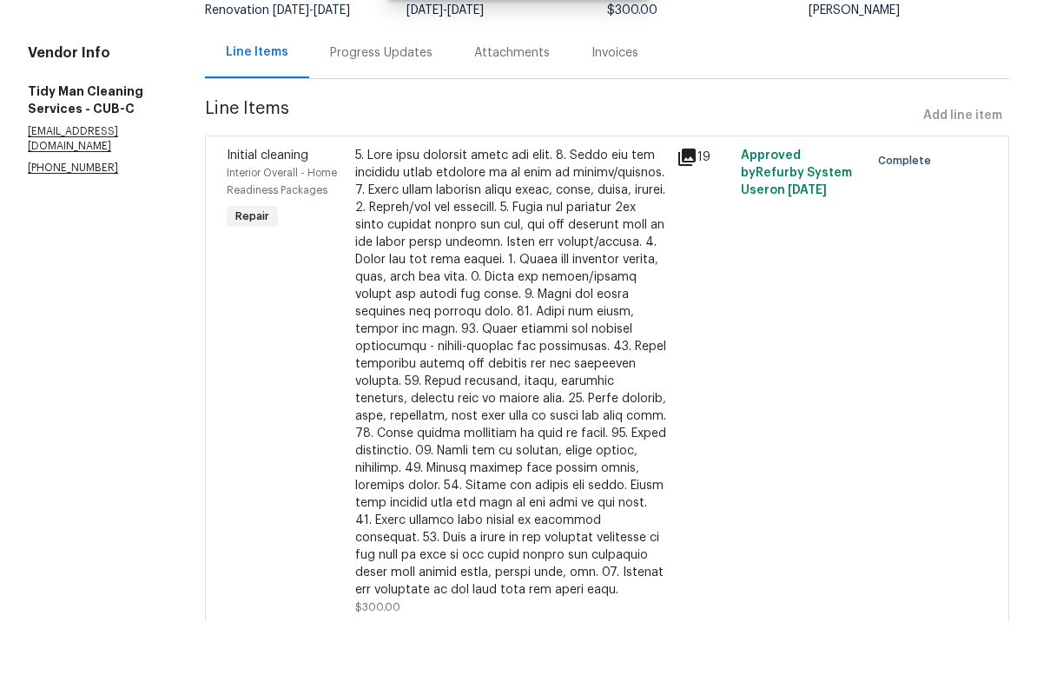
radio input "false"
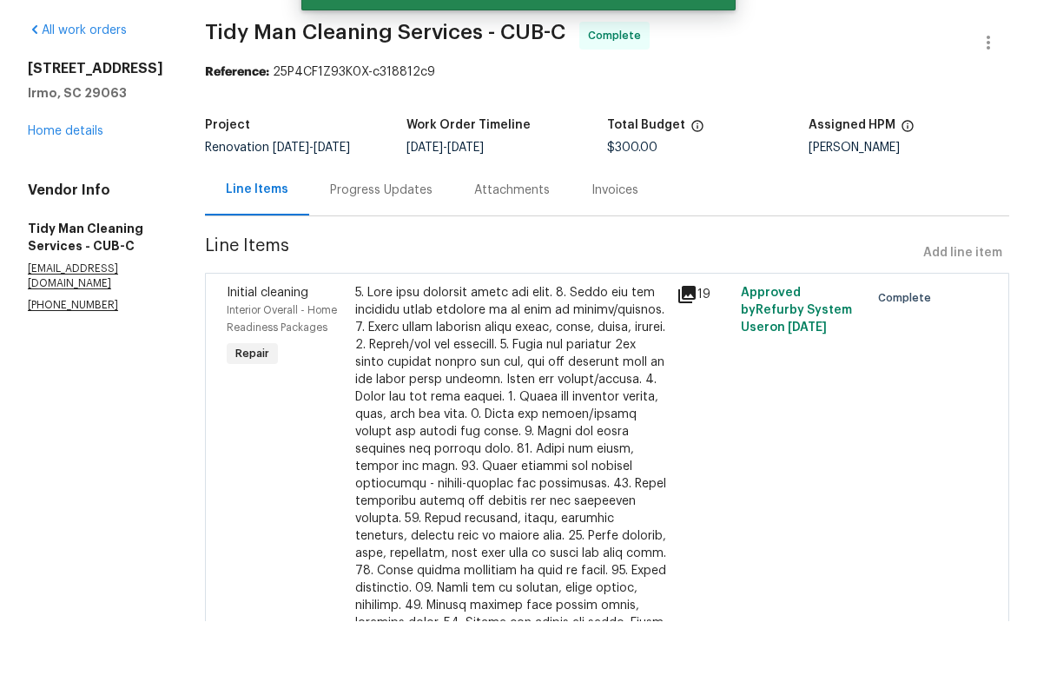
scroll to position [0, 0]
click at [55, 186] on link "Home details" at bounding box center [66, 192] width 76 height 12
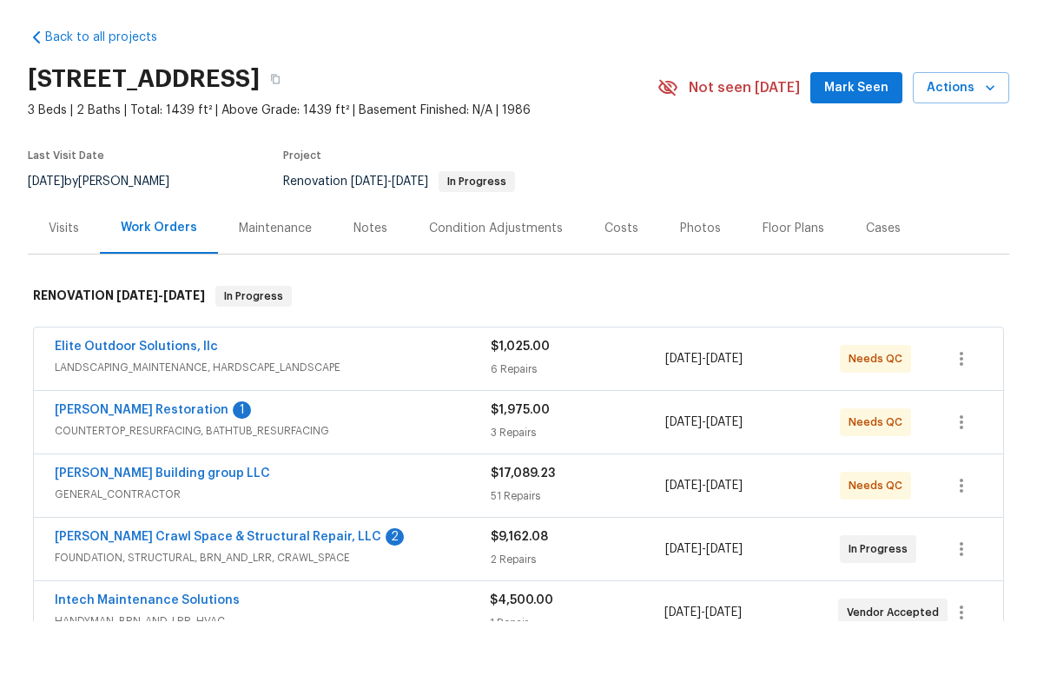
click at [155, 401] on link "Elite Outdoor Solutions, llc" at bounding box center [136, 407] width 163 height 12
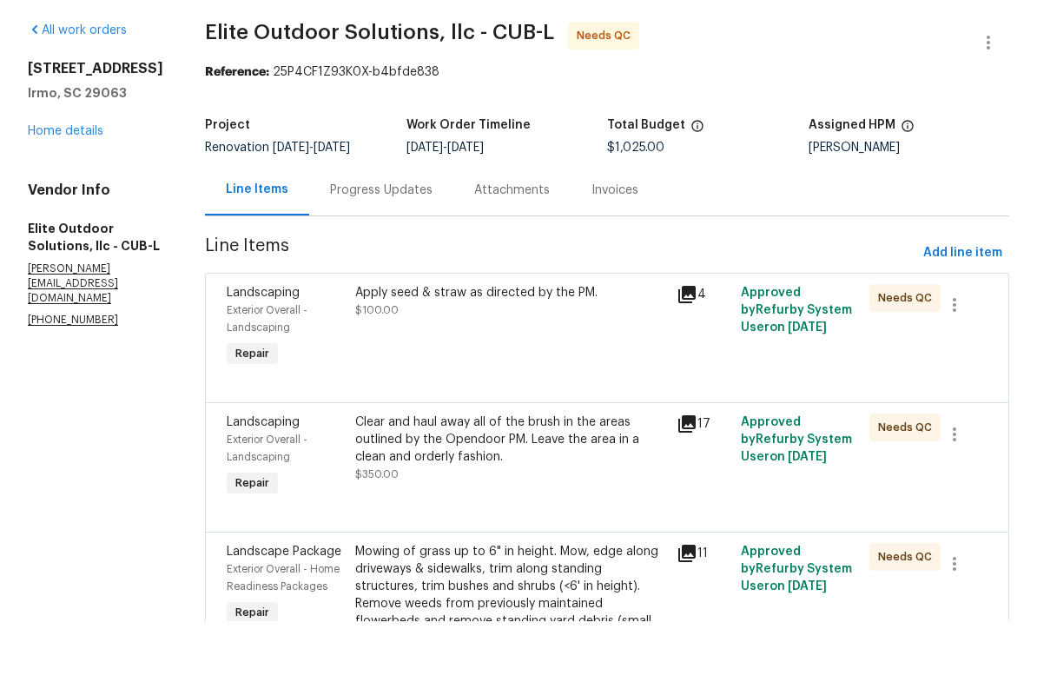
click at [330, 242] on div "Progress Updates" at bounding box center [381, 250] width 103 height 17
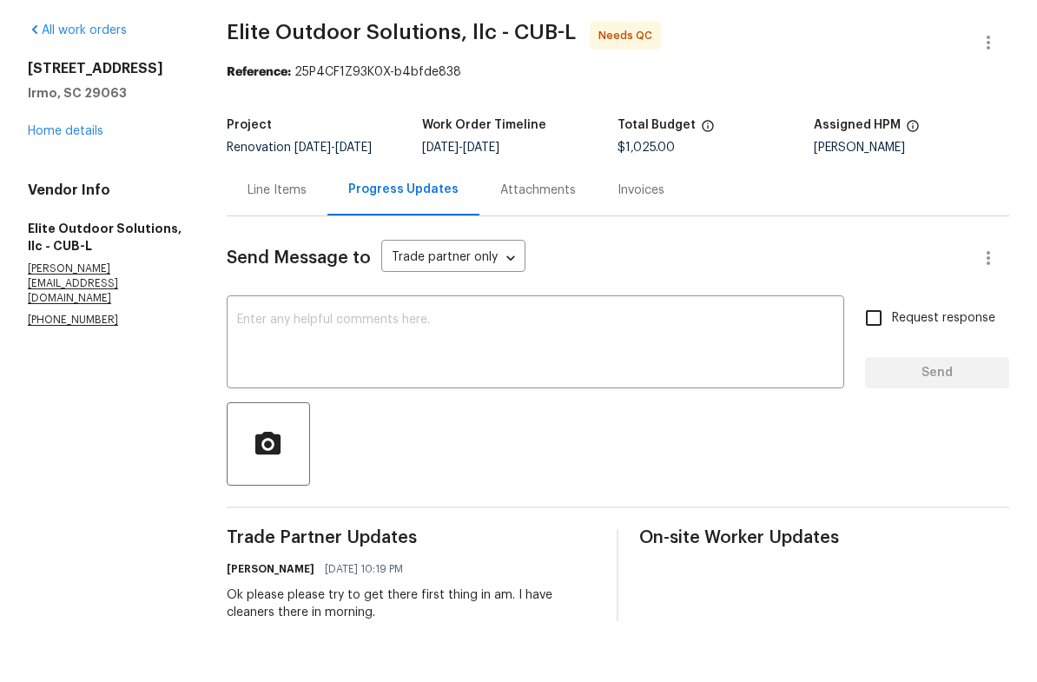
click at [268, 242] on div "Line Items" at bounding box center [277, 250] width 59 height 17
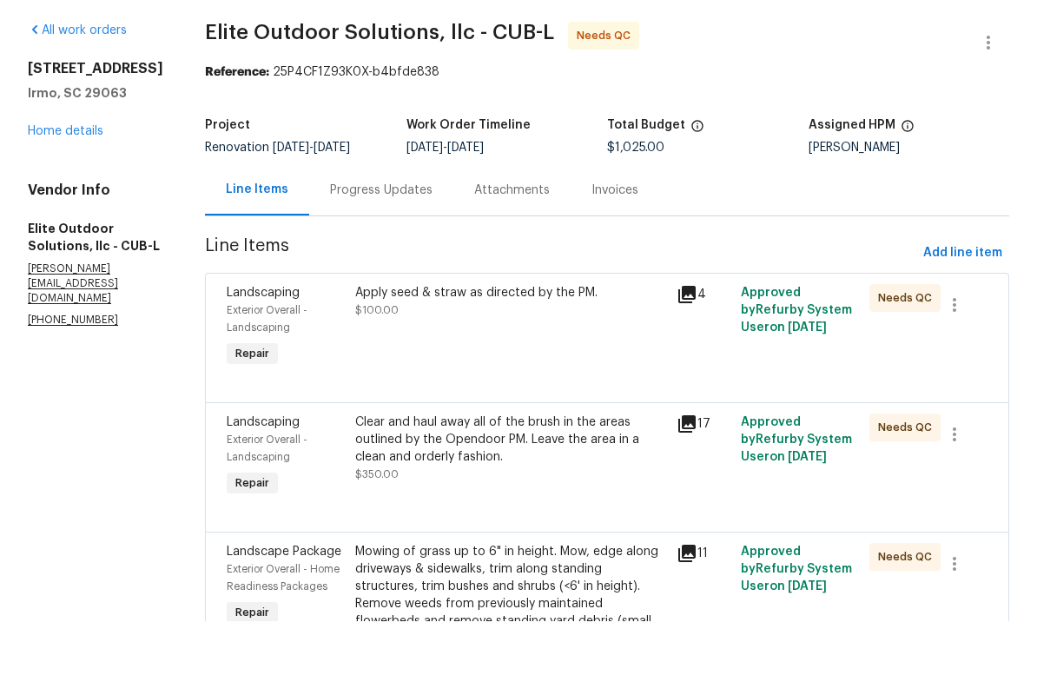
click at [435, 340] on div "Apply seed & straw as directed by the PM. $100.00" at bounding box center [511, 388] width 322 height 97
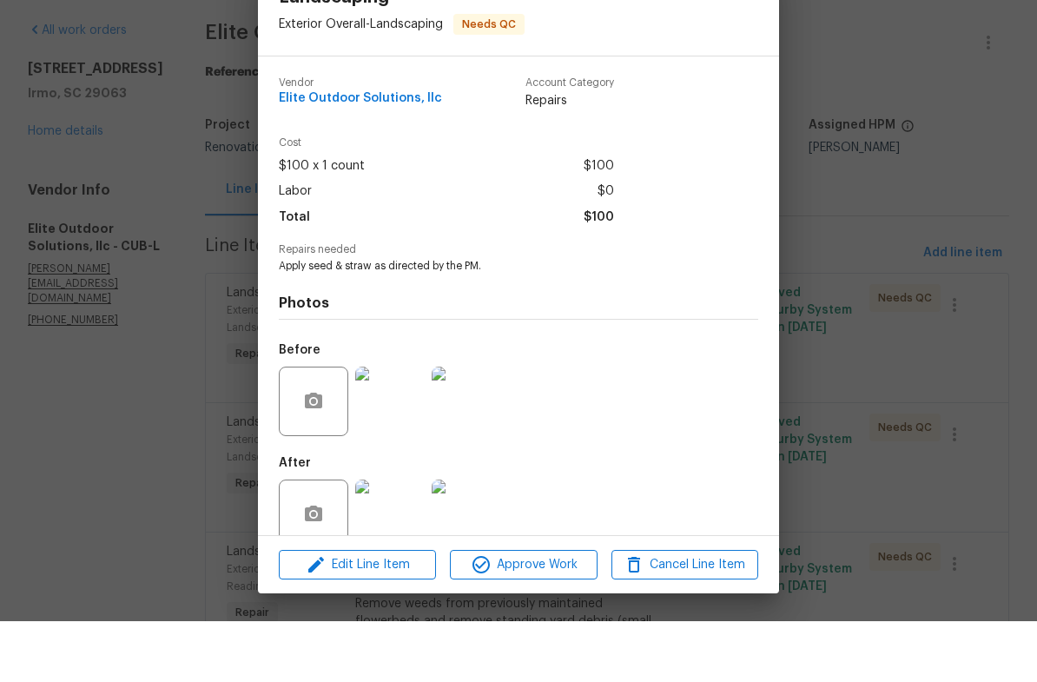
click at [397, 540] on img at bounding box center [390, 575] width 70 height 70
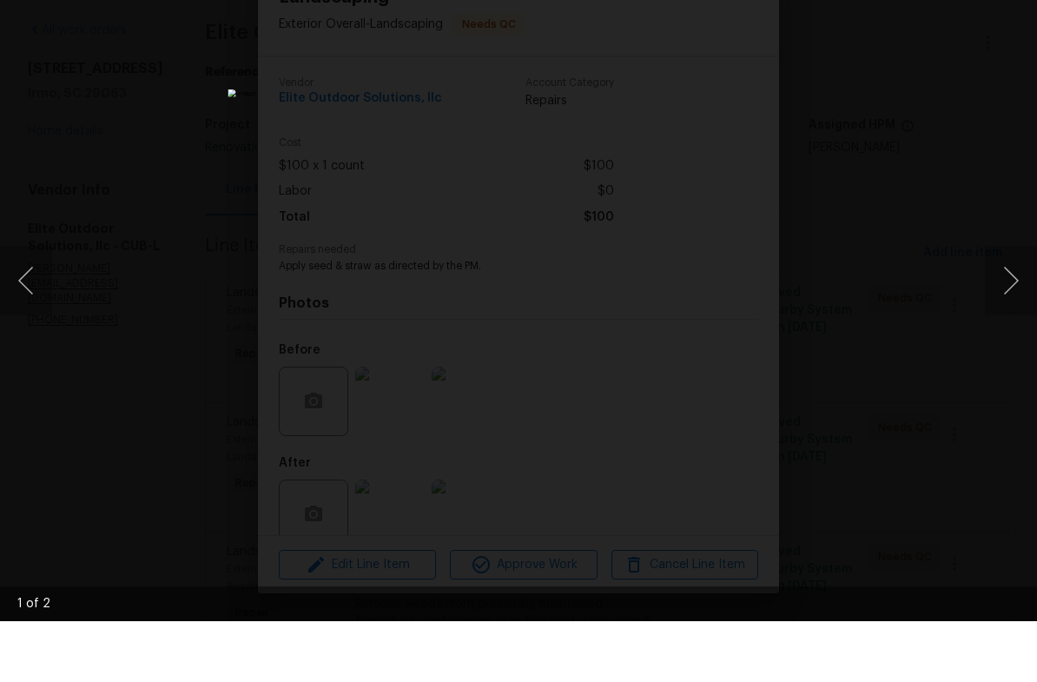
click at [1001, 307] on button "Next image" at bounding box center [1011, 342] width 52 height 70
click at [993, 307] on button "Next image" at bounding box center [1011, 342] width 52 height 70
click at [857, 253] on div "Lightbox" at bounding box center [518, 341] width 1037 height 682
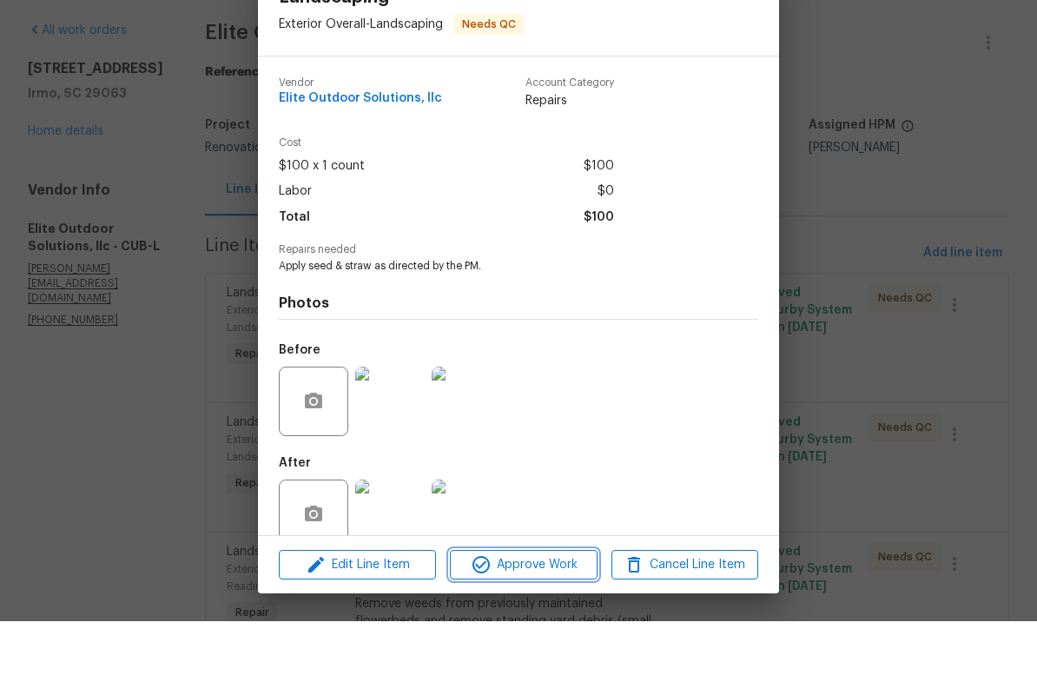
click at [563, 615] on span "Approve Work" at bounding box center [523, 626] width 136 height 22
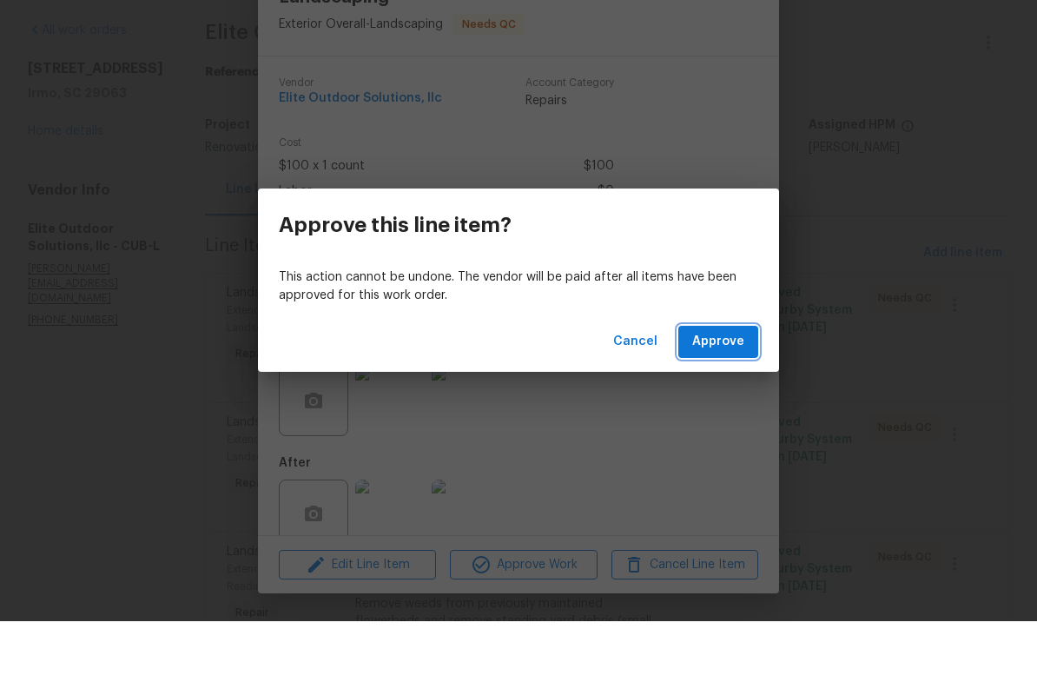
click at [726, 392] on span "Approve" at bounding box center [719, 403] width 52 height 22
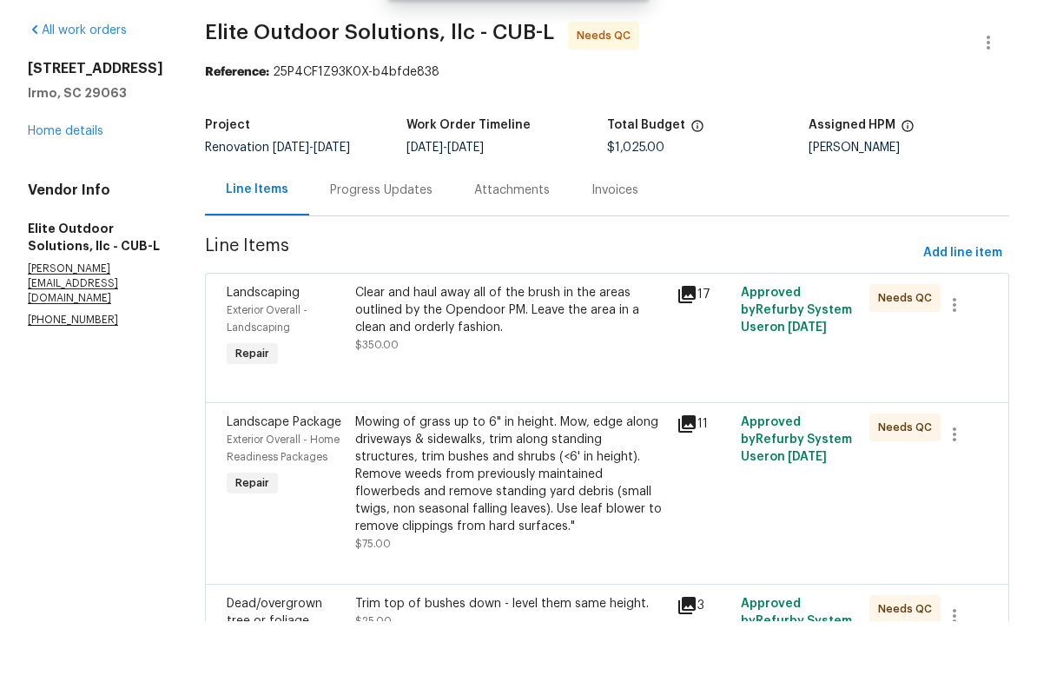
click at [491, 345] on div "Clear and haul away all of the brush in the areas outlined by the Opendoor PM. …" at bounding box center [510, 380] width 311 height 70
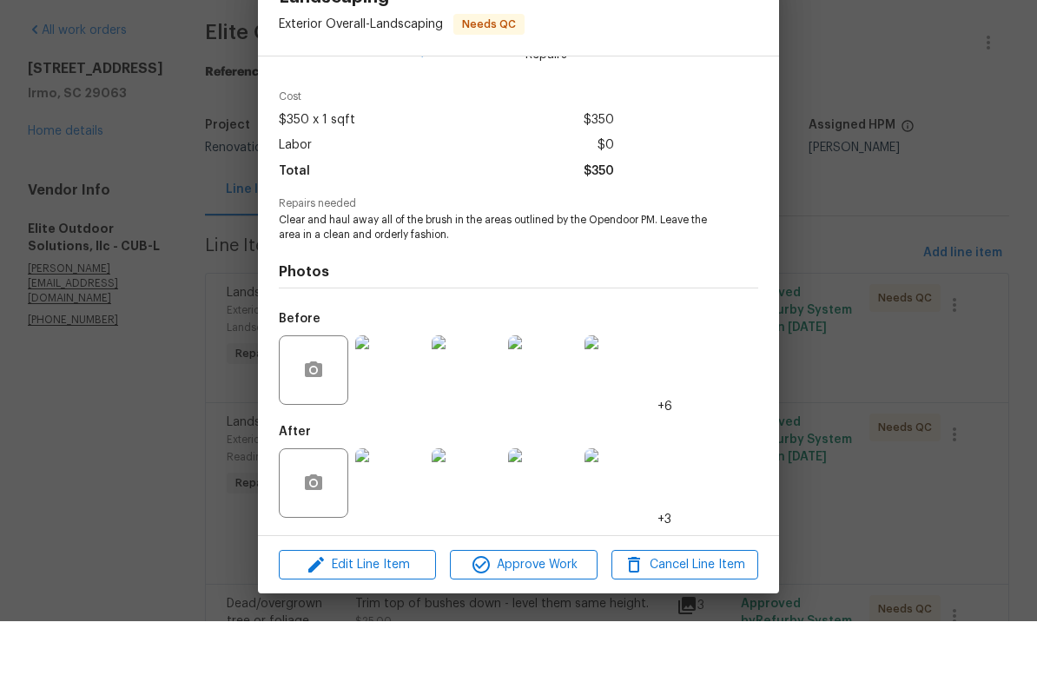
scroll to position [50, 0]
click at [388, 509] on img at bounding box center [390, 544] width 70 height 70
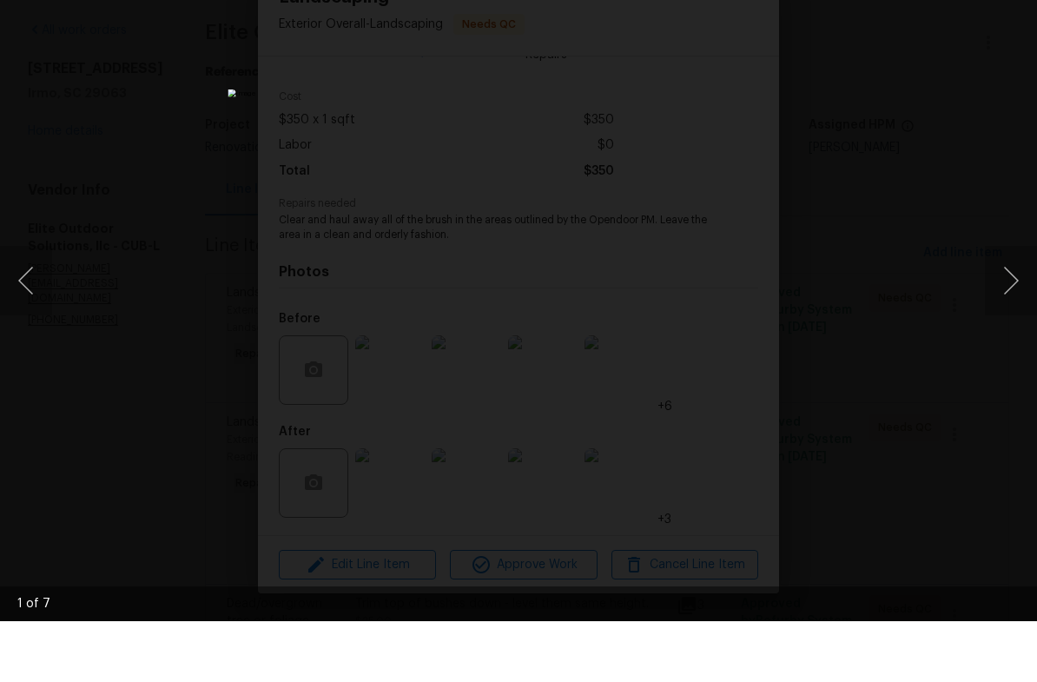
click at [1017, 307] on button "Next image" at bounding box center [1011, 342] width 52 height 70
click at [1015, 307] on button "Next image" at bounding box center [1011, 342] width 52 height 70
click at [1010, 307] on button "Next image" at bounding box center [1011, 342] width 52 height 70
click at [1006, 307] on button "Next image" at bounding box center [1011, 342] width 52 height 70
click at [1003, 307] on button "Next image" at bounding box center [1011, 342] width 52 height 70
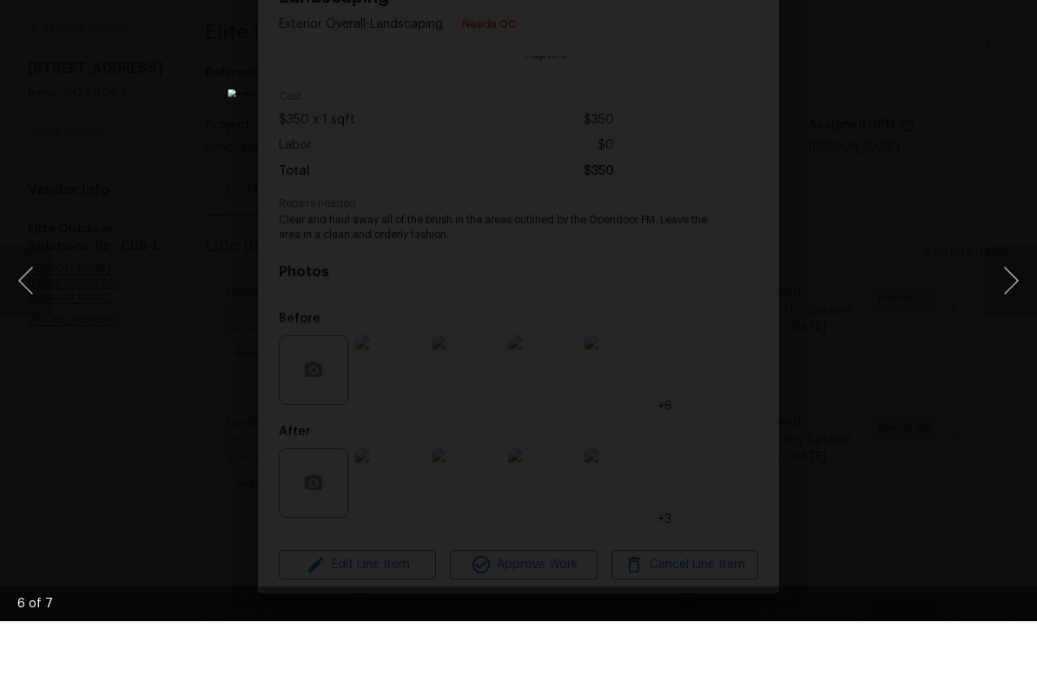
click at [1008, 307] on button "Next image" at bounding box center [1011, 342] width 52 height 70
click at [903, 151] on div "Lightbox" at bounding box center [518, 341] width 1037 height 682
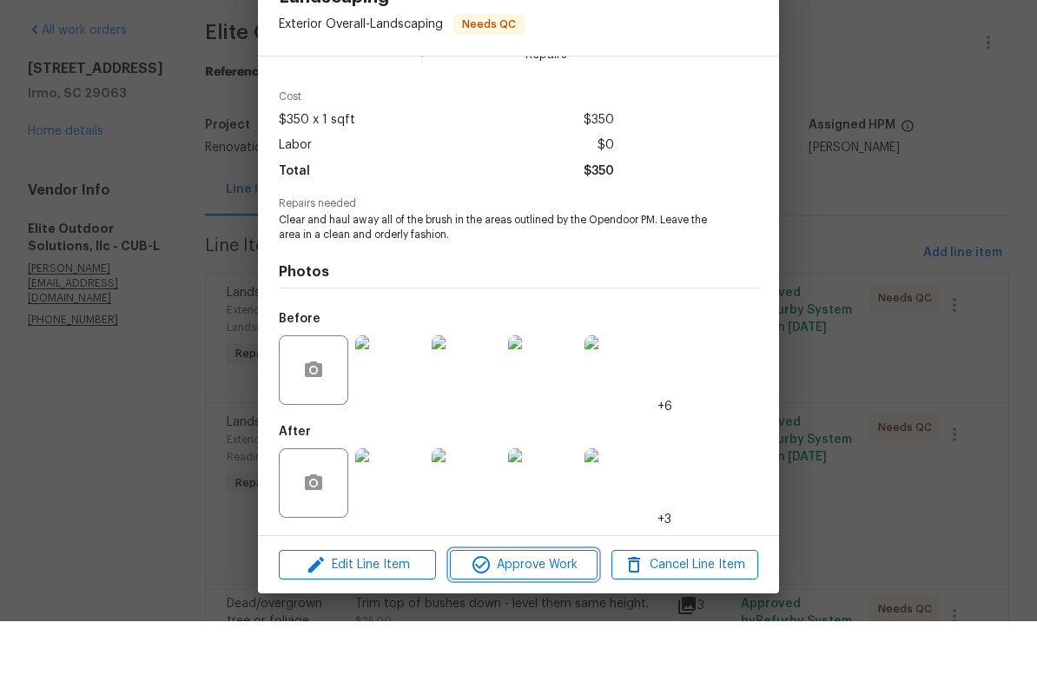
click at [561, 615] on span "Approve Work" at bounding box center [523, 626] width 136 height 22
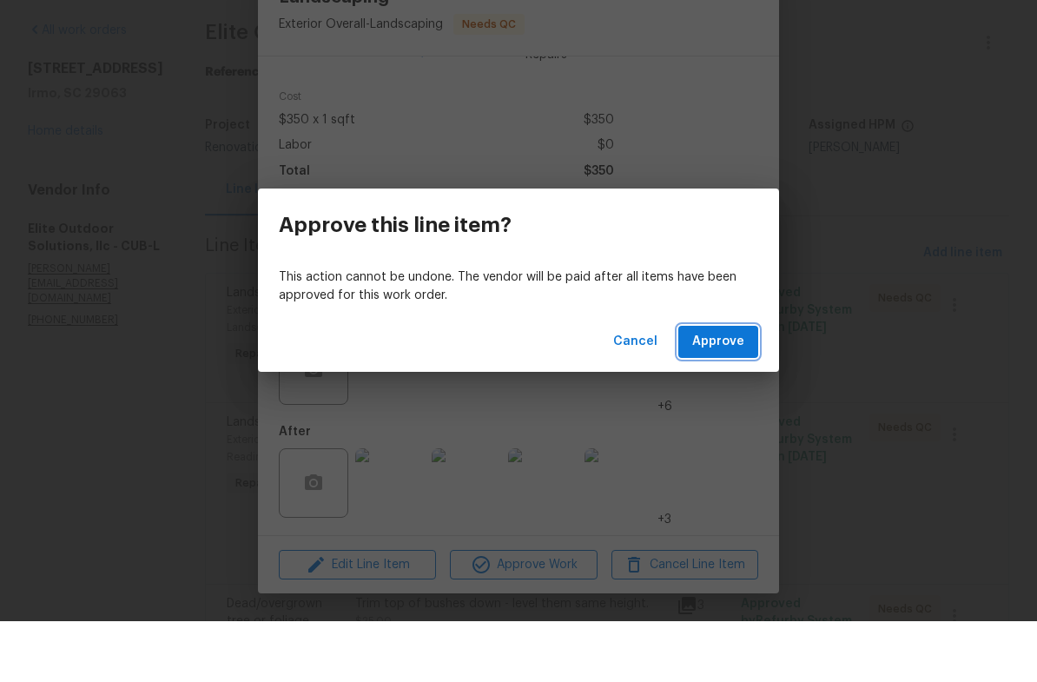
click at [726, 392] on span "Approve" at bounding box center [719, 403] width 52 height 22
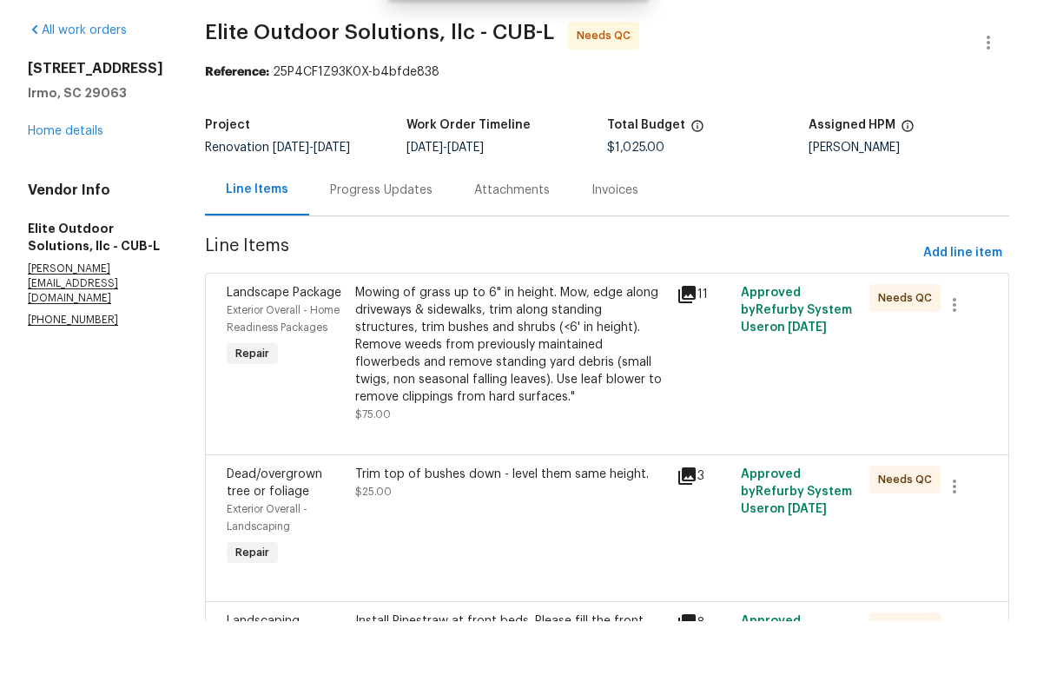
click at [547, 348] on div "Mowing of grass up to 6" in height. Mow, edge along driveways & sidewalks, trim…" at bounding box center [510, 406] width 311 height 122
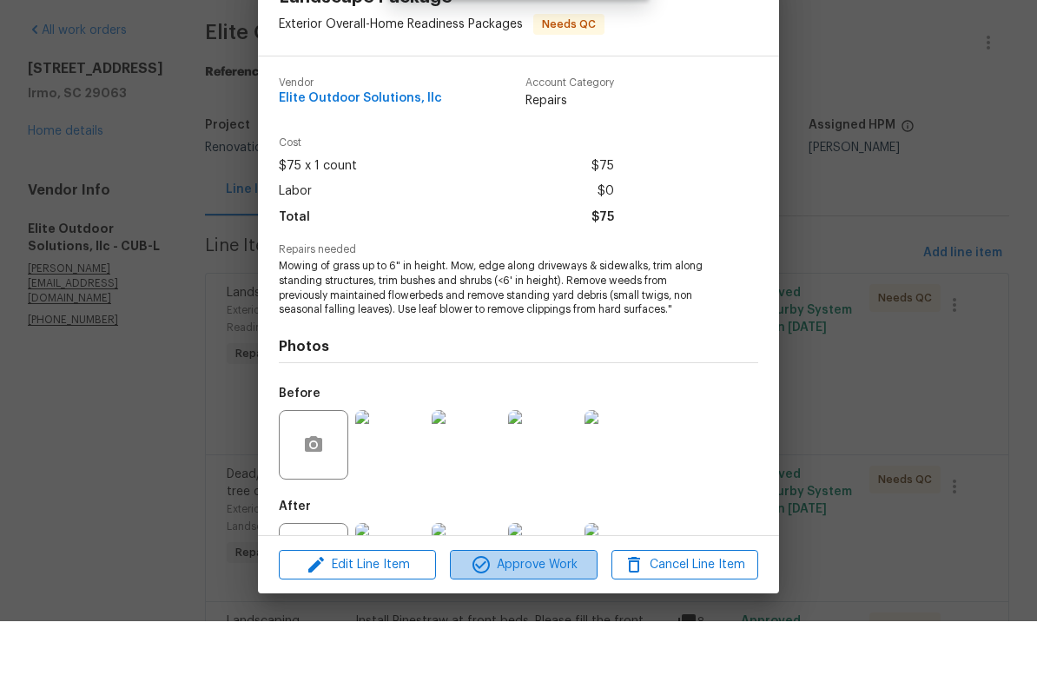
click at [540, 615] on span "Approve Work" at bounding box center [523, 626] width 136 height 22
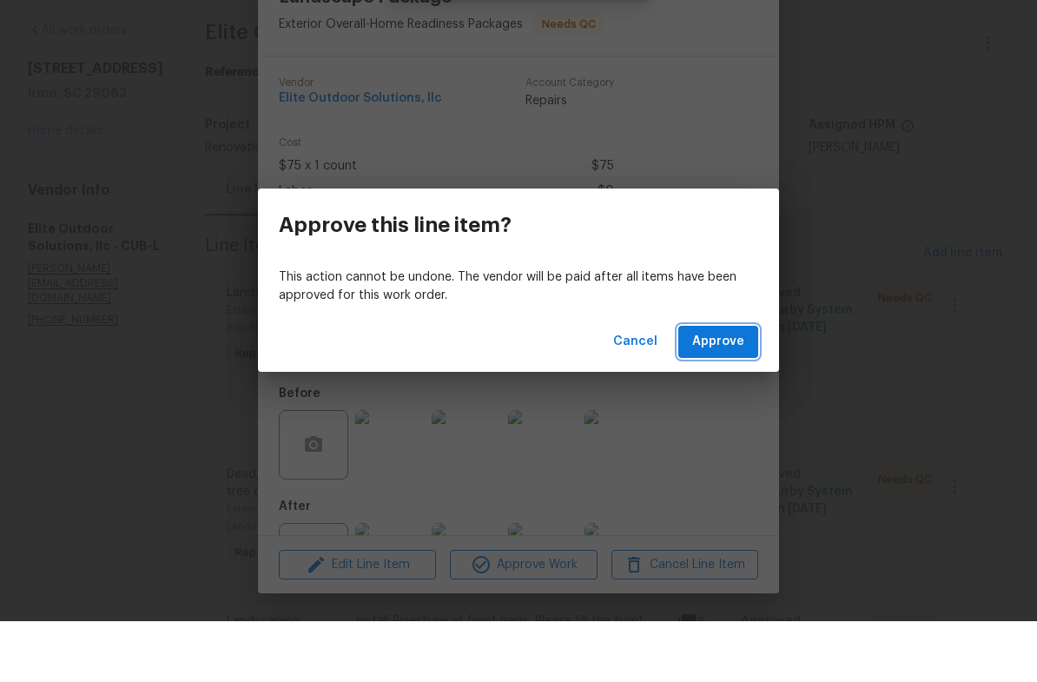
click at [726, 392] on span "Approve" at bounding box center [719, 403] width 52 height 22
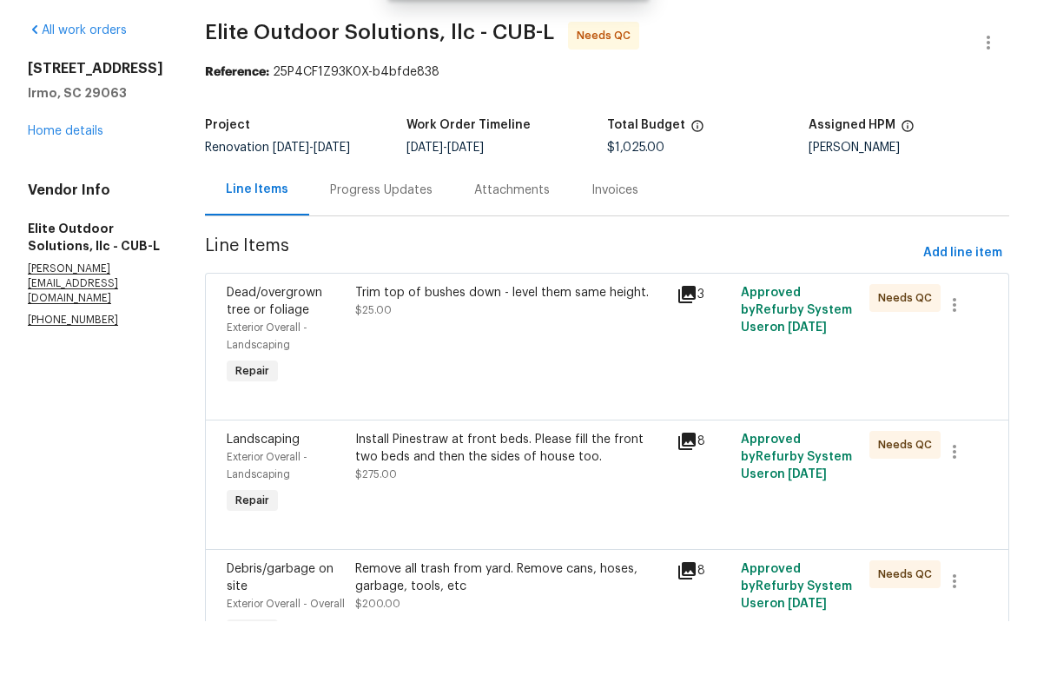
click at [545, 357] on div "Trim top of bushes down - level them same height. $25.00" at bounding box center [511, 397] width 322 height 115
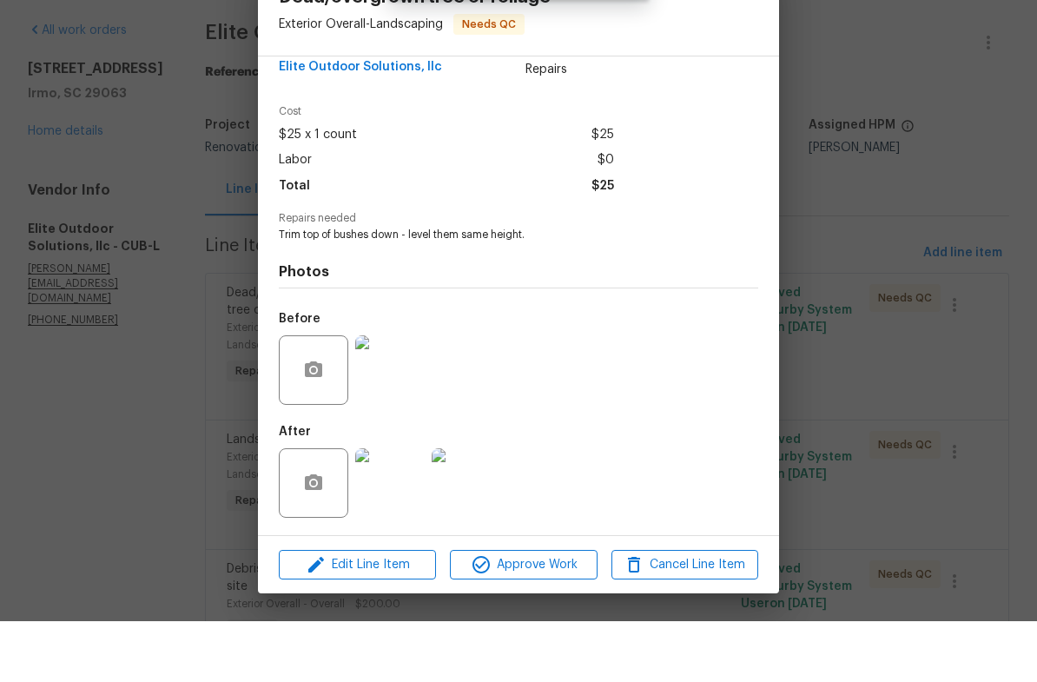
scroll to position [36, 0]
click at [394, 509] on img at bounding box center [390, 544] width 70 height 70
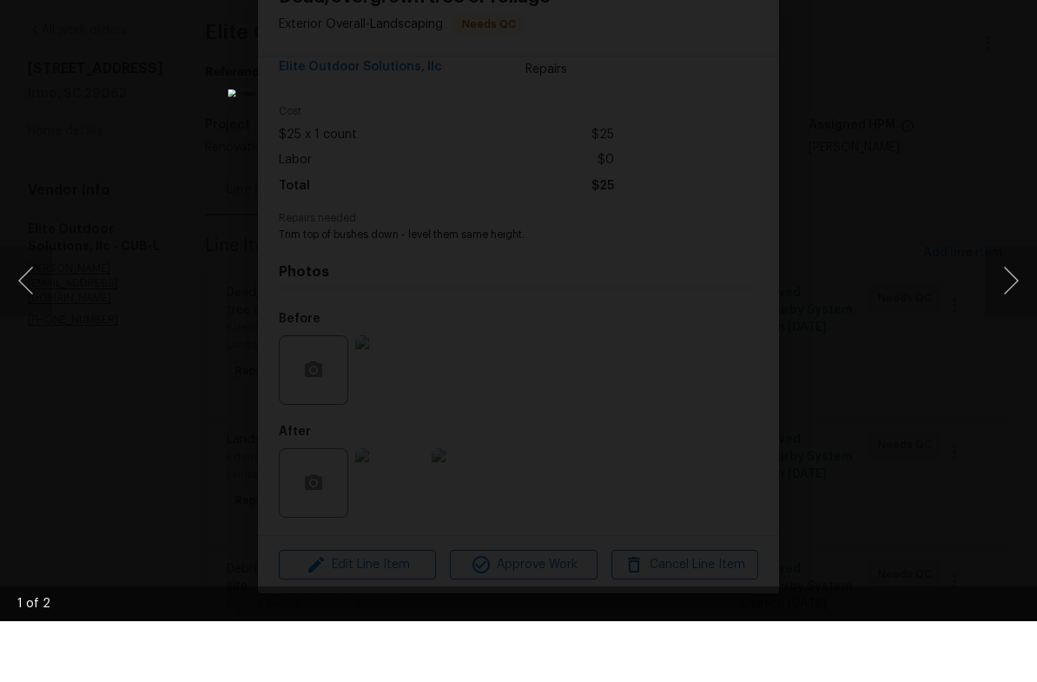
click at [1011, 307] on button "Next image" at bounding box center [1011, 342] width 52 height 70
click at [899, 188] on div "Lightbox" at bounding box center [518, 341] width 1037 height 682
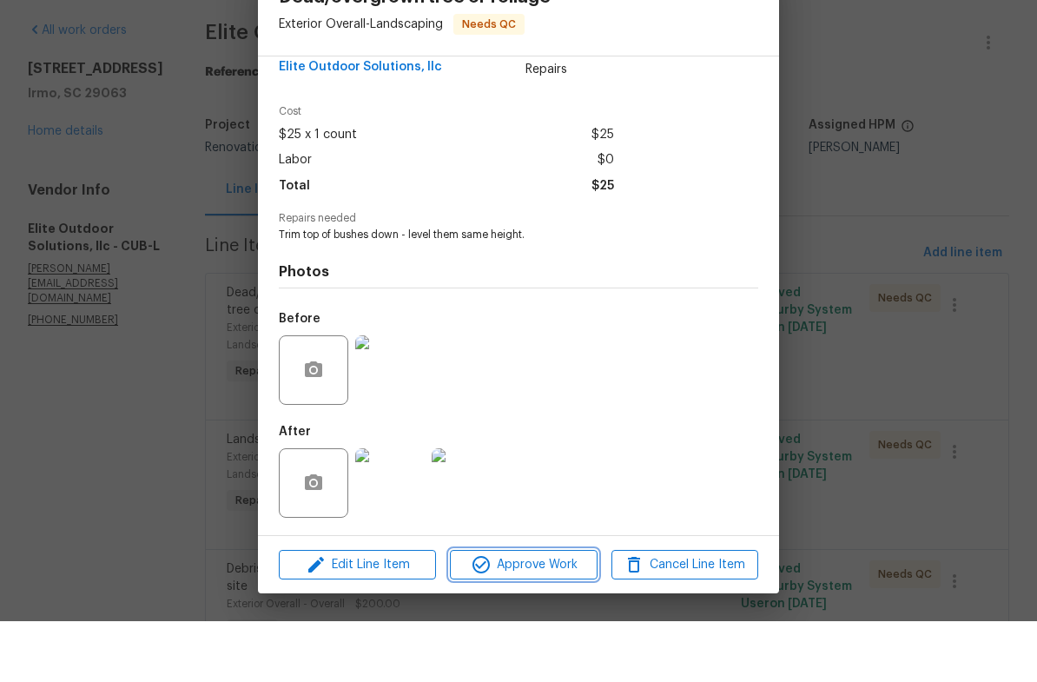
click at [573, 615] on span "Approve Work" at bounding box center [523, 626] width 136 height 22
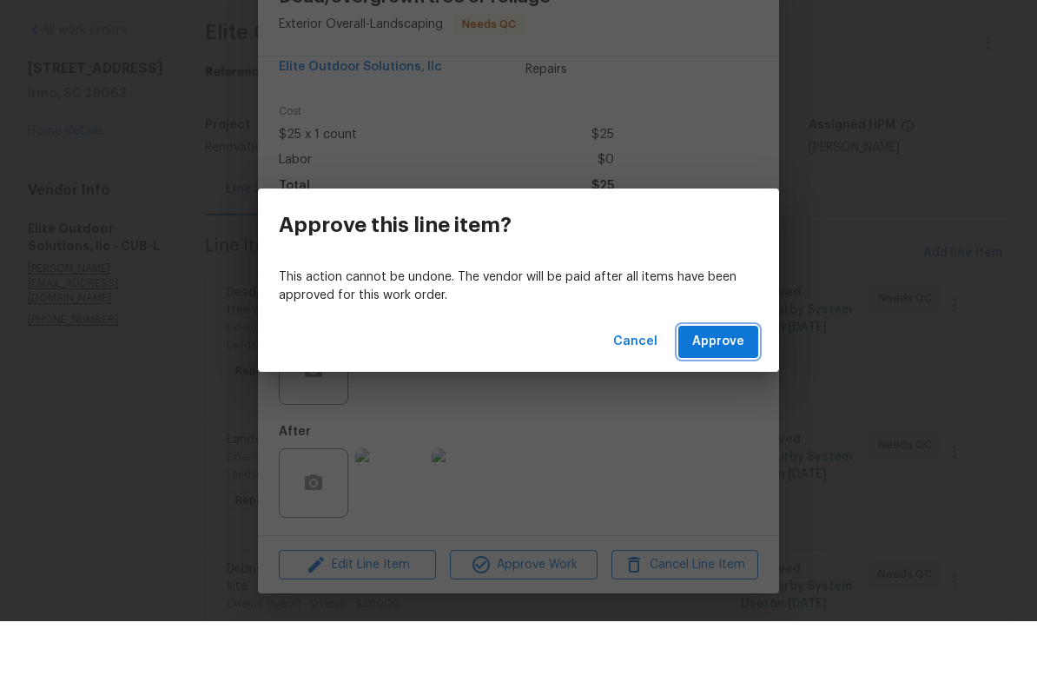
click at [711, 387] on button "Approve" at bounding box center [719, 403] width 80 height 32
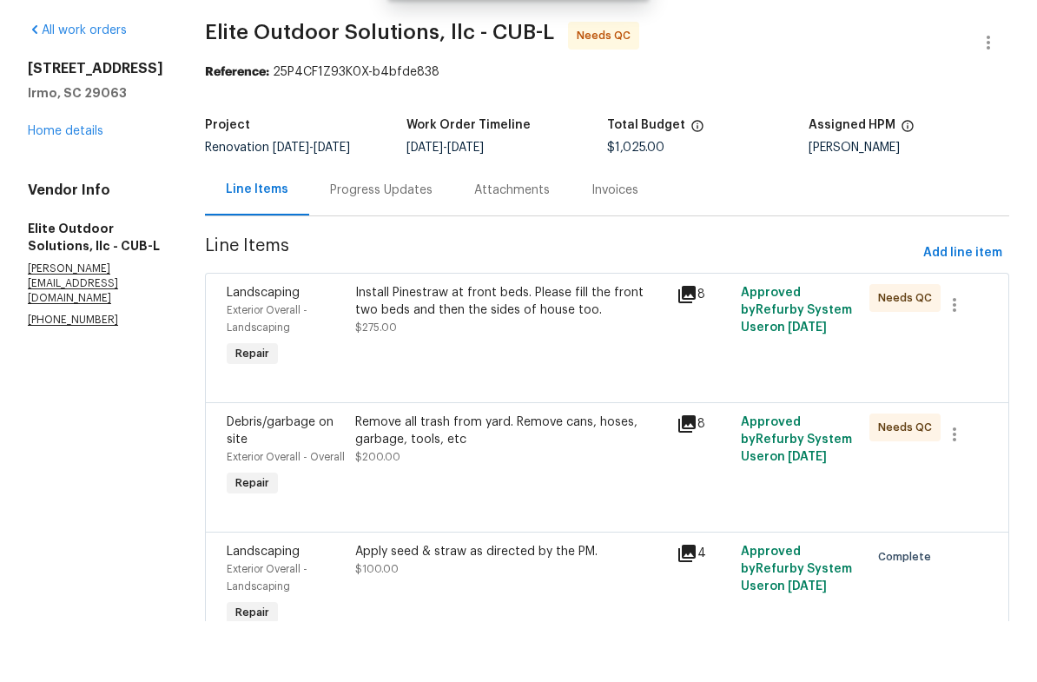
click at [537, 352] on div "Install Pinestraw at front beds. Please fill the front two beds and then the si…" at bounding box center [511, 388] width 322 height 97
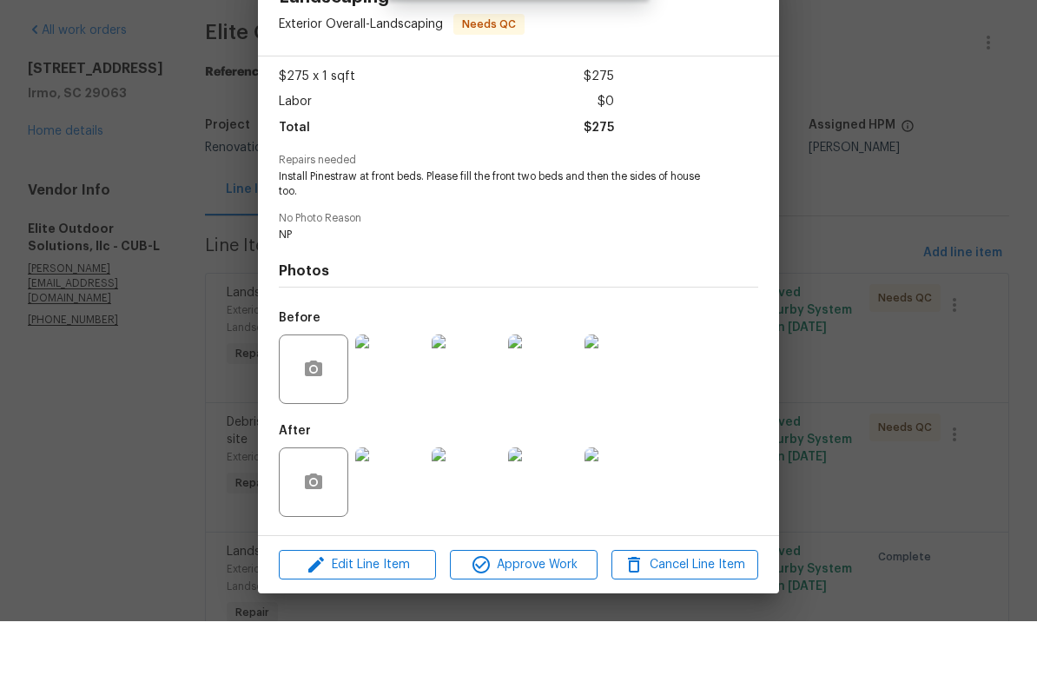
scroll to position [94, 0]
click at [394, 508] on img at bounding box center [390, 543] width 70 height 70
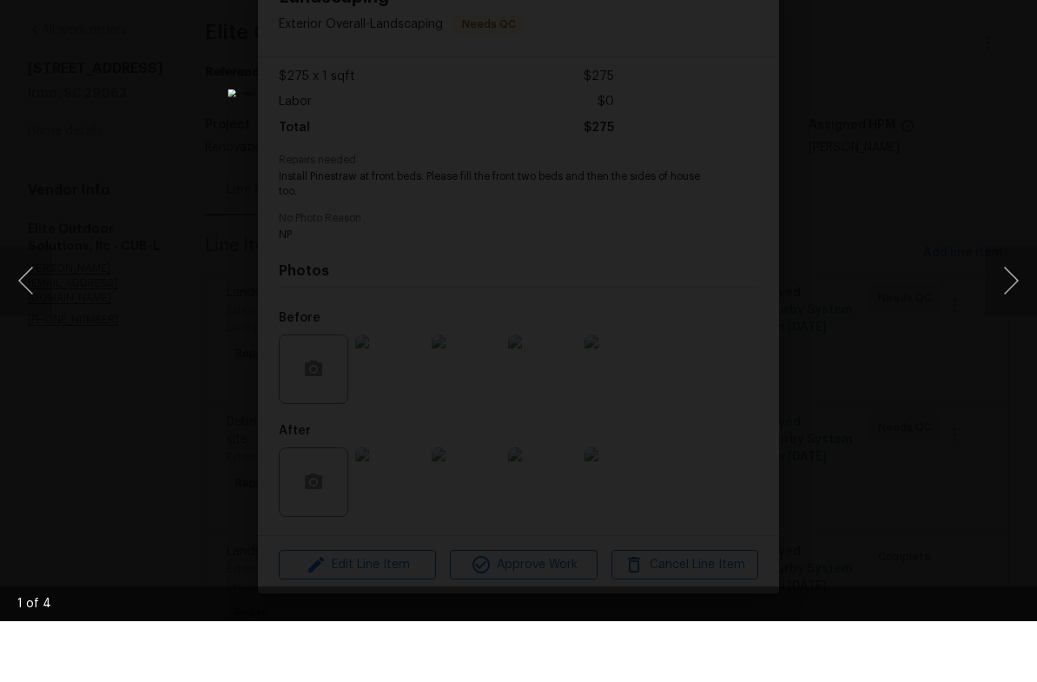
click at [1024, 307] on button "Next image" at bounding box center [1011, 342] width 52 height 70
click at [1014, 307] on button "Next image" at bounding box center [1011, 342] width 52 height 70
click at [1022, 307] on button "Next image" at bounding box center [1011, 342] width 52 height 70
click at [1011, 307] on button "Next image" at bounding box center [1011, 342] width 52 height 70
click at [1028, 307] on button "Next image" at bounding box center [1011, 342] width 52 height 70
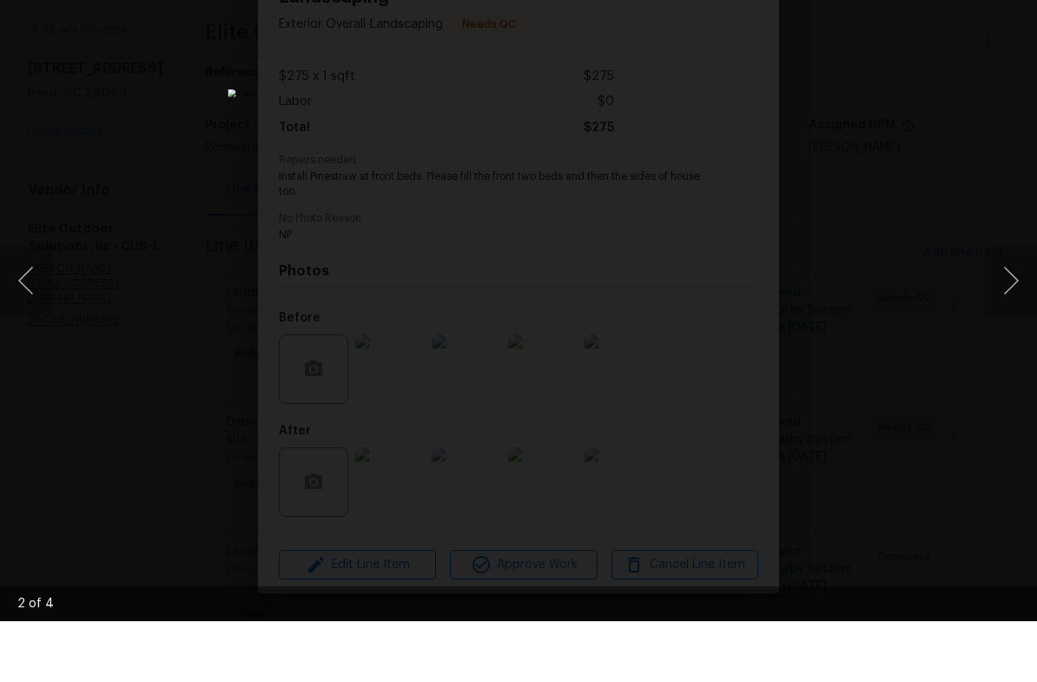
click at [1012, 327] on div "Lightbox" at bounding box center [518, 341] width 1037 height 682
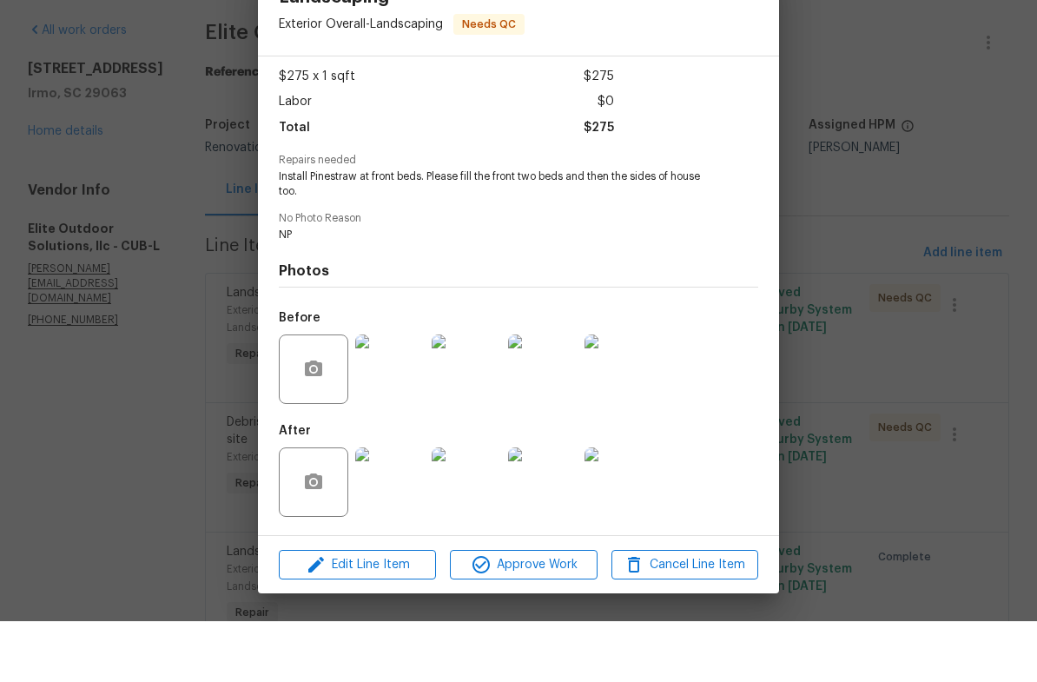
click at [1006, 272] on div "Landscaping Exterior Overall - Landscaping Needs QC Vendor Elite Outdoor Soluti…" at bounding box center [518, 341] width 1037 height 682
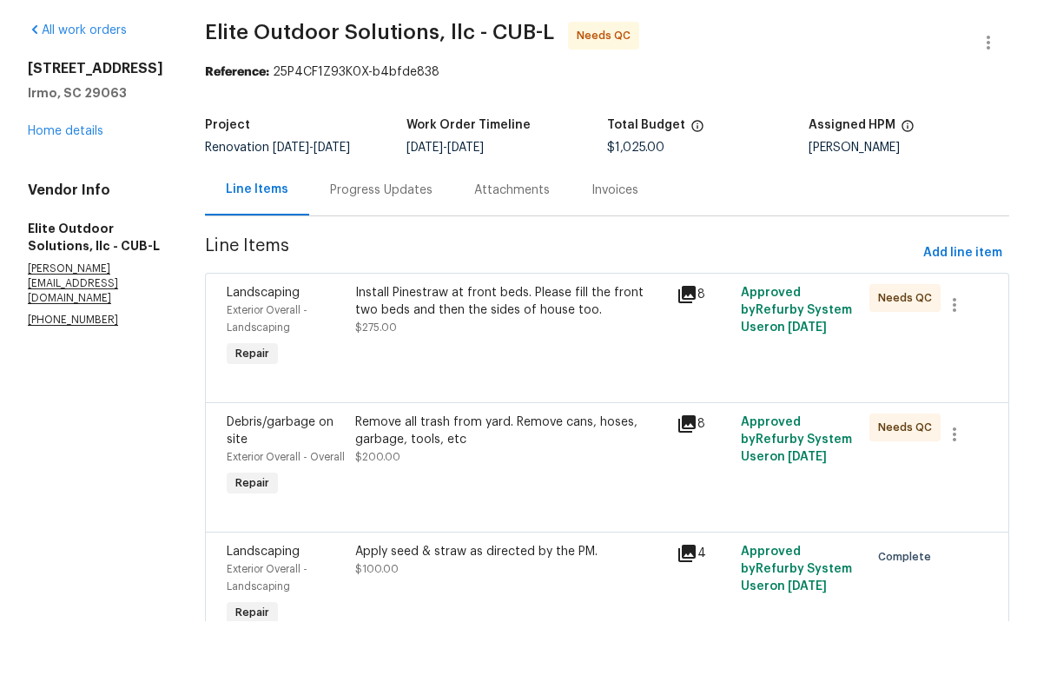
click at [552, 353] on div "Install Pinestraw at front beds. Please fill the front two beds and then the si…" at bounding box center [511, 388] width 322 height 97
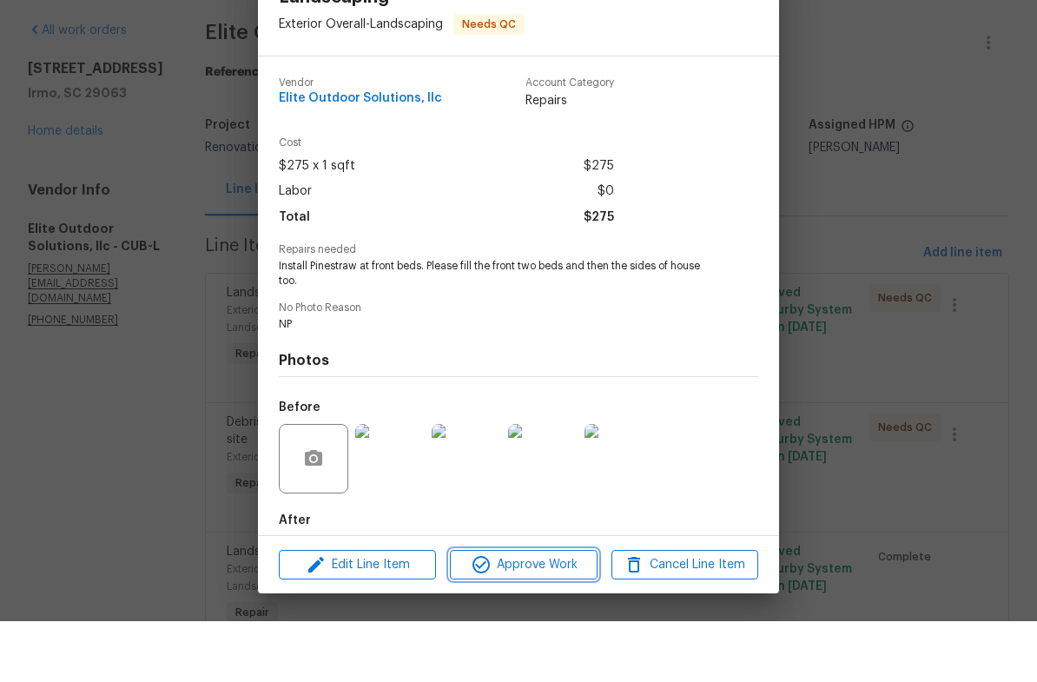
click at [538, 615] on span "Approve Work" at bounding box center [523, 626] width 136 height 22
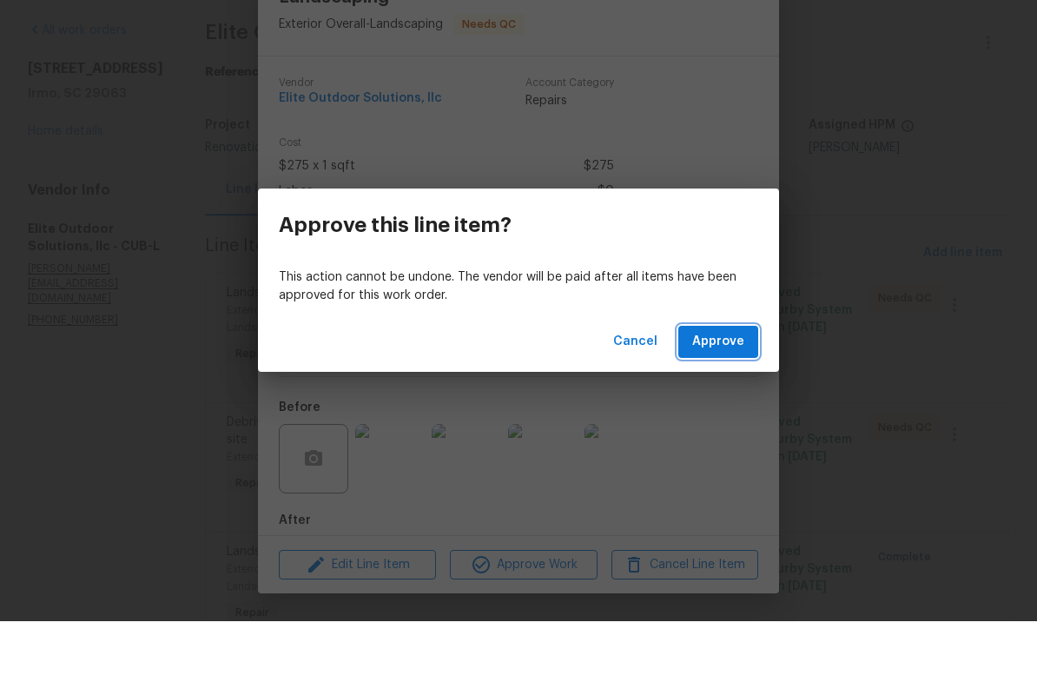
click at [727, 392] on span "Approve" at bounding box center [719, 403] width 52 height 22
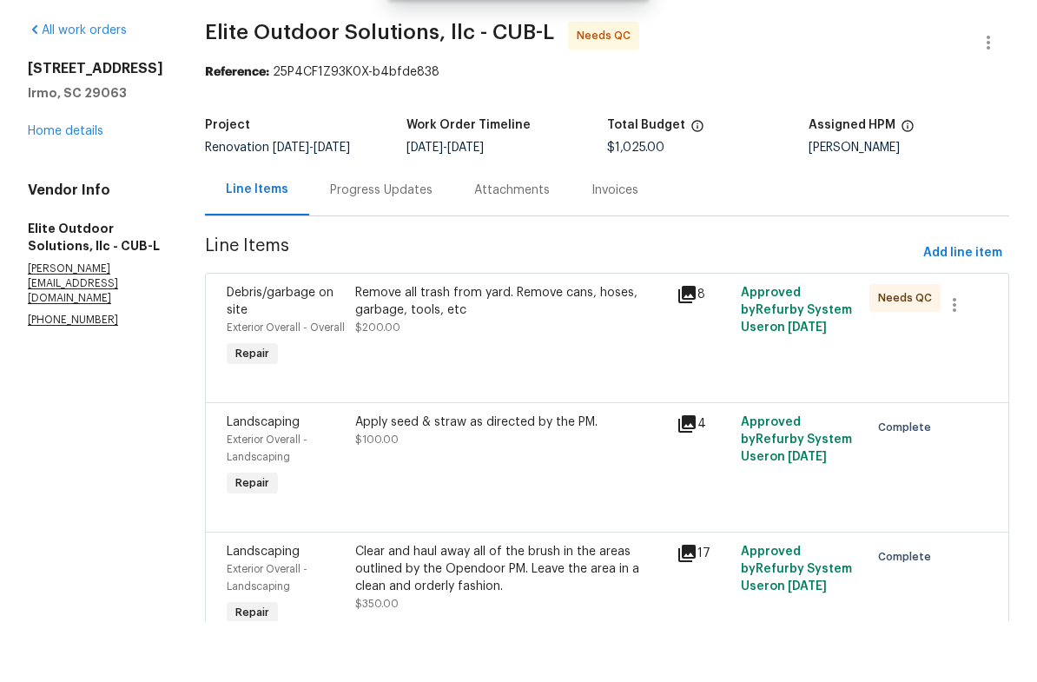
click at [572, 345] on div "Remove all trash from yard. Remove cans, hoses, garbage, tools, etc" at bounding box center [510, 362] width 311 height 35
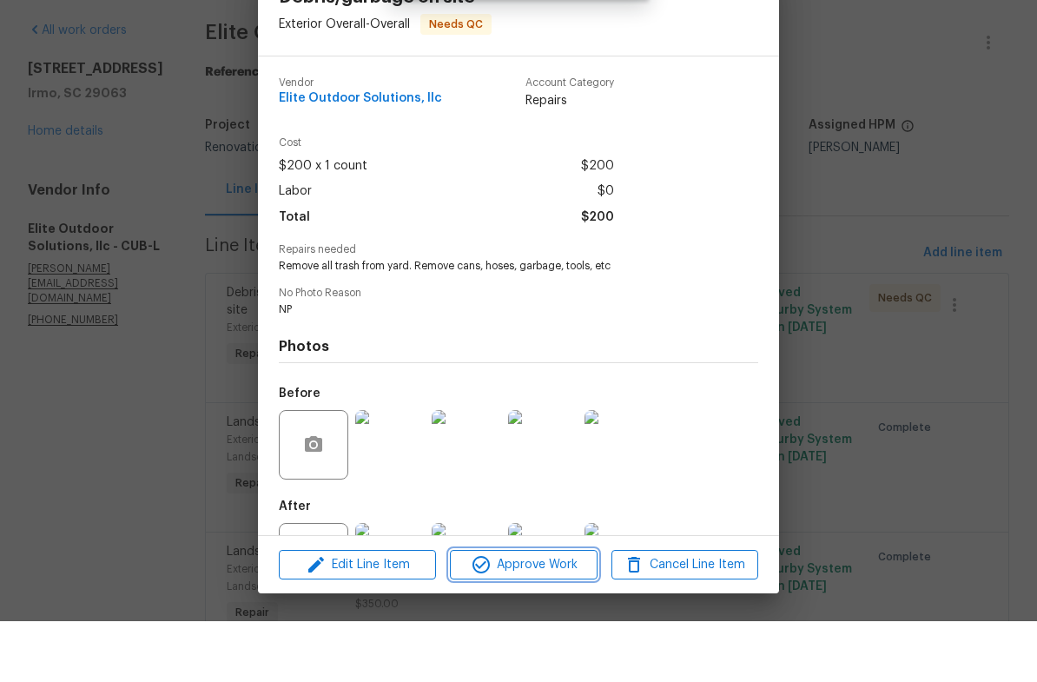
click at [531, 615] on span "Approve Work" at bounding box center [523, 626] width 136 height 22
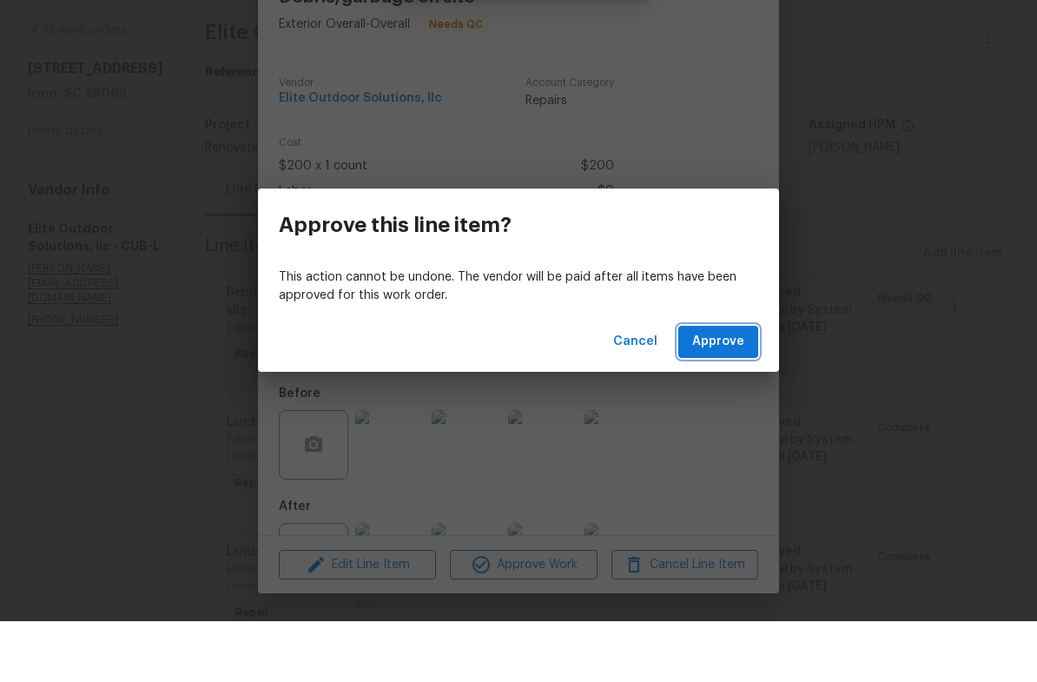
click at [726, 392] on span "Approve" at bounding box center [719, 403] width 52 height 22
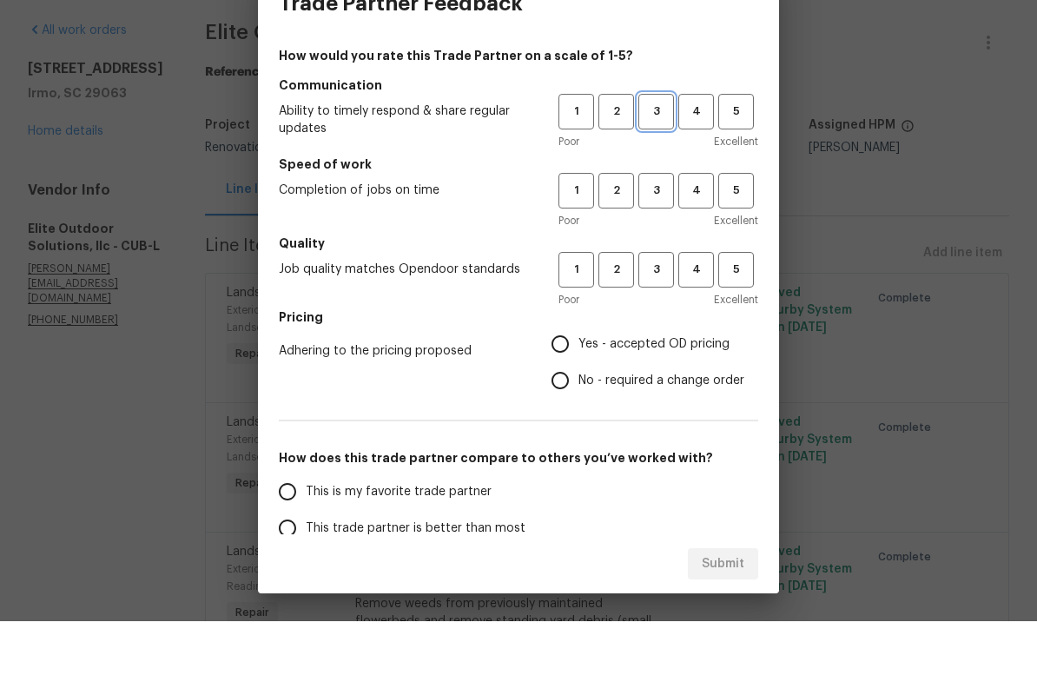
click at [657, 162] on span "3" at bounding box center [656, 172] width 32 height 20
click at [660, 242] on span "3" at bounding box center [656, 252] width 32 height 20
click at [738, 162] on span "5" at bounding box center [736, 172] width 32 height 20
click at [738, 242] on span "5" at bounding box center [736, 252] width 32 height 20
click at [733, 321] on span "5" at bounding box center [736, 331] width 32 height 20
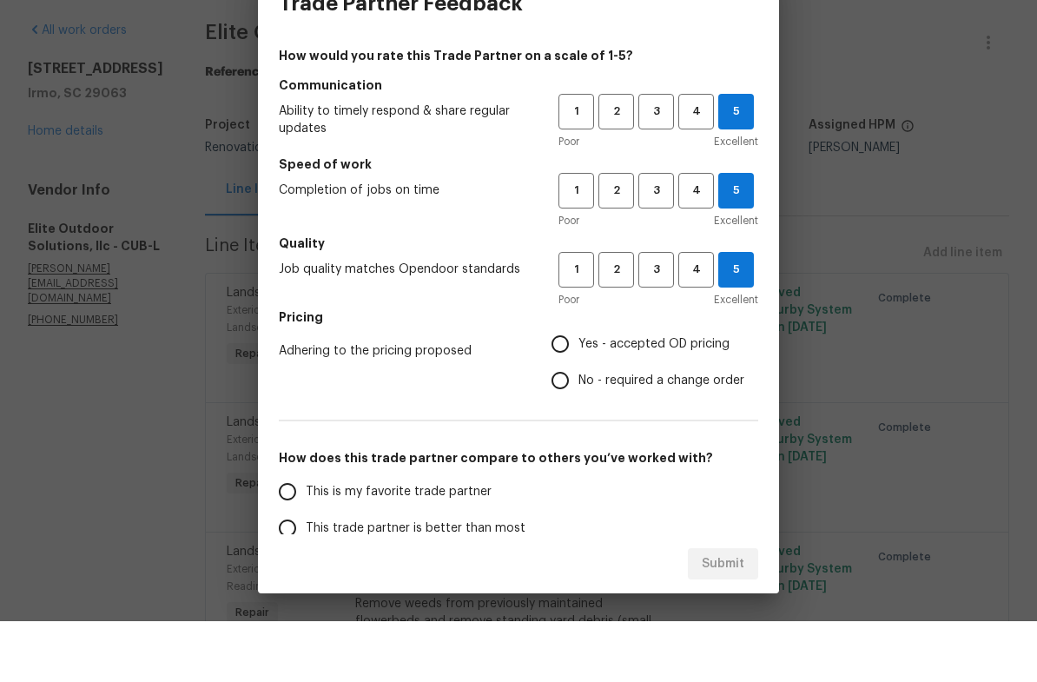
click at [568, 387] on input "Yes - accepted OD pricing" at bounding box center [560, 405] width 36 height 36
radio input "true"
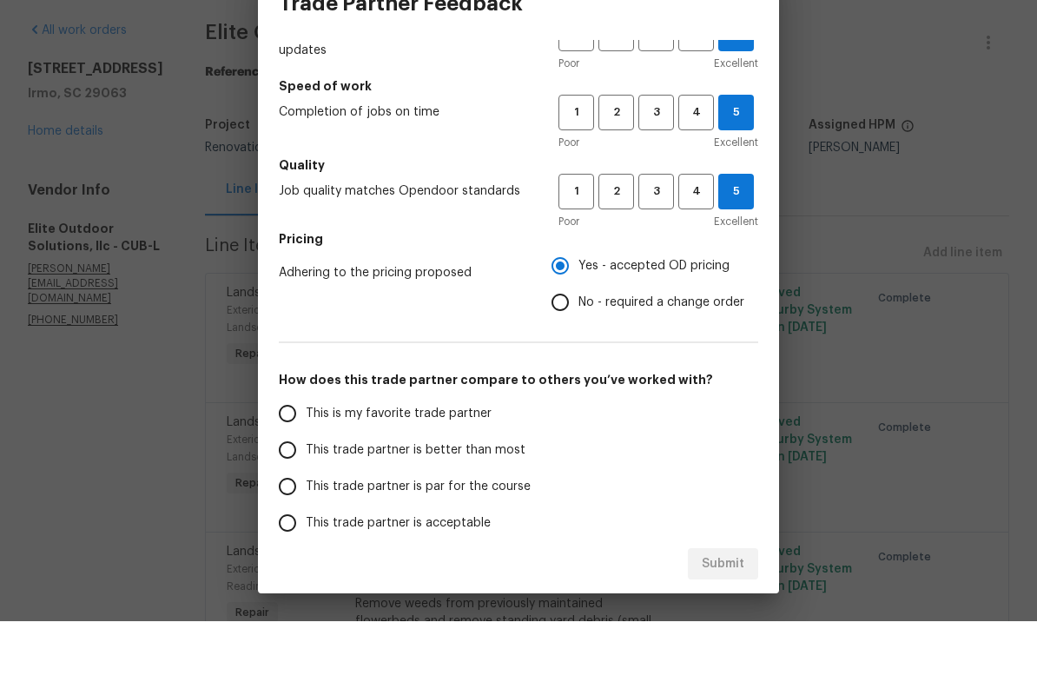
scroll to position [81, 0]
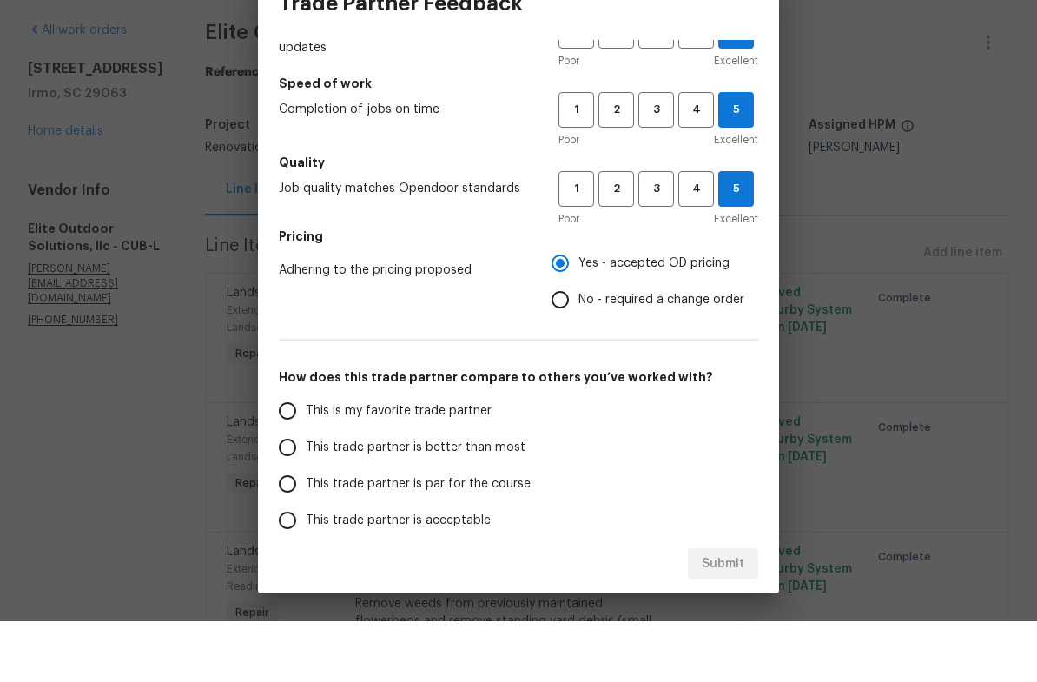
click at [291, 454] on input "This is my favorite trade partner" at bounding box center [287, 472] width 36 height 36
click at [738, 614] on span "Submit" at bounding box center [723, 625] width 43 height 22
radio input "true"
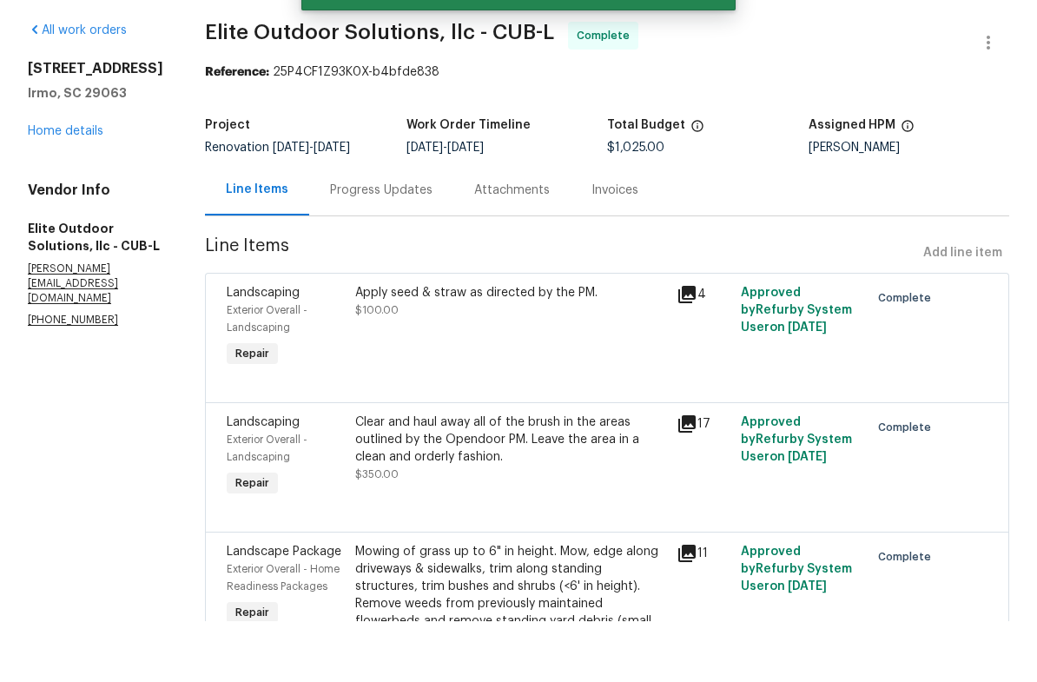
click at [62, 186] on link "Home details" at bounding box center [66, 192] width 76 height 12
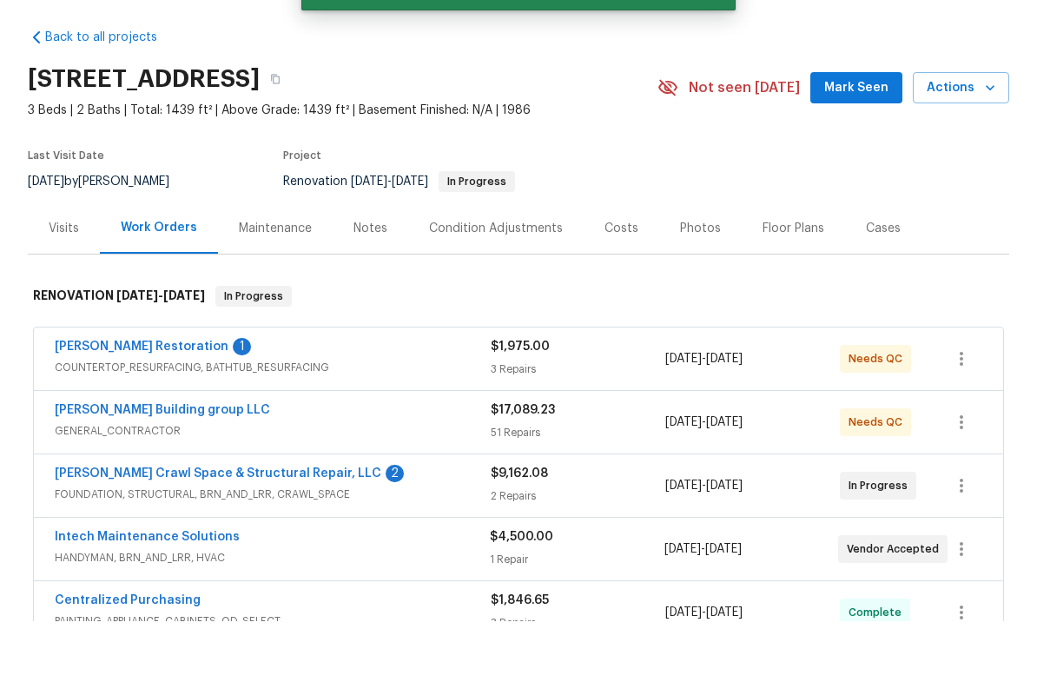
click at [116, 401] on link "Griffin Restoration" at bounding box center [142, 407] width 174 height 12
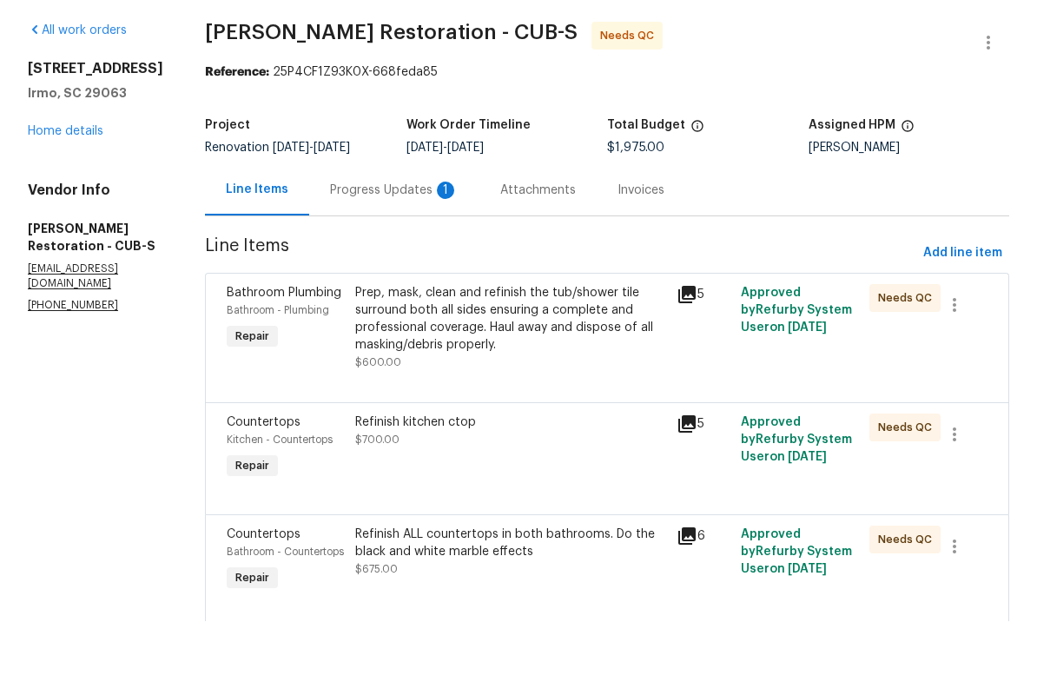
click at [401, 242] on div "Progress Updates 1" at bounding box center [394, 250] width 129 height 17
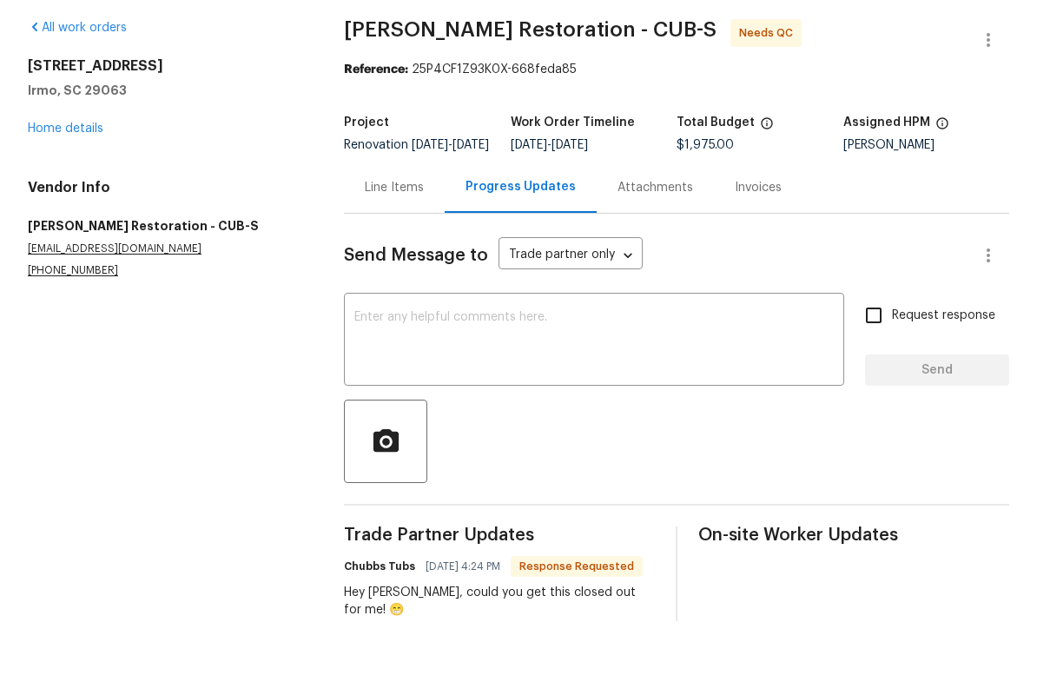
scroll to position [2, 0]
click at [384, 241] on div "Line Items" at bounding box center [394, 249] width 59 height 17
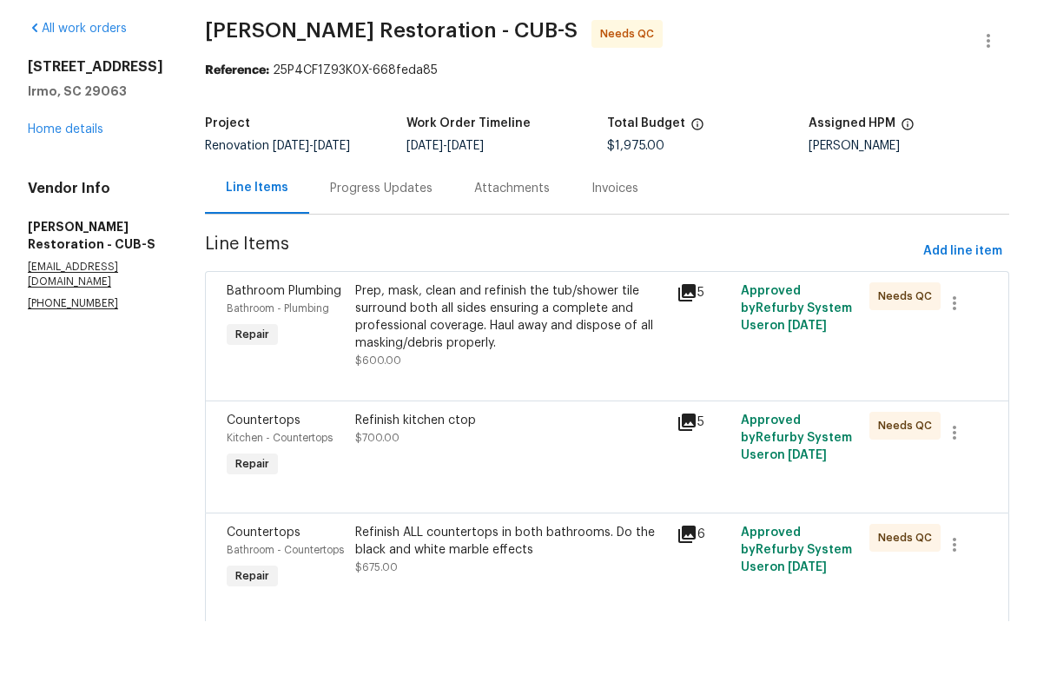
click at [586, 343] on div "Prep, mask, clean and refinish the tub/shower tile surround both all sides ensu…" at bounding box center [510, 378] width 311 height 70
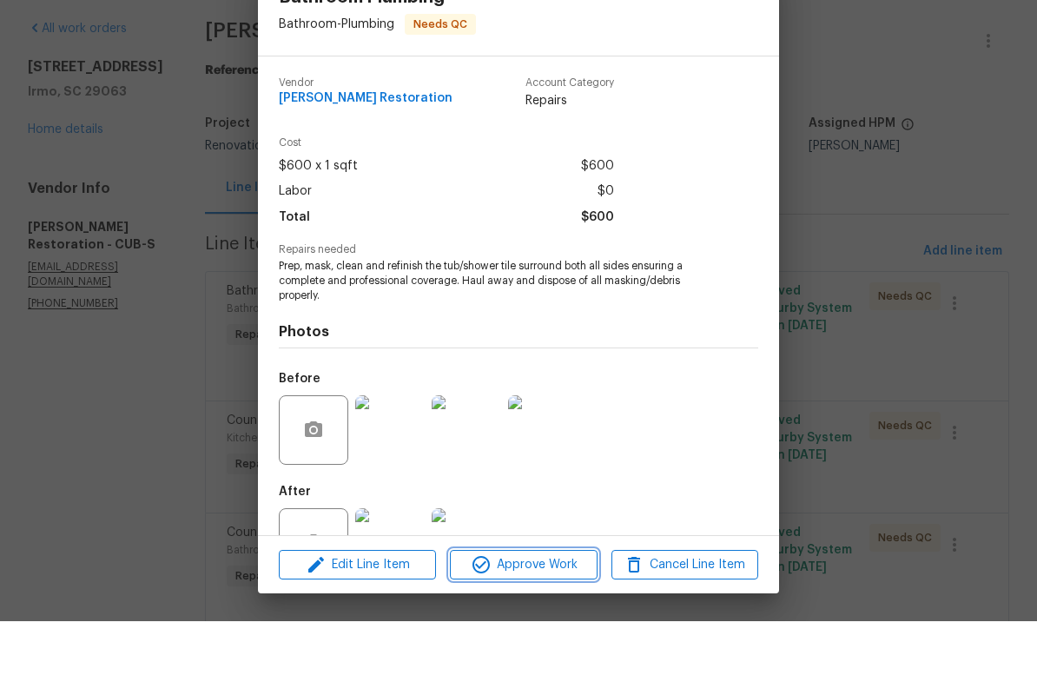
click at [546, 615] on span "Approve Work" at bounding box center [523, 626] width 136 height 22
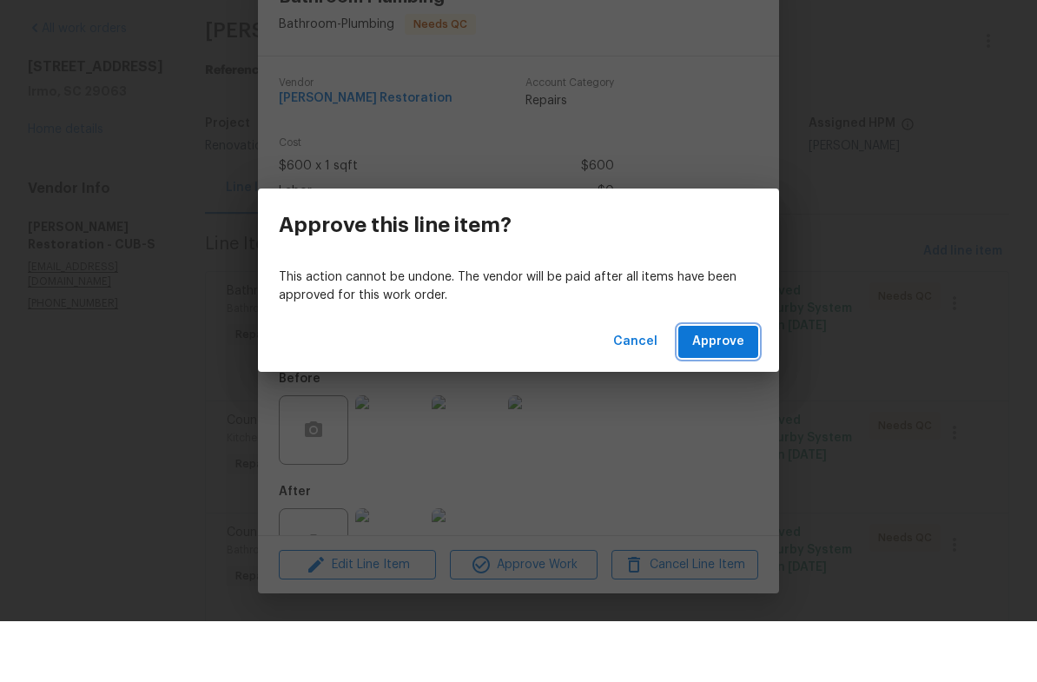
click at [724, 392] on span "Approve" at bounding box center [719, 403] width 52 height 22
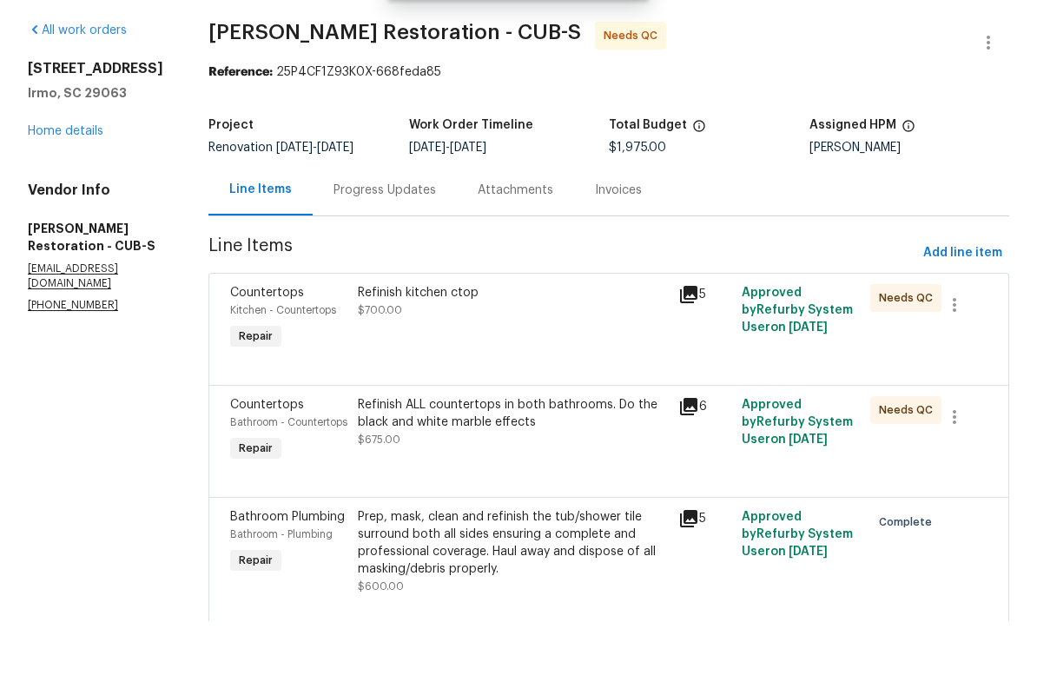
click at [542, 349] on div "Refinish kitchen ctop $700.00" at bounding box center [513, 380] width 320 height 80
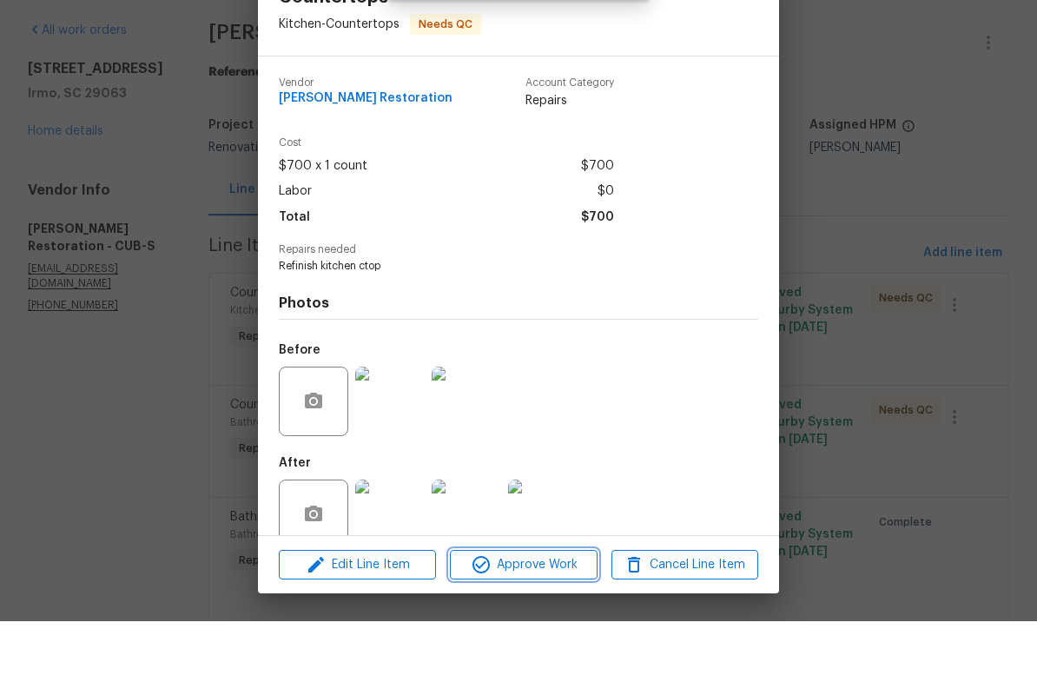
click at [538, 615] on span "Approve Work" at bounding box center [523, 626] width 136 height 22
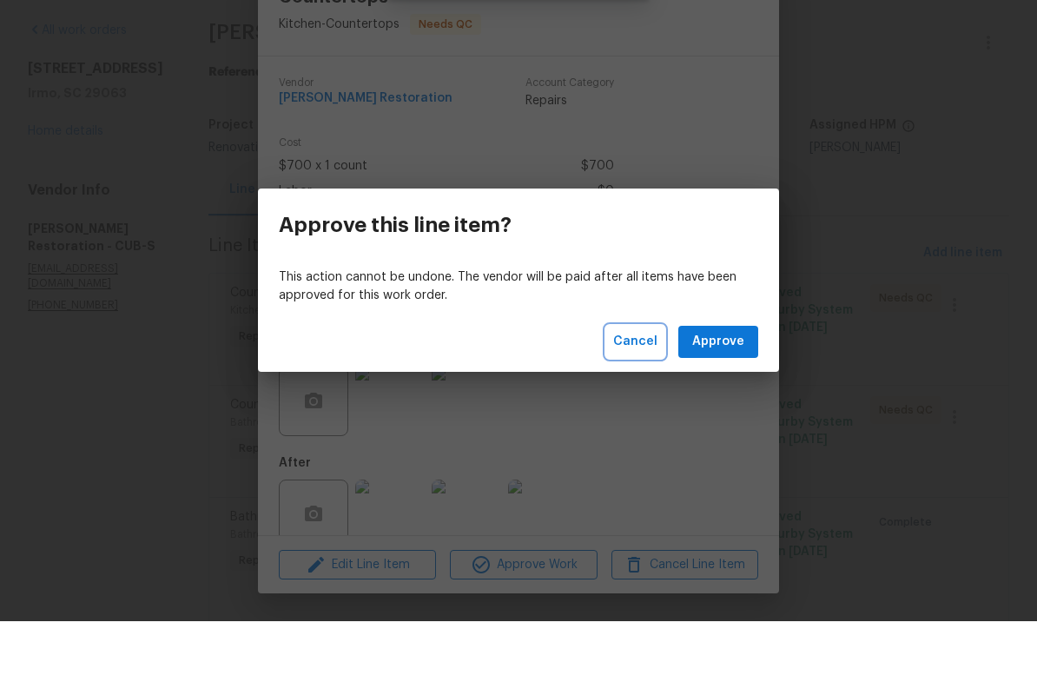
click at [644, 392] on span "Cancel" at bounding box center [635, 403] width 44 height 22
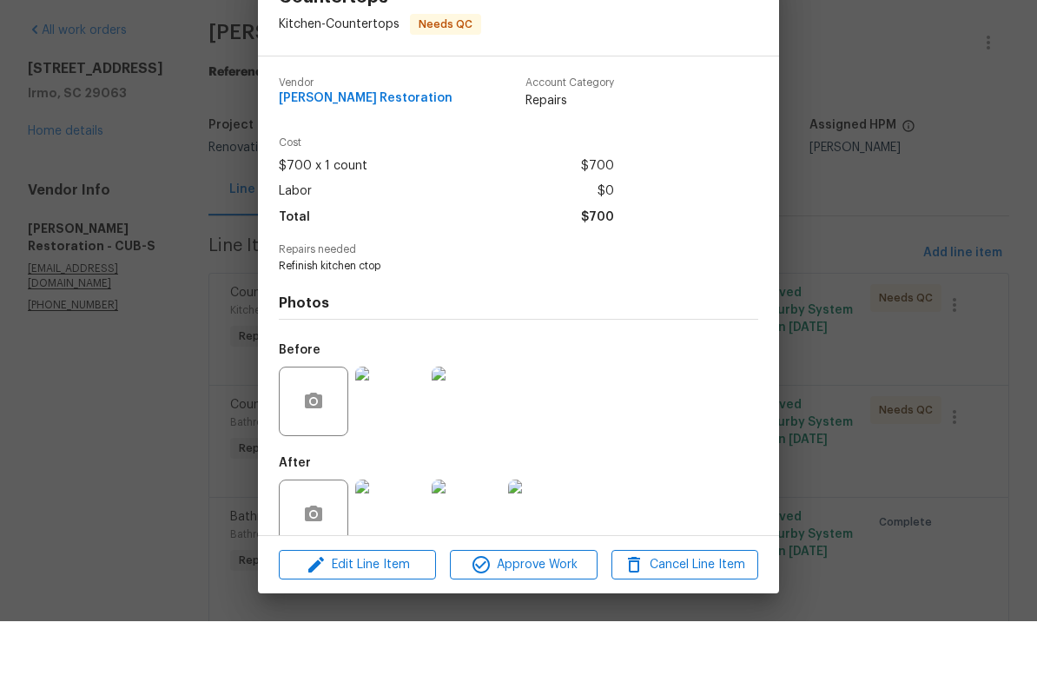
click at [897, 196] on div "Countertops Kitchen - Countertops Needs QC Vendor Griffin Restoration Account C…" at bounding box center [518, 341] width 1037 height 682
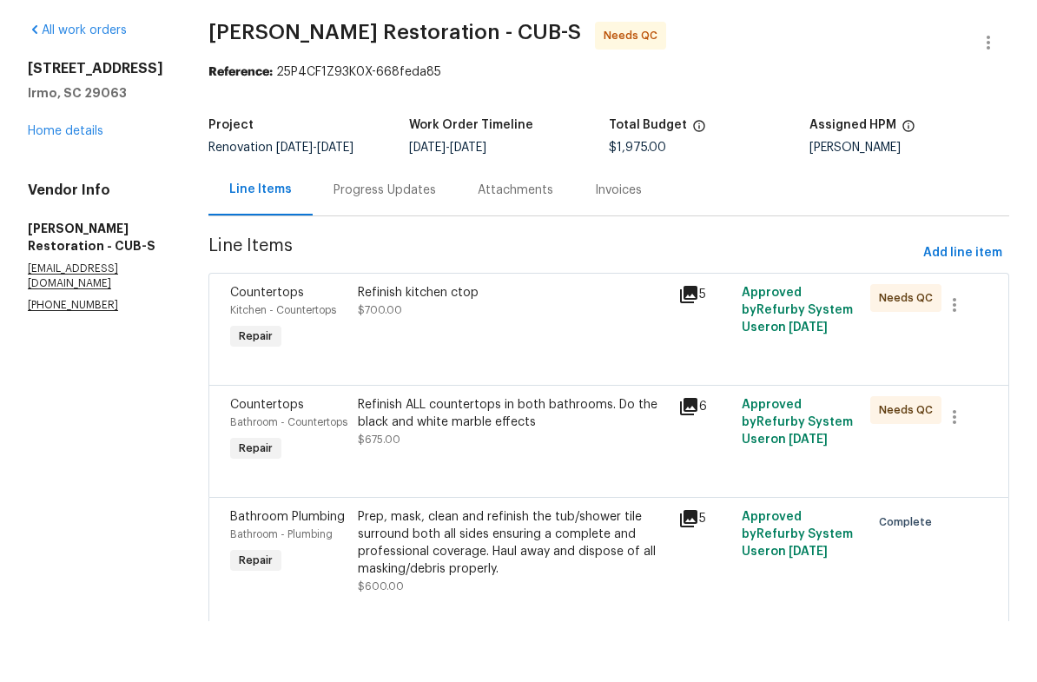
click at [384, 242] on div "Progress Updates" at bounding box center [385, 250] width 103 height 17
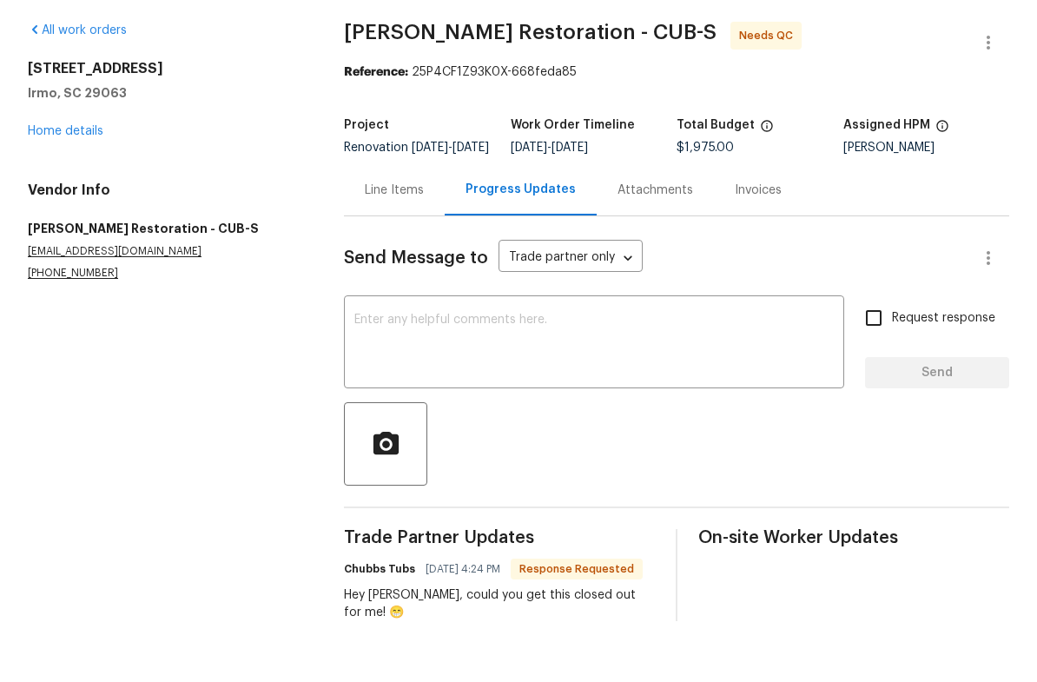
click at [387, 242] on div "Line Items" at bounding box center [394, 250] width 59 height 17
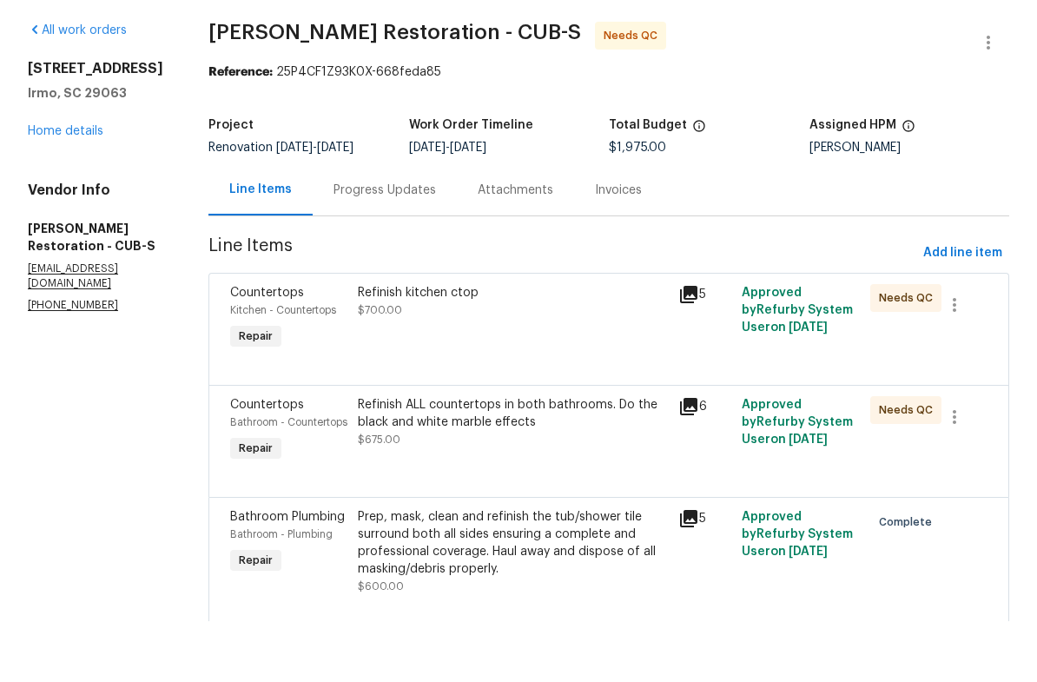
click at [525, 340] on div "Refinish kitchen ctop $700.00" at bounding box center [513, 380] width 320 height 80
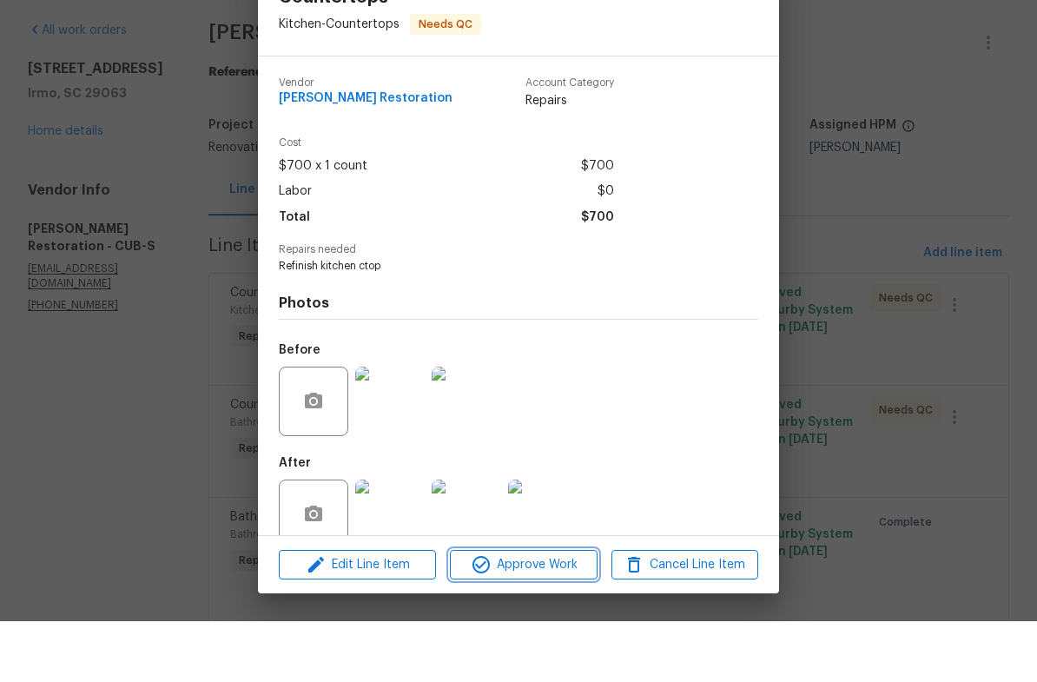
click at [545, 615] on span "Approve Work" at bounding box center [523, 626] width 136 height 22
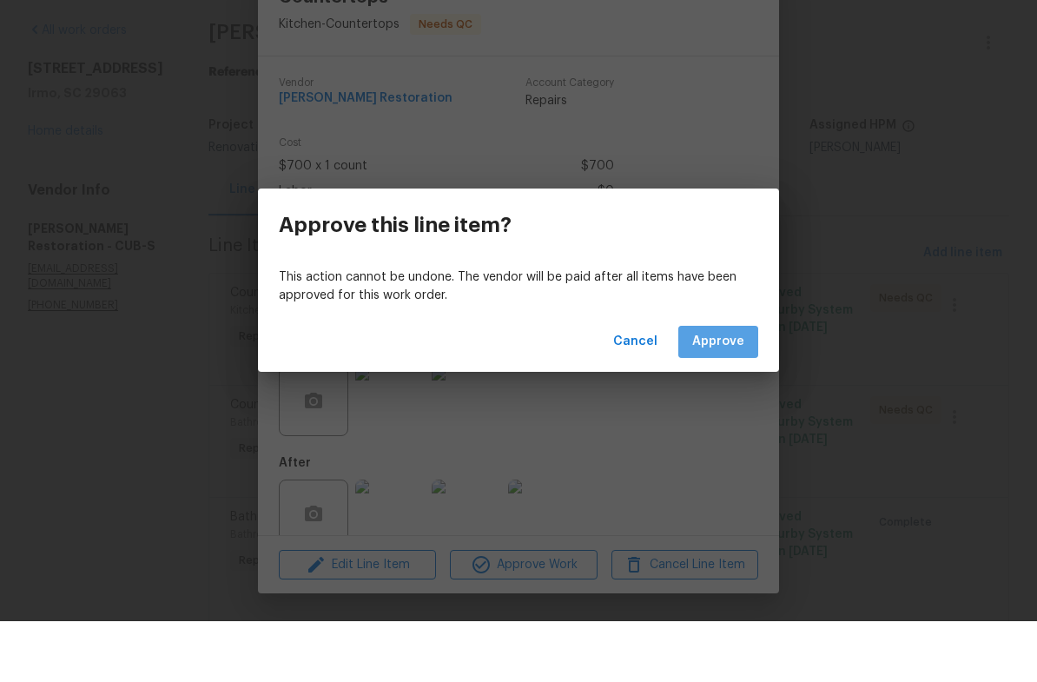
click at [733, 387] on button "Approve" at bounding box center [719, 403] width 80 height 32
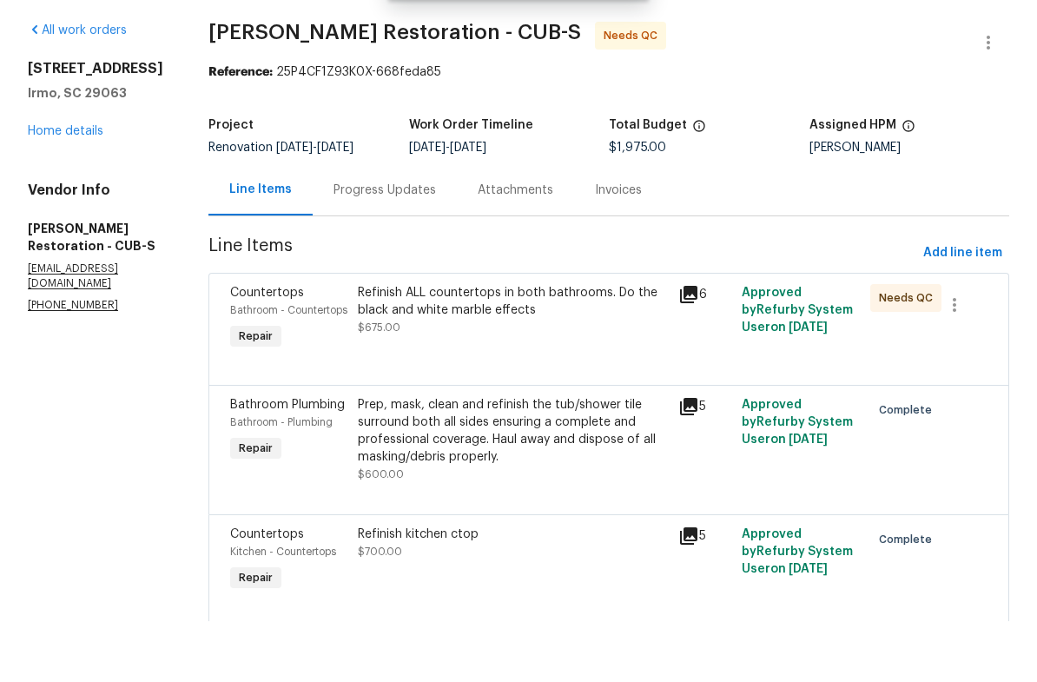
click at [547, 345] on div "Refinish ALL countertops in both bathrooms. Do the black and white marble effec…" at bounding box center [512, 371] width 309 height 52
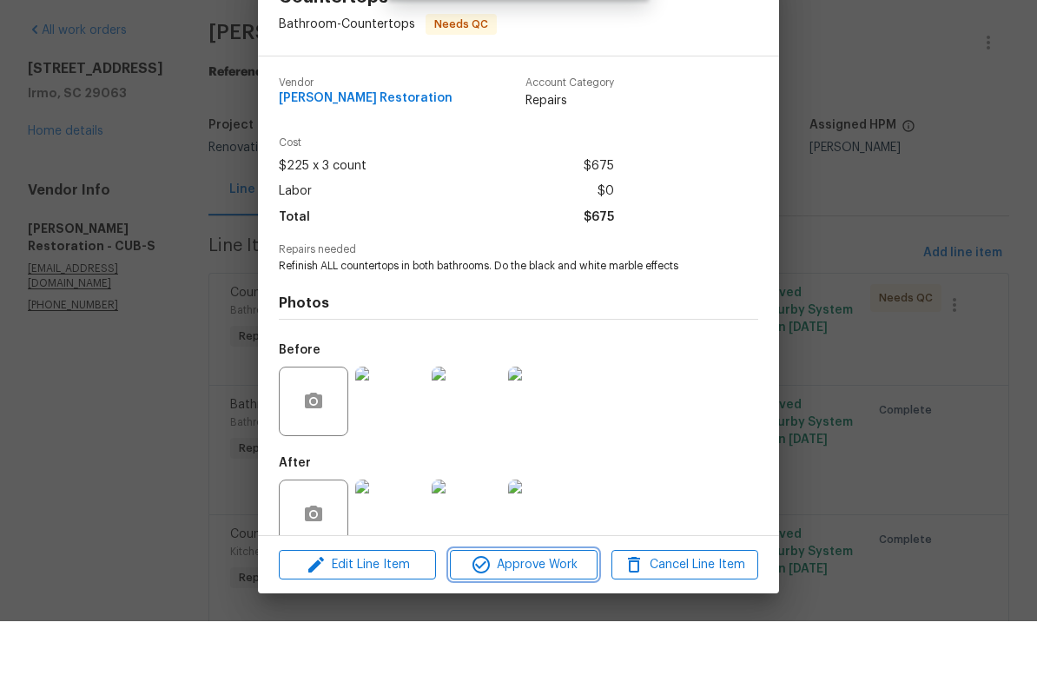
click at [547, 615] on span "Approve Work" at bounding box center [523, 626] width 136 height 22
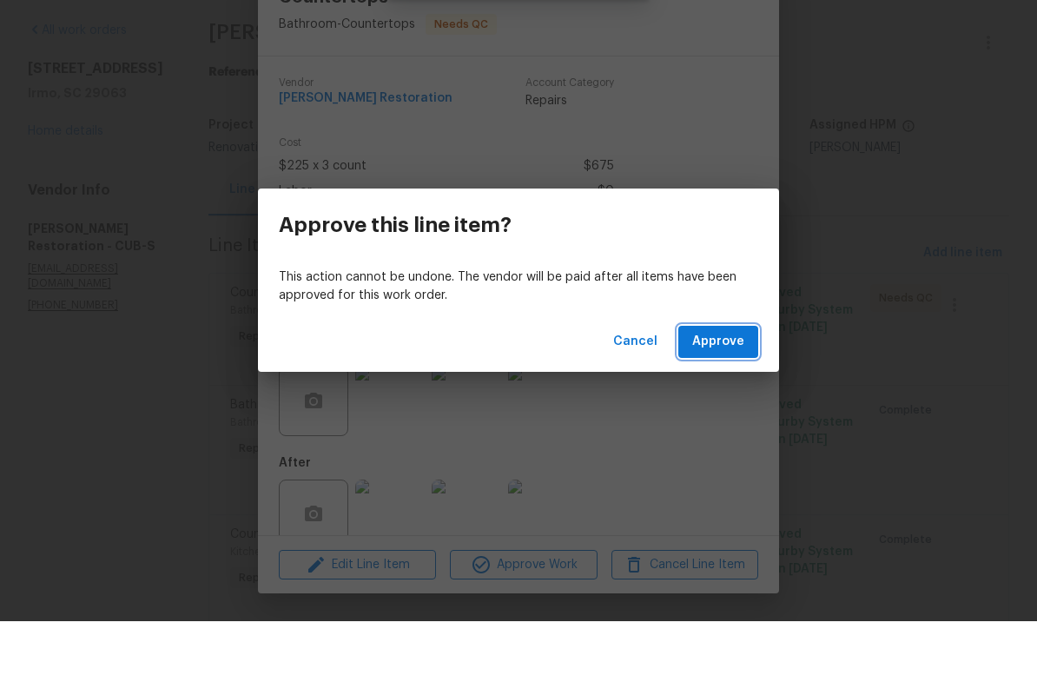
click at [728, 392] on span "Approve" at bounding box center [719, 403] width 52 height 22
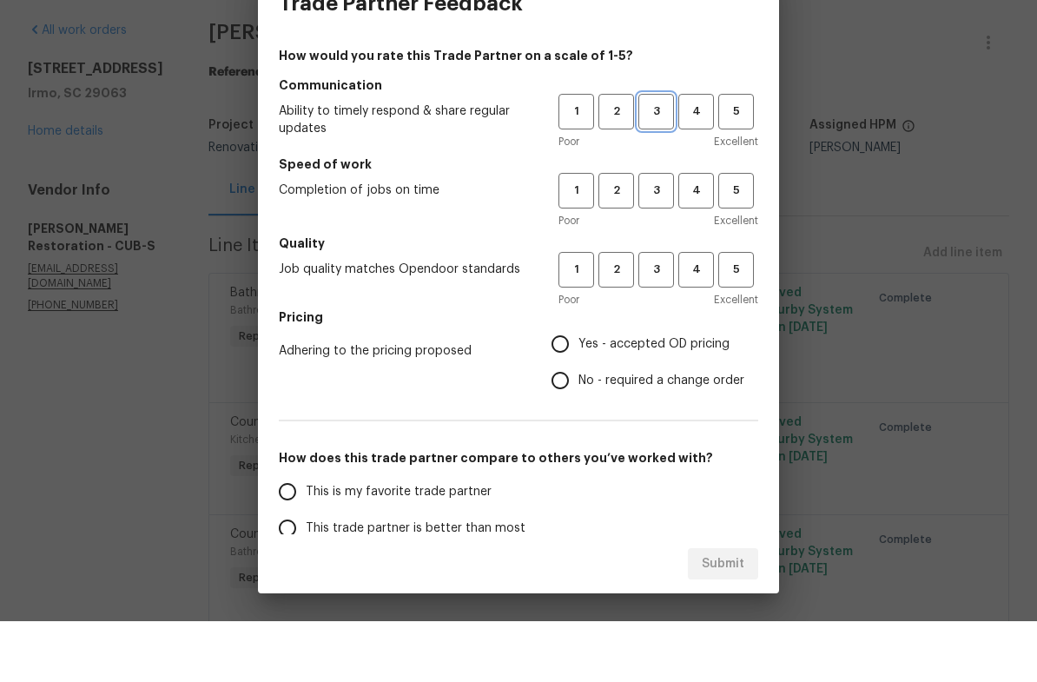
click at [657, 162] on span "3" at bounding box center [656, 172] width 32 height 20
click at [657, 242] on span "3" at bounding box center [656, 252] width 32 height 20
click at [662, 321] on span "3" at bounding box center [656, 331] width 32 height 20
click at [582, 396] on span "Yes - accepted OD pricing" at bounding box center [654, 405] width 151 height 18
click at [579, 387] on input "Yes - accepted OD pricing" at bounding box center [560, 405] width 36 height 36
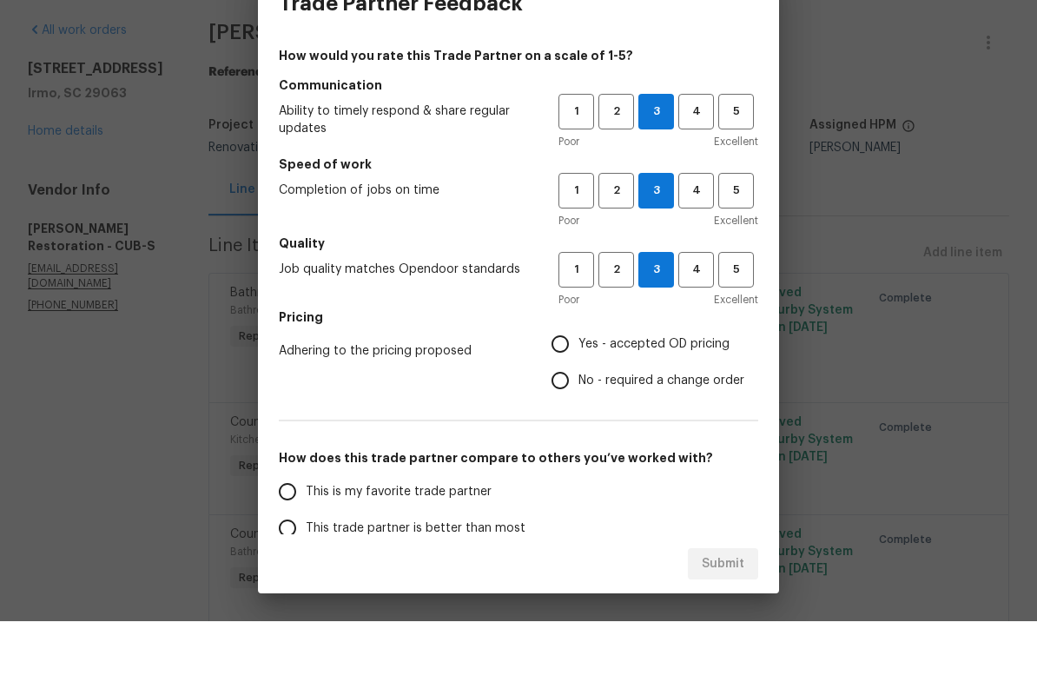
radio input "true"
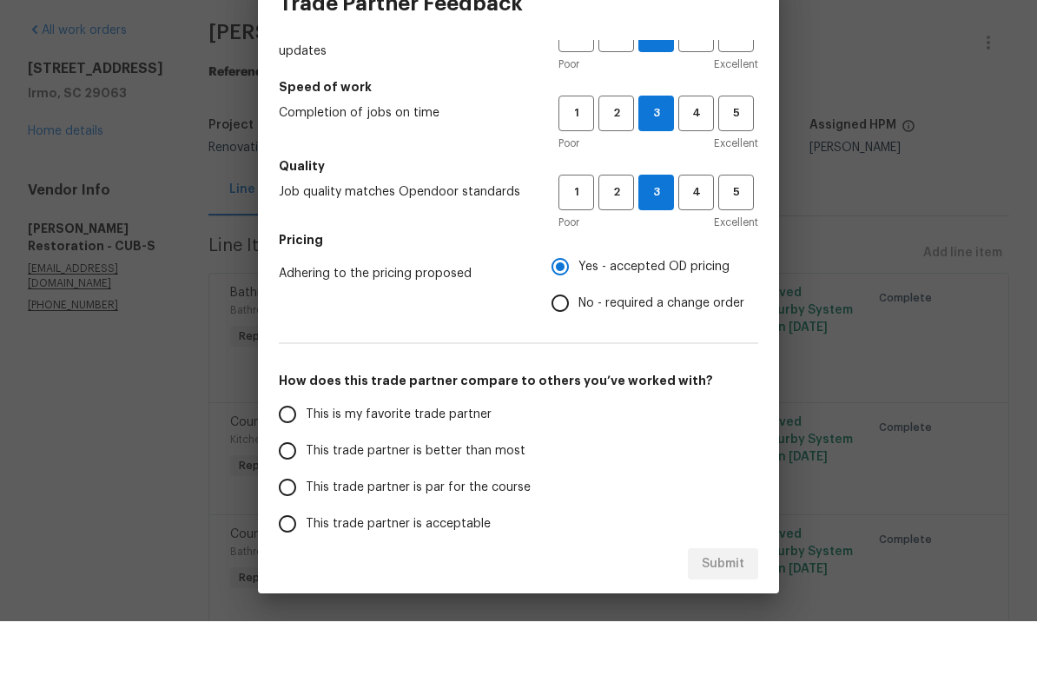
scroll to position [74, 0]
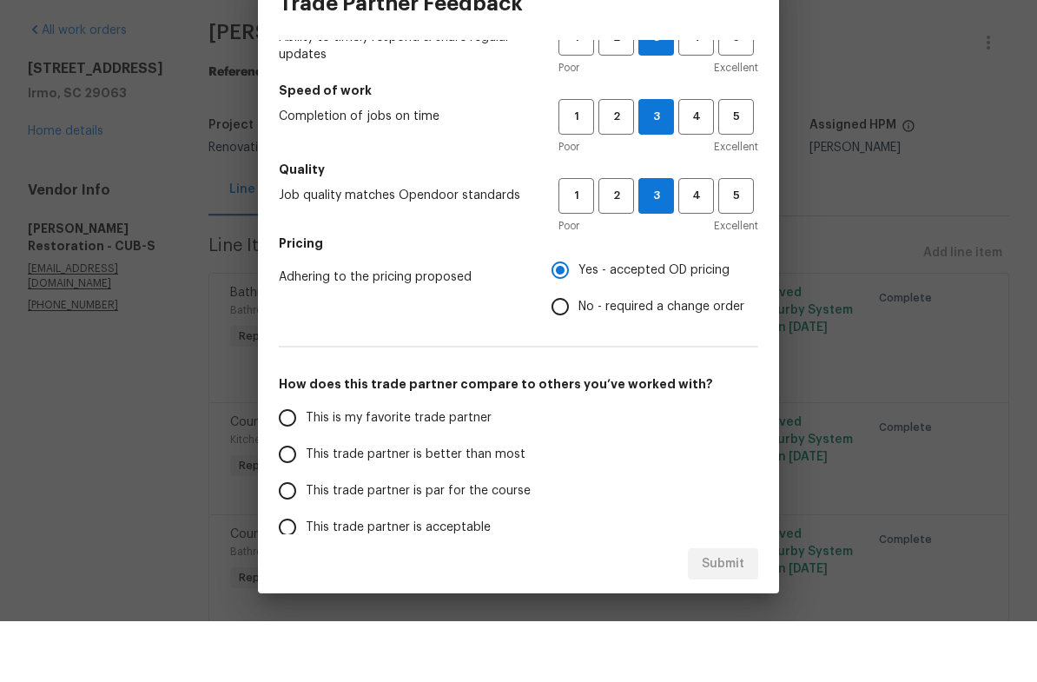
click at [302, 534] on input "This trade partner is par for the course" at bounding box center [287, 552] width 36 height 36
click at [730, 614] on span "Submit" at bounding box center [723, 625] width 43 height 22
radio input "true"
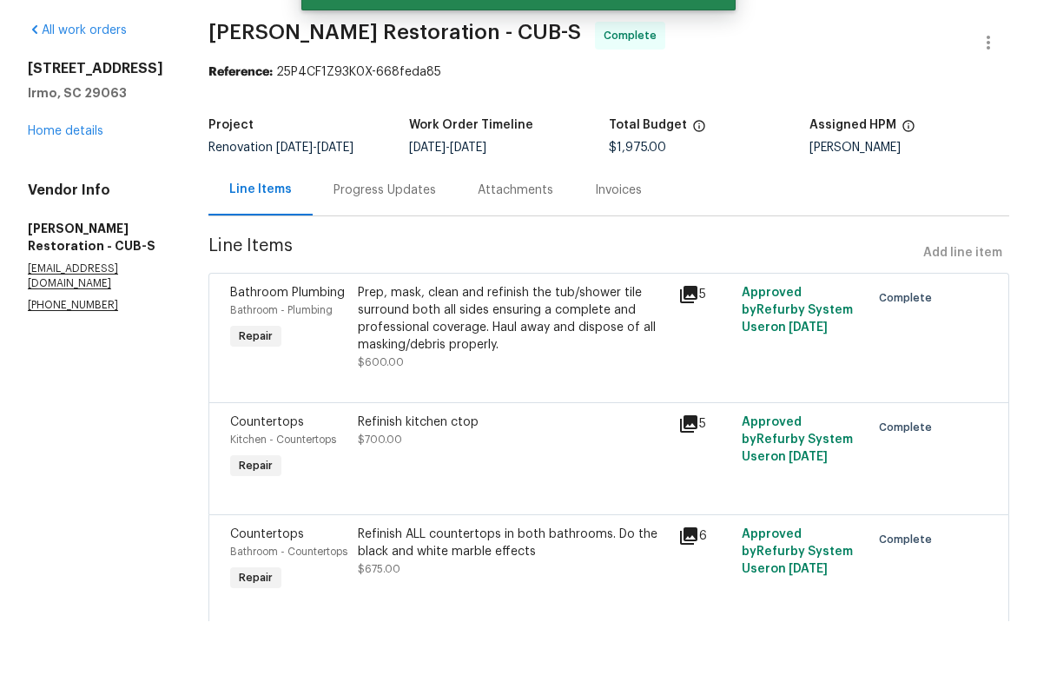
click at [53, 186] on link "Home details" at bounding box center [66, 192] width 76 height 12
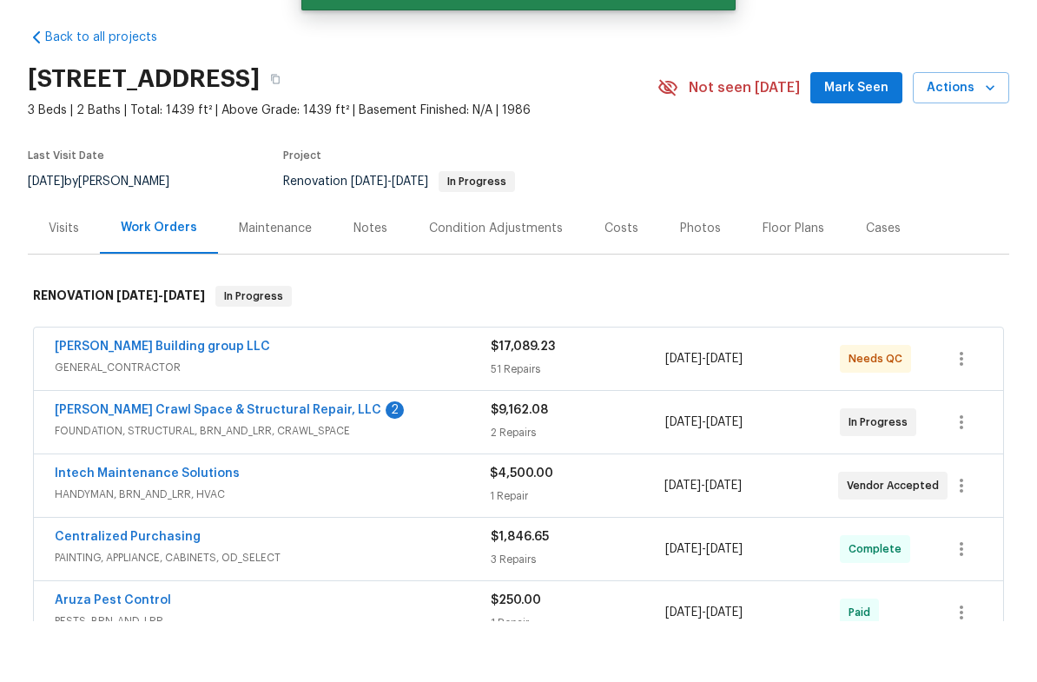
click at [210, 465] on link "Falcone Crawl Space & Structural Repair, LLC" at bounding box center [218, 471] width 327 height 12
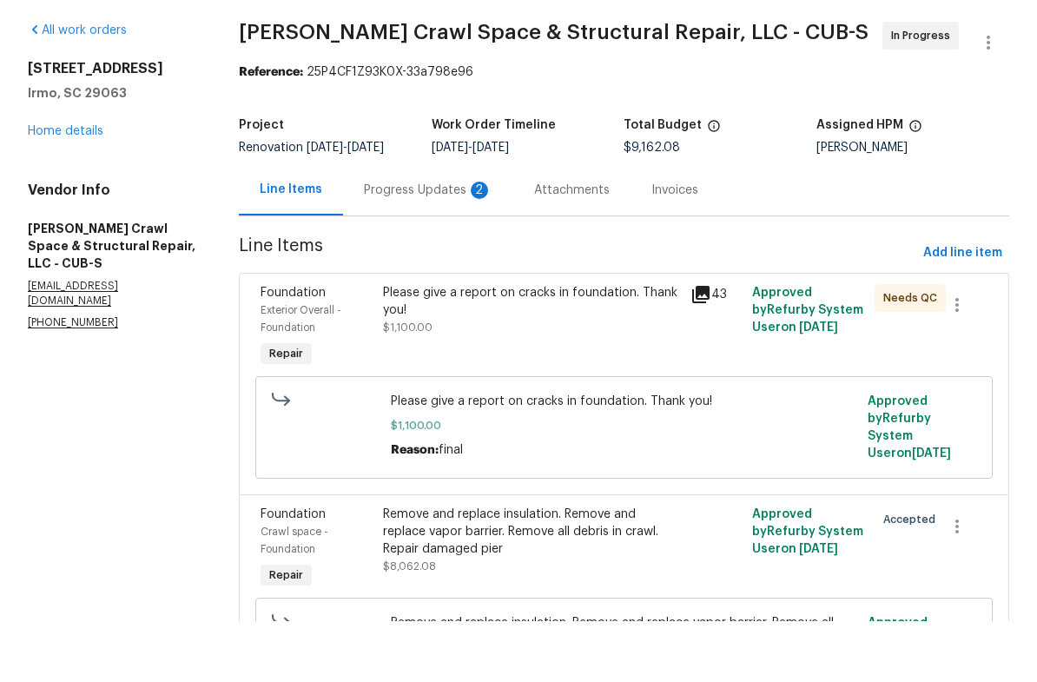
click at [405, 242] on div "Progress Updates 2" at bounding box center [428, 250] width 129 height 17
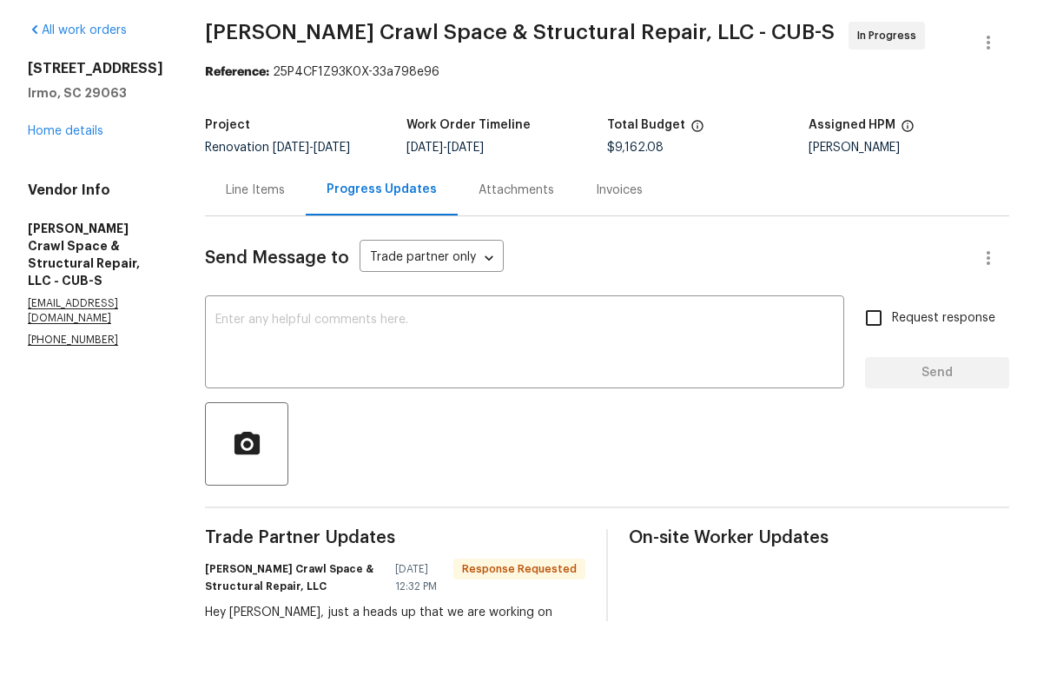
click at [279, 225] on div "Line Items" at bounding box center [255, 250] width 101 height 51
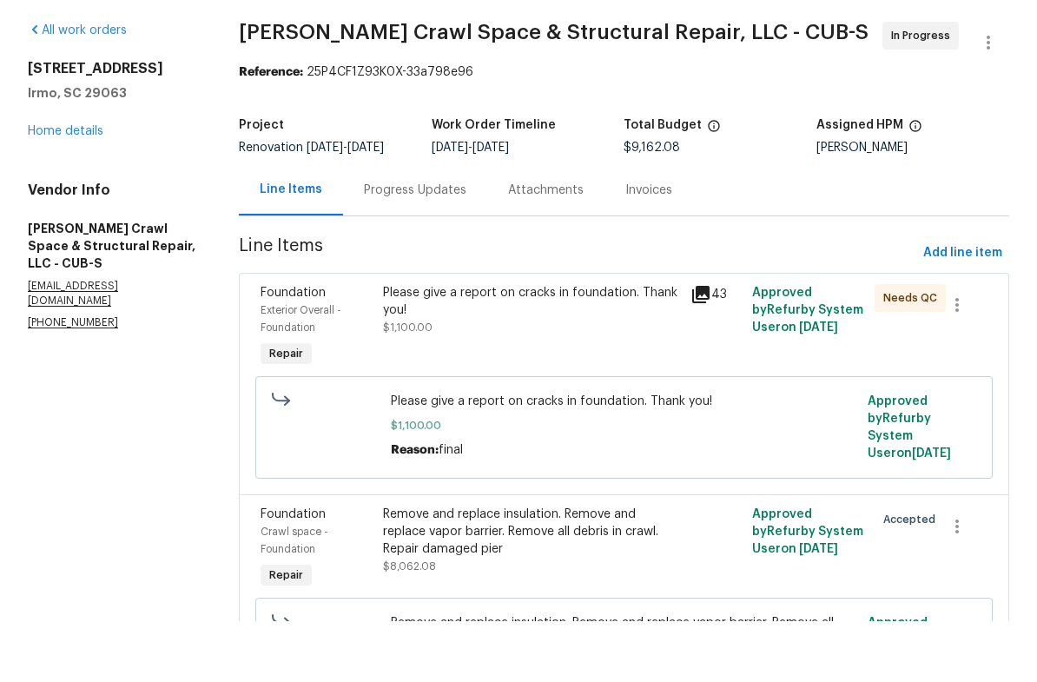
click at [79, 186] on link "Home details" at bounding box center [66, 192] width 76 height 12
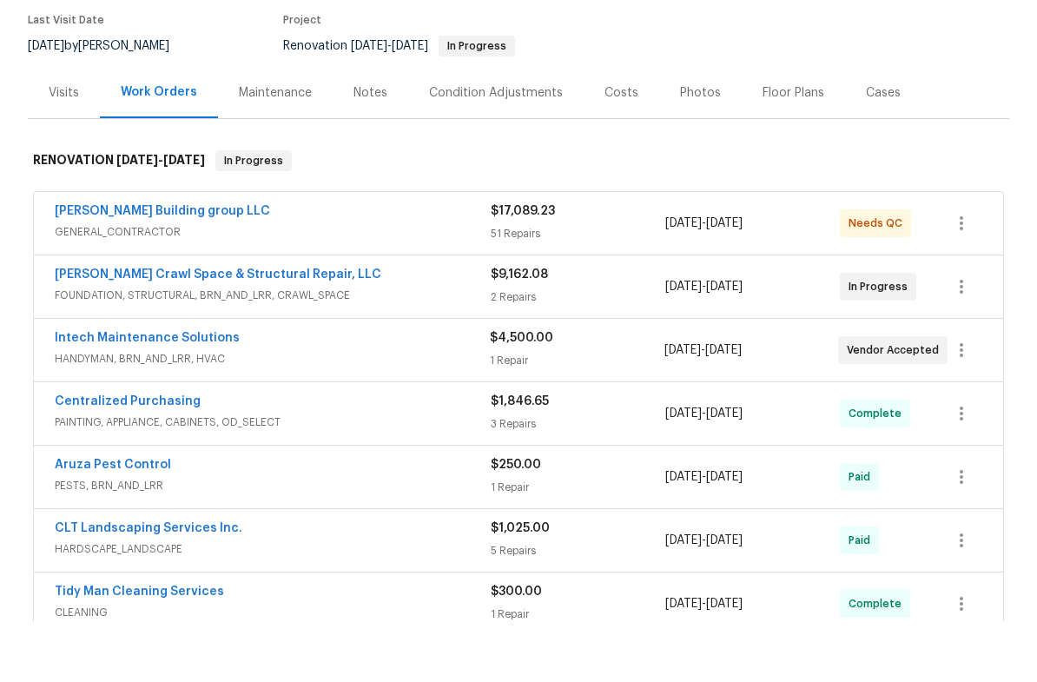
scroll to position [135, 0]
click at [135, 267] on link "Cobos Building group LLC" at bounding box center [162, 273] width 215 height 12
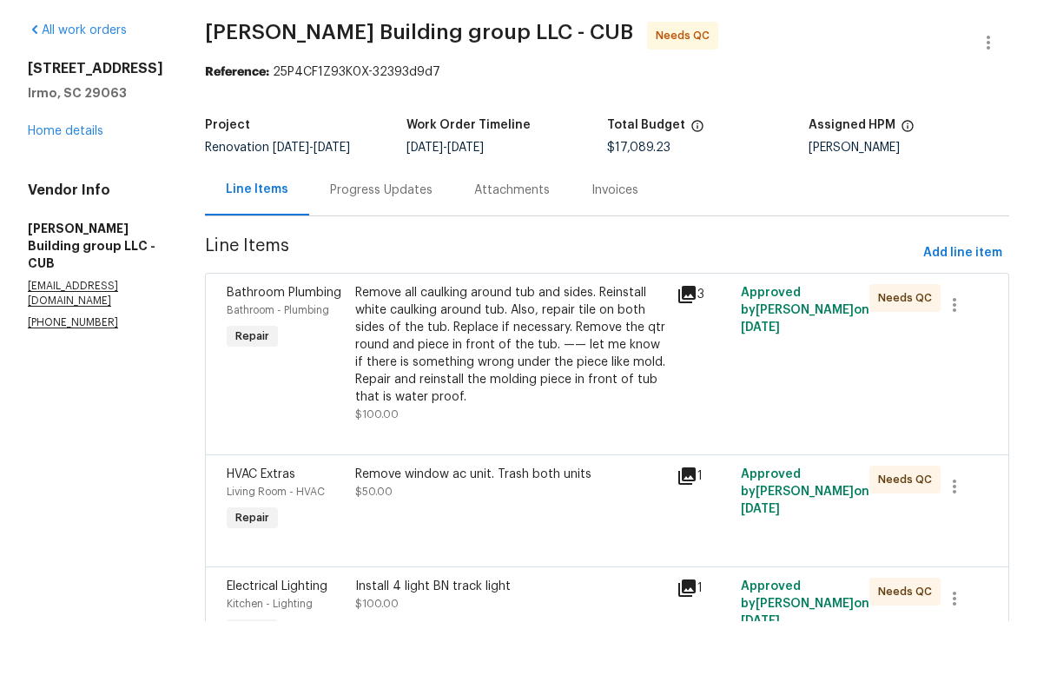
click at [60, 186] on link "Home details" at bounding box center [66, 192] width 76 height 12
